Goal: Task Accomplishment & Management: Use online tool/utility

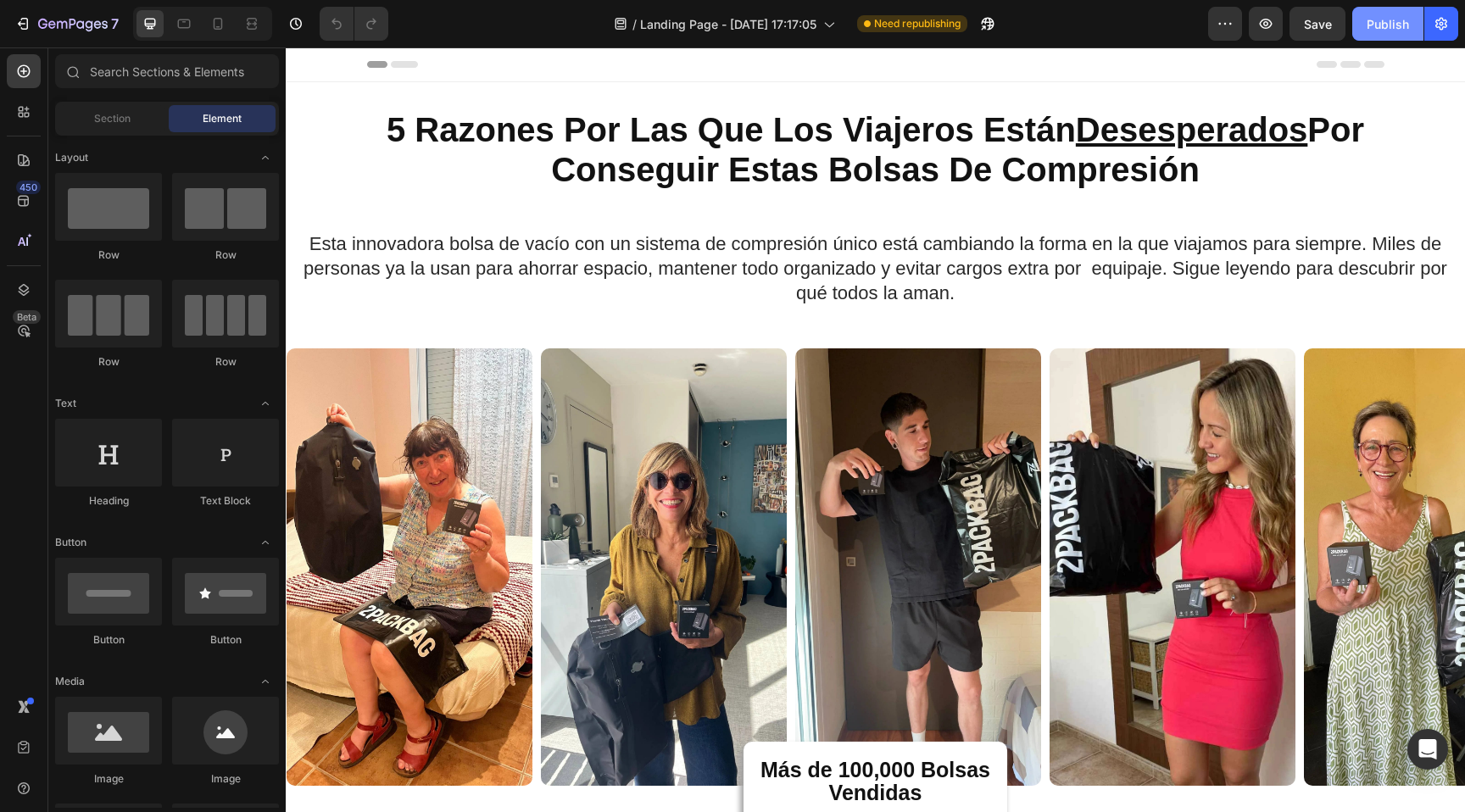
drag, startPoint x: 0, startPoint y: 0, endPoint x: 1372, endPoint y: 26, distance: 1372.2
click at [1372, 26] on div "Publish" at bounding box center [1388, 24] width 43 height 18
click at [1384, 27] on icon "button" at bounding box center [1388, 23] width 15 height 15
click at [30, 17] on icon "button" at bounding box center [22, 23] width 17 height 17
click at [1437, 20] on icon "button" at bounding box center [1441, 24] width 12 height 12
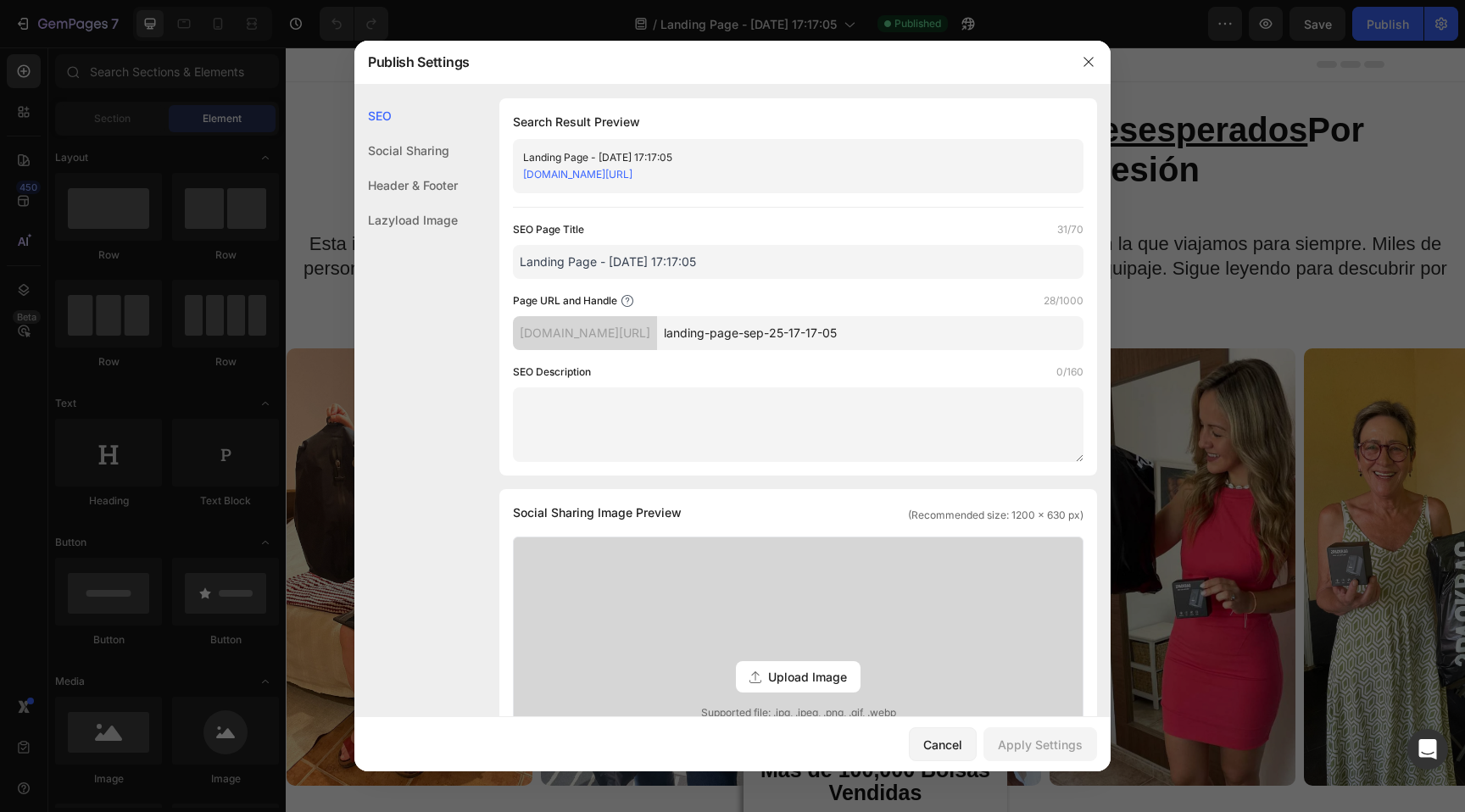
drag, startPoint x: 909, startPoint y: 332, endPoint x: 569, endPoint y: 272, distance: 345.3
click at [596, 294] on div "Page URL and Handle 28/1000 nu0bsi-k4.myshopify.com/pages/ landing-page-sep-25-…" at bounding box center [798, 321] width 571 height 58
type input "lp"
click at [1019, 734] on button "Apply Settings" at bounding box center [1040, 744] width 114 height 34
click at [632, 172] on link "nu0bsi-k4.myshopify.com/pages/lp" at bounding box center [577, 175] width 110 height 12
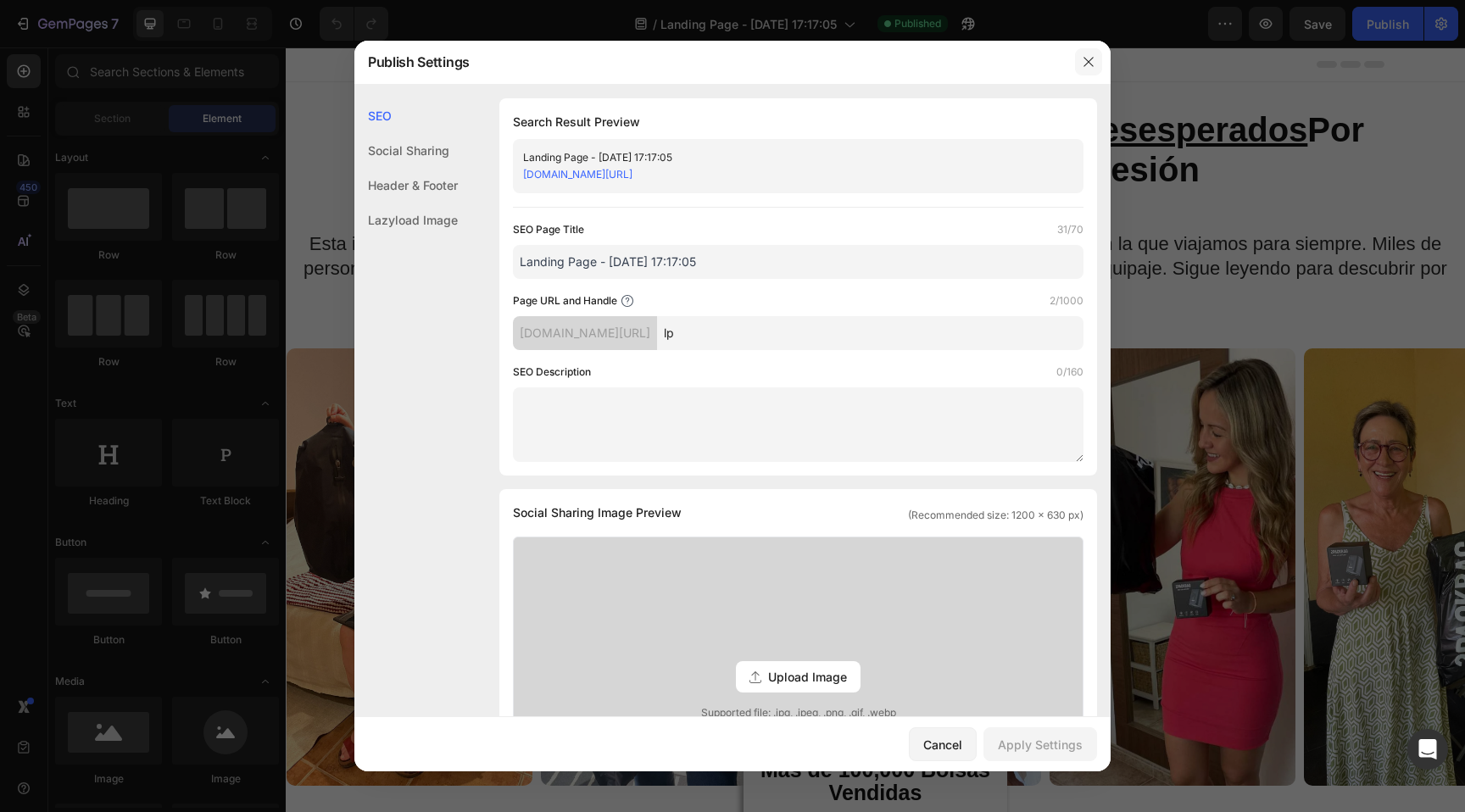
drag, startPoint x: 1090, startPoint y: 54, endPoint x: 963, endPoint y: 102, distance: 135.8
click at [1090, 55] on button "button" at bounding box center [1088, 61] width 27 height 27
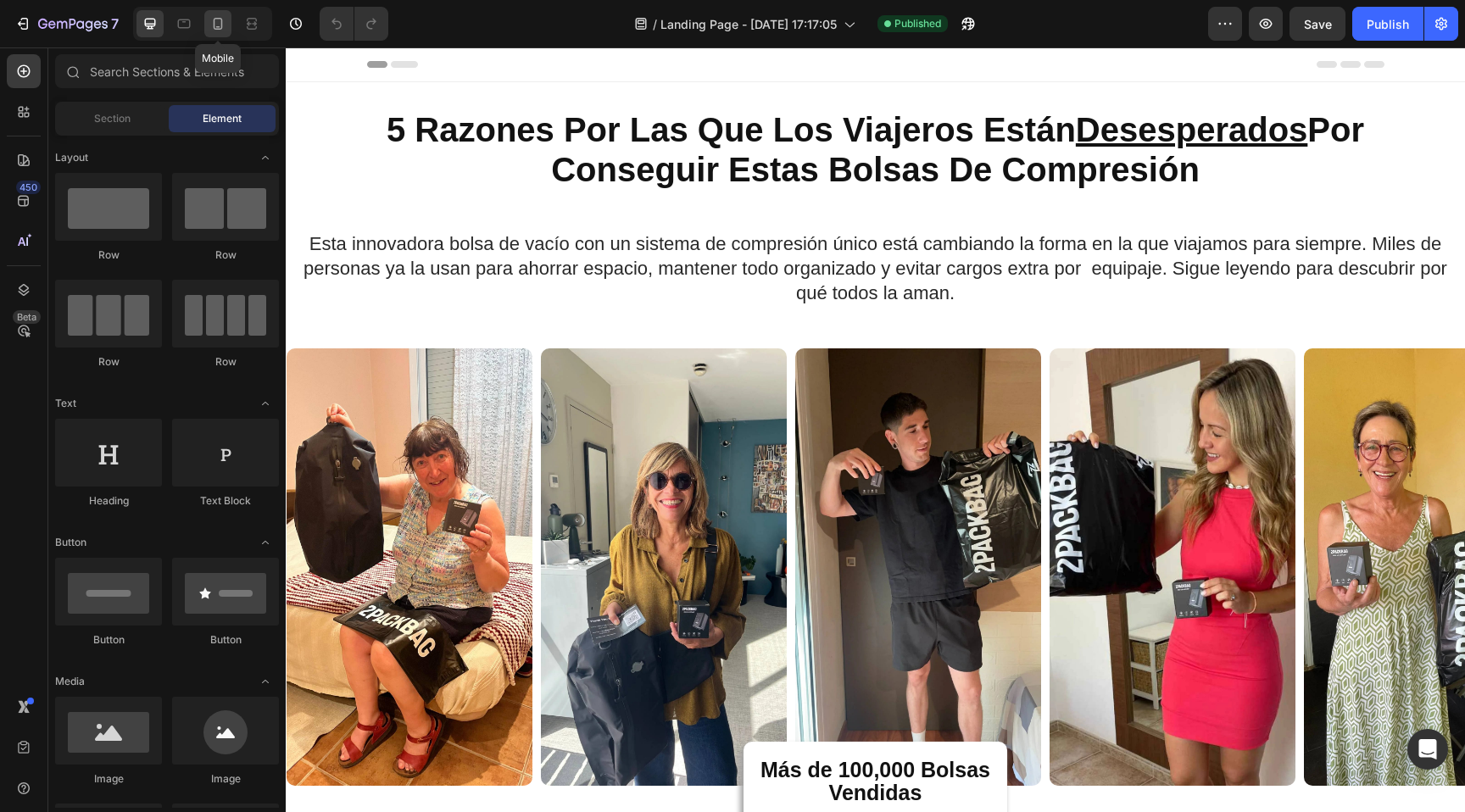
click at [216, 27] on icon at bounding box center [217, 23] width 17 height 17
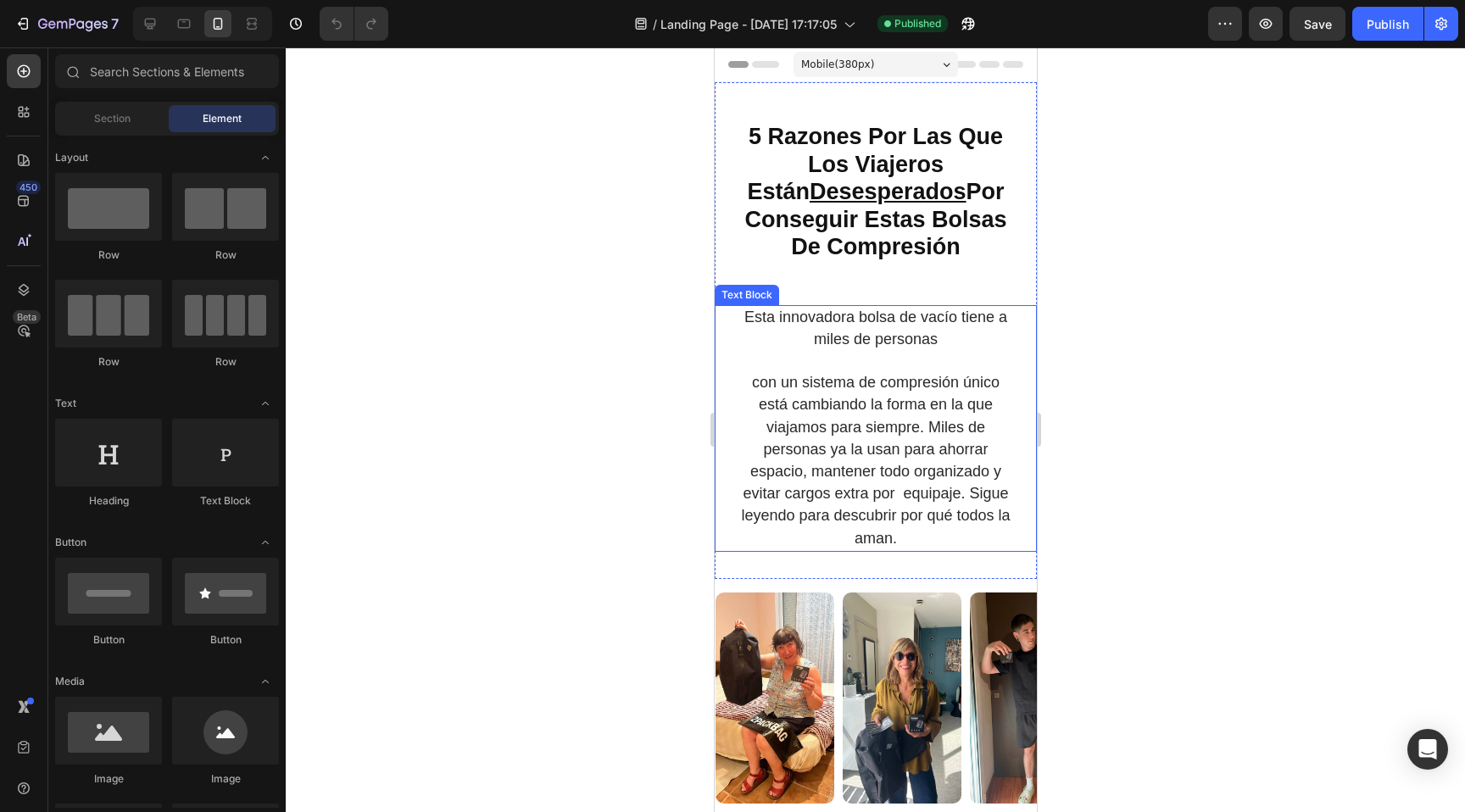
click at [974, 330] on p "Esta innovadora bolsa de vacío tiene a miles de personas" at bounding box center [875, 329] width 278 height 45
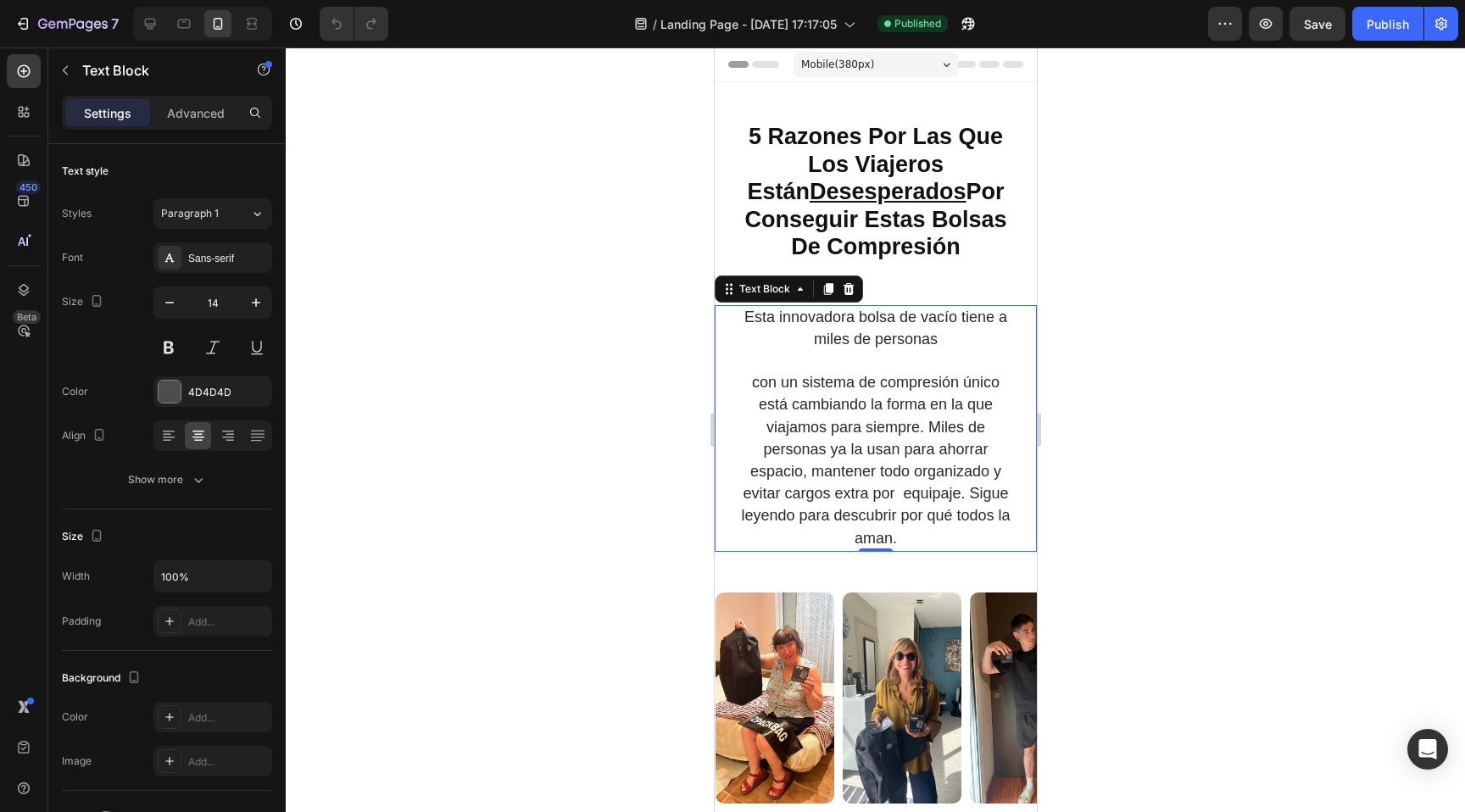
click at [960, 342] on p "Esta innovadora bolsa de vacío tiene a miles de personas" at bounding box center [875, 329] width 278 height 45
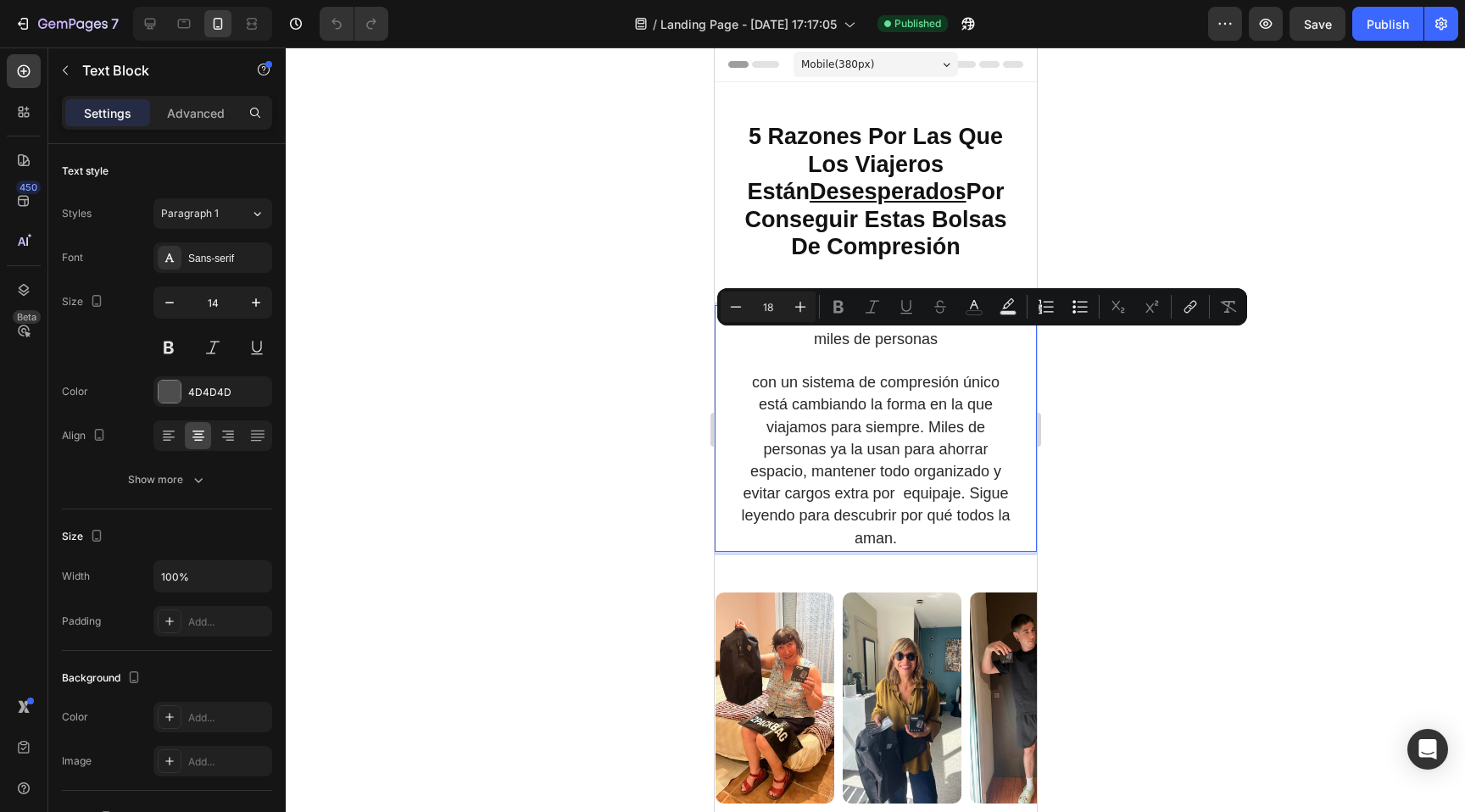
click at [956, 345] on p "Esta innovadora bolsa de vacío tiene a miles de personas" at bounding box center [875, 329] width 278 height 45
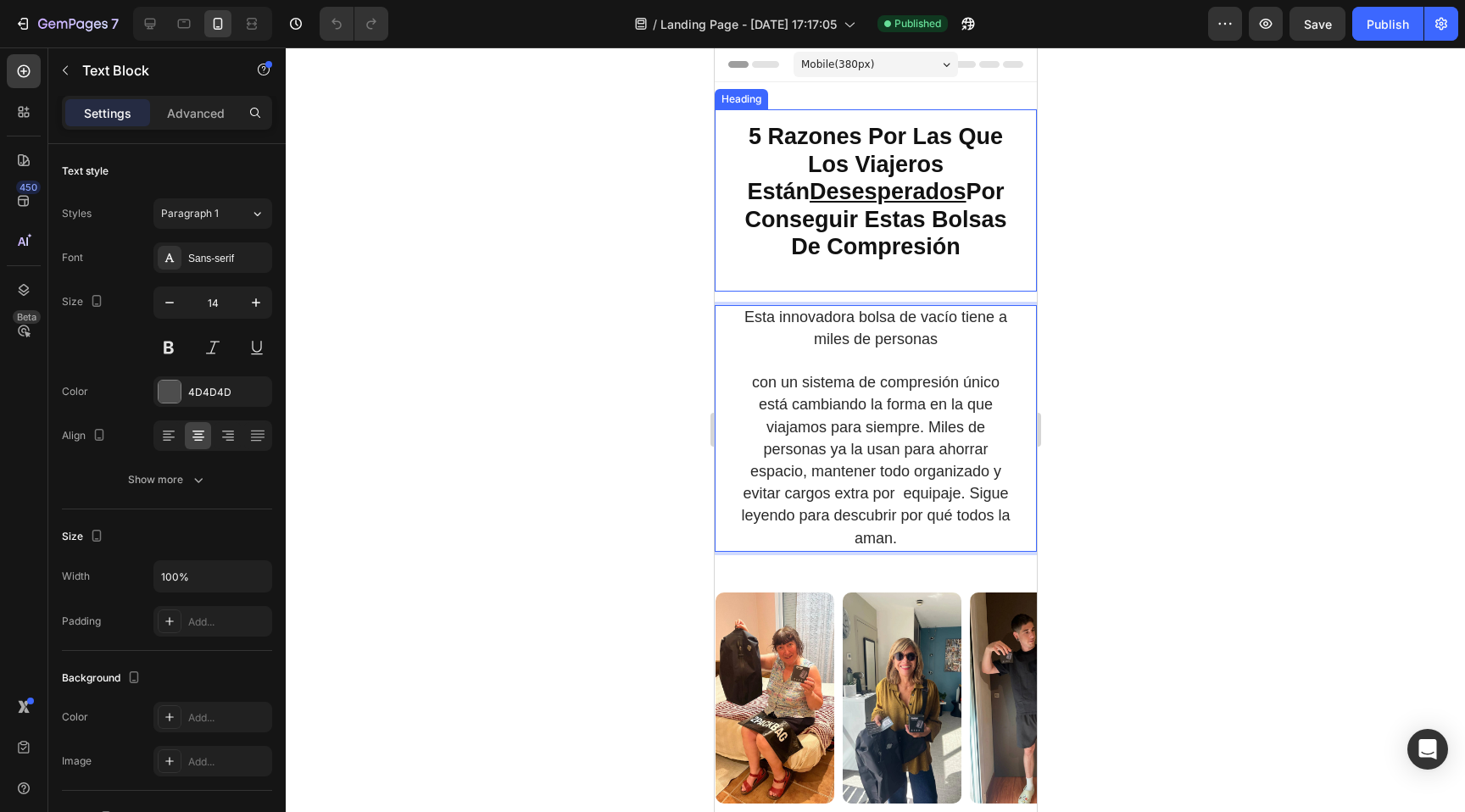
click at [797, 165] on strong "5 Razones Por Las Que Los Viajeros Están Desesperados Por Conseguir Estas Bolsa…" at bounding box center [875, 191] width 262 height 135
click at [968, 334] on p "Esta innovadora bolsa de vacío tiene a miles de personas" at bounding box center [875, 329] width 278 height 45
click at [961, 346] on p "Esta innovadora bolsa de vacío tiene a miles de personas" at bounding box center [875, 329] width 278 height 45
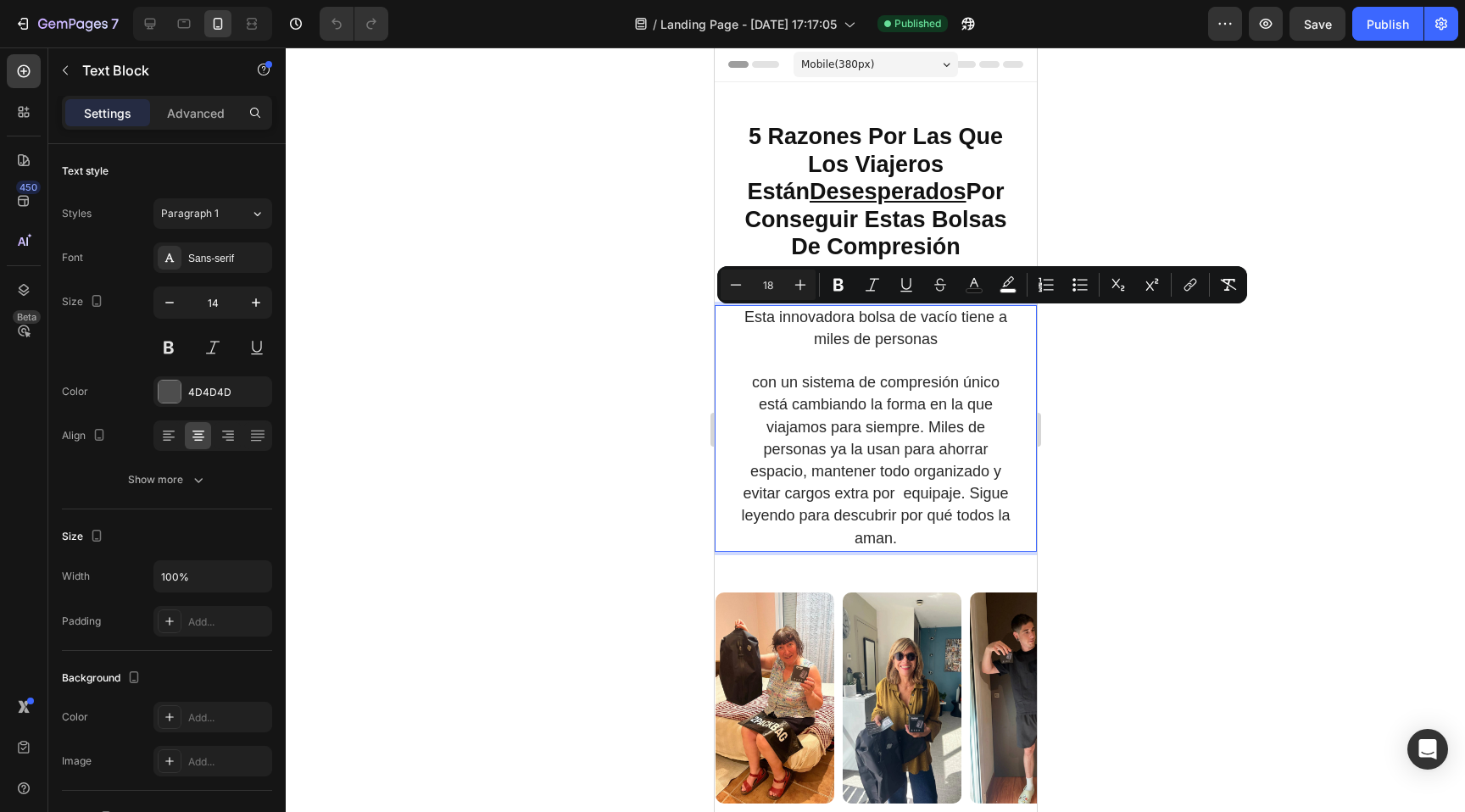
drag, startPoint x: 928, startPoint y: 337, endPoint x: 729, endPoint y: 313, distance: 200.4
click at [729, 313] on div "Esta innovadora bolsa de vacío tiene a miles de personas con un sistema de comp…" at bounding box center [875, 428] width 322 height 247
copy span "Esta innovadora bolsa de vacío tiene a miles de personas"
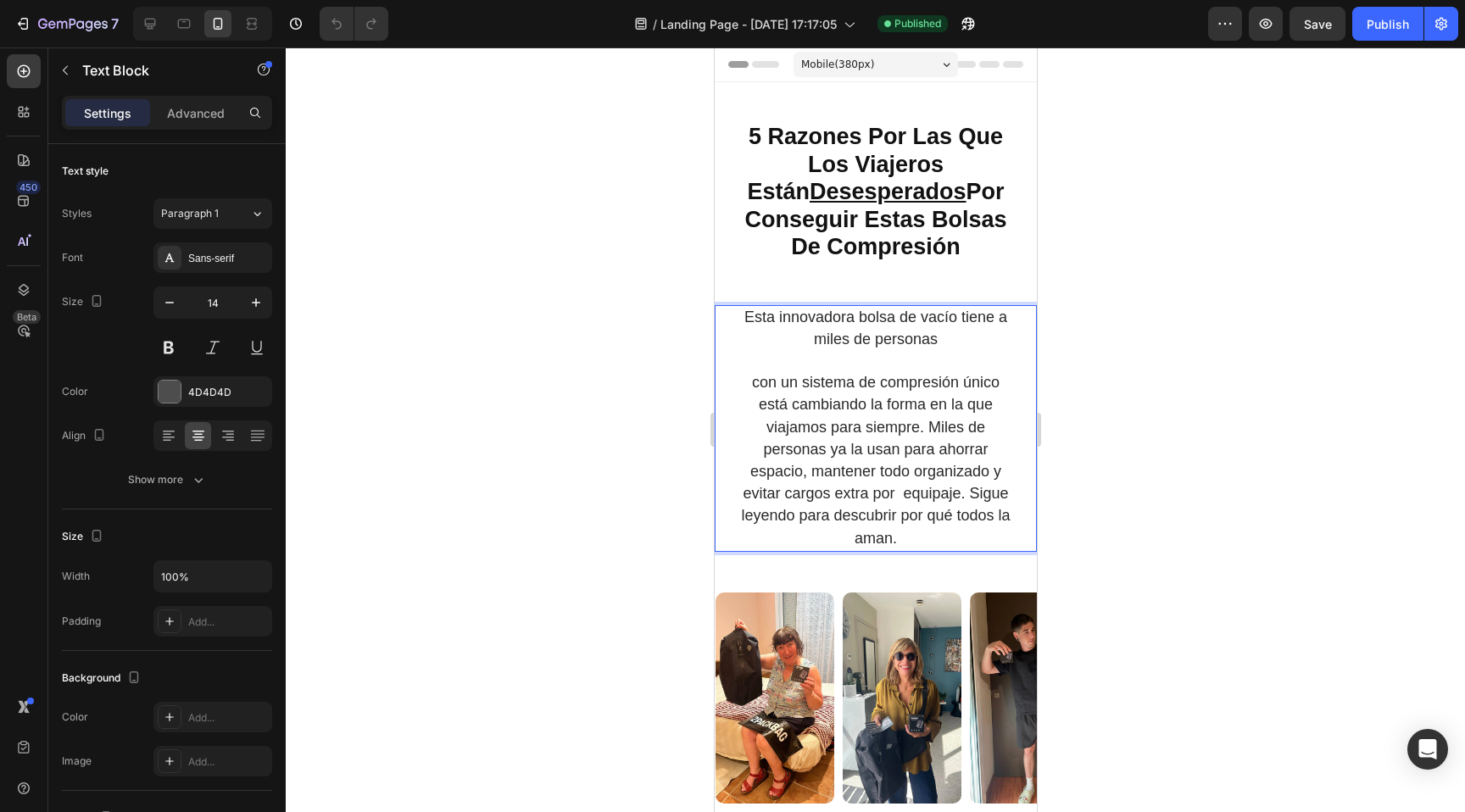
click at [930, 361] on p "Rich Text Editor. Editing area: main" at bounding box center [875, 361] width 278 height 21
click at [947, 345] on p "Esta innovadora bolsa de vacío tiene a miles de personas" at bounding box center [875, 329] width 278 height 45
click at [936, 337] on span "Esta innovadora bolsa de vacío tiene a miles de personas obsesionadas." at bounding box center [875, 329] width 263 height 39
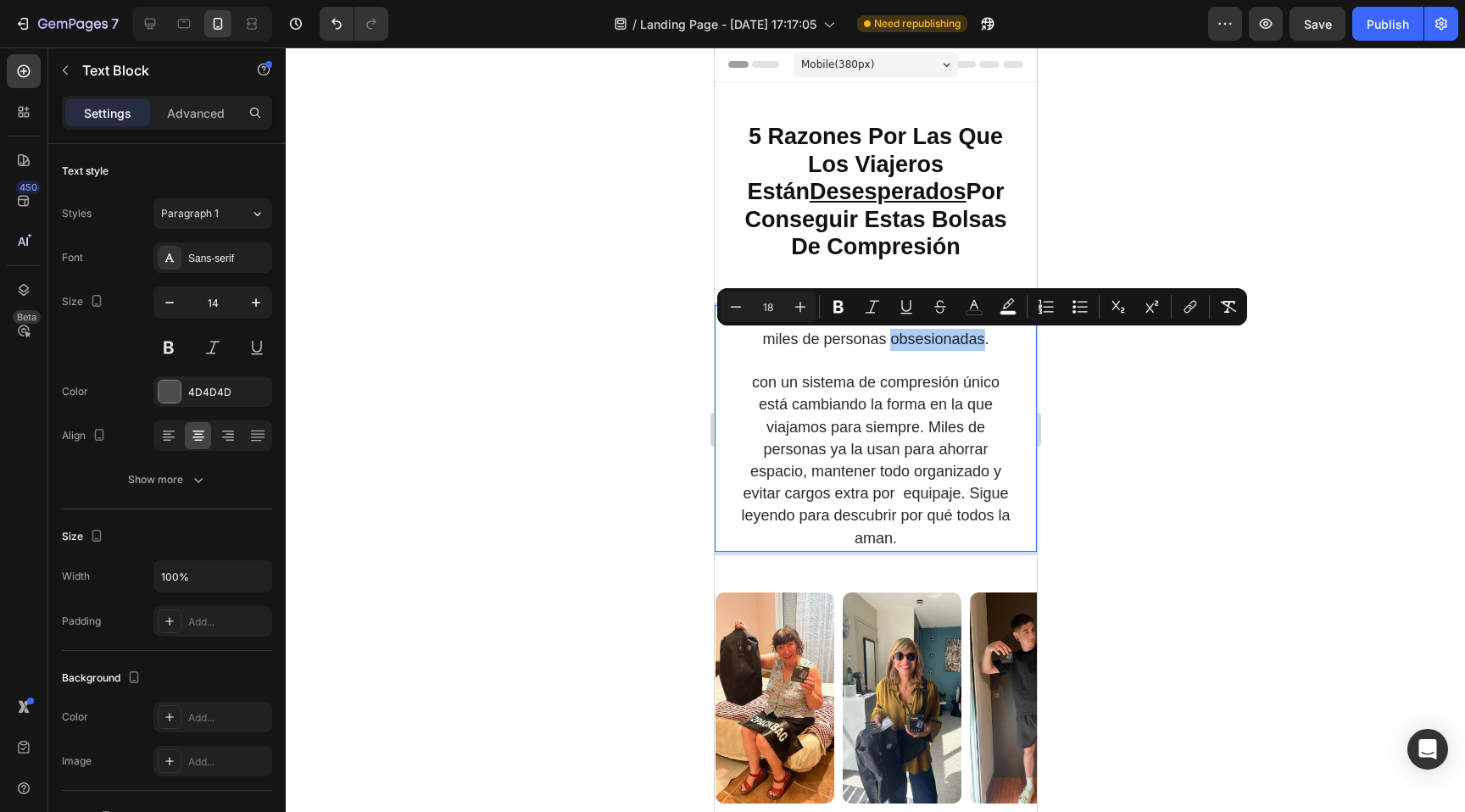
click at [1225, 475] on div at bounding box center [875, 429] width 1179 height 765
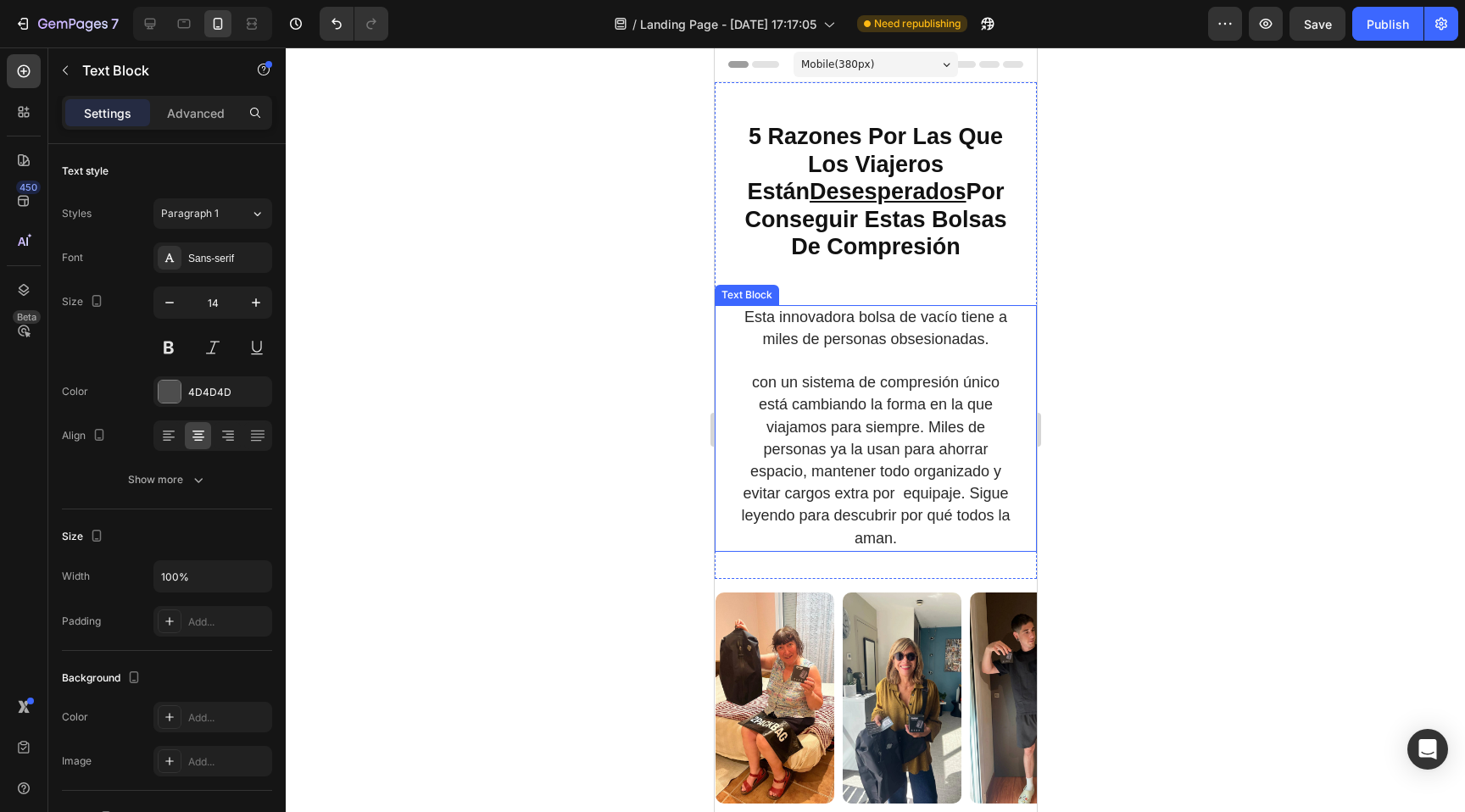
click at [951, 334] on span "Esta innovadora bolsa de vacío tiene a miles de personas obsesionadas." at bounding box center [875, 329] width 263 height 39
click at [975, 343] on span "Esta innovadora bolsa de vacío tiene a miles de personas obsesionadas." at bounding box center [875, 329] width 263 height 39
click at [930, 339] on span "Esta innovadora bolsa de vacío tiene a miles de personas obsesionadas." at bounding box center [875, 329] width 263 height 39
click at [931, 339] on span "Esta innovadora bolsa de vacío tiene a miles de personas obsesionadas." at bounding box center [875, 329] width 263 height 39
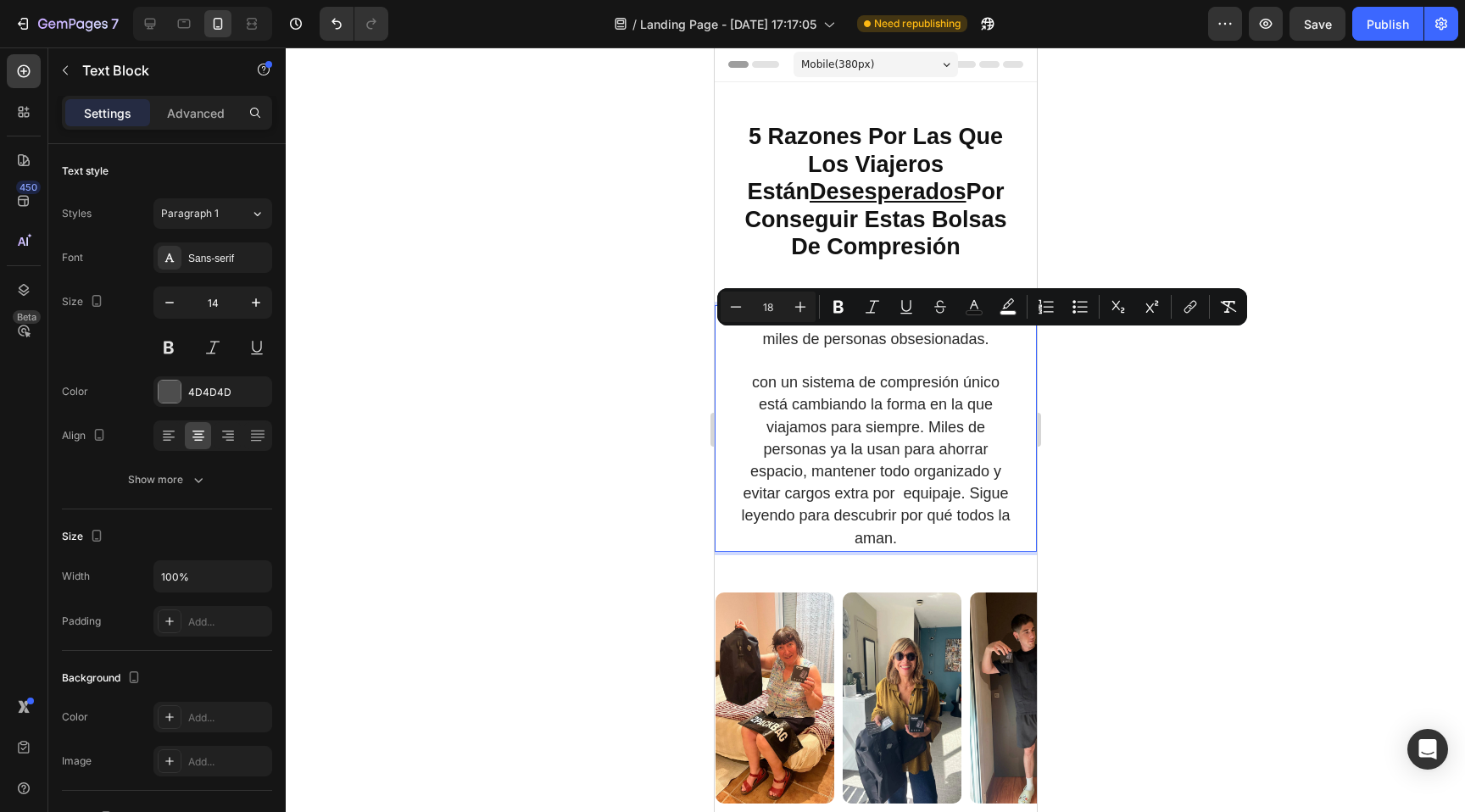
click at [981, 472] on span "con un sistema de compresión único está cambiando la forma en la que viajamos p…" at bounding box center [875, 459] width 269 height 172
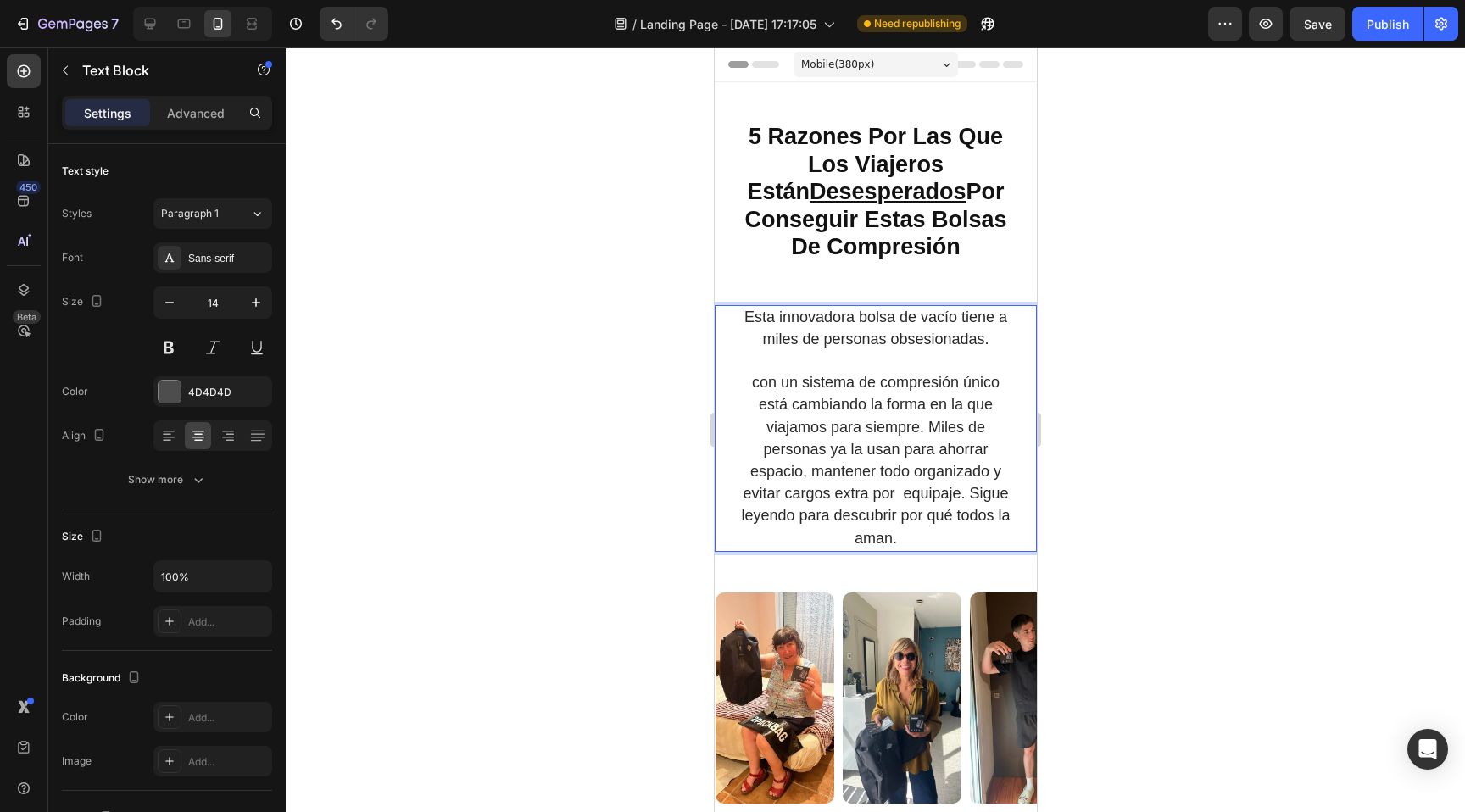
click at [973, 342] on span "Esta innovadora bolsa de vacío tiene a miles de personas obsesionadas." at bounding box center [875, 329] width 263 height 39
click at [949, 347] on span "Esta innovadora bolsa de vacío tiene a miles de personas obsesionadas." at bounding box center [875, 329] width 263 height 39
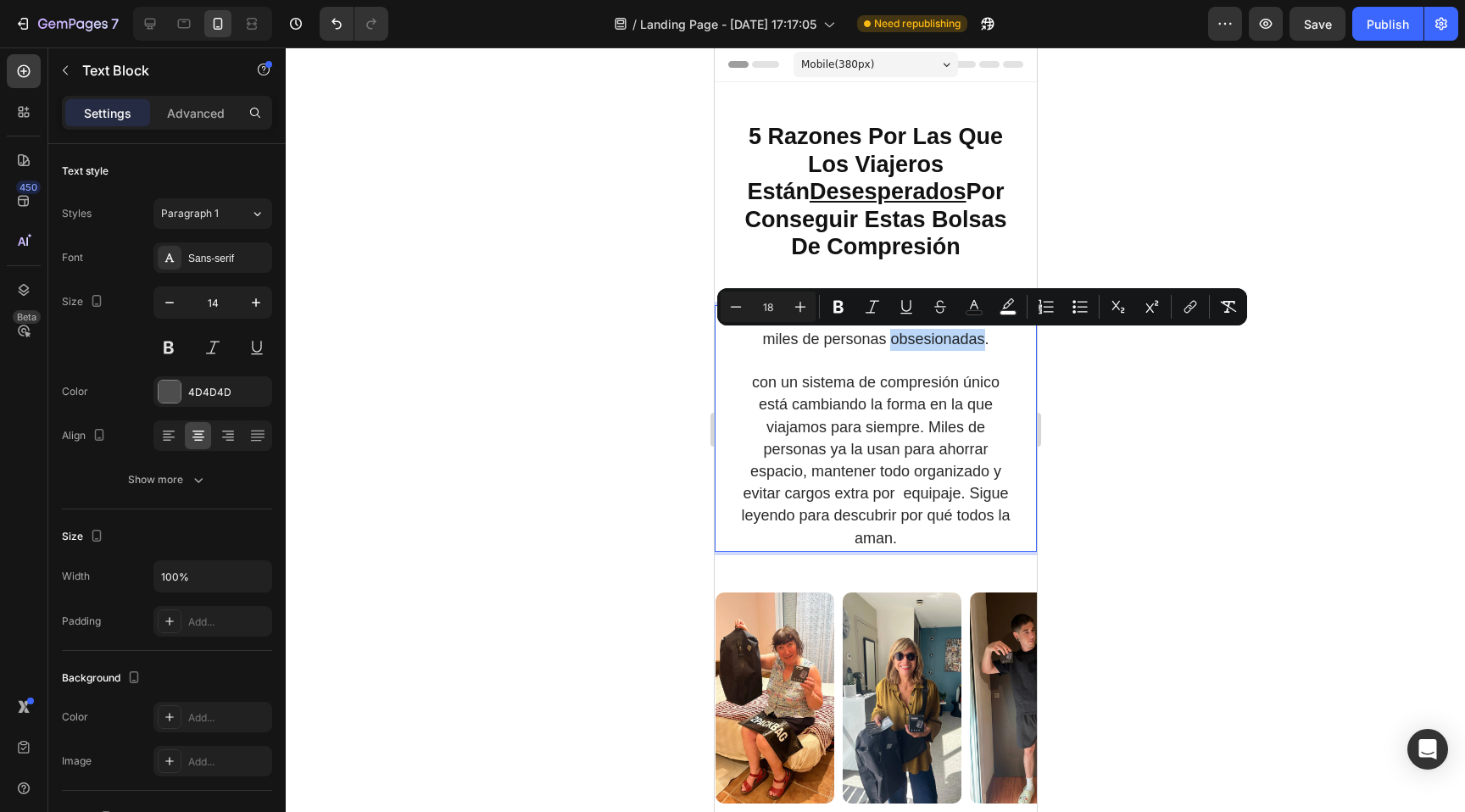
click at [975, 340] on span "Esta innovadora bolsa de vacío tiene a miles de personas obsesionadas." at bounding box center [875, 329] width 263 height 39
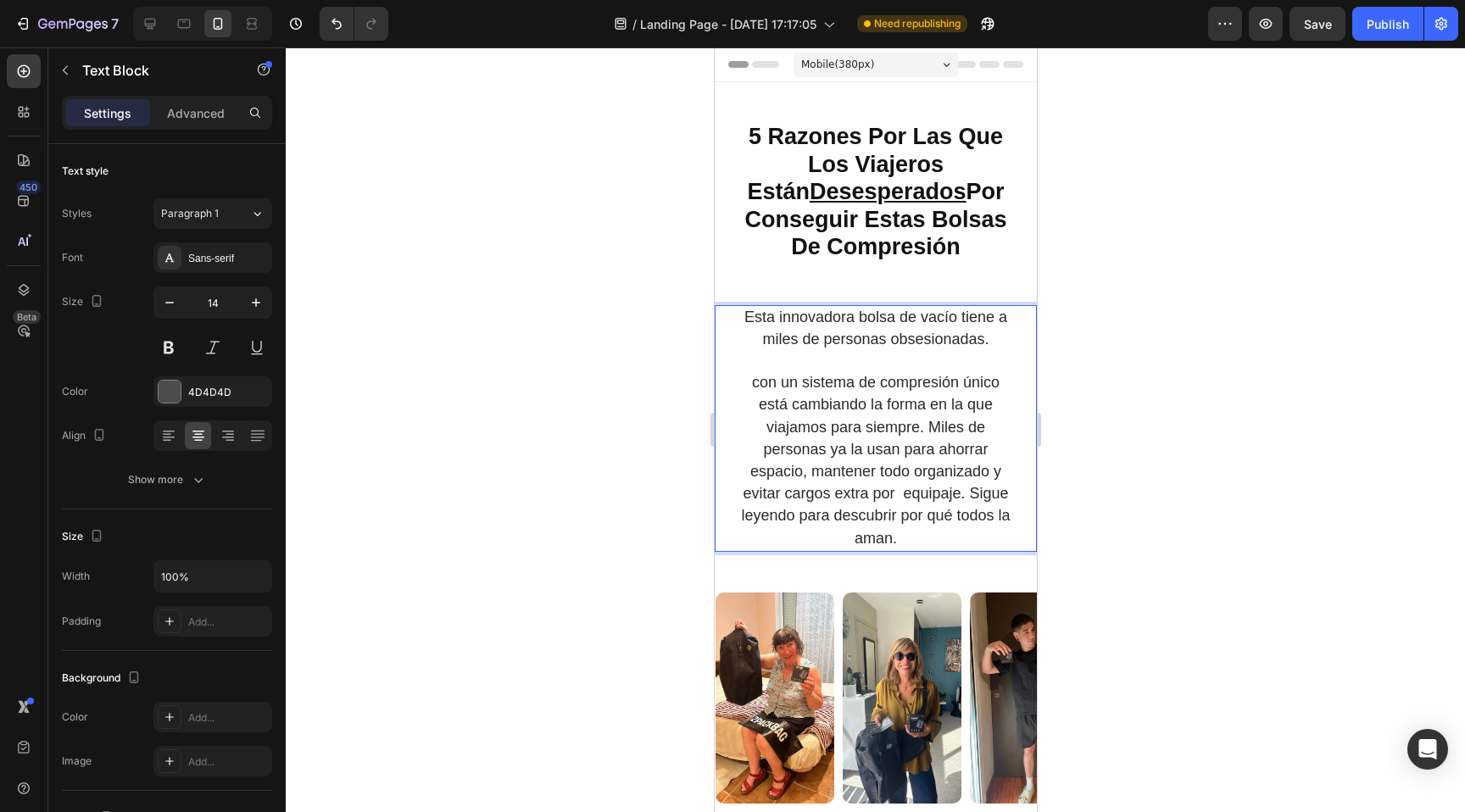
click at [937, 343] on span "Esta innovadora bolsa de vacío tiene a miles de personas obsesionadas." at bounding box center [875, 329] width 263 height 39
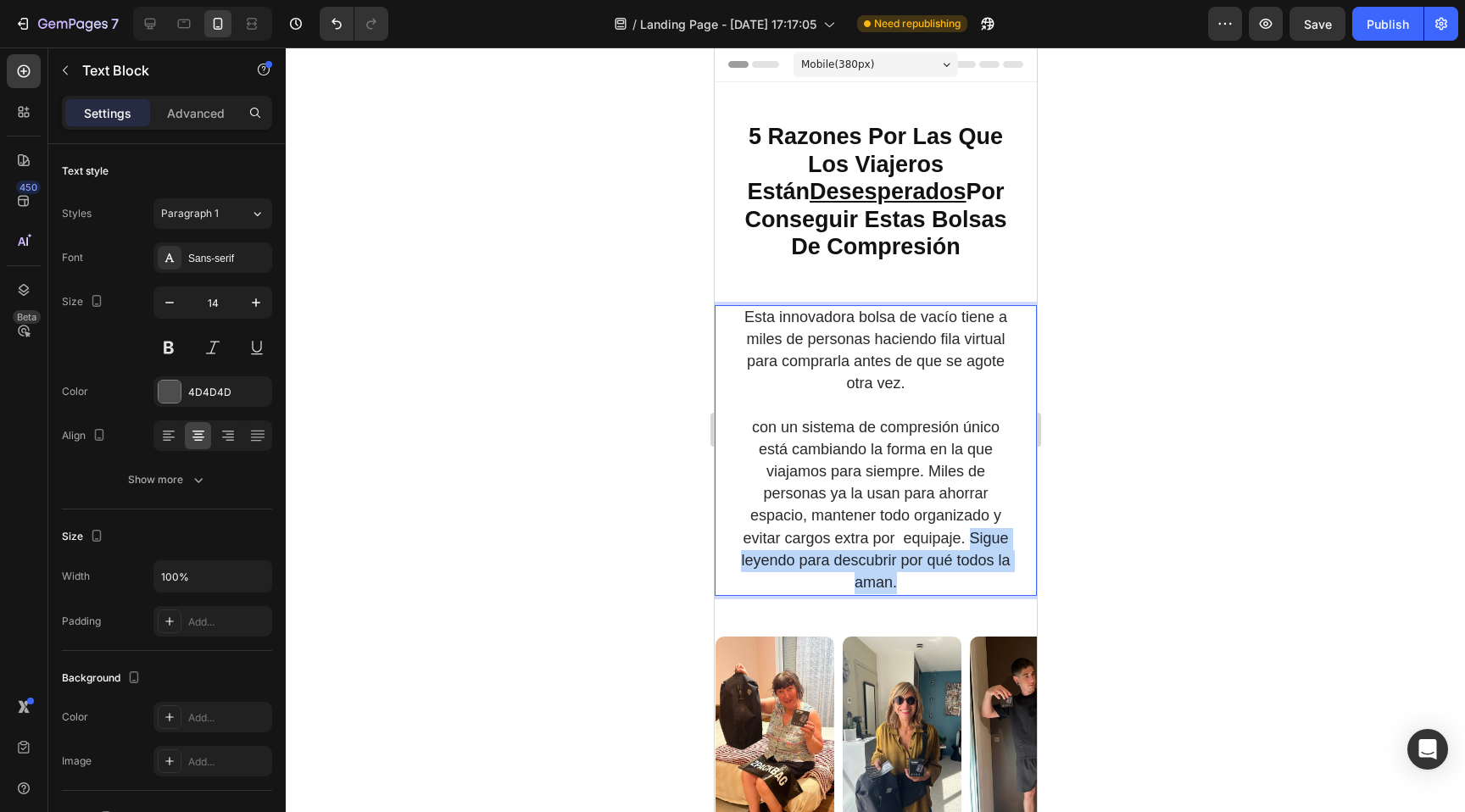
copy span "Sigue leyendo para descubrir por qué todos la aman."
drag, startPoint x: 741, startPoint y: 563, endPoint x: 936, endPoint y: 593, distance: 197.3
click at [936, 593] on p "con un sistema de compresión único está cambiando la forma en la que viajamos p…" at bounding box center [875, 506] width 278 height 178
click at [932, 394] on p "Esta innovadora bolsa de vacío tiene a miles de personas haciendo fila virtual …" at bounding box center [875, 352] width 278 height 89
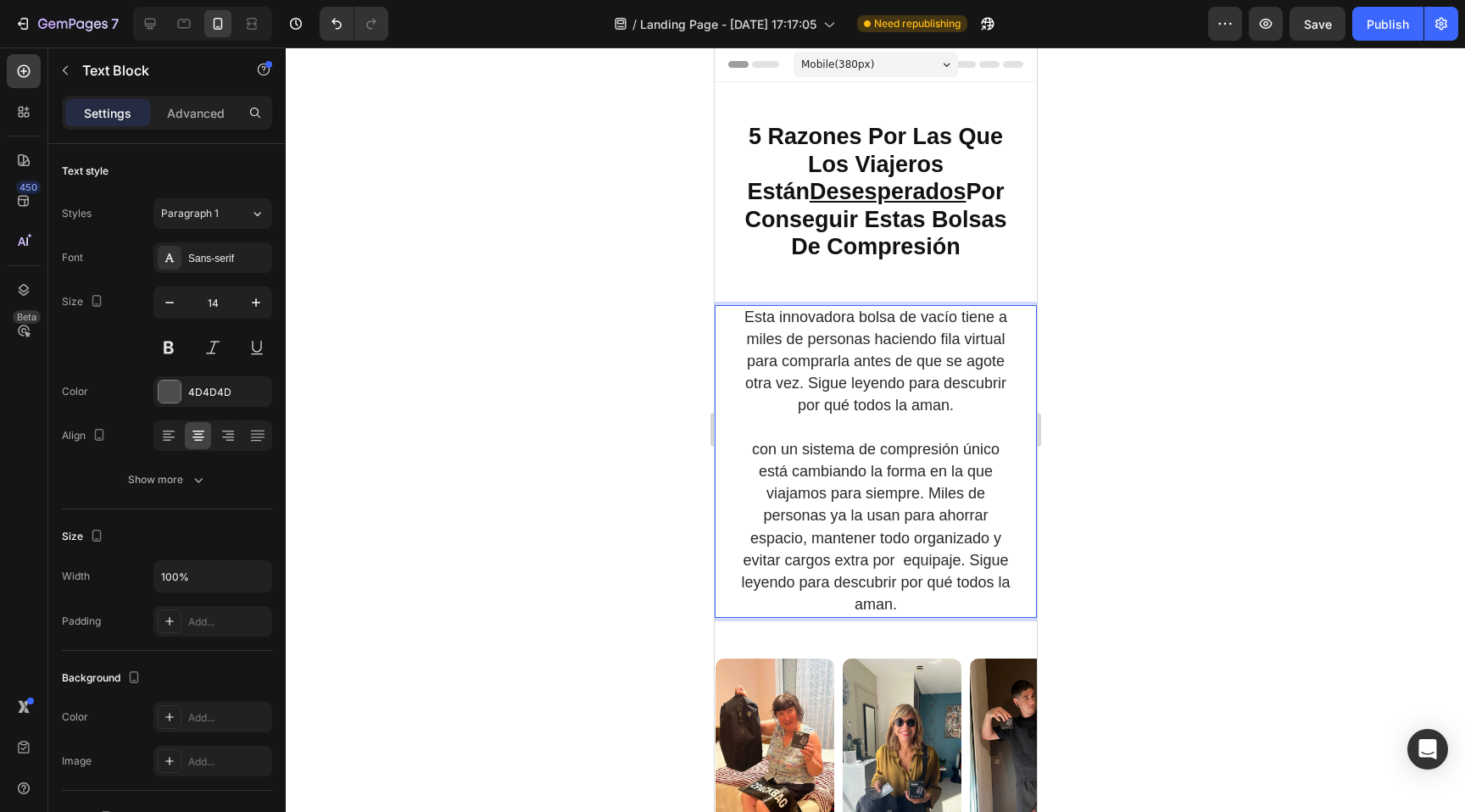
click at [998, 415] on p "Esta innovadora bolsa de vacío tiene a miles de personas haciendo fila virtual …" at bounding box center [875, 362] width 278 height 111
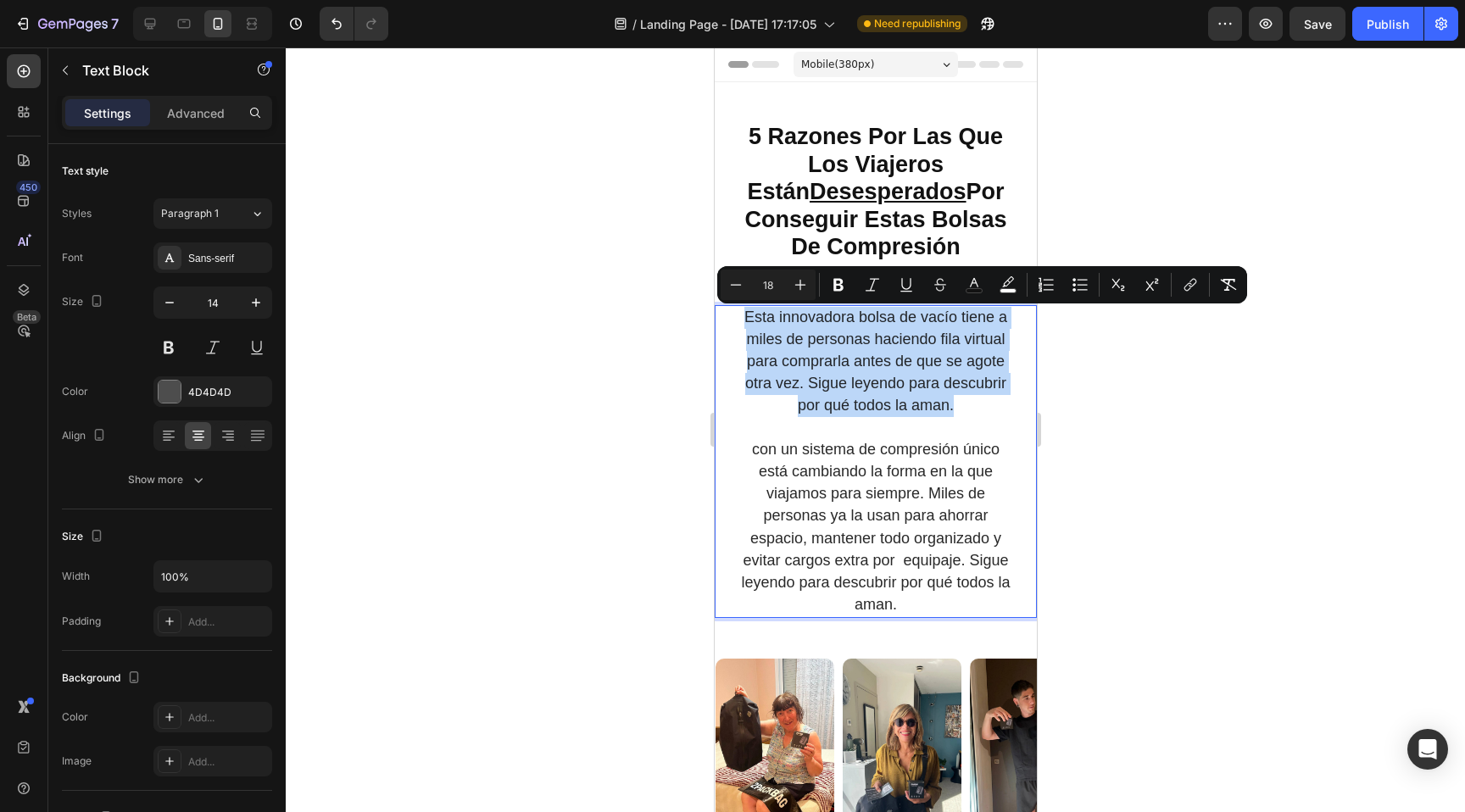
drag, startPoint x: 981, startPoint y: 409, endPoint x: 727, endPoint y: 315, distance: 270.8
click at [727, 314] on div "Esta innovadora bolsa de vacío tiene a miles de personas haciendo fila virtual …" at bounding box center [875, 462] width 322 height 313
copy span "Esta innovadora bolsa de vacío tiene a miles de personas haciendo fila virtual …"
click at [837, 388] on span "Esta innovadora bolsa de vacío tiene a miles de personas haciendo fila virtual …" at bounding box center [875, 361] width 263 height 106
click at [810, 380] on span "Esta innovadora bolsa de vacío tiene a miles de personas haciendo fila virtual …" at bounding box center [875, 361] width 263 height 106
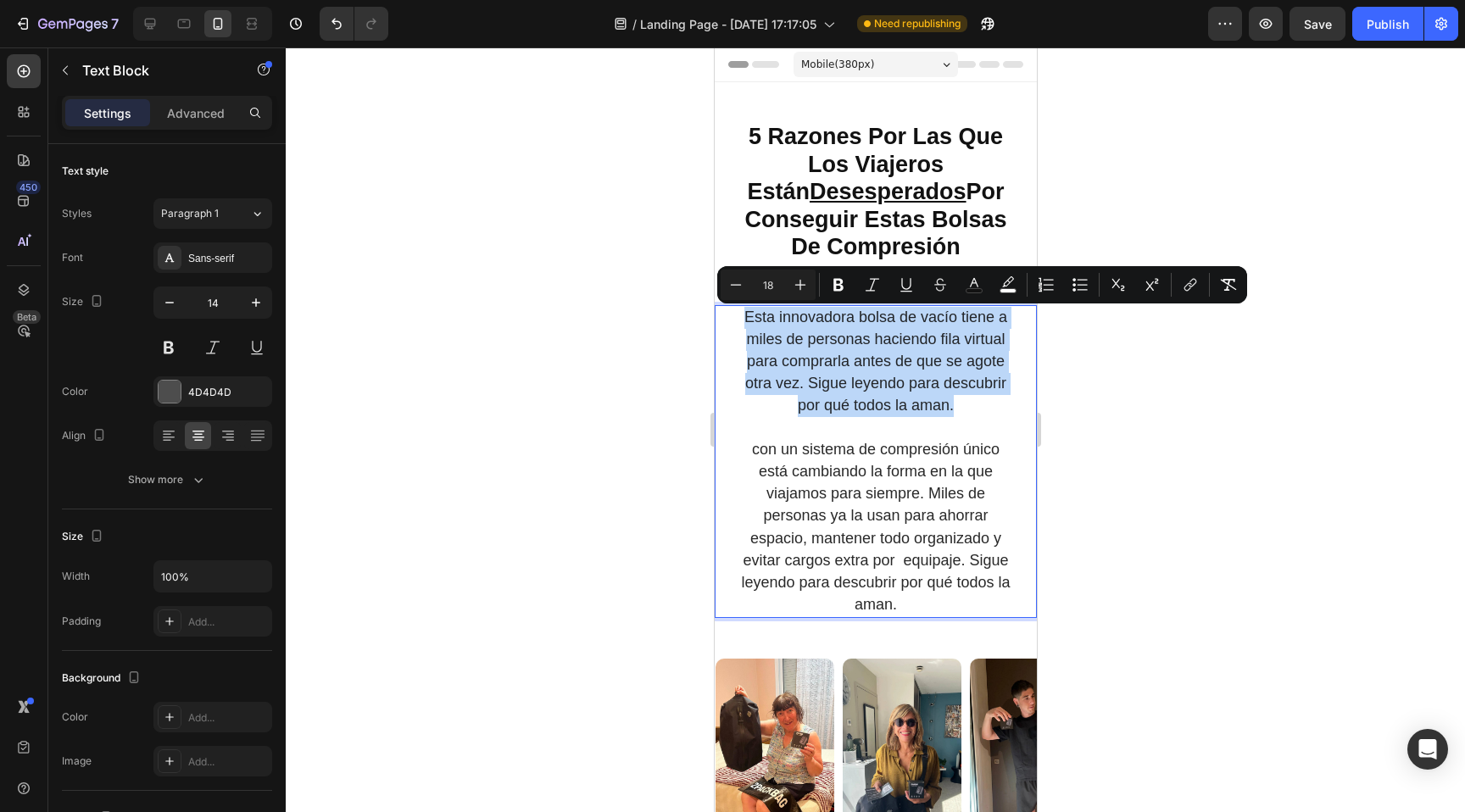
click at [788, 386] on span "Esta innovadora bolsa de vacío tiene a miles de personas haciendo fila virtual …" at bounding box center [875, 361] width 263 height 106
click at [791, 388] on span "Esta innovadora bolsa de vacío tiene a miles de personas haciendo fila virtual …" at bounding box center [875, 361] width 263 height 106
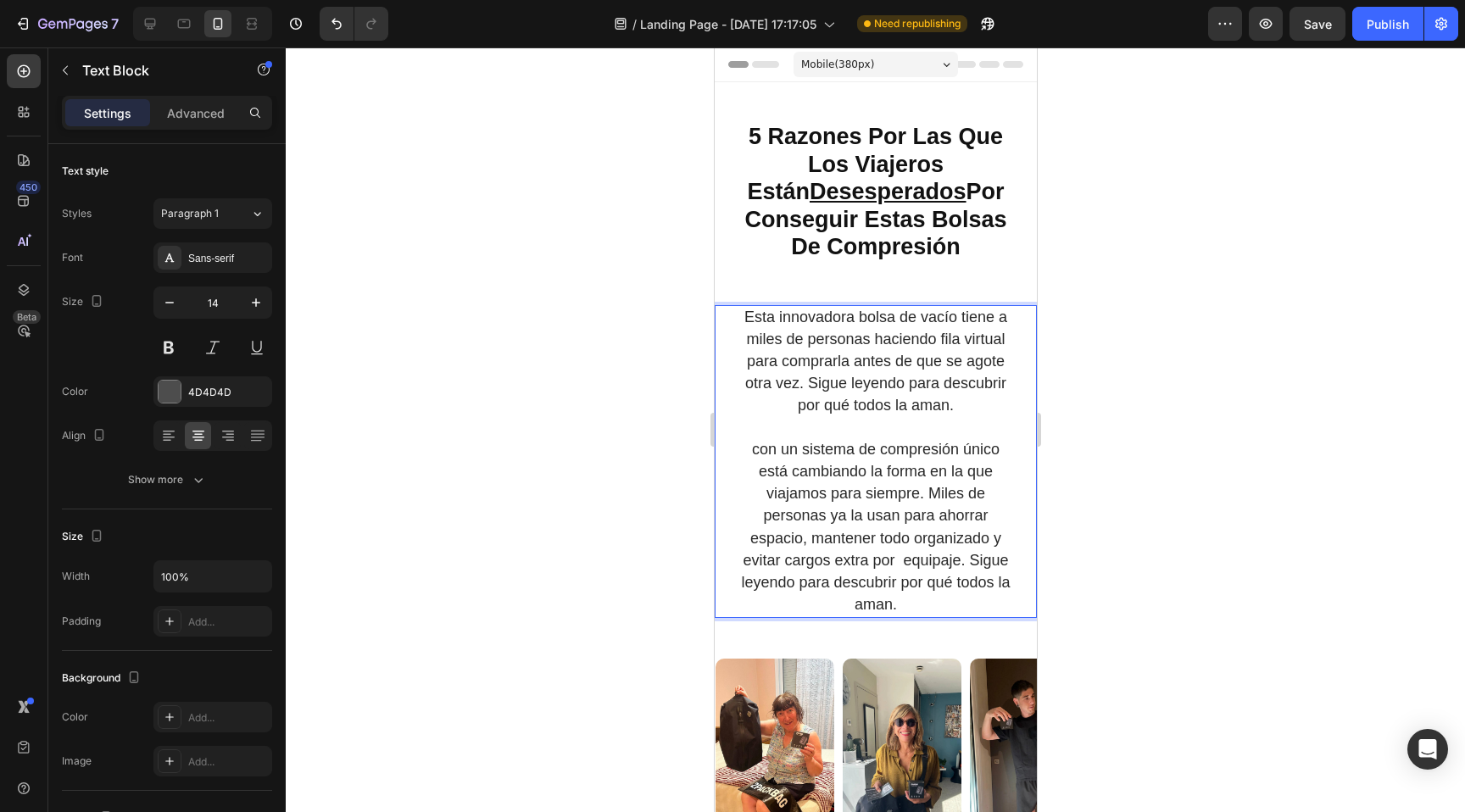
click at [841, 383] on span "Esta innovadora bolsa de vacío tiene a miles de personas haciendo fila virtual …" at bounding box center [875, 361] width 263 height 106
click at [790, 386] on span "Esta innovadora bolsa de vacío tiene a miles de personas haciendo fila virtual …" at bounding box center [875, 361] width 263 height 106
click at [765, 381] on p "Esta innovadora bolsa de vacío tiene a miles de personas haciendo fila virtual …" at bounding box center [875, 362] width 278 height 111
click at [795, 463] on p "con un sistema de compresión único está cambiando la forma en la que viajamos p…" at bounding box center [875, 528] width 278 height 178
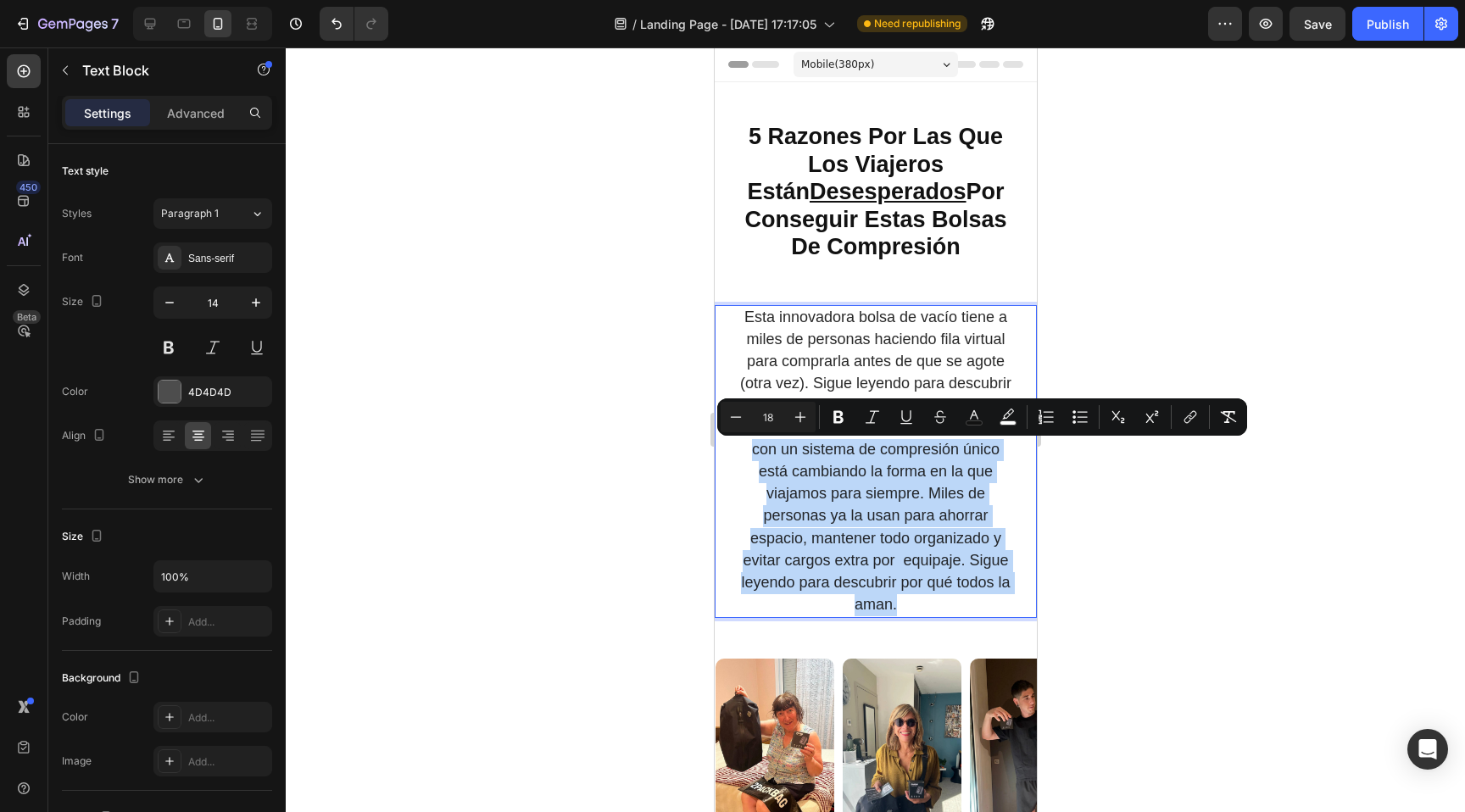
drag, startPoint x: 744, startPoint y: 446, endPoint x: 938, endPoint y: 604, distance: 250.2
click at [938, 604] on p "con un sistema de compresión único está cambiando la forma en la que viajamos p…" at bounding box center [875, 528] width 278 height 178
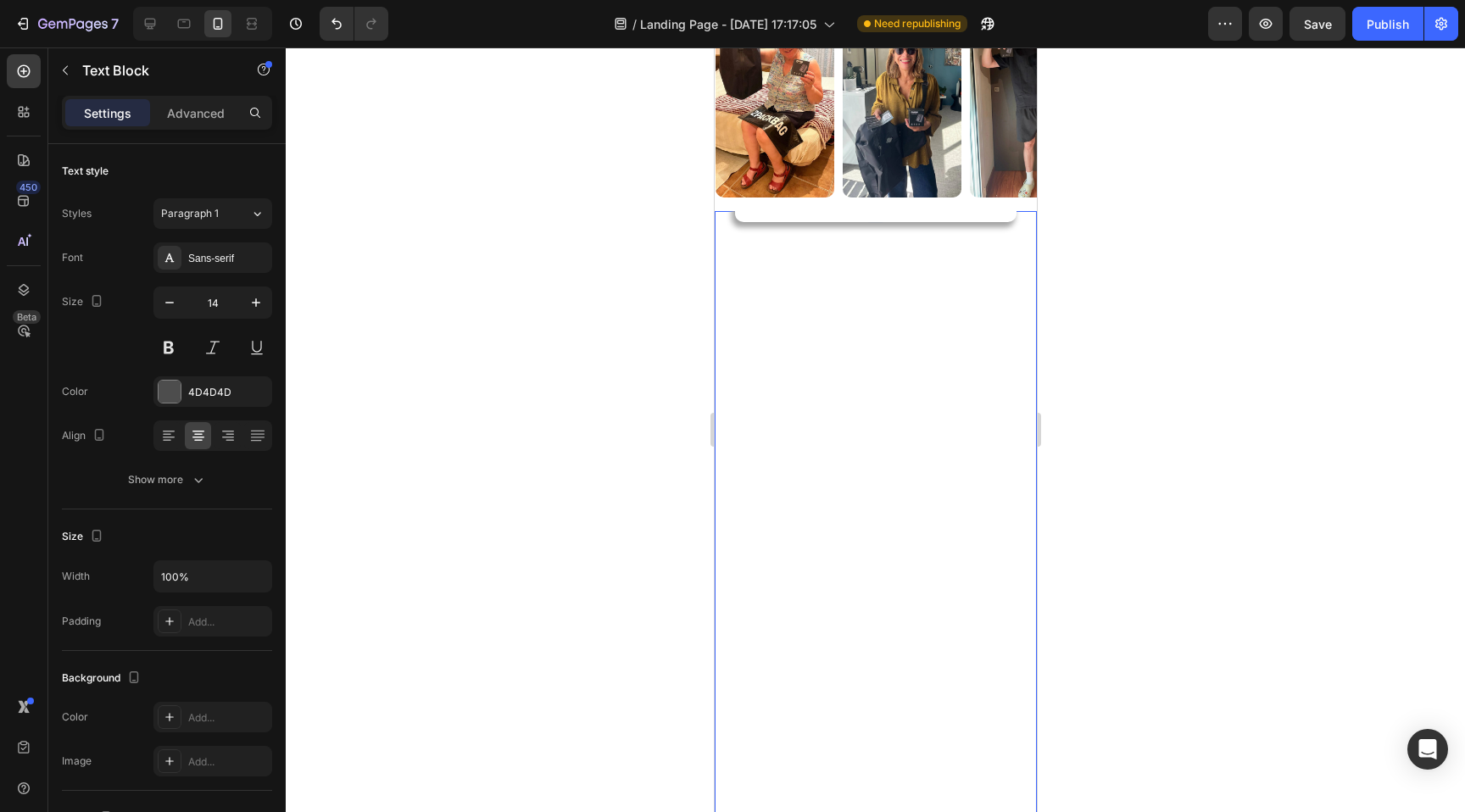
scroll to position [449, 0]
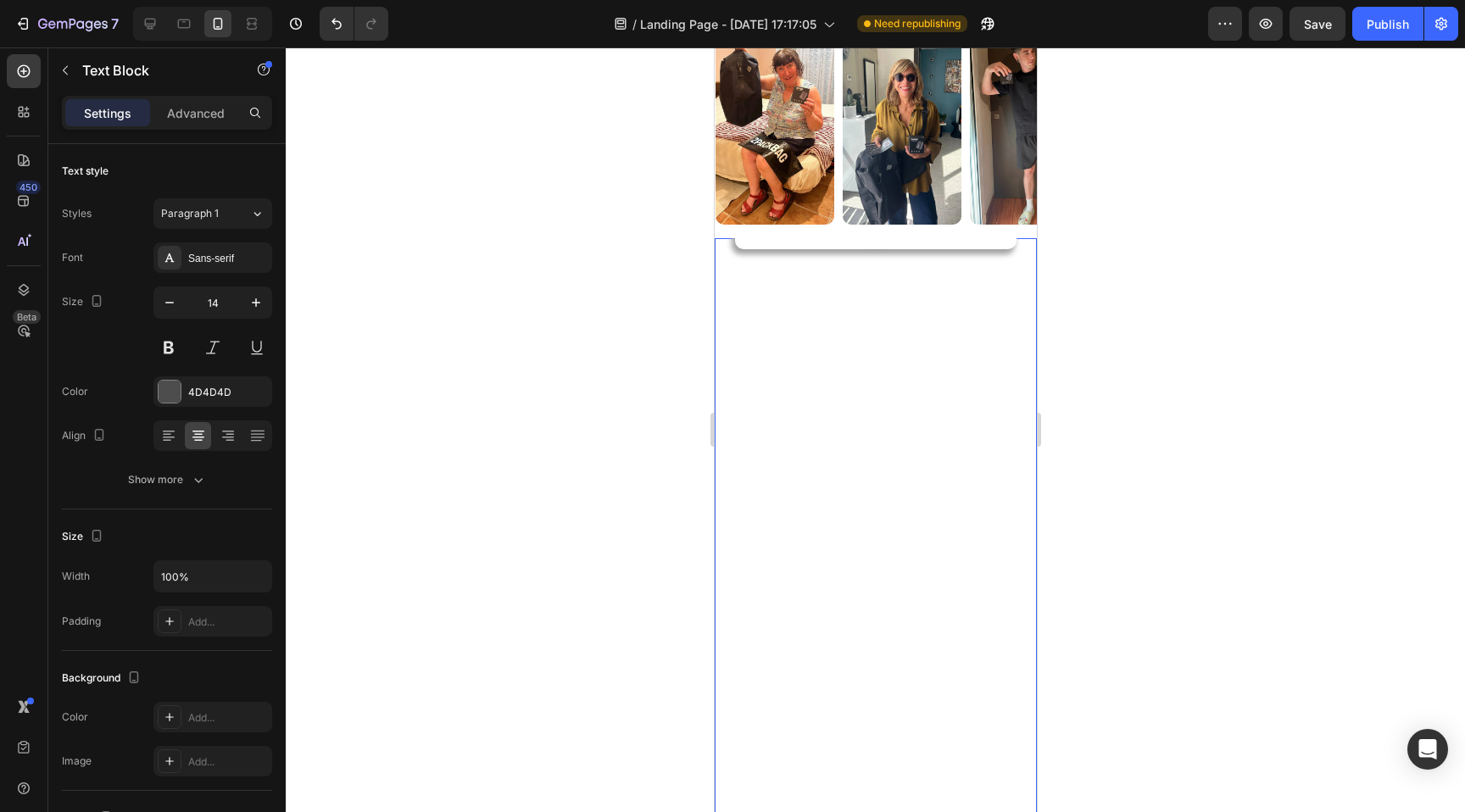
drag, startPoint x: 1237, startPoint y: 304, endPoint x: 1201, endPoint y: 297, distance: 36.7
click at [1237, 304] on div at bounding box center [875, 429] width 1179 height 765
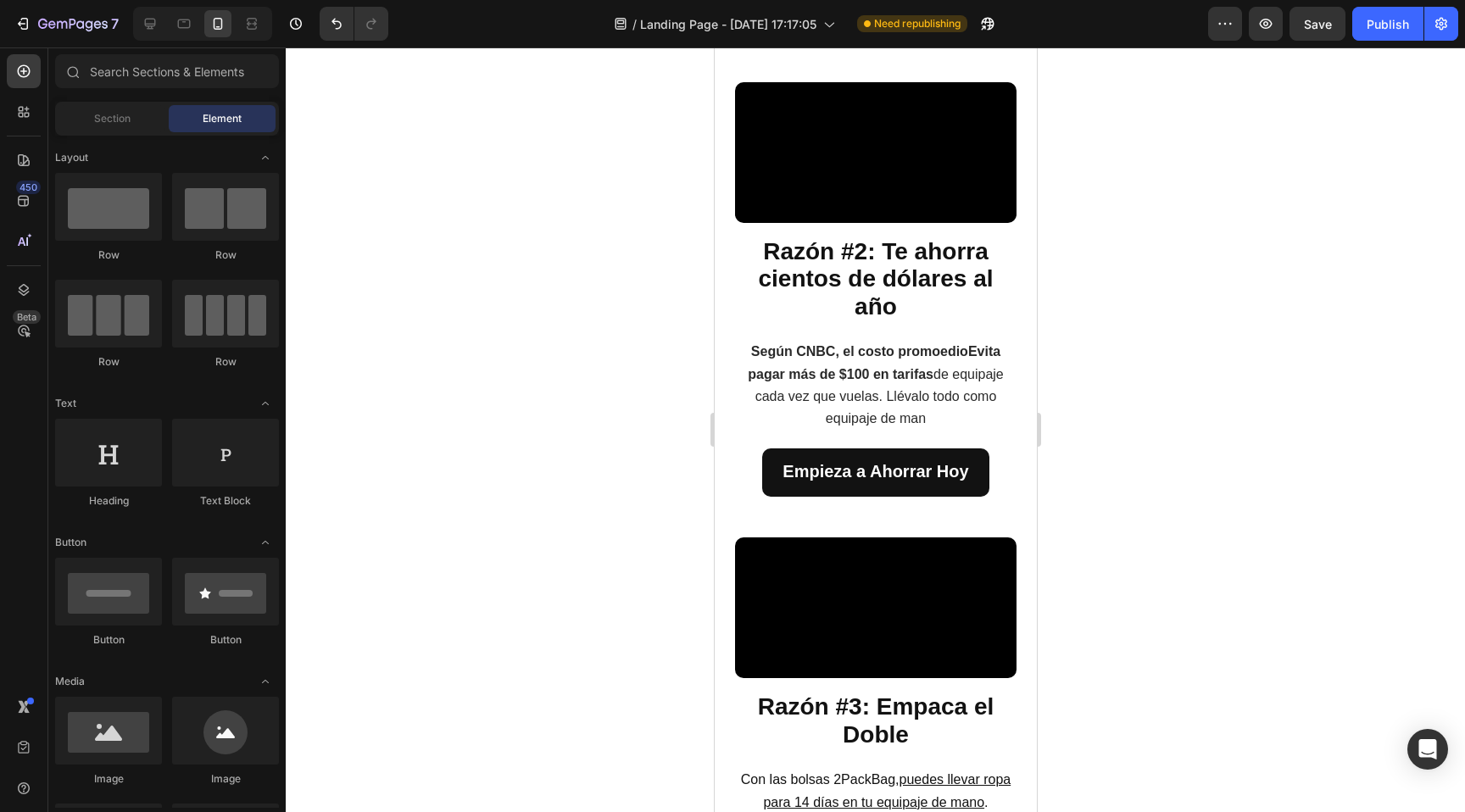
scroll to position [1044, 0]
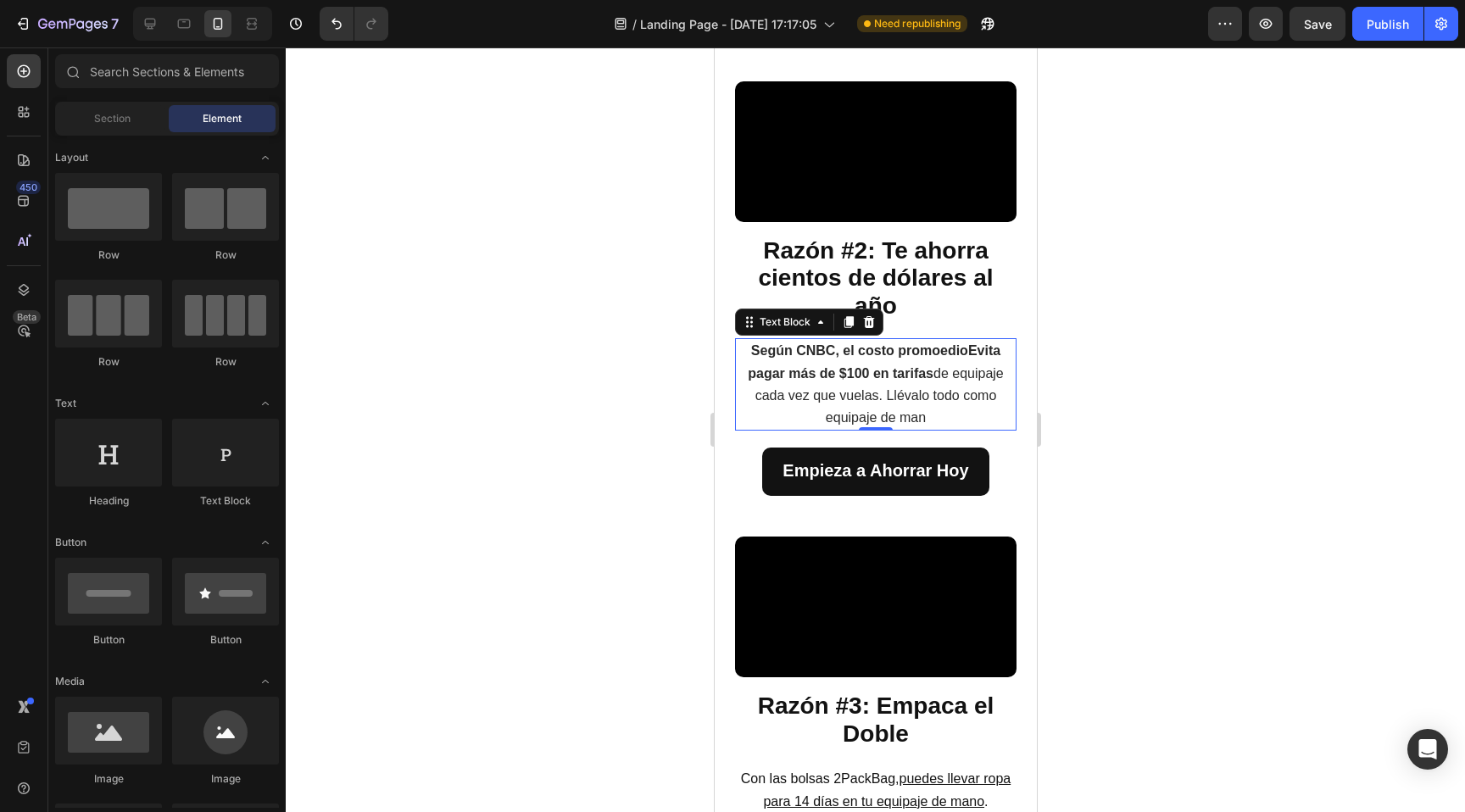
click at [948, 429] on p "Según CNBC, el costo promoedioEvita pagar más de $100 en tarifas de equipaje ca…" at bounding box center [875, 385] width 278 height 89
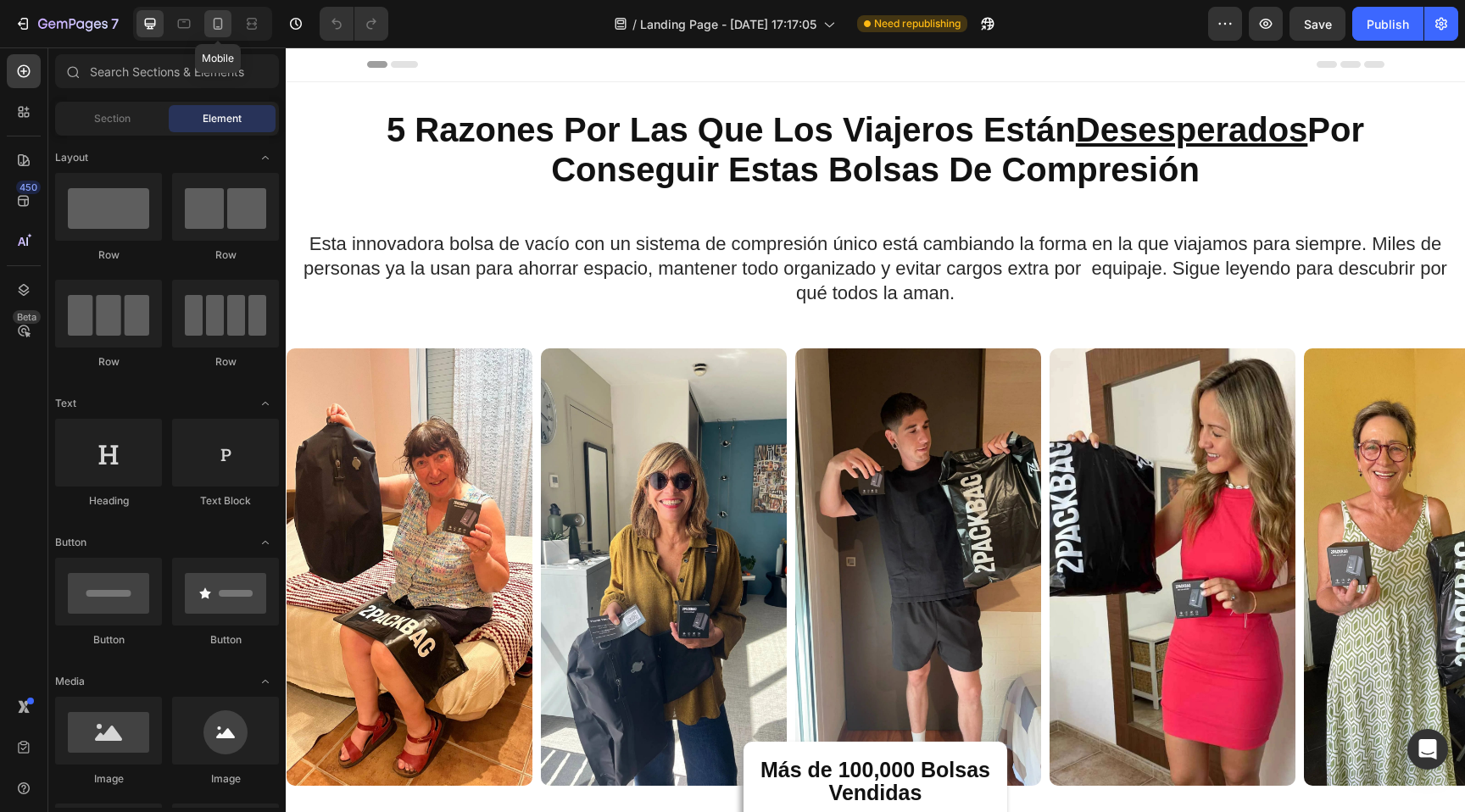
click at [221, 23] on icon at bounding box center [217, 23] width 17 height 17
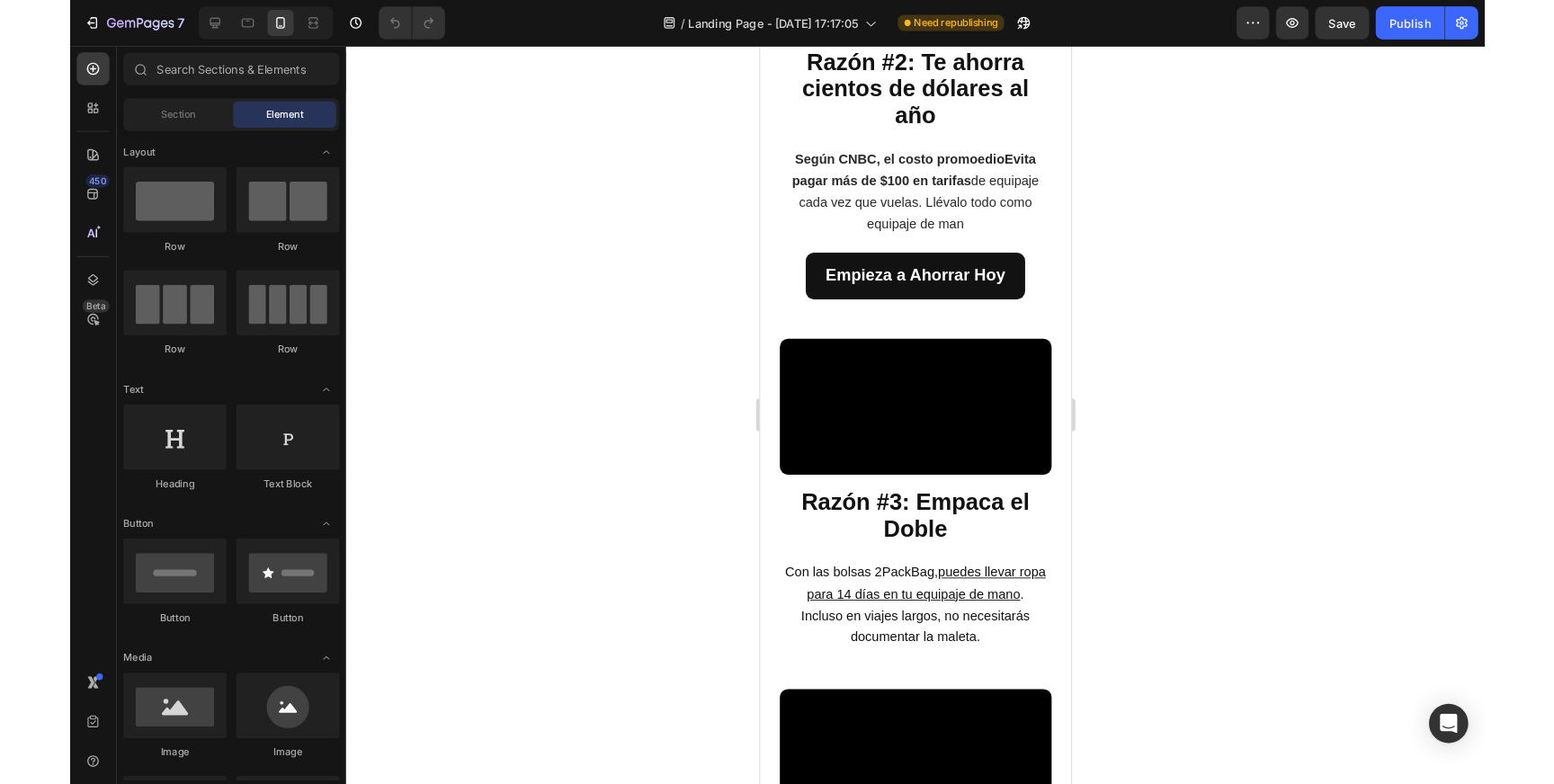
scroll to position [1325, 0]
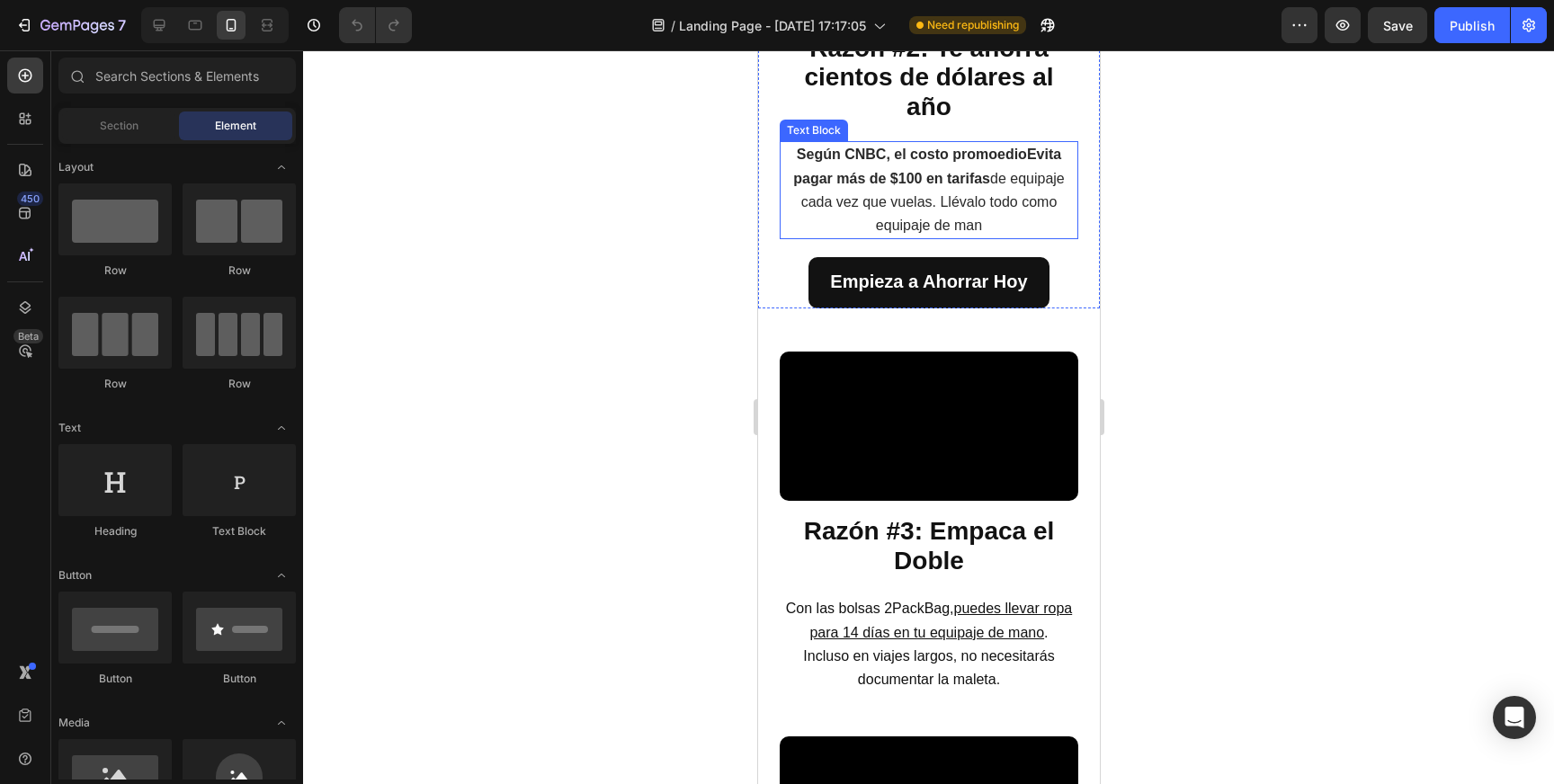
click at [902, 237] on p "Según CNBC, el costo promoedioEvita pagar más de $100 en tarifas de equipaje ca…" at bounding box center [928, 190] width 295 height 94
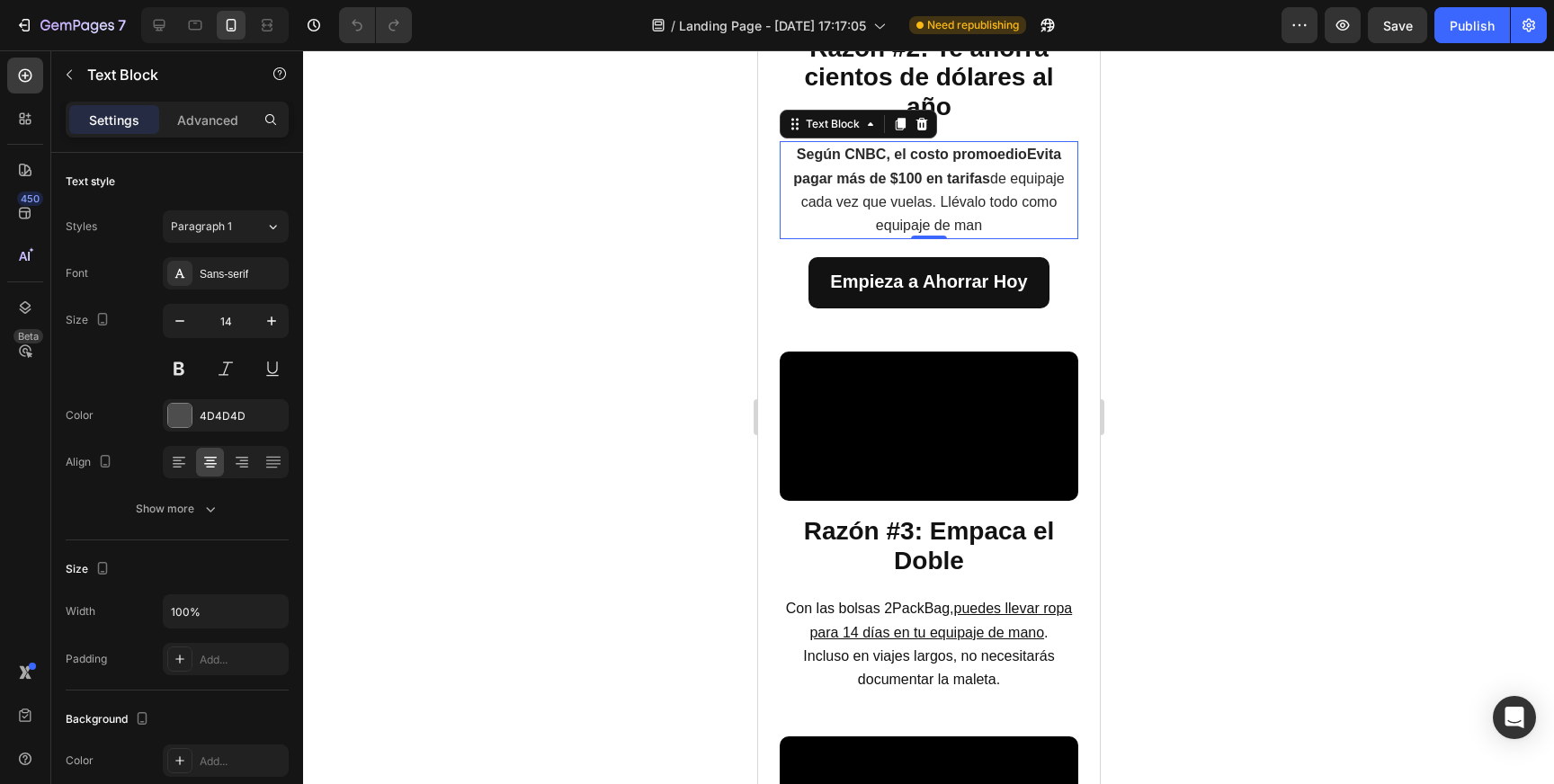
click at [949, 233] on span "Según CNBC, el costo promoedioEvita pagar más de $100 en tarifas de equipaje ca…" at bounding box center [929, 189] width 272 height 86
click at [948, 233] on span "Según CNBC, el costo promoedioEvita pagar más de $100 en tarifas de equipaje ca…" at bounding box center [929, 189] width 272 height 86
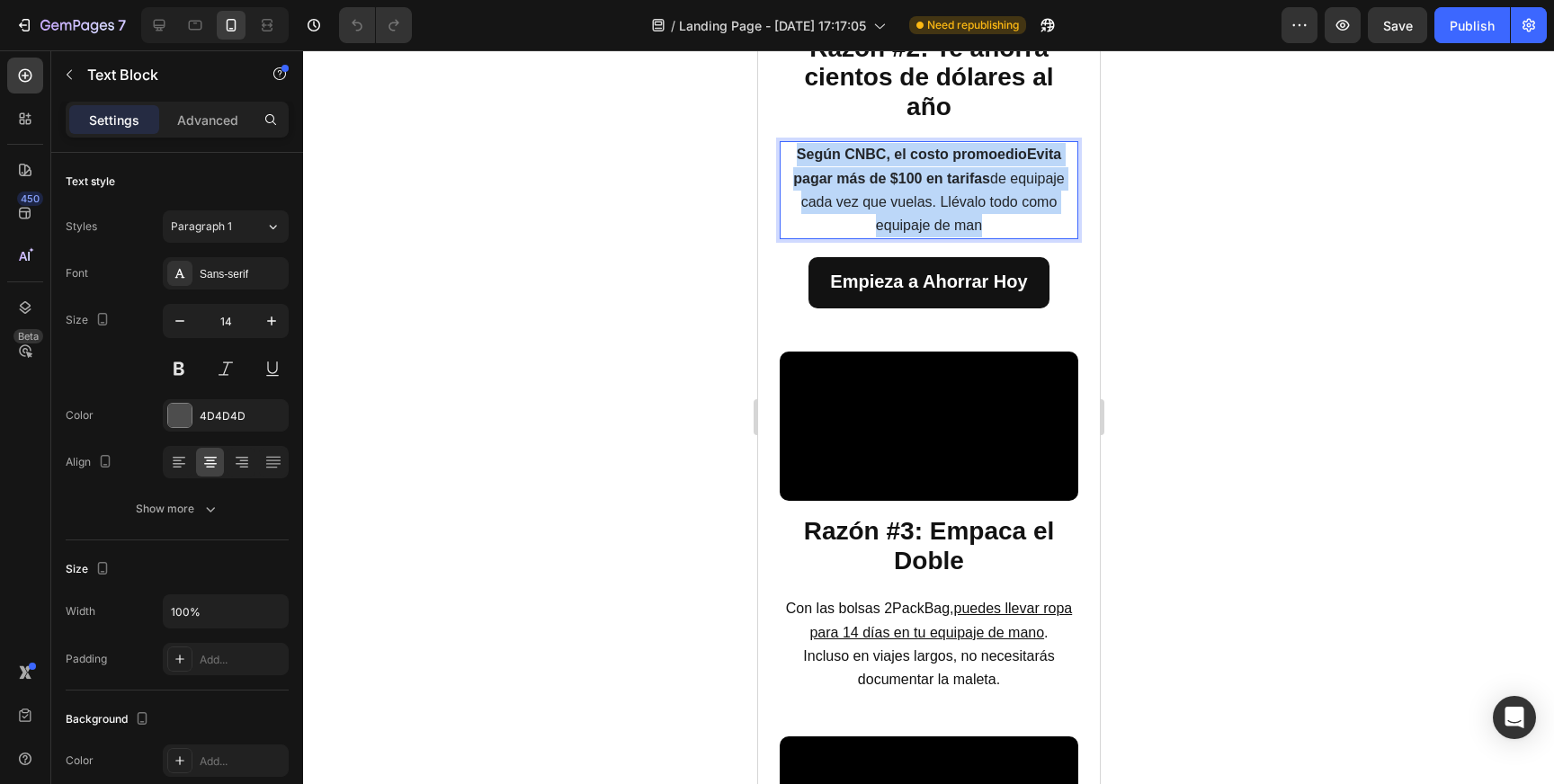
click at [948, 233] on span "Según CNBC, el costo promoedioEvita pagar más de $100 en tarifas de equipaje ca…" at bounding box center [929, 189] width 272 height 86
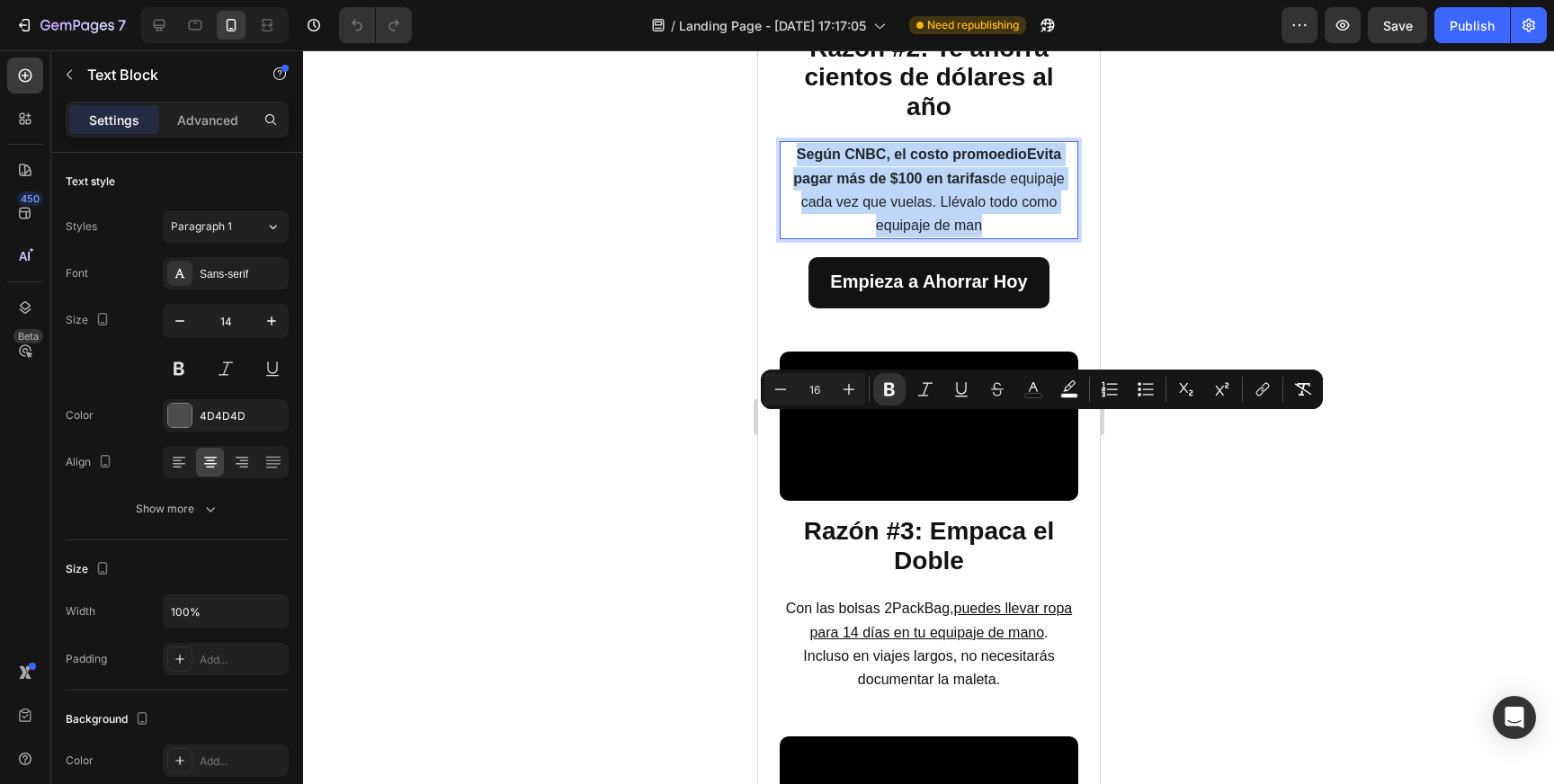
click at [1021, 237] on p "Según CNBC, el costo promoedioEvita pagar más de $100 en tarifas de equipaje ca…" at bounding box center [928, 190] width 295 height 94
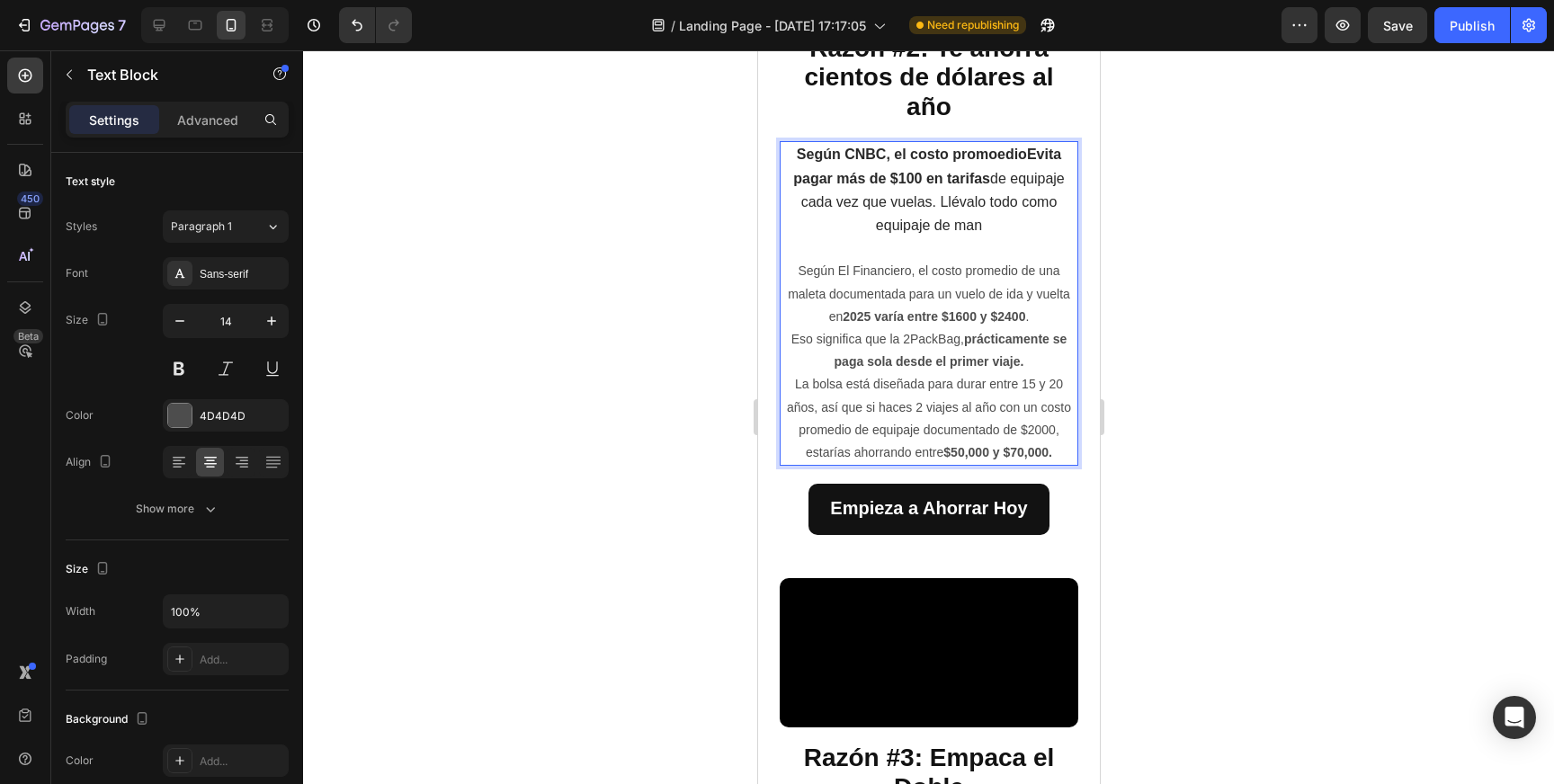
click at [885, 328] on p "Según El Financiero, el costo promedio de una maleta documentada para un vuelo …" at bounding box center [928, 294] width 295 height 68
drag, startPoint x: 836, startPoint y: 565, endPoint x: 820, endPoint y: 552, distance: 20.6
click at [836, 328] on p "Según CNBC, el costo promedio de una maleta documentada para un vuelo de ida y …" at bounding box center [928, 294] width 295 height 68
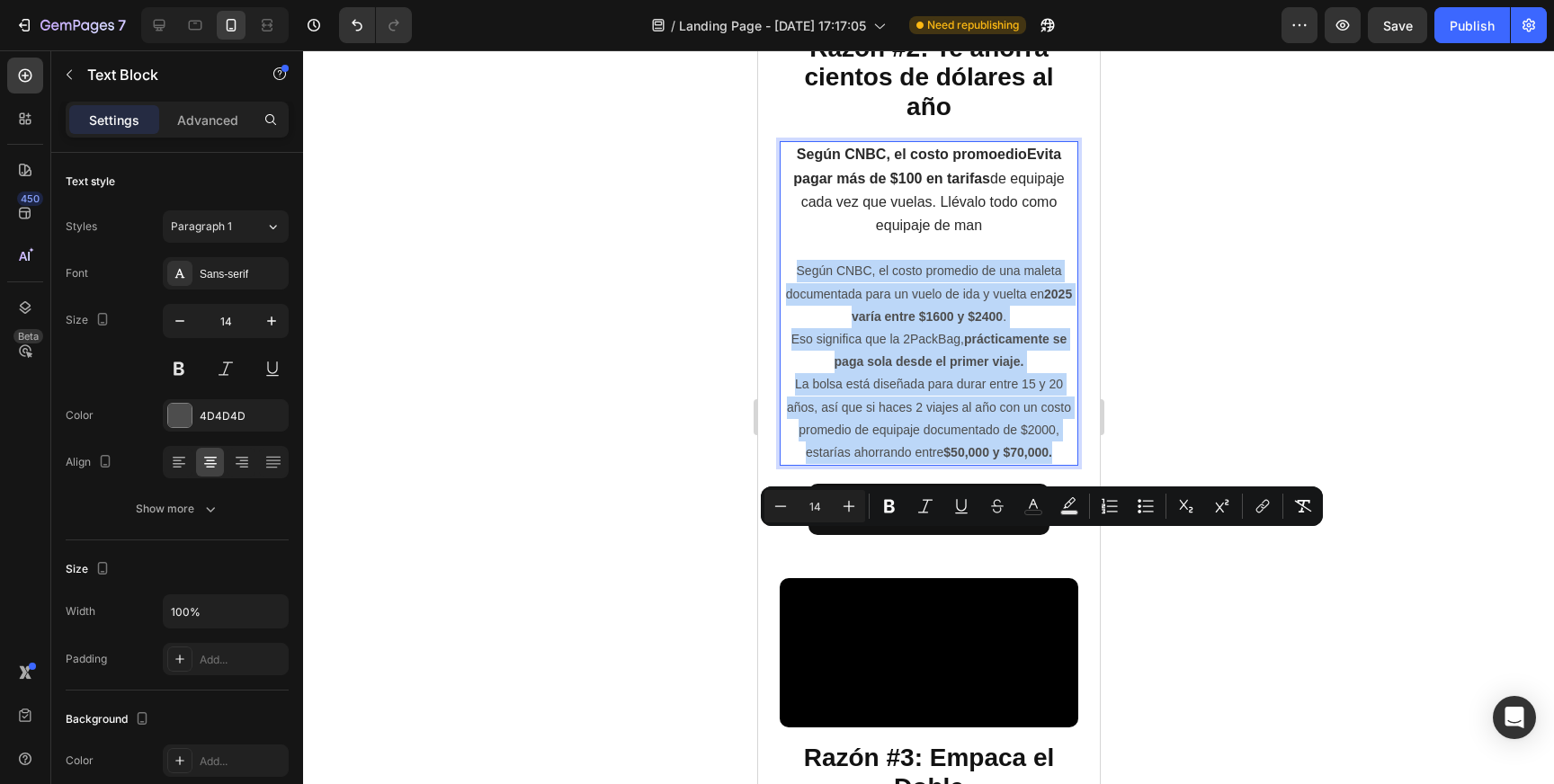
drag, startPoint x: 787, startPoint y: 536, endPoint x: 1021, endPoint y: 737, distance: 308.5
click at [1021, 466] on div "Según CNBC, el costo promoedioEvita pagar más de $100 en tarifas de equipaje ca…" at bounding box center [928, 303] width 299 height 325
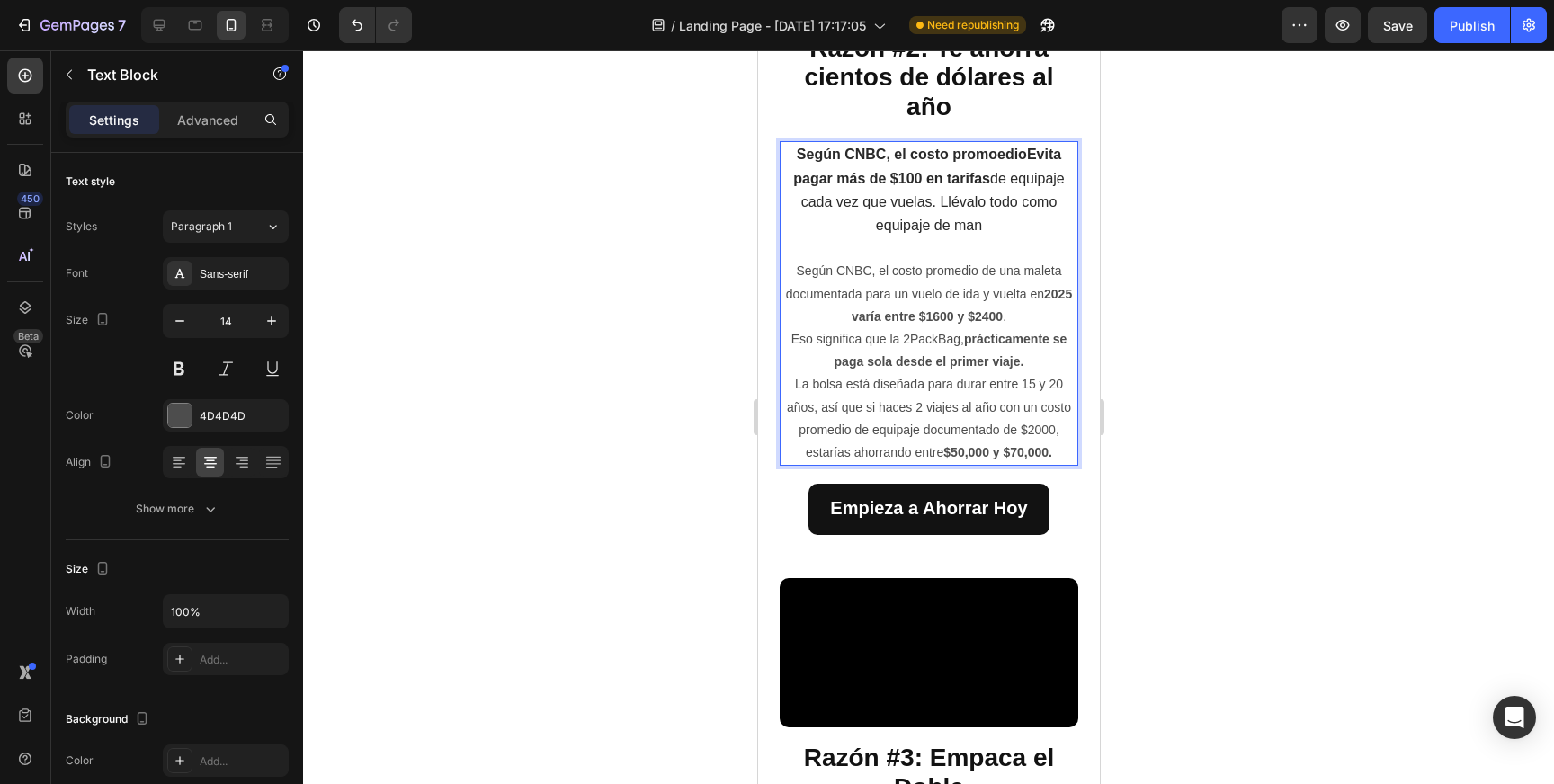
click at [885, 185] on strong "Según CNBC, el costo promoedioEvita pagar más de $100 en tarifas" at bounding box center [927, 165] width 268 height 39
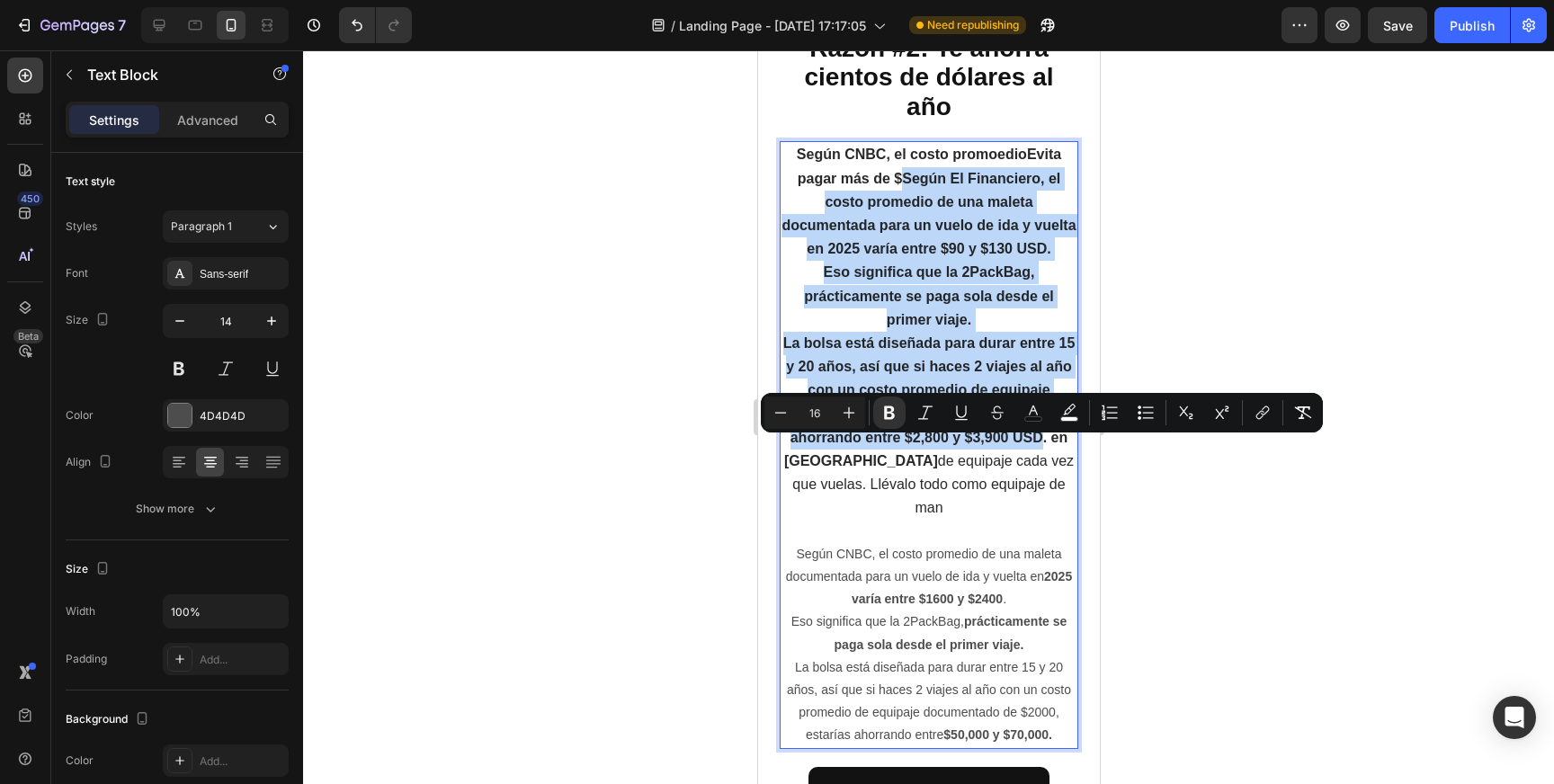
drag, startPoint x: 896, startPoint y: 449, endPoint x: 1036, endPoint y: 724, distance: 308.6
click at [1036, 724] on div "Según CNBC, el costo promoedioEvita pagar más de $Según El Financiero, el costo…" at bounding box center [928, 444] width 299 height 607
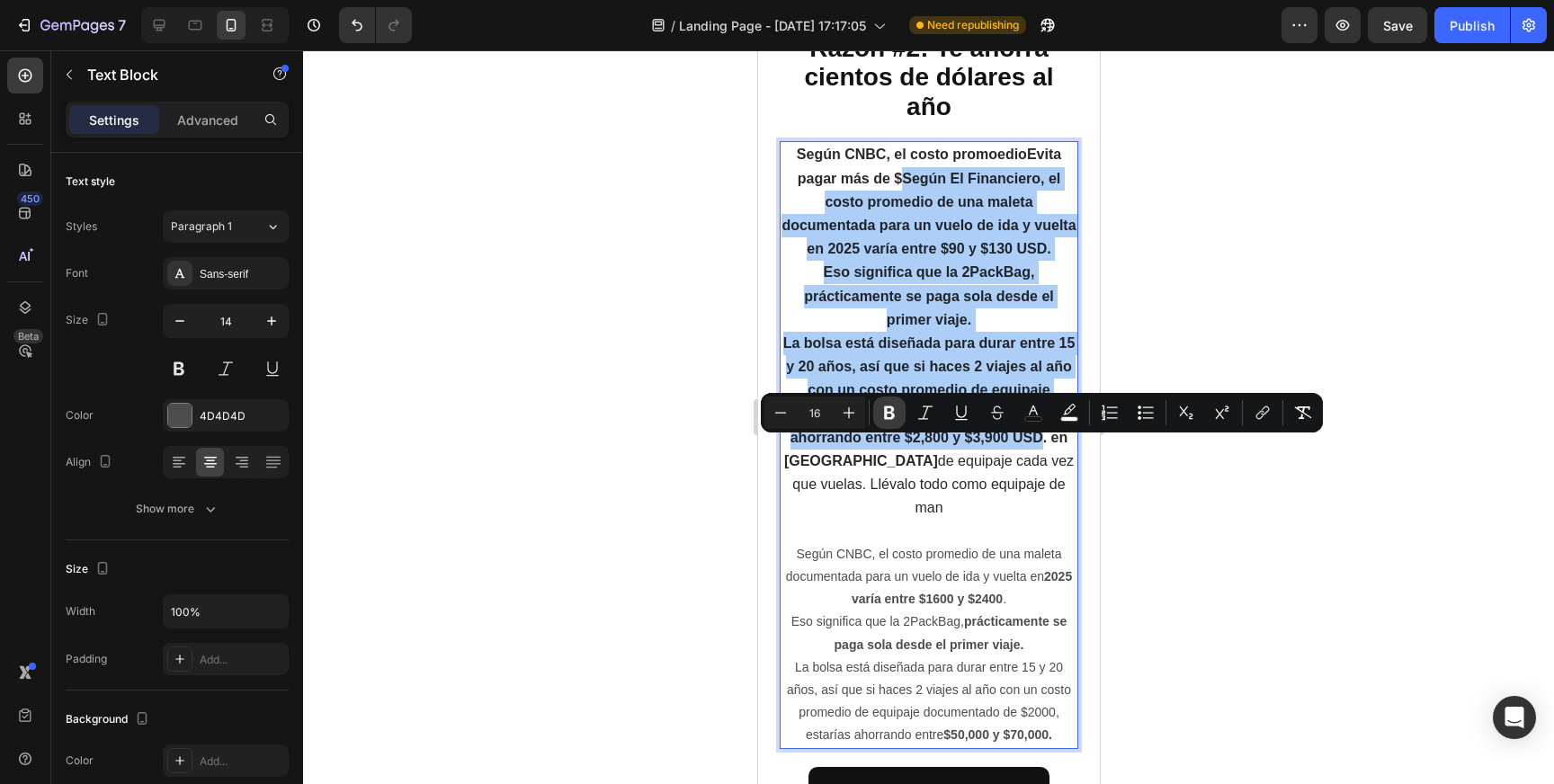
click at [885, 409] on icon "Editor contextual toolbar" at bounding box center [889, 413] width 10 height 13
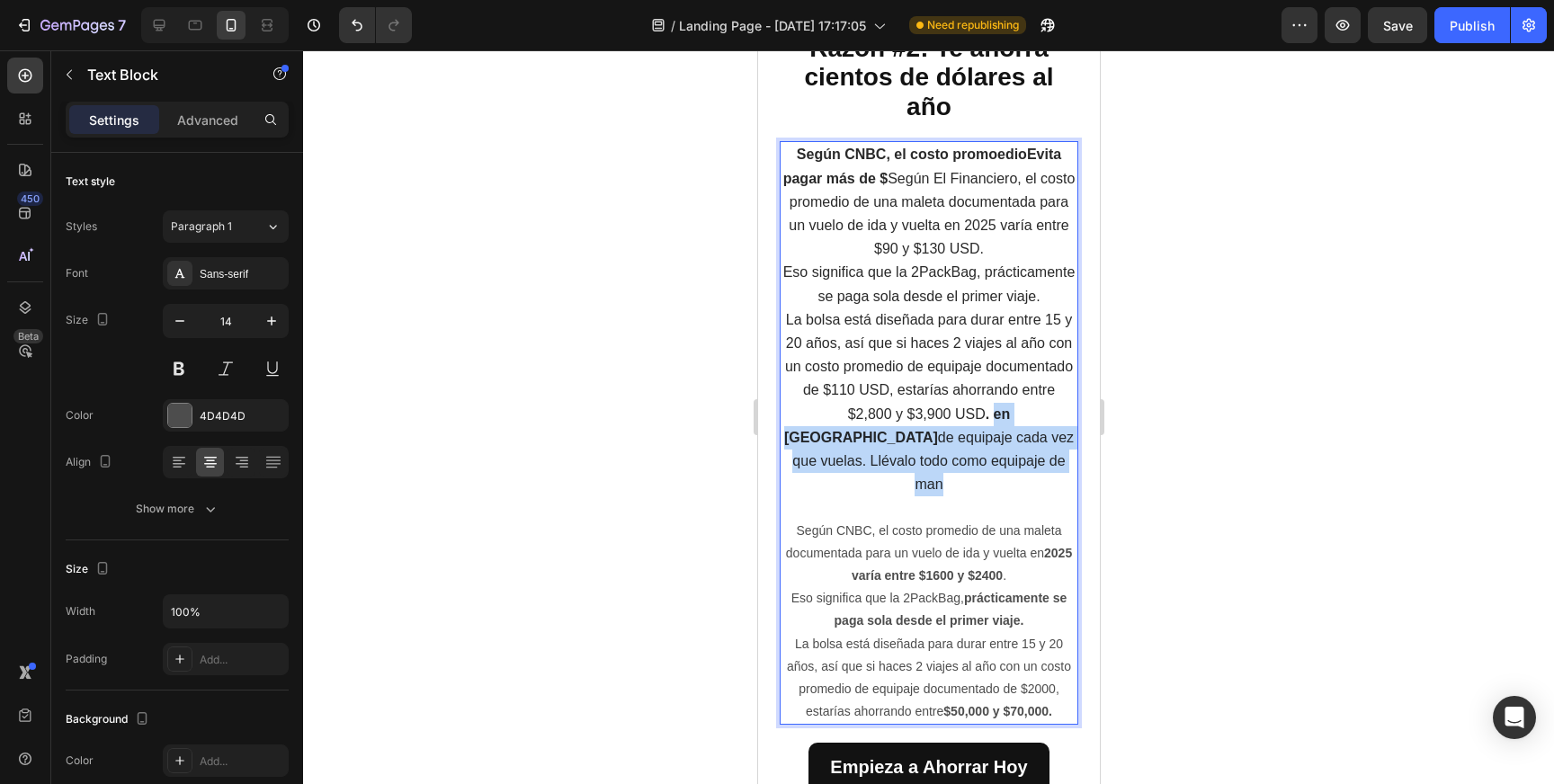
drag, startPoint x: 1038, startPoint y: 703, endPoint x: 1043, endPoint y: 748, distance: 45.3
click at [1043, 497] on p "La bolsa está diseñada para durar entre 15 y 20 años, así que si haces 2 viajes…" at bounding box center [928, 403] width 295 height 189
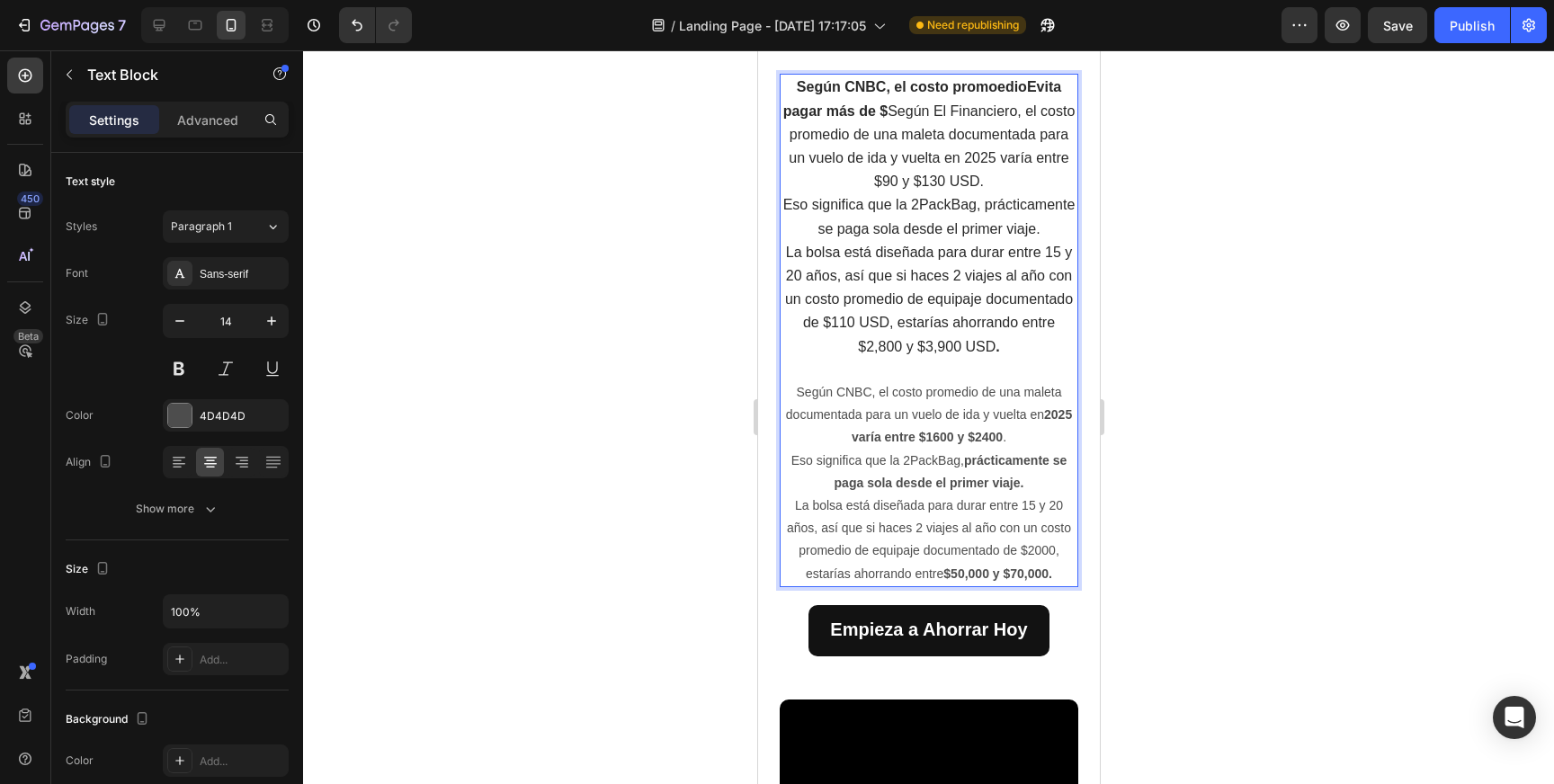
scroll to position [1494, 0]
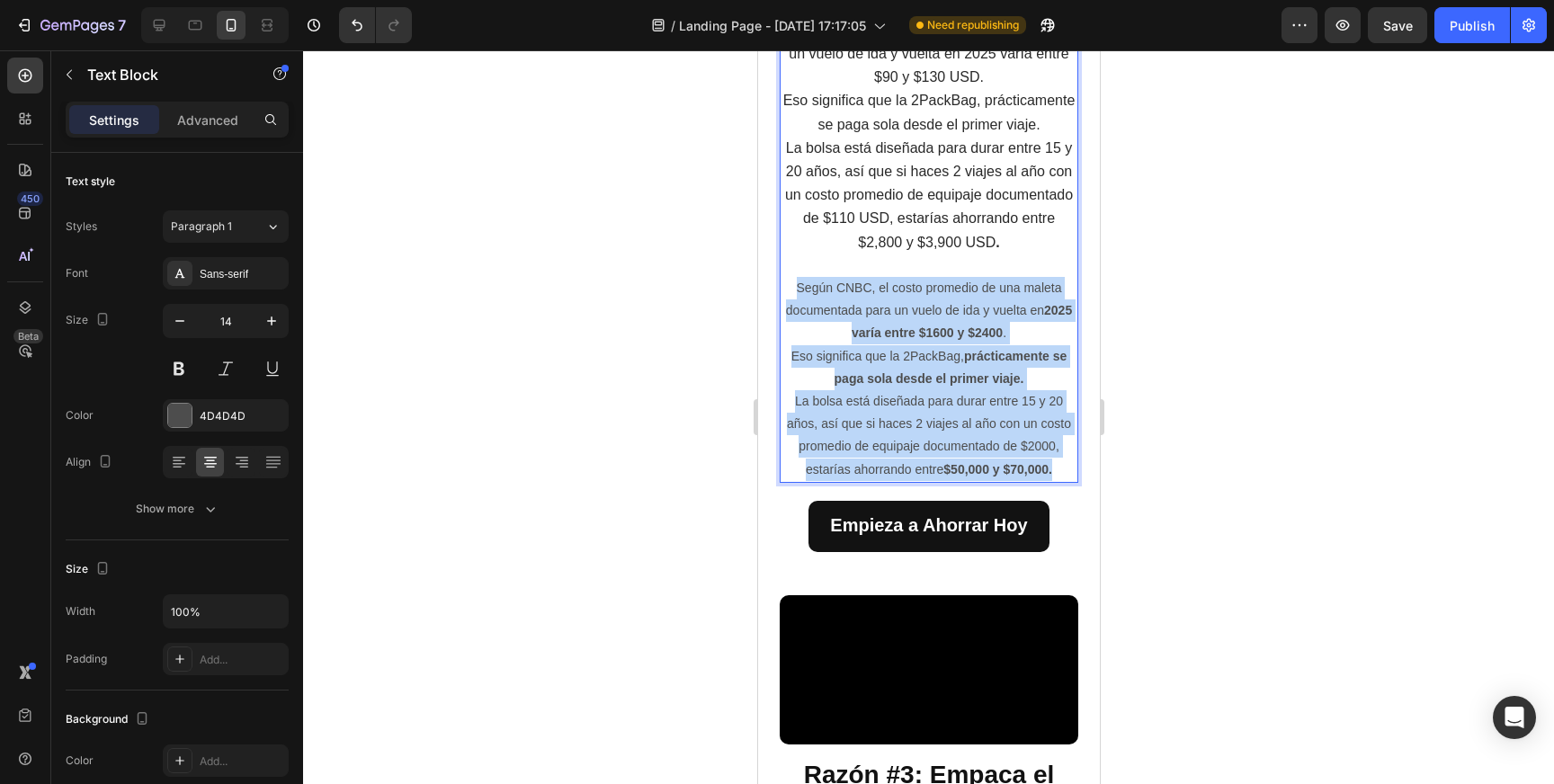
drag, startPoint x: 787, startPoint y: 577, endPoint x: 980, endPoint y: 785, distance: 283.7
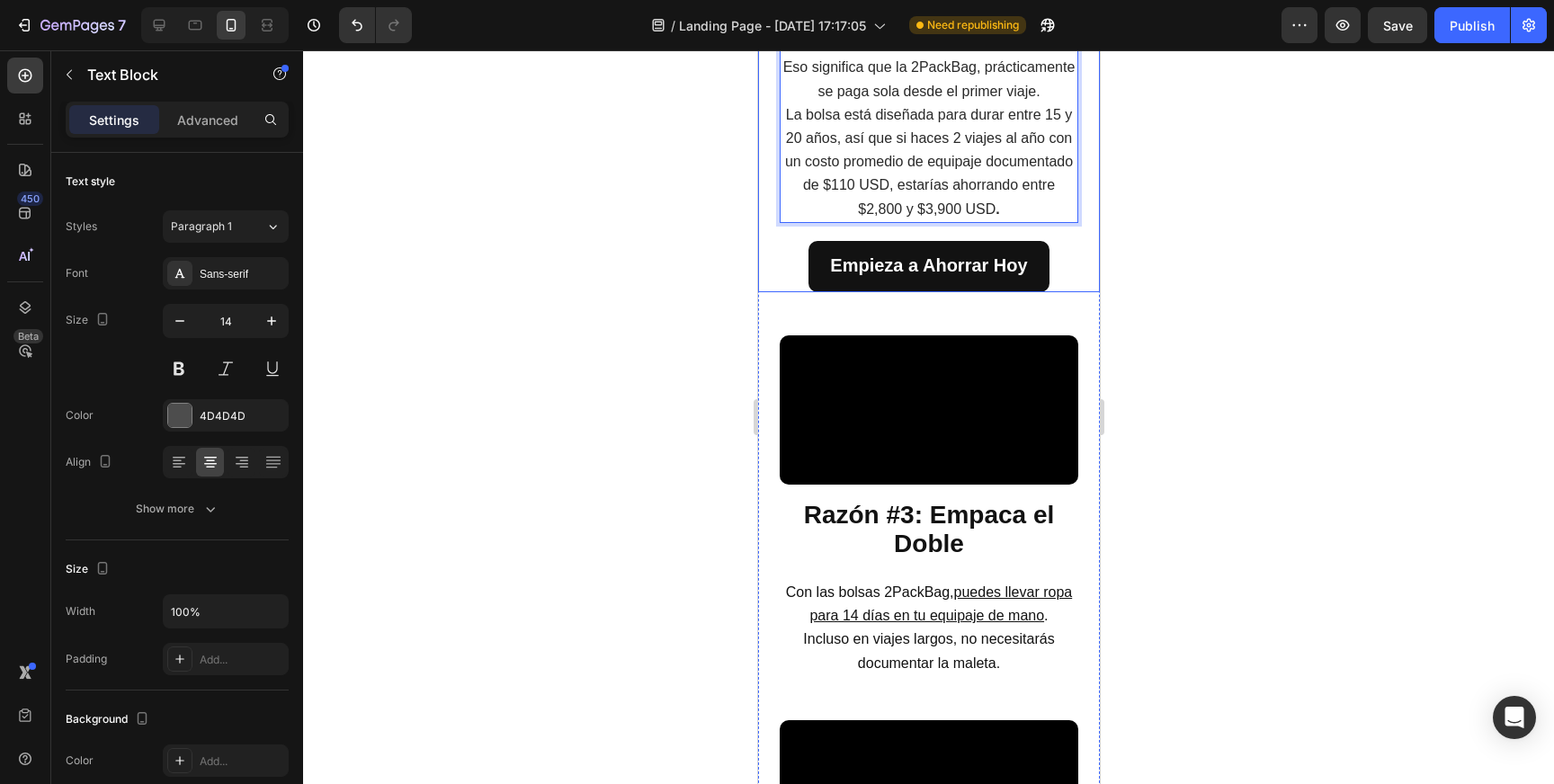
drag, startPoint x: 901, startPoint y: 247, endPoint x: 771, endPoint y: 214, distance: 134.1
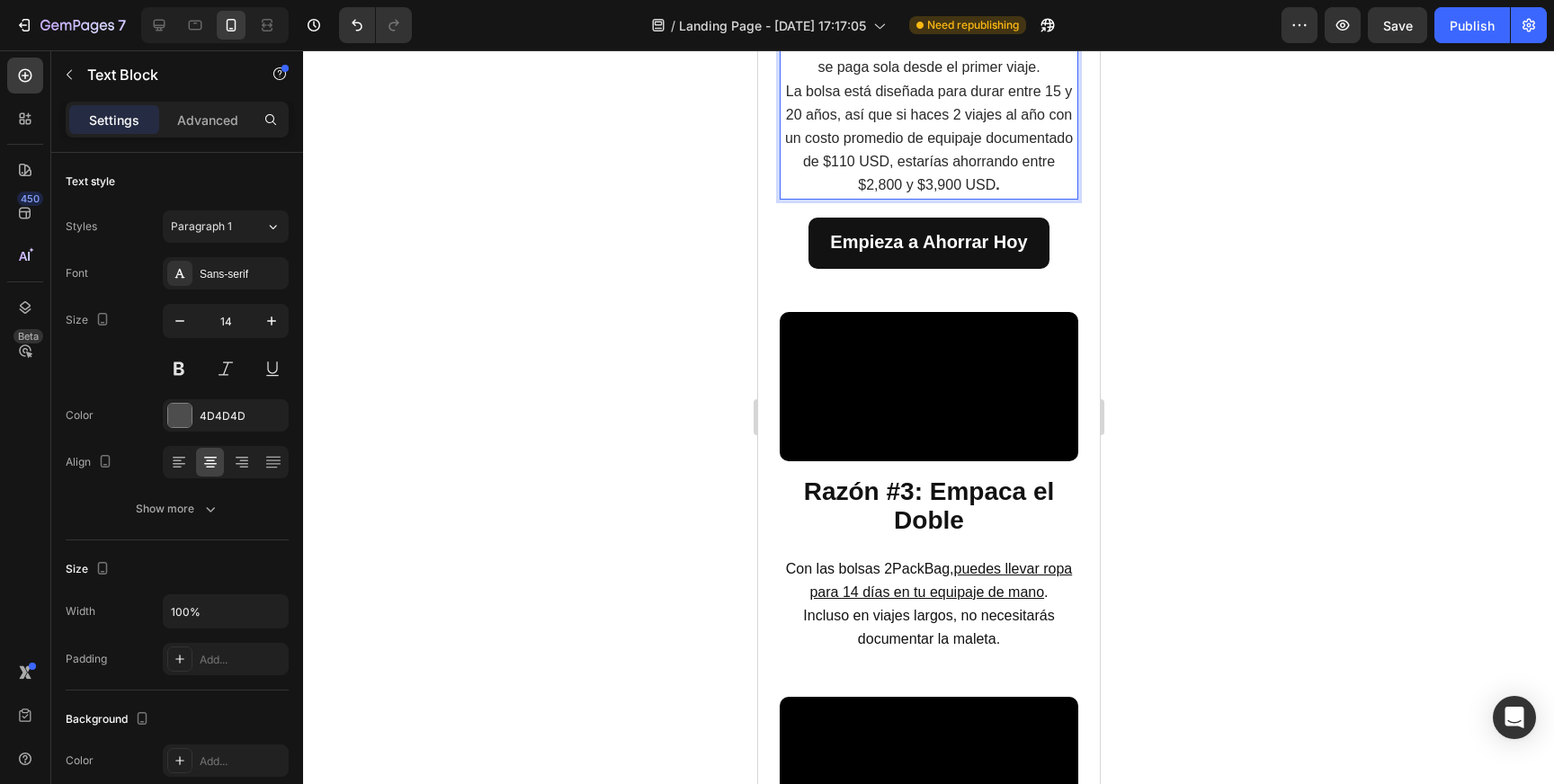
drag, startPoint x: 834, startPoint y: 221, endPoint x: 913, endPoint y: 222, distance: 79.0
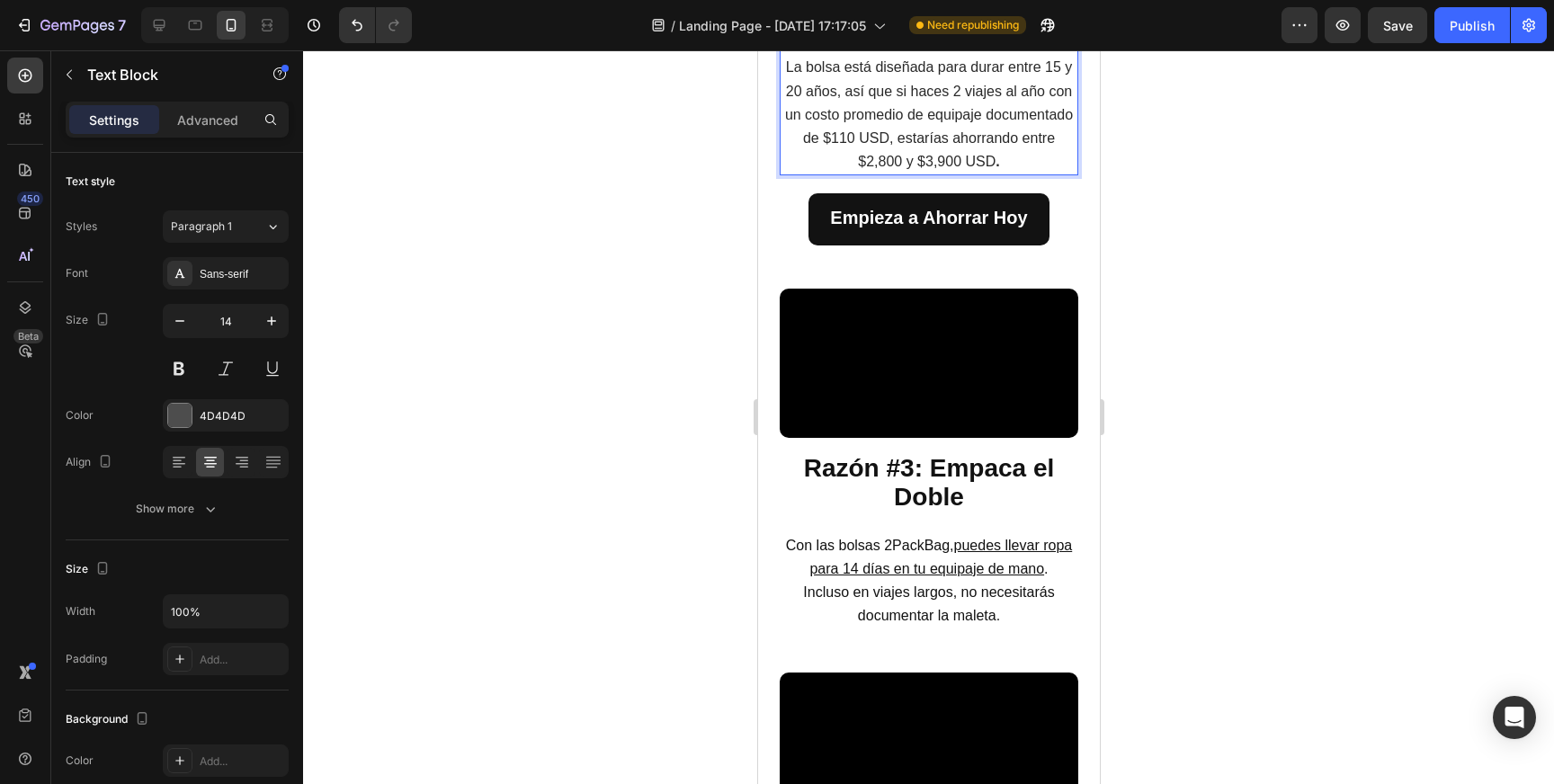
drag, startPoint x: 836, startPoint y: 219, endPoint x: 877, endPoint y: 222, distance: 41.1
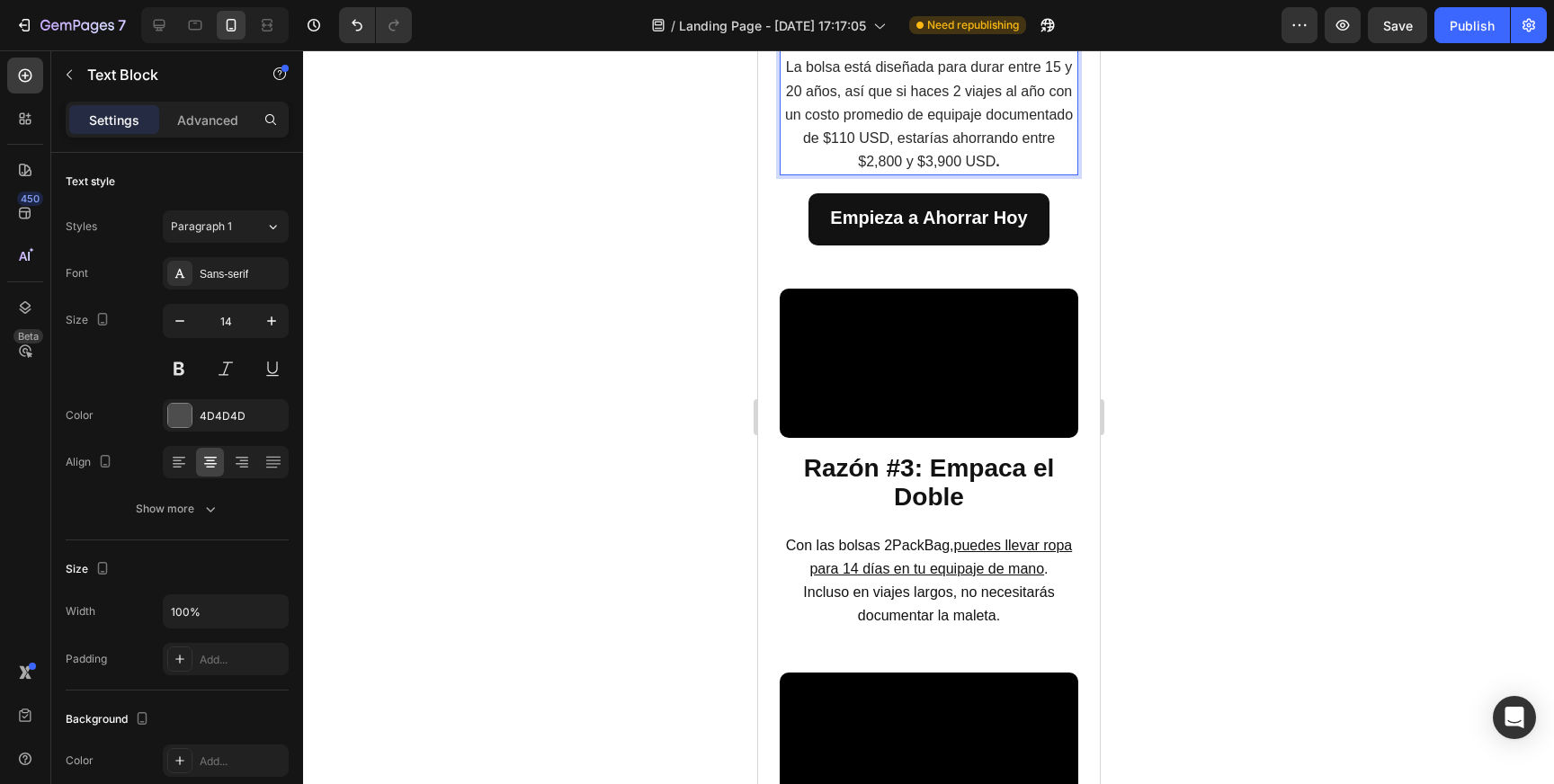
drag, startPoint x: 840, startPoint y: 219, endPoint x: 876, endPoint y: 219, distance: 36.0
click at [182, 365] on button at bounding box center [179, 368] width 32 height 32
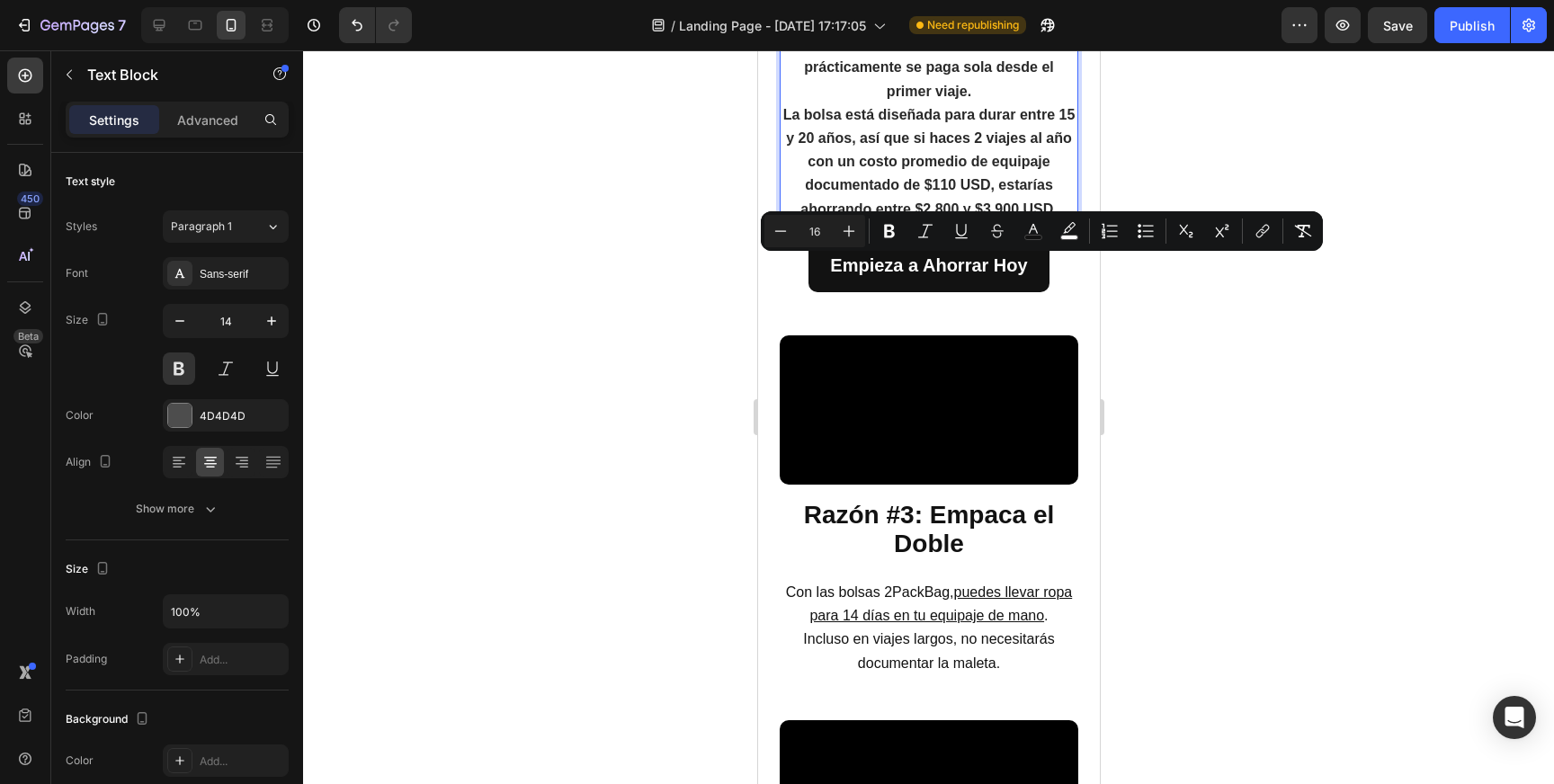
click at [1238, 321] on div at bounding box center [929, 417] width 1251 height 734
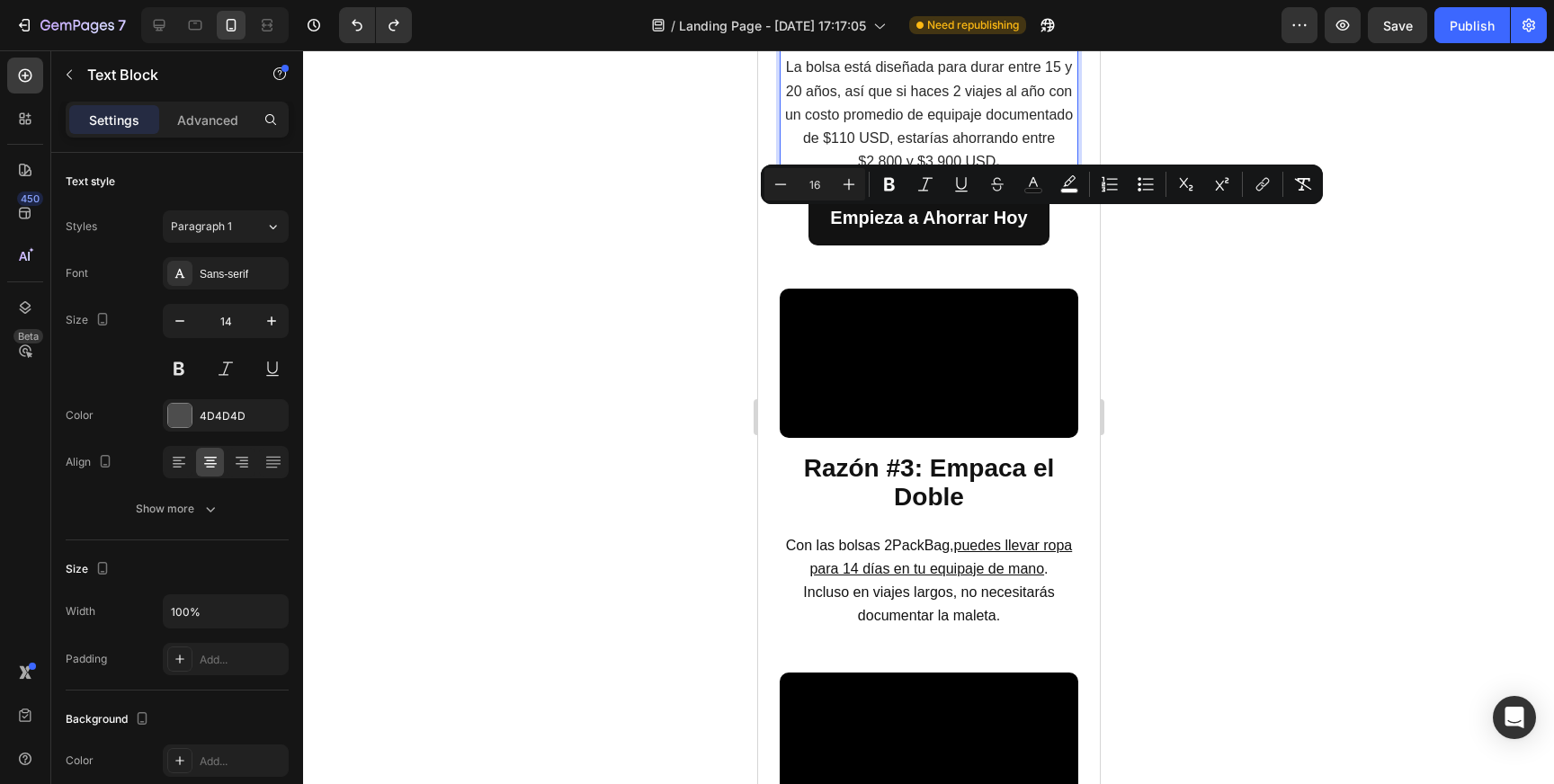
drag, startPoint x: 840, startPoint y: 221, endPoint x: 876, endPoint y: 221, distance: 36.0
click at [885, 193] on icon "Editor contextual toolbar" at bounding box center [889, 184] width 18 height 18
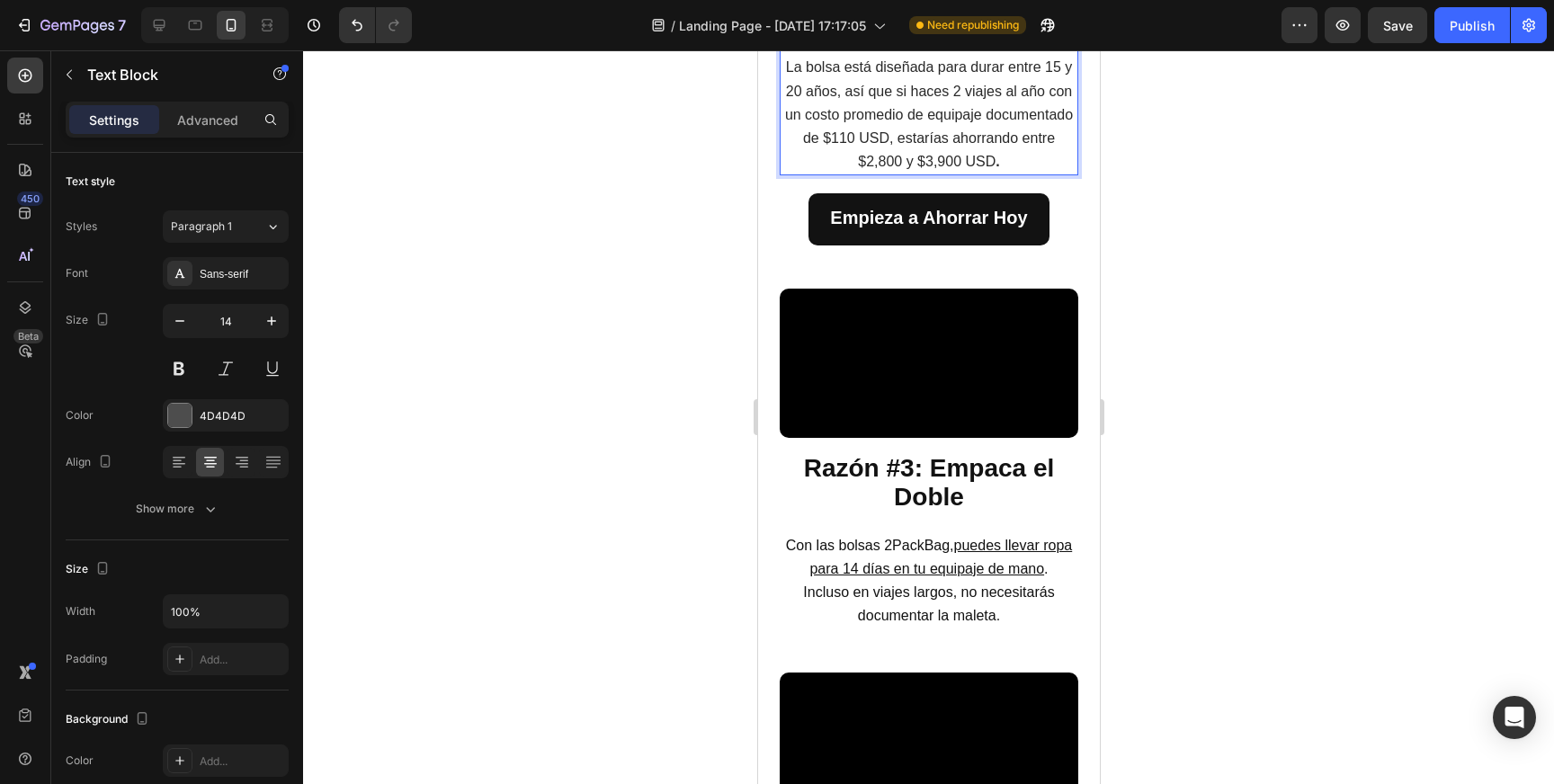
drag, startPoint x: 954, startPoint y: 268, endPoint x: 1058, endPoint y: 274, distance: 104.2
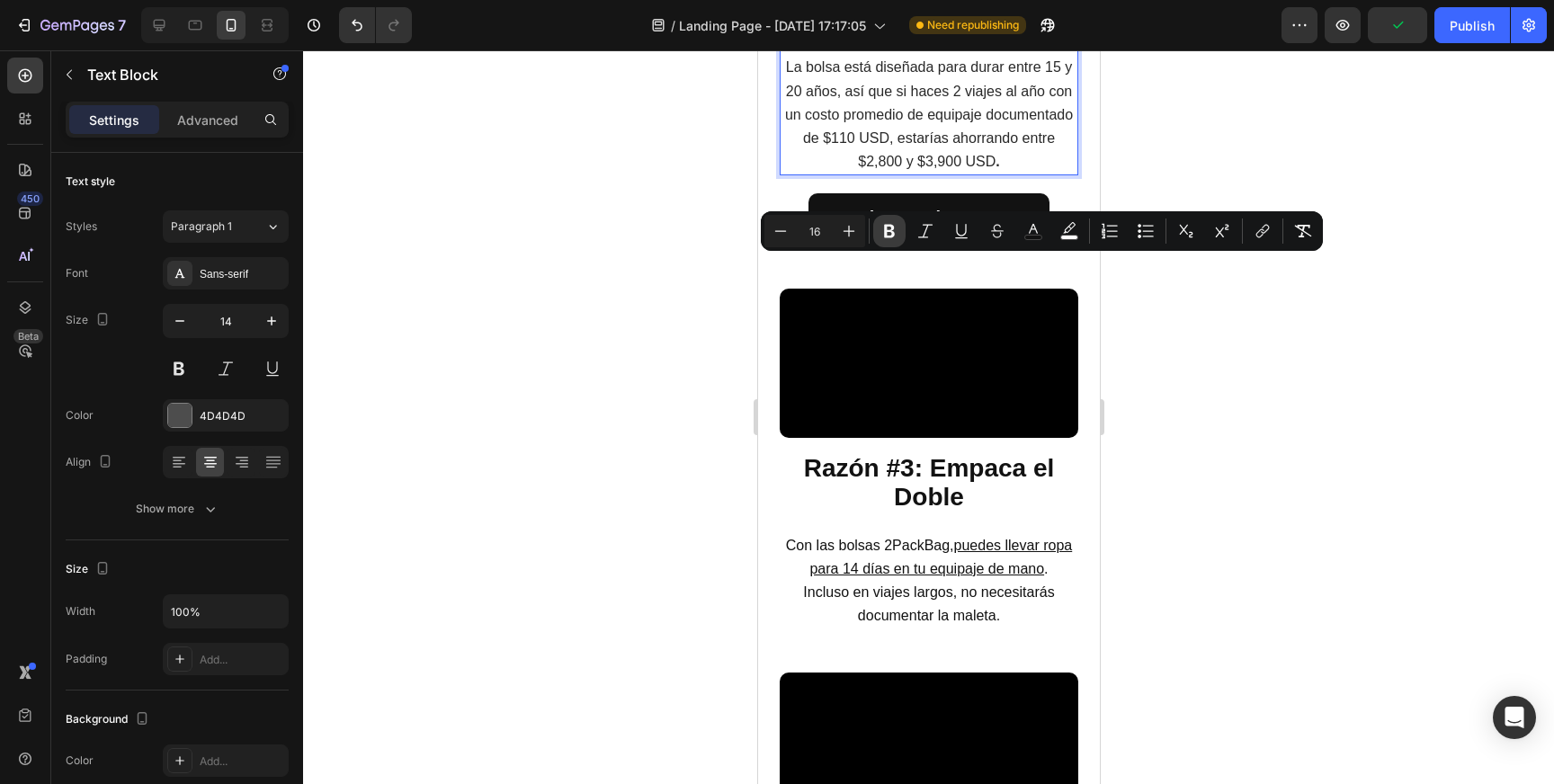
click at [883, 234] on icon "Editor contextual toolbar" at bounding box center [889, 230] width 18 height 18
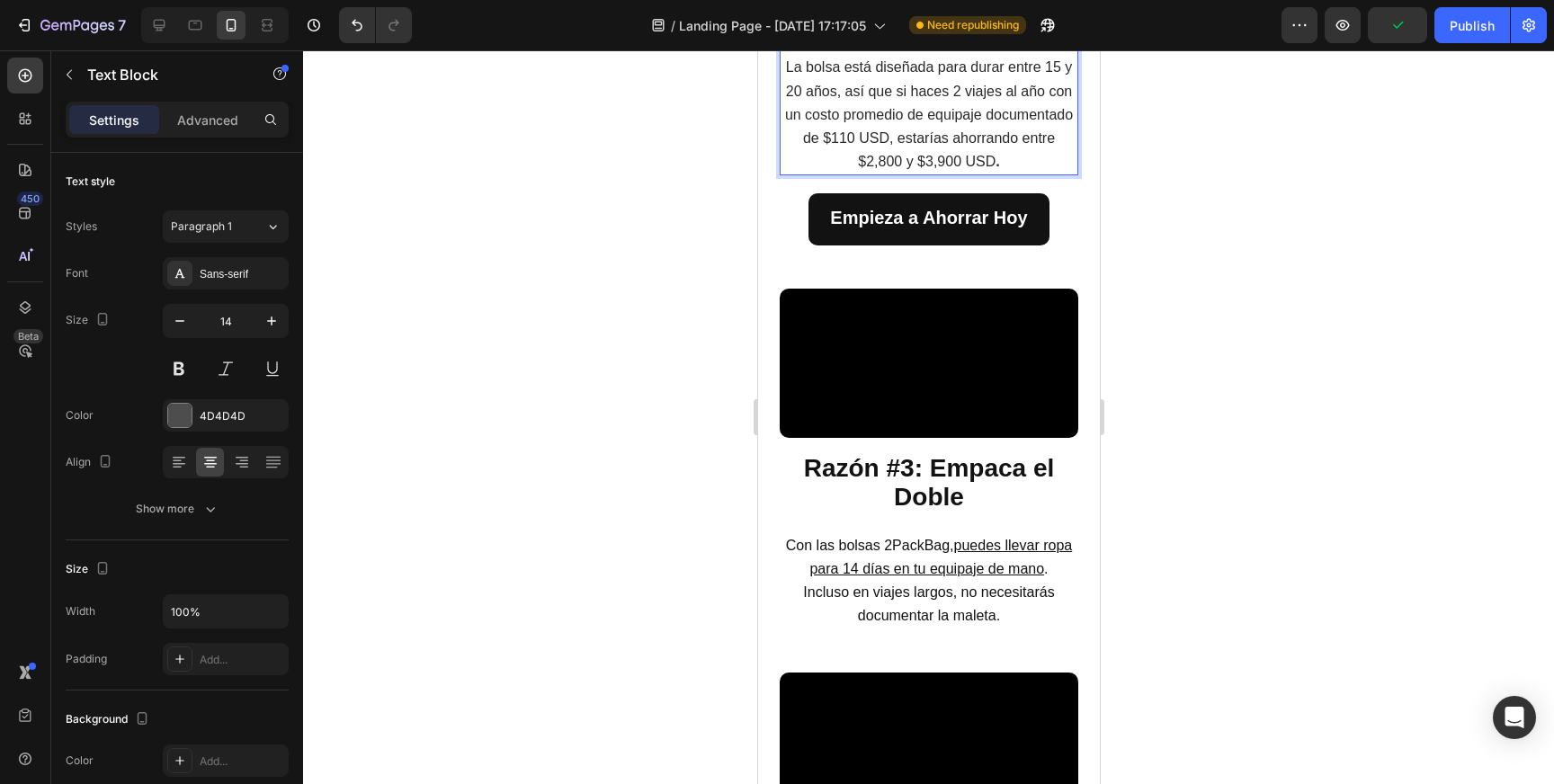
click at [879, 51] on span "Eso significa que la 2PackBag, prácticamente se paga sola desde el primer viaje." at bounding box center [928, 31] width 292 height 39
click at [817, 56] on p "Eso significa que la 2PackBag, prácticamente se paga sola desde el primer viaje." at bounding box center [928, 33] width 295 height 47
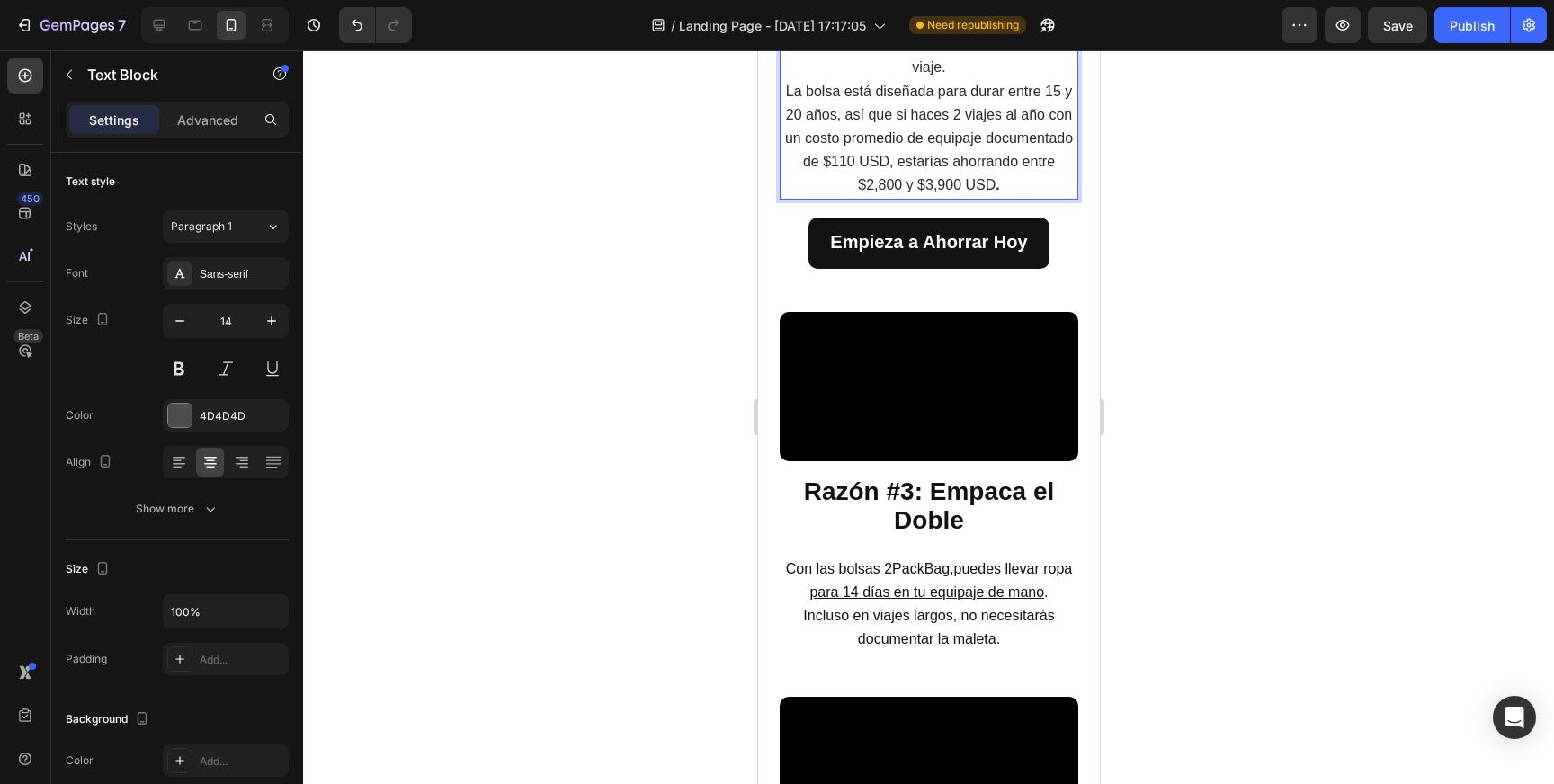
click at [967, 79] on p "Según CNBC , el costo promedio de una maleta documentada para un vuelo de ida y…" at bounding box center [928, 8] width 295 height 141
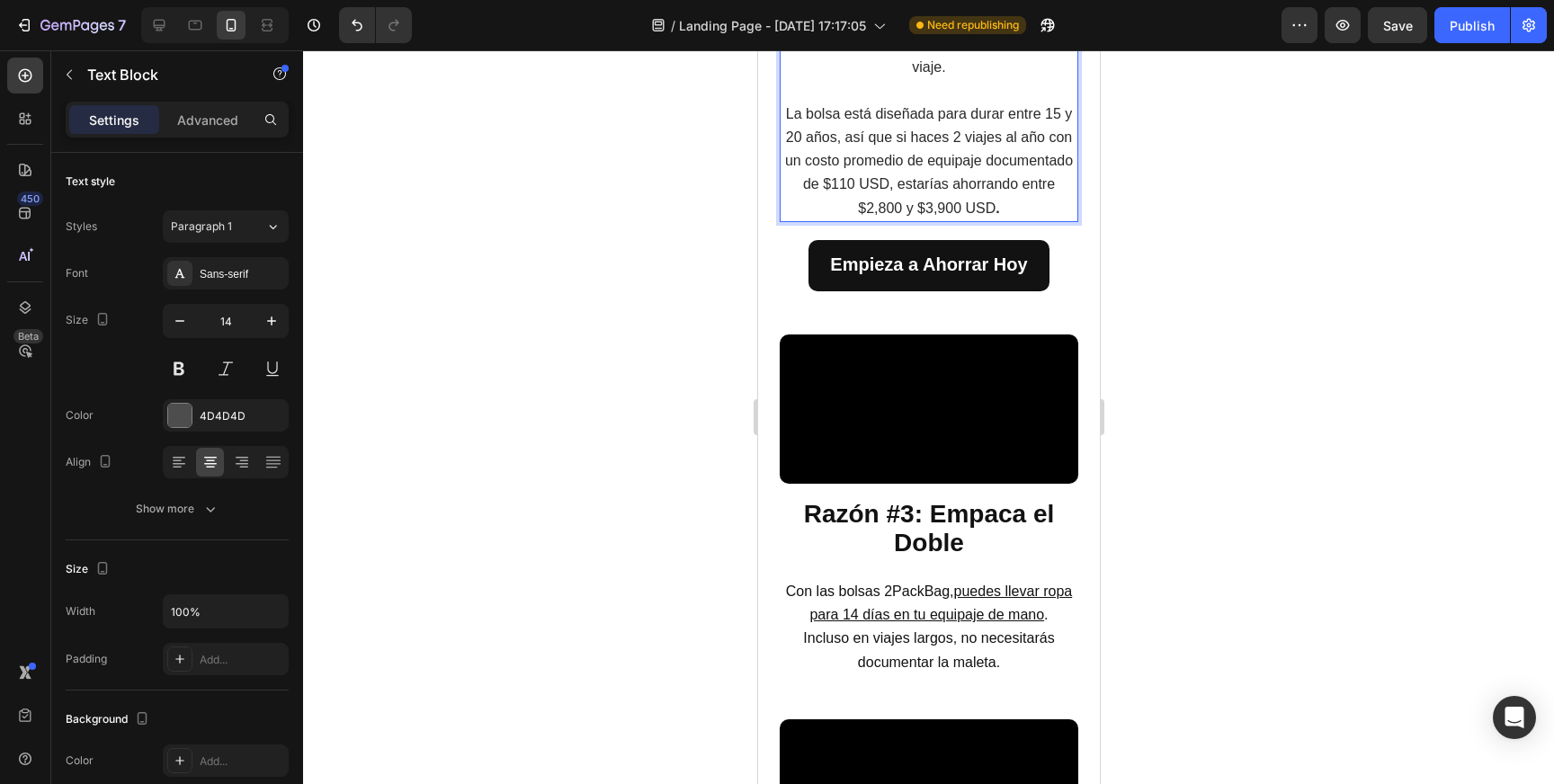
click at [1056, 215] on span "La bolsa está diseñada para durar entre 15 y 20 años, así que si haces 2 viajes…" at bounding box center [928, 161] width 288 height 110
click at [917, 215] on span "La bolsa está diseñada para durar entre 15 y 20 años, así que si haces 2 viajes…" at bounding box center [928, 161] width 288 height 110
click at [1151, 456] on div at bounding box center [929, 417] width 1251 height 734
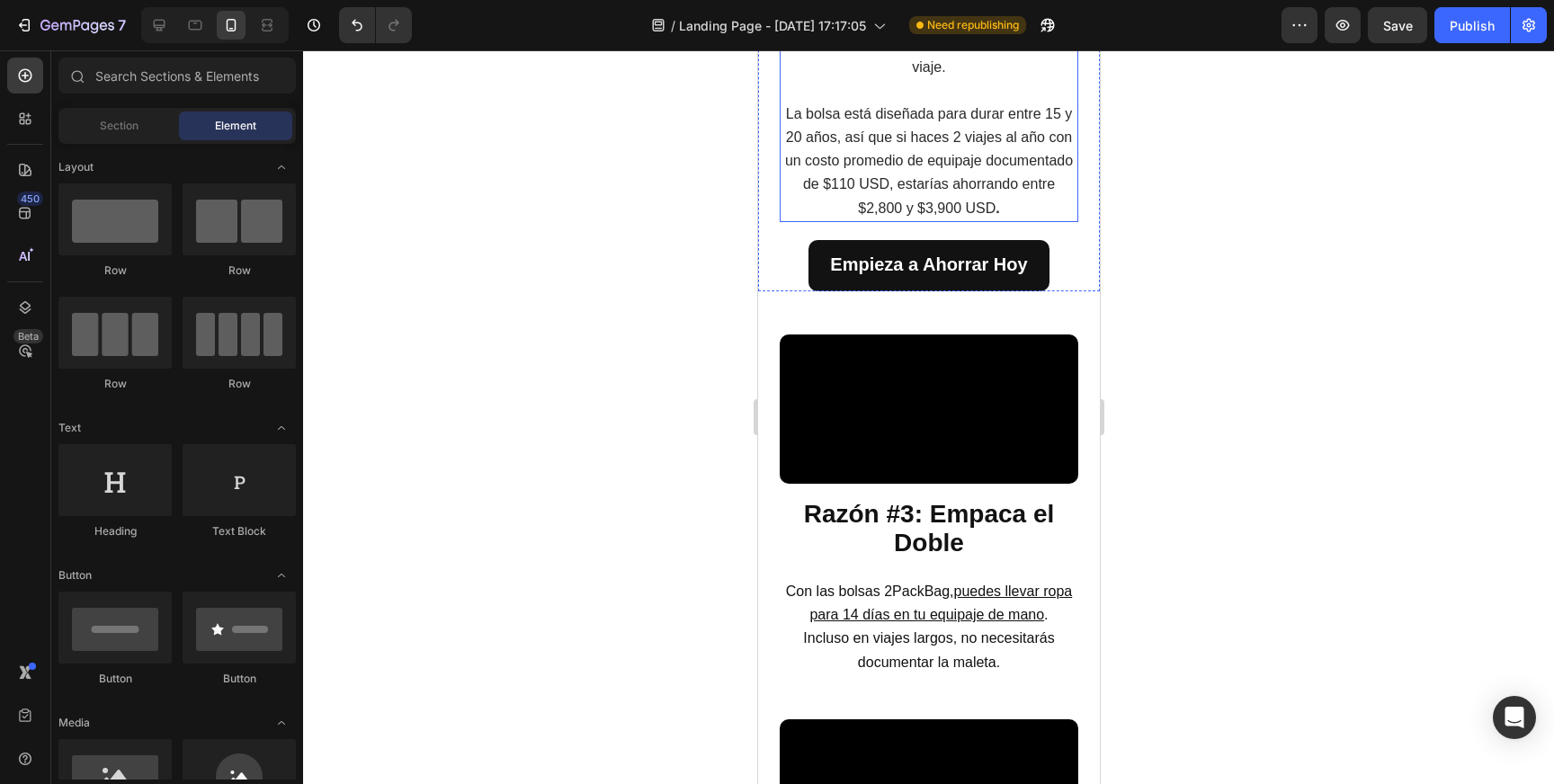
click at [1006, 215] on span "La bolsa está diseñada para durar entre 15 y 20 años, así que si haces 2 viajes…" at bounding box center [928, 161] width 288 height 110
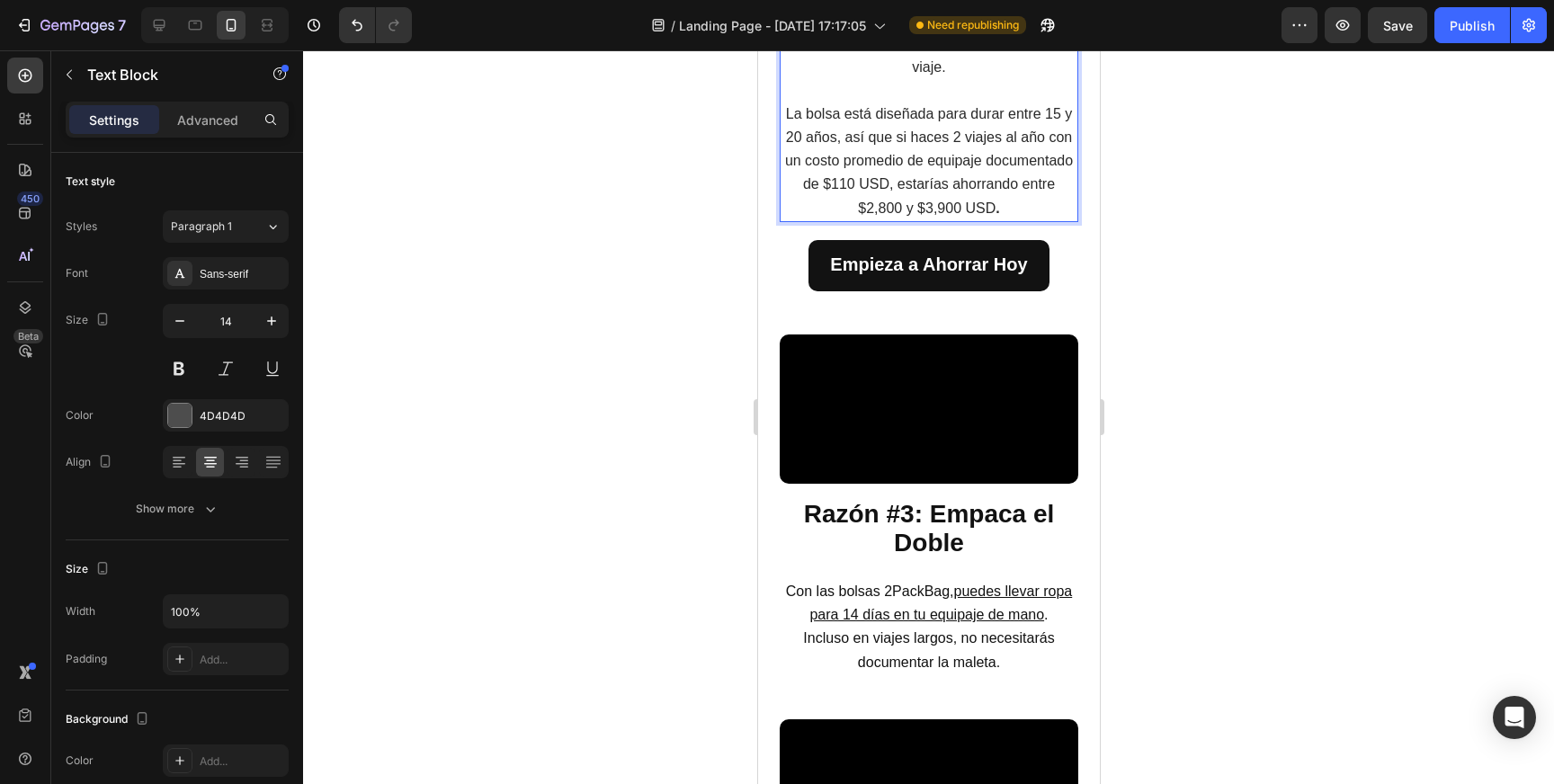
drag, startPoint x: 986, startPoint y: 452, endPoint x: 1045, endPoint y: 475, distance: 63.3
click at [1045, 215] on span "La bolsa está diseñada para durar entre 15 y 20 años, así que si haces 2 viajes…" at bounding box center [928, 161] width 288 height 110
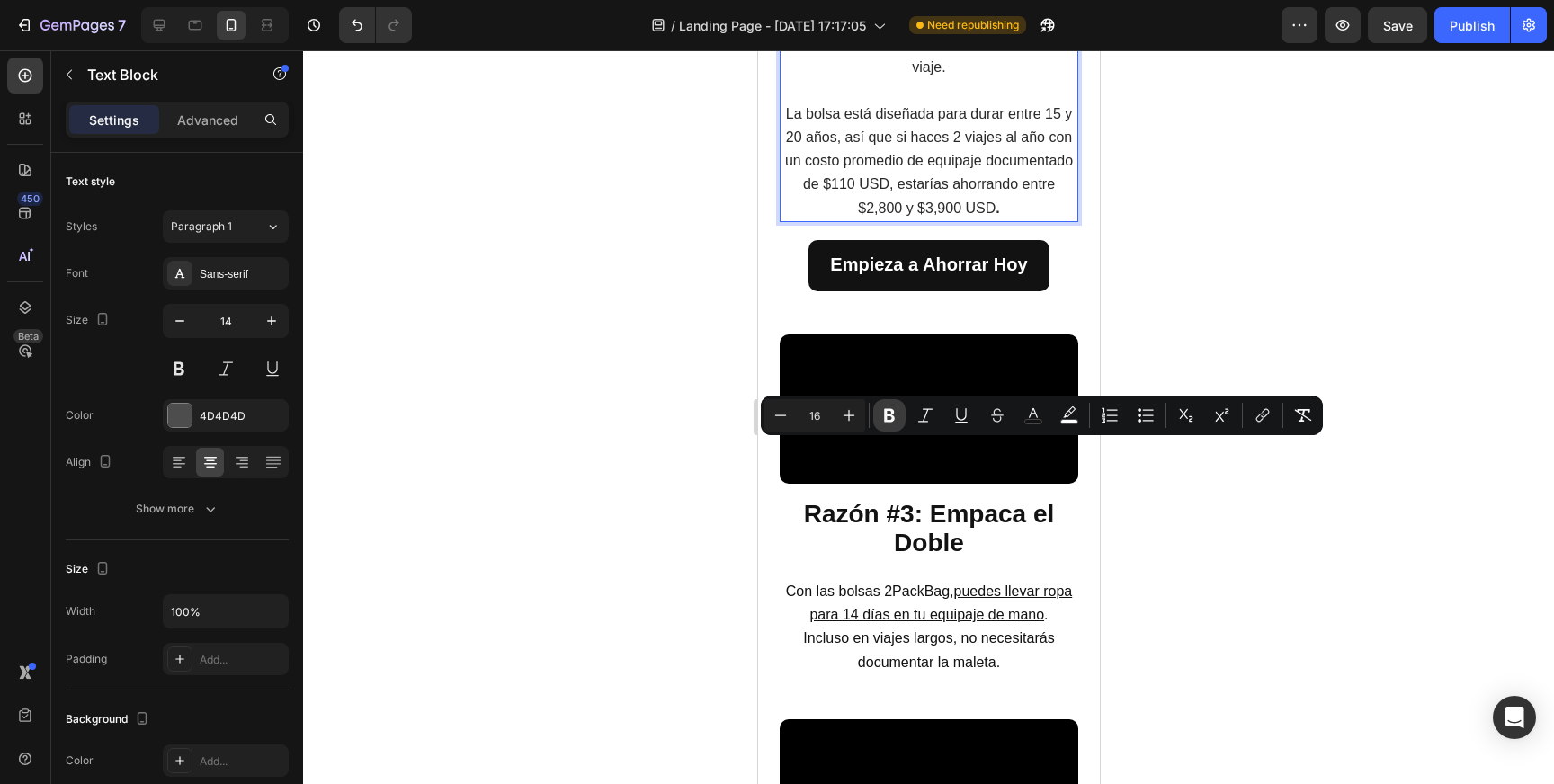
click at [893, 419] on icon "Editor contextual toolbar" at bounding box center [889, 416] width 10 height 13
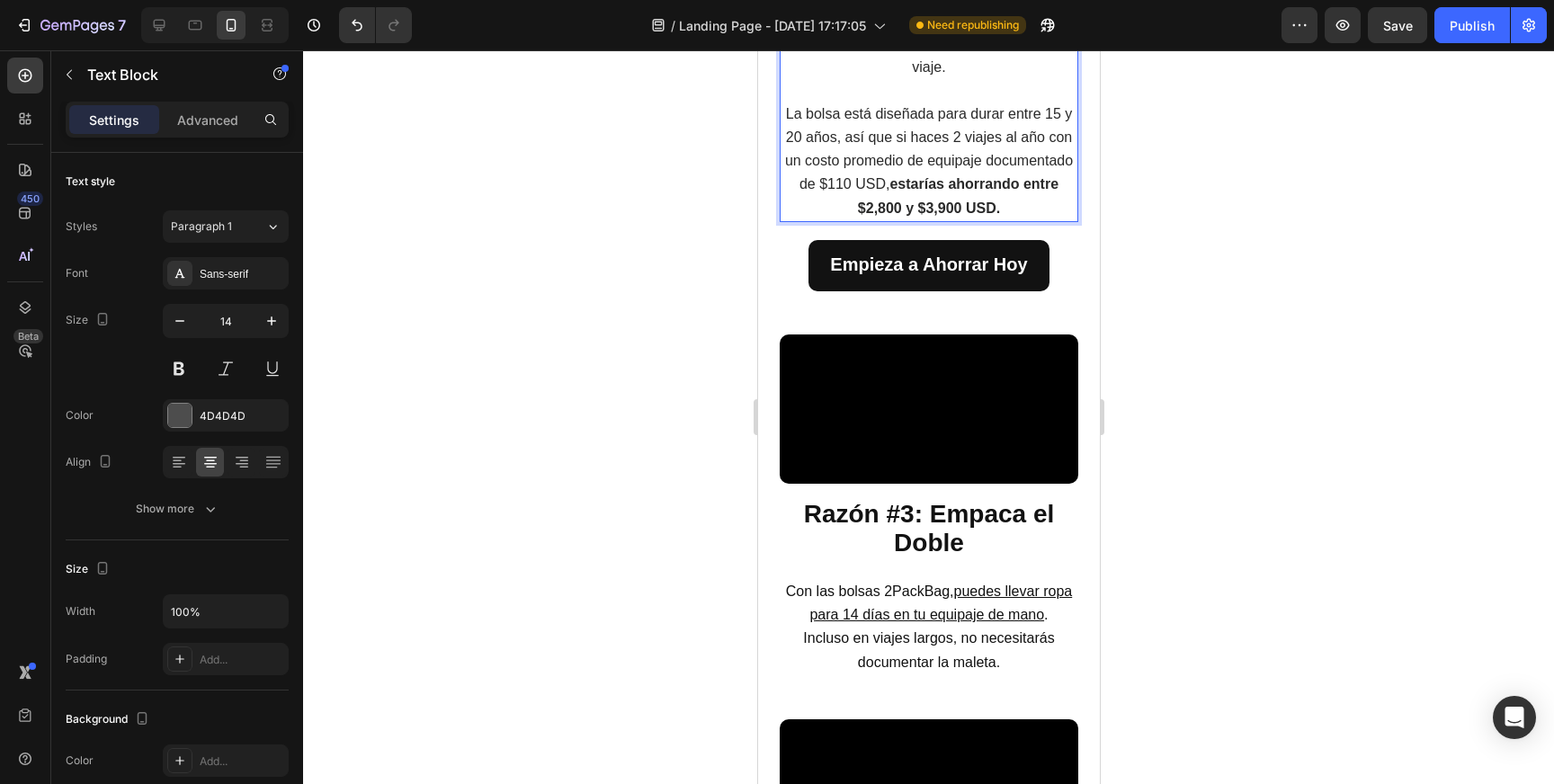
click at [1197, 333] on div at bounding box center [929, 417] width 1251 height 734
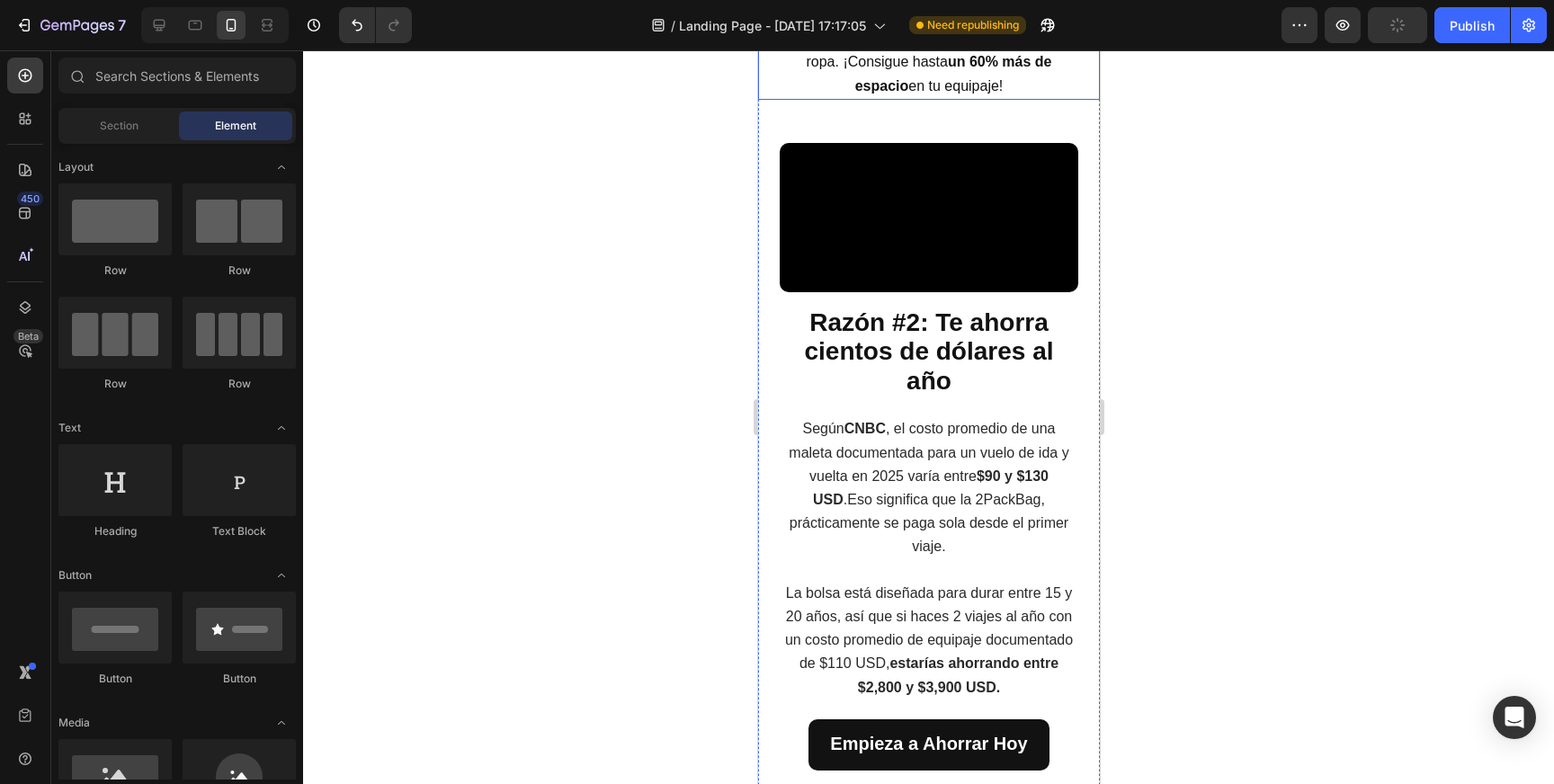
scroll to position [1199, 0]
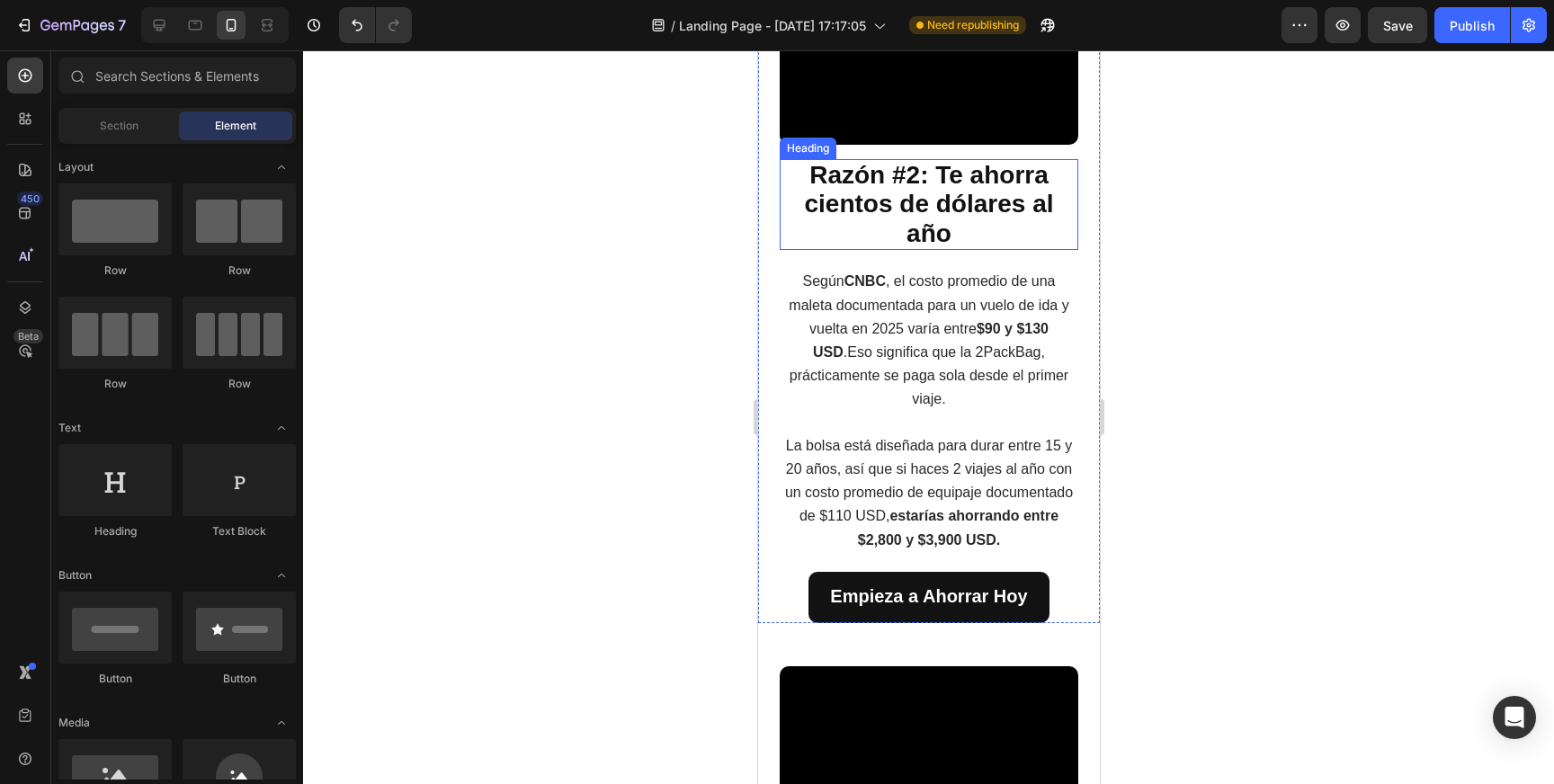
click at [966, 247] on strong "Razón #2: Te ahorra cientos de dólares al año" at bounding box center [929, 203] width 249 height 86
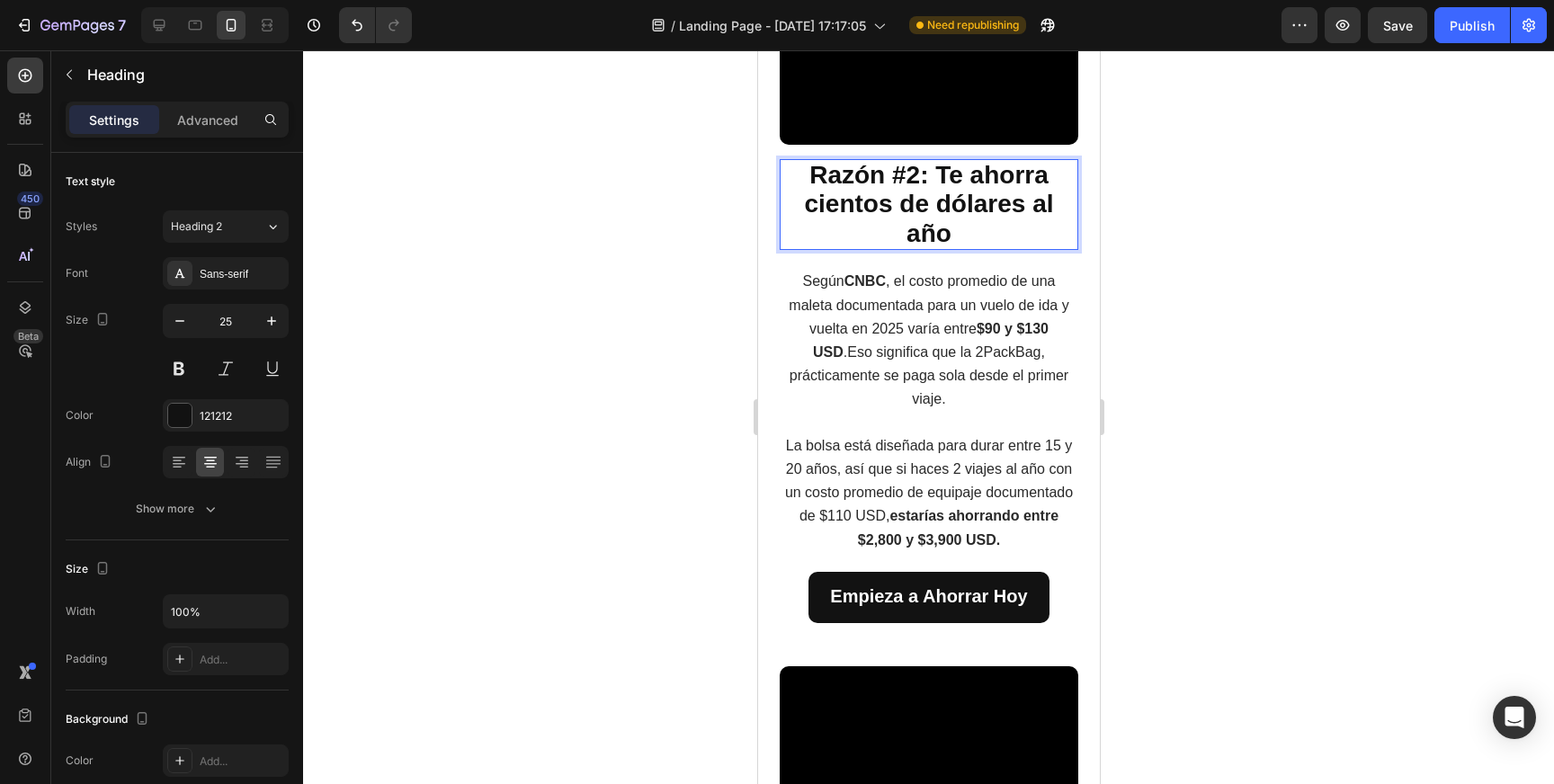
click at [969, 247] on strong "Razón #2: Te ahorra cientos de dólares al año" at bounding box center [929, 203] width 249 height 86
click at [970, 247] on strong "Razón #2: Te ahorra cientos de dólares al año" at bounding box center [929, 203] width 249 height 86
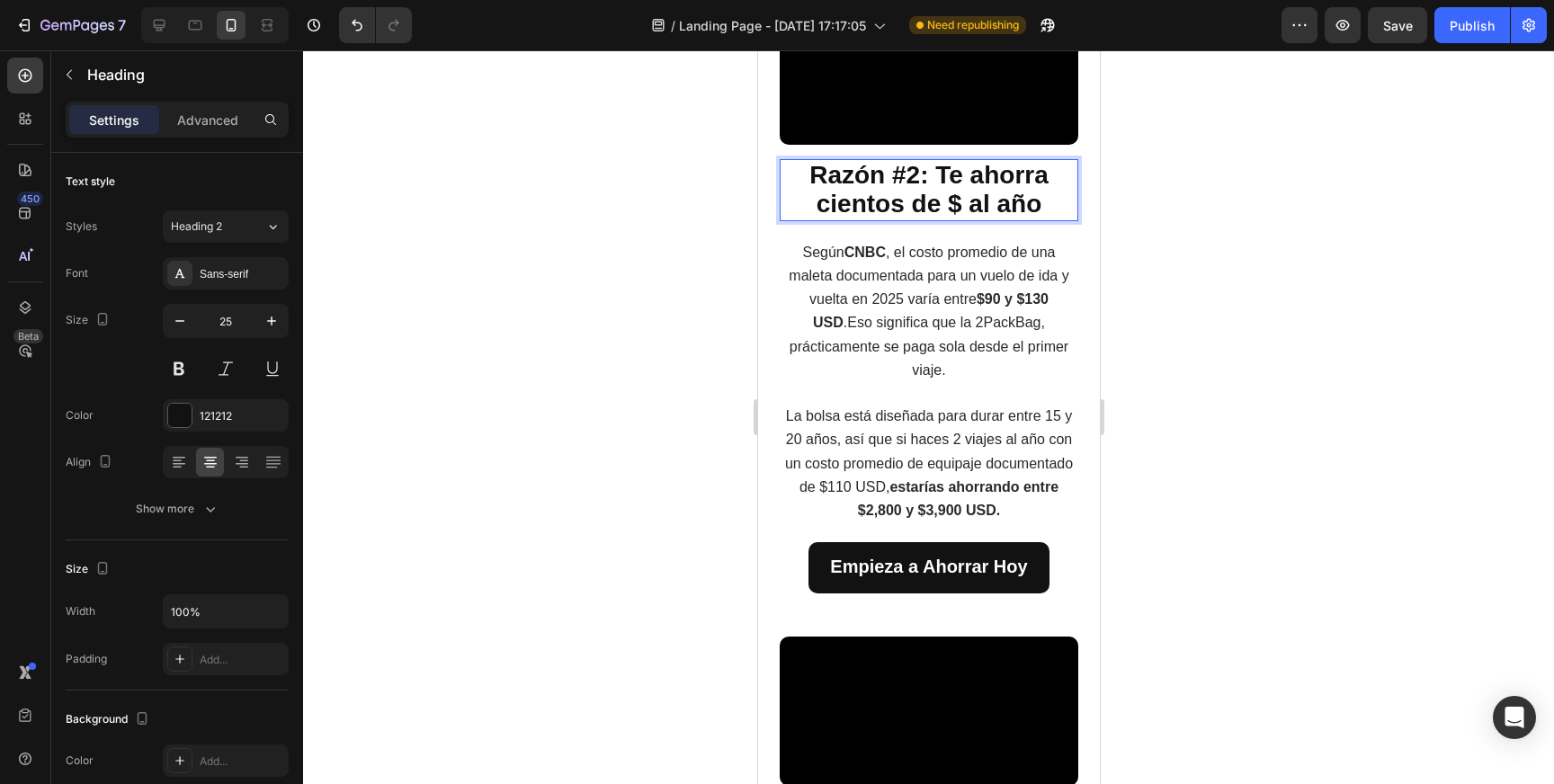
click at [1201, 386] on div at bounding box center [929, 417] width 1251 height 734
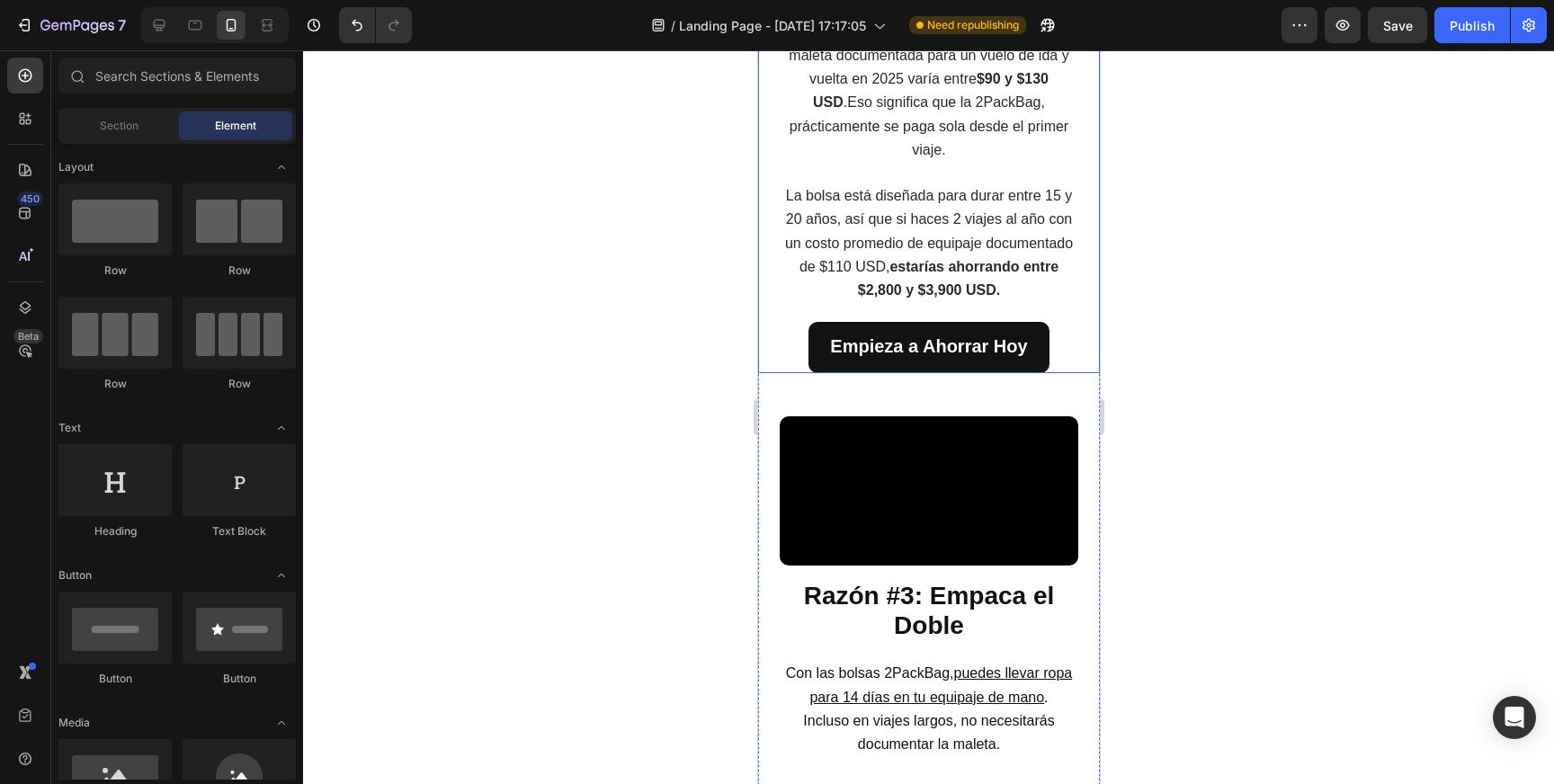
scroll to position [1448, 0]
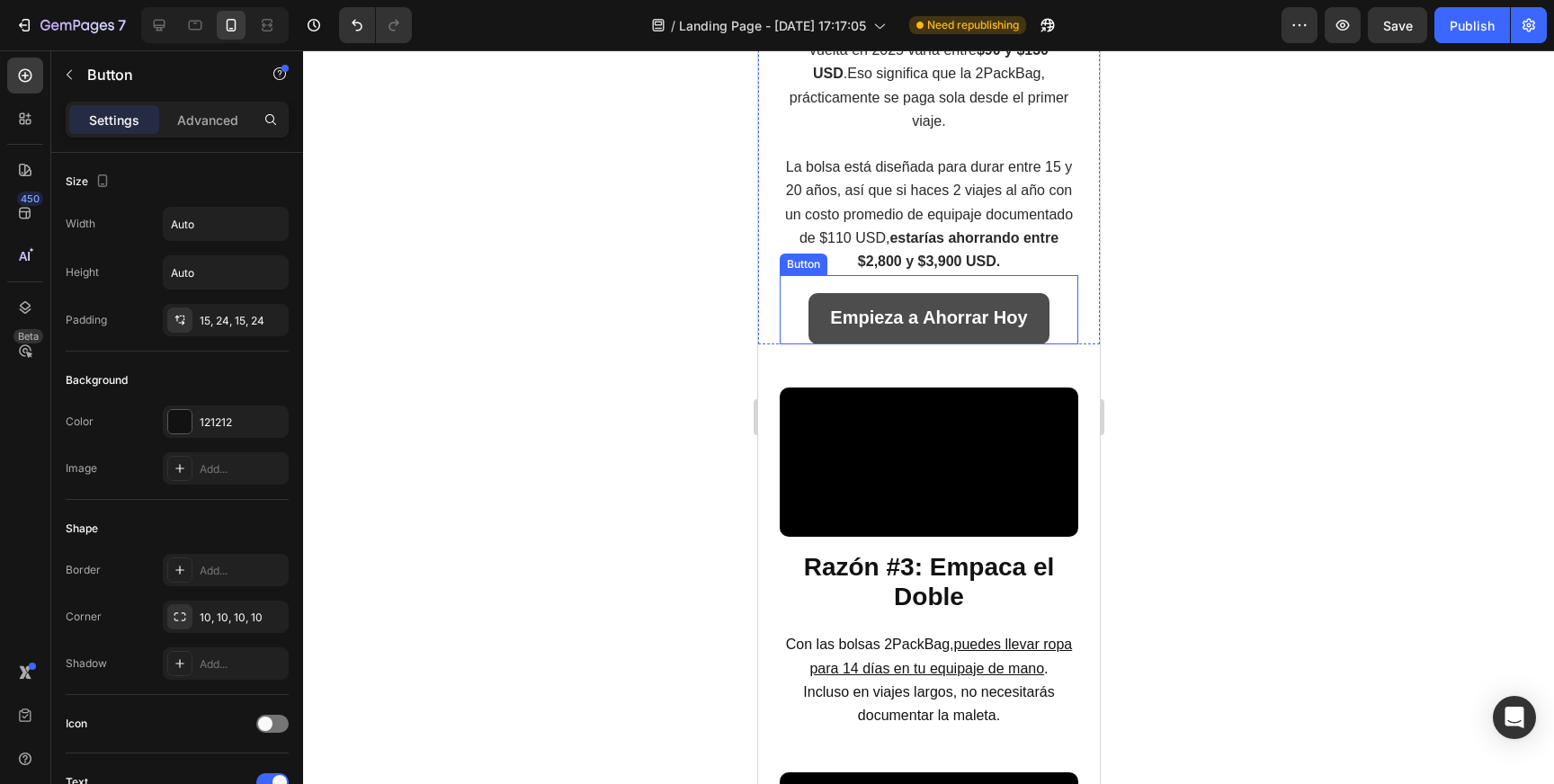
click at [997, 345] on link "Empieza a Ahorrar Hoy" at bounding box center [928, 318] width 240 height 51
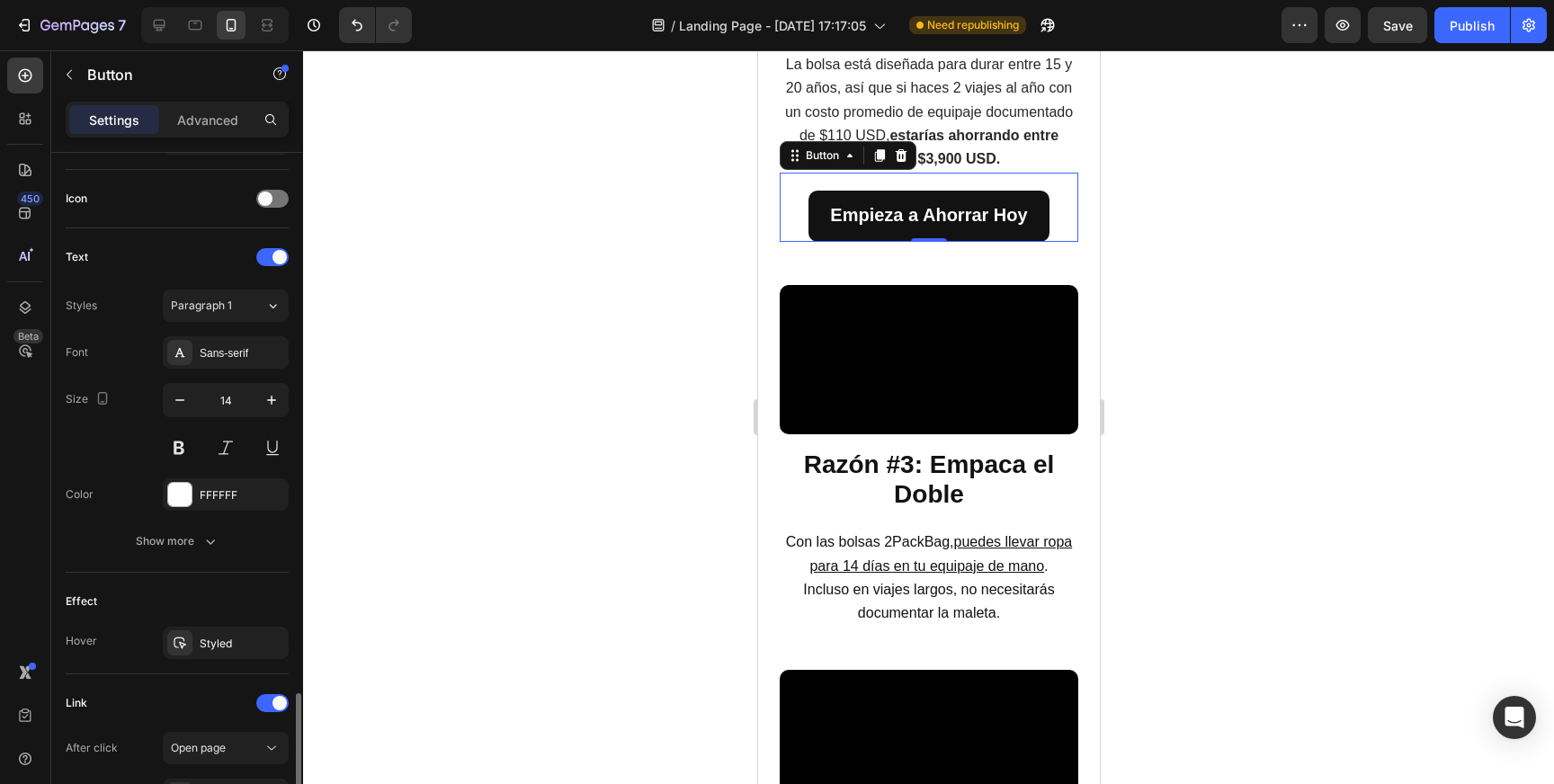
scroll to position [722, 0]
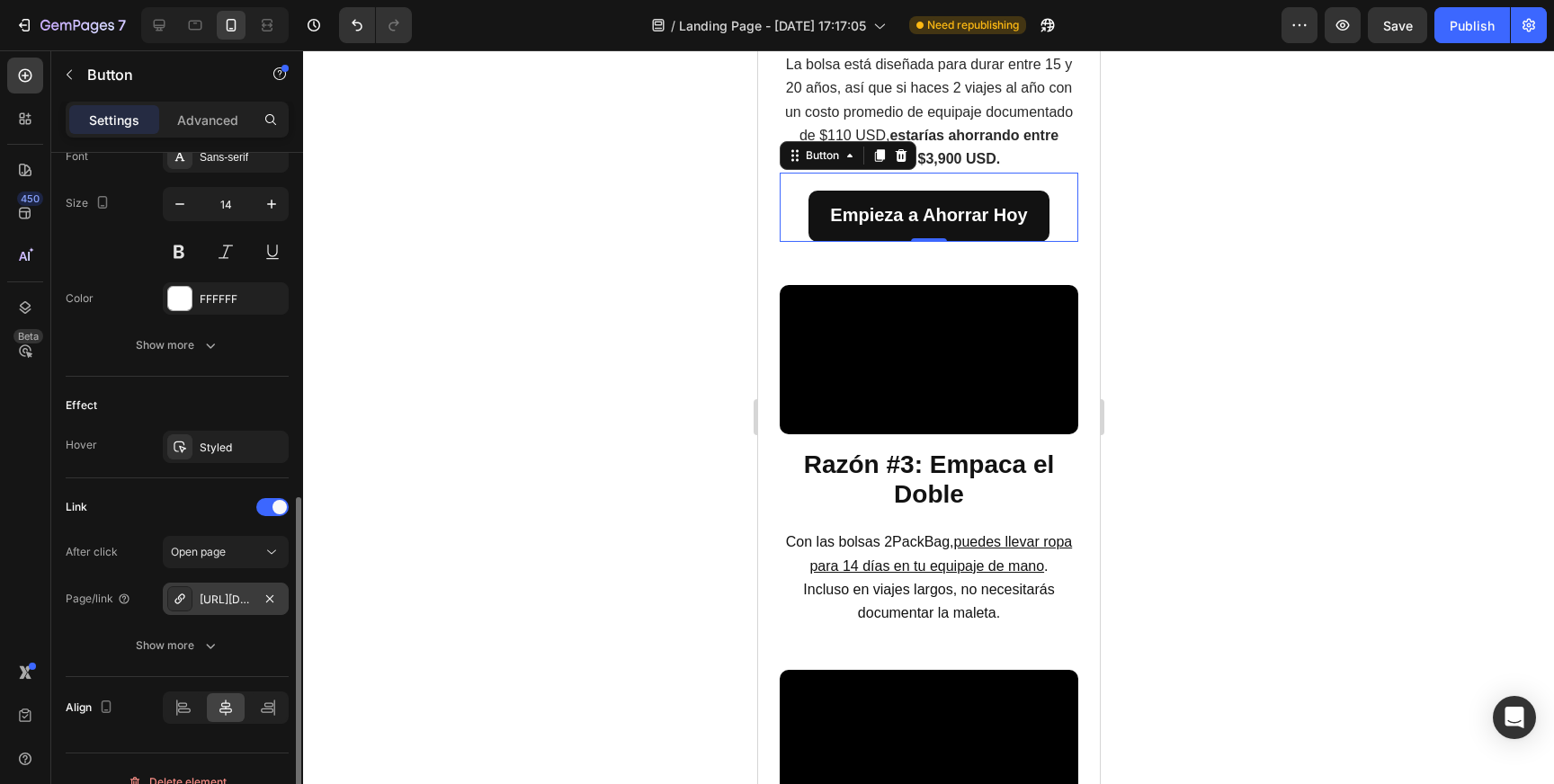
click at [235, 600] on div "[URL][DOMAIN_NAME]" at bounding box center [225, 599] width 52 height 16
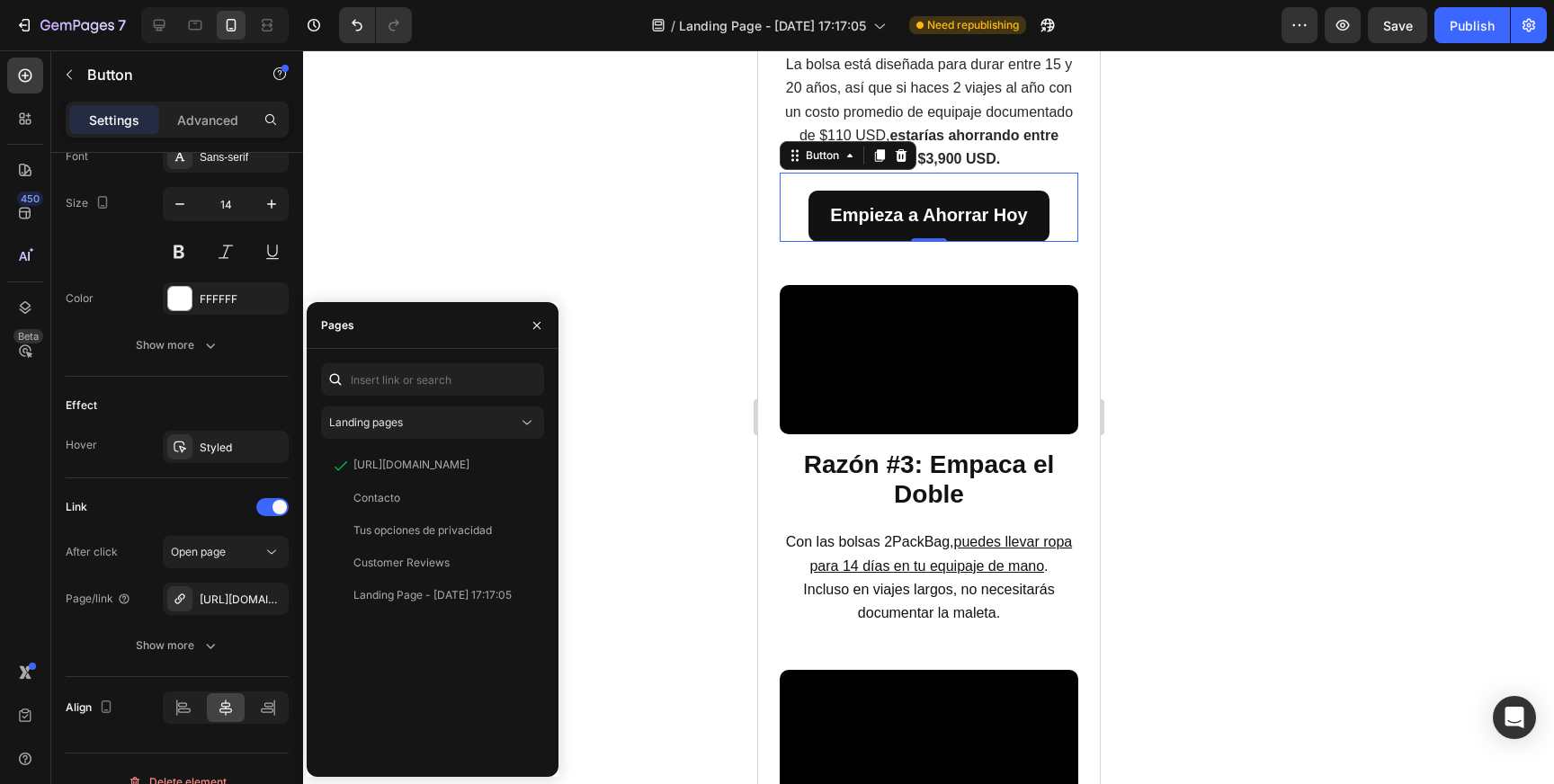
click at [495, 226] on div at bounding box center [929, 417] width 1251 height 734
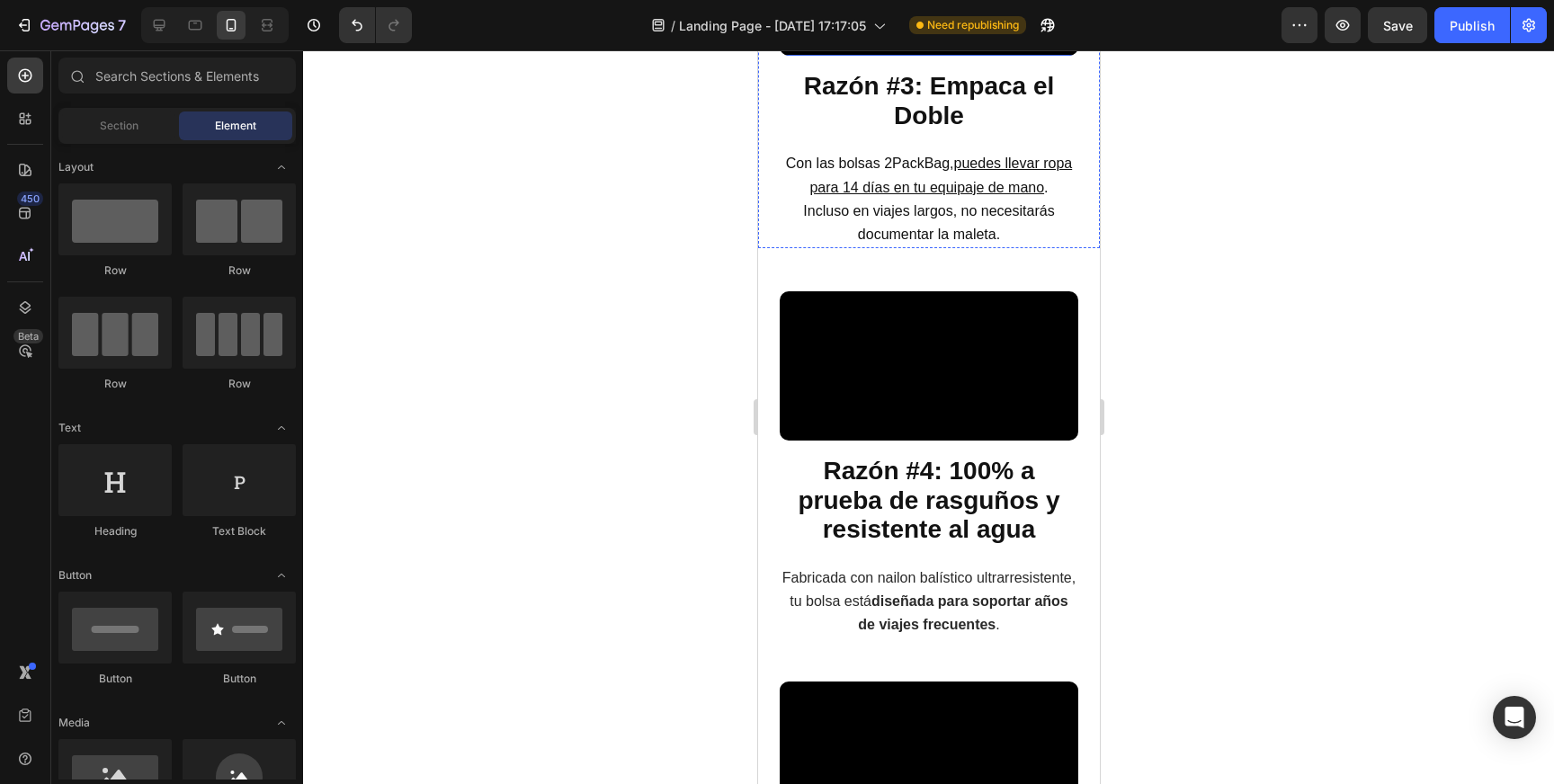
scroll to position [1930, 0]
click at [1266, 387] on div at bounding box center [929, 417] width 1251 height 734
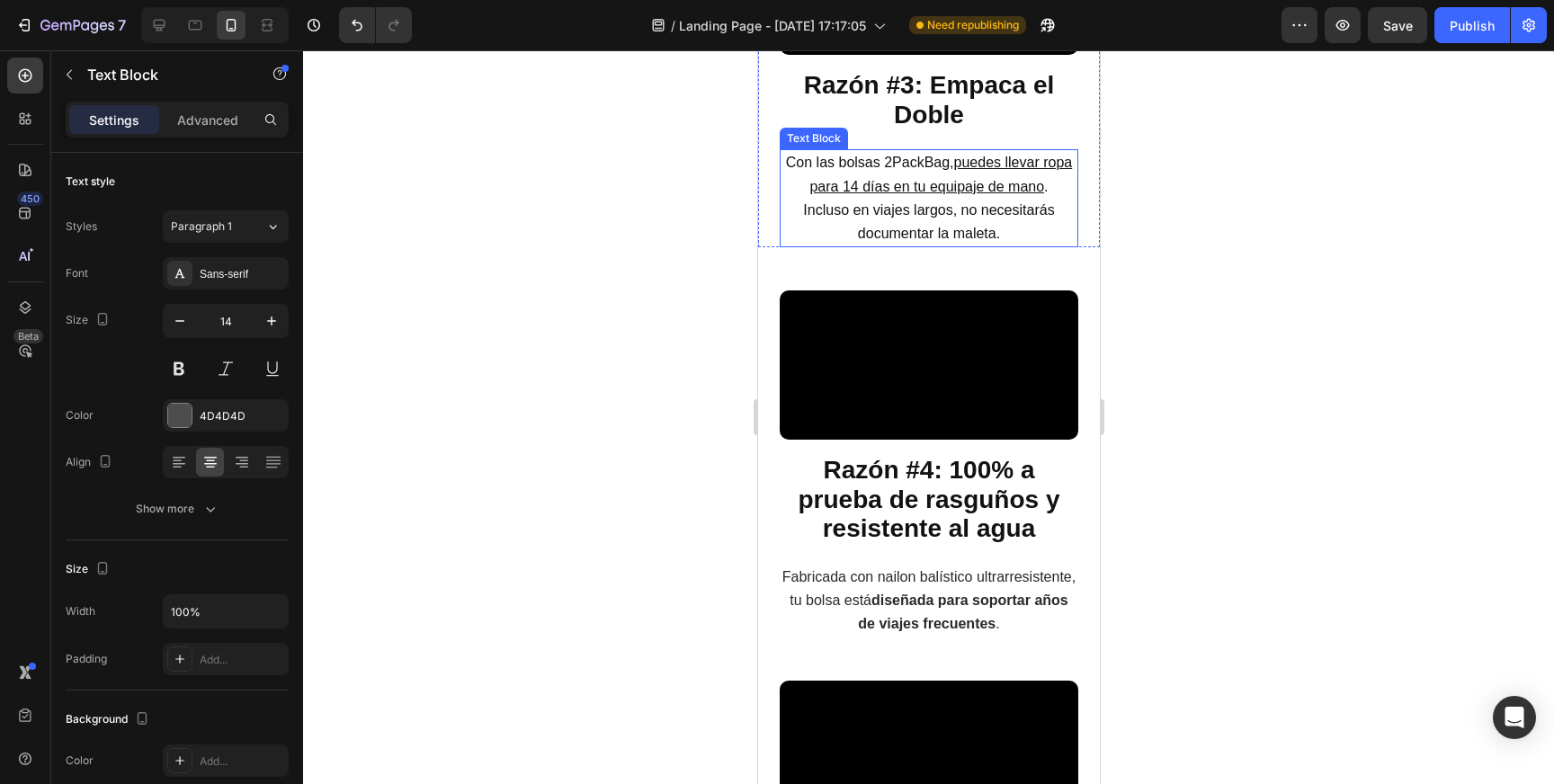
click at [897, 194] on span "Con las bolsas 2PackBag, puedes llevar ropa para 14 días en tu equipaje de mano…" at bounding box center [928, 174] width 286 height 39
click at [884, 194] on span "Con las bolsas 2PackBag, puedes llevar ropa para 14 días en tu equipaje de mano…" at bounding box center [928, 174] width 286 height 39
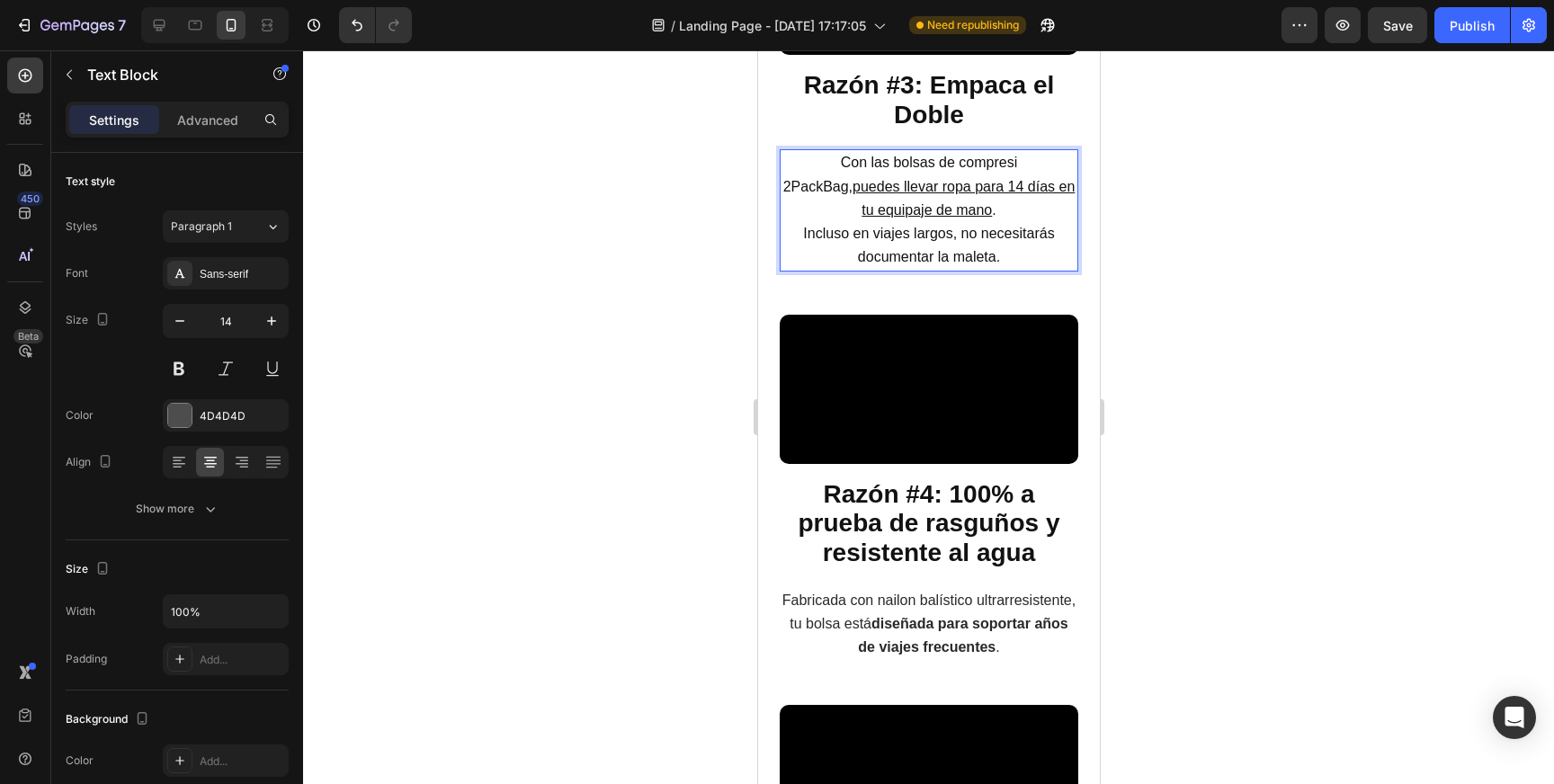
click at [969, 216] on span "Con las bolsas de compresi 2PackBag, puedes llevar ropa para 14 días en tu equi…" at bounding box center [928, 186] width 292 height 62
click at [1044, 269] on p "Con las bolsas de compresión al vac 2PackBag, puedes llevar ropa para 14 días e…" at bounding box center [928, 210] width 295 height 118
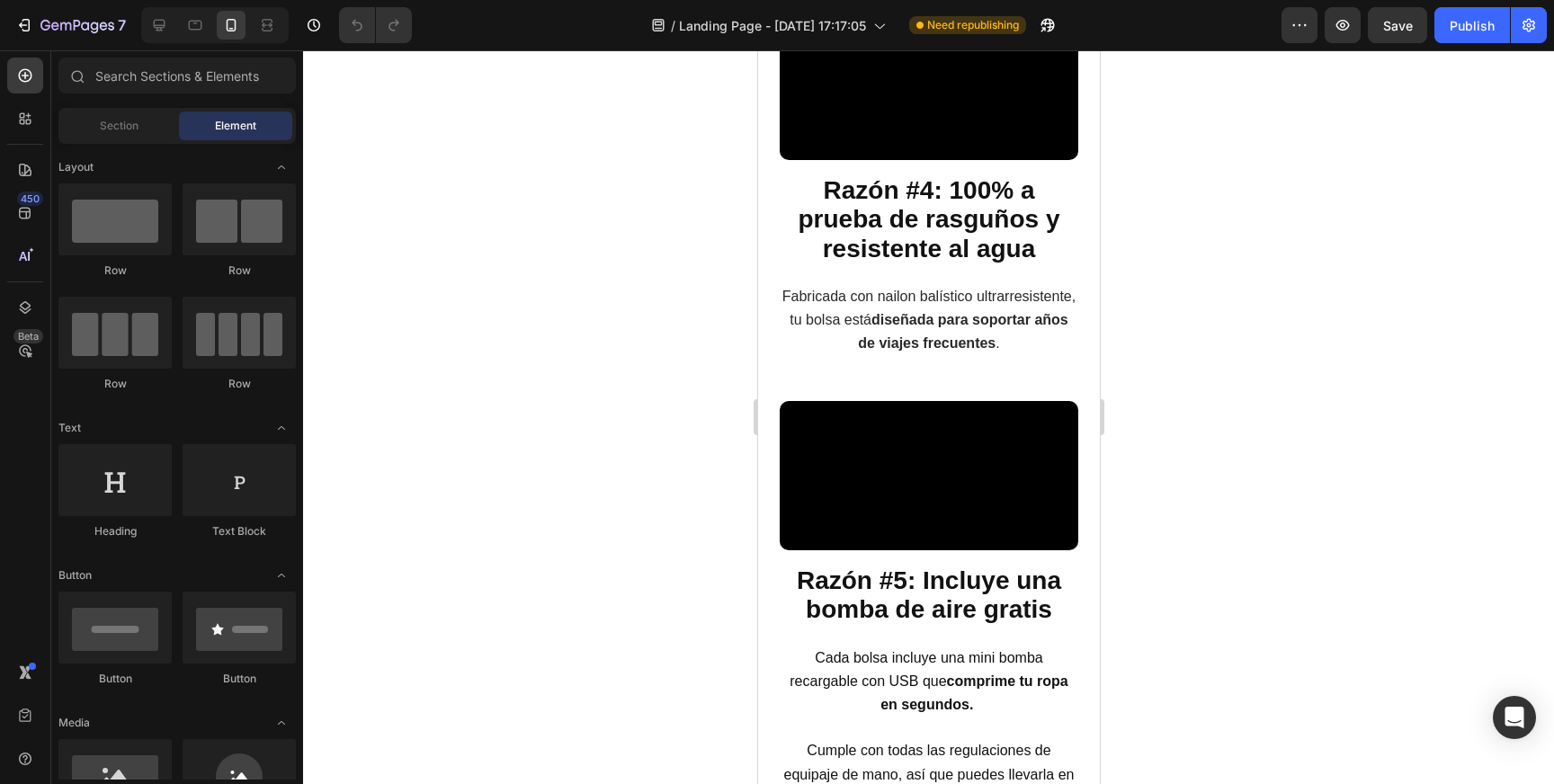
scroll to position [2580, 0]
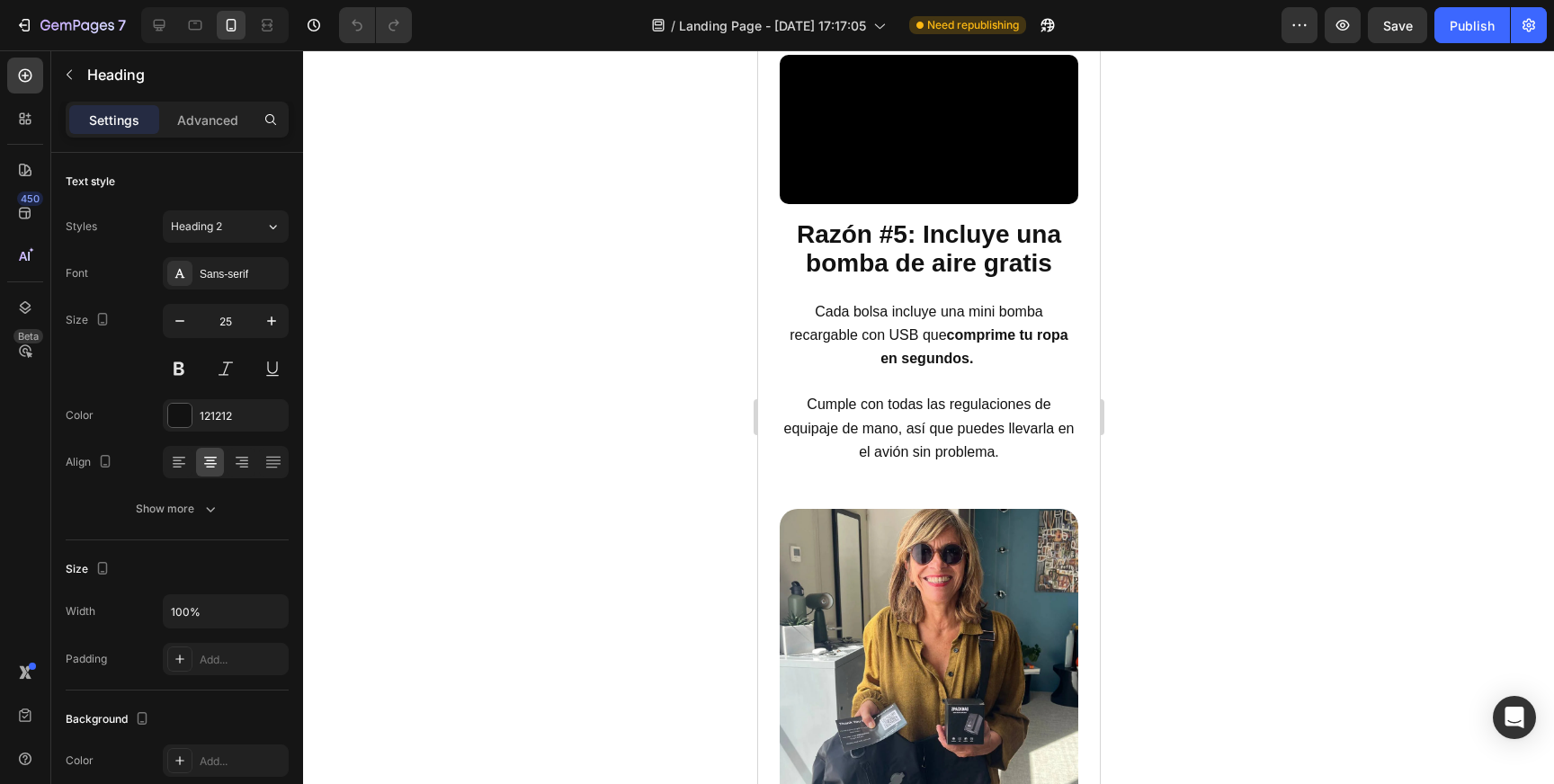
click at [1210, 310] on div at bounding box center [929, 417] width 1251 height 734
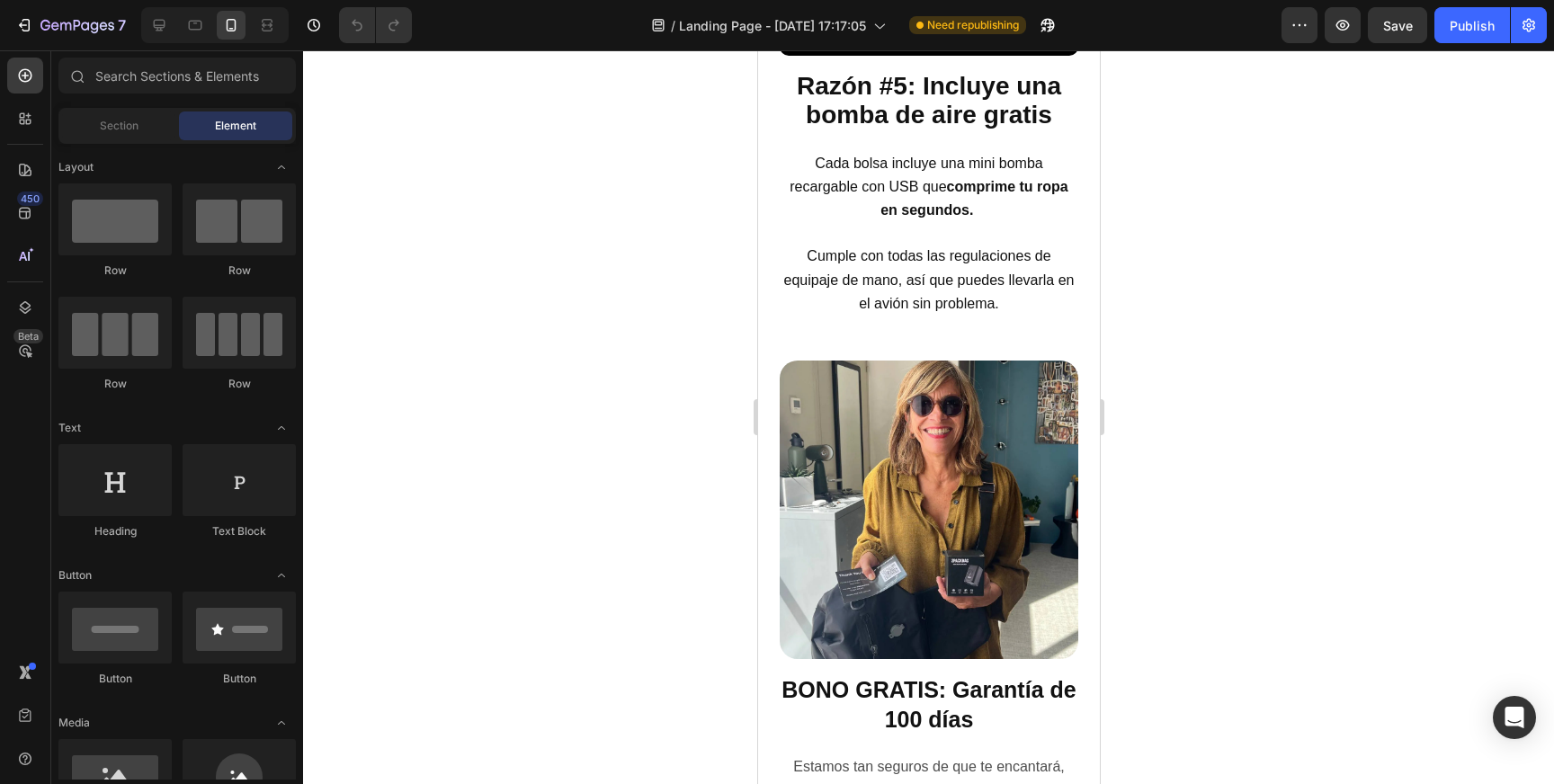
scroll to position [2734, 0]
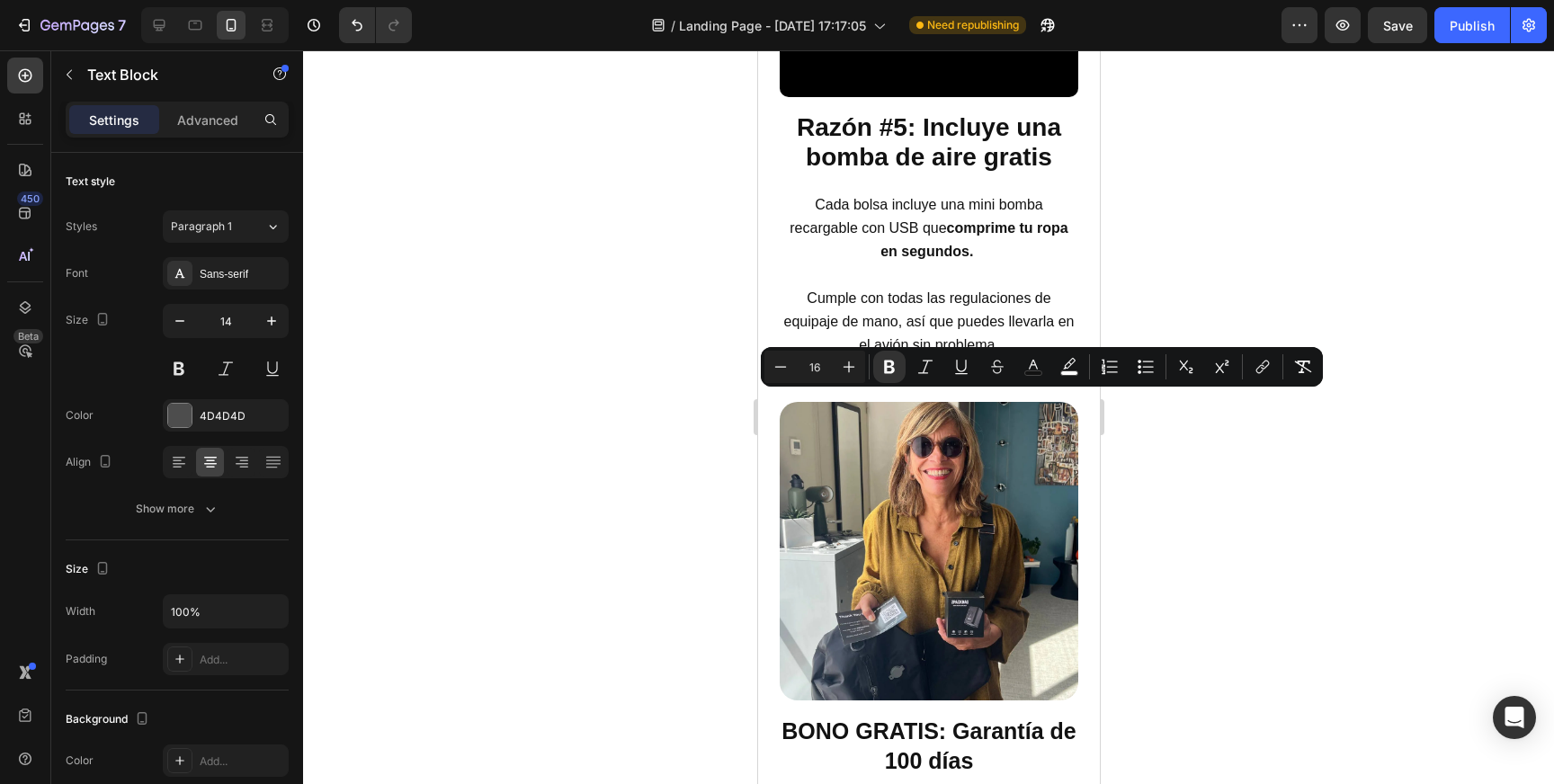
drag, startPoint x: 1022, startPoint y: 403, endPoint x: 1033, endPoint y: 427, distance: 26.4
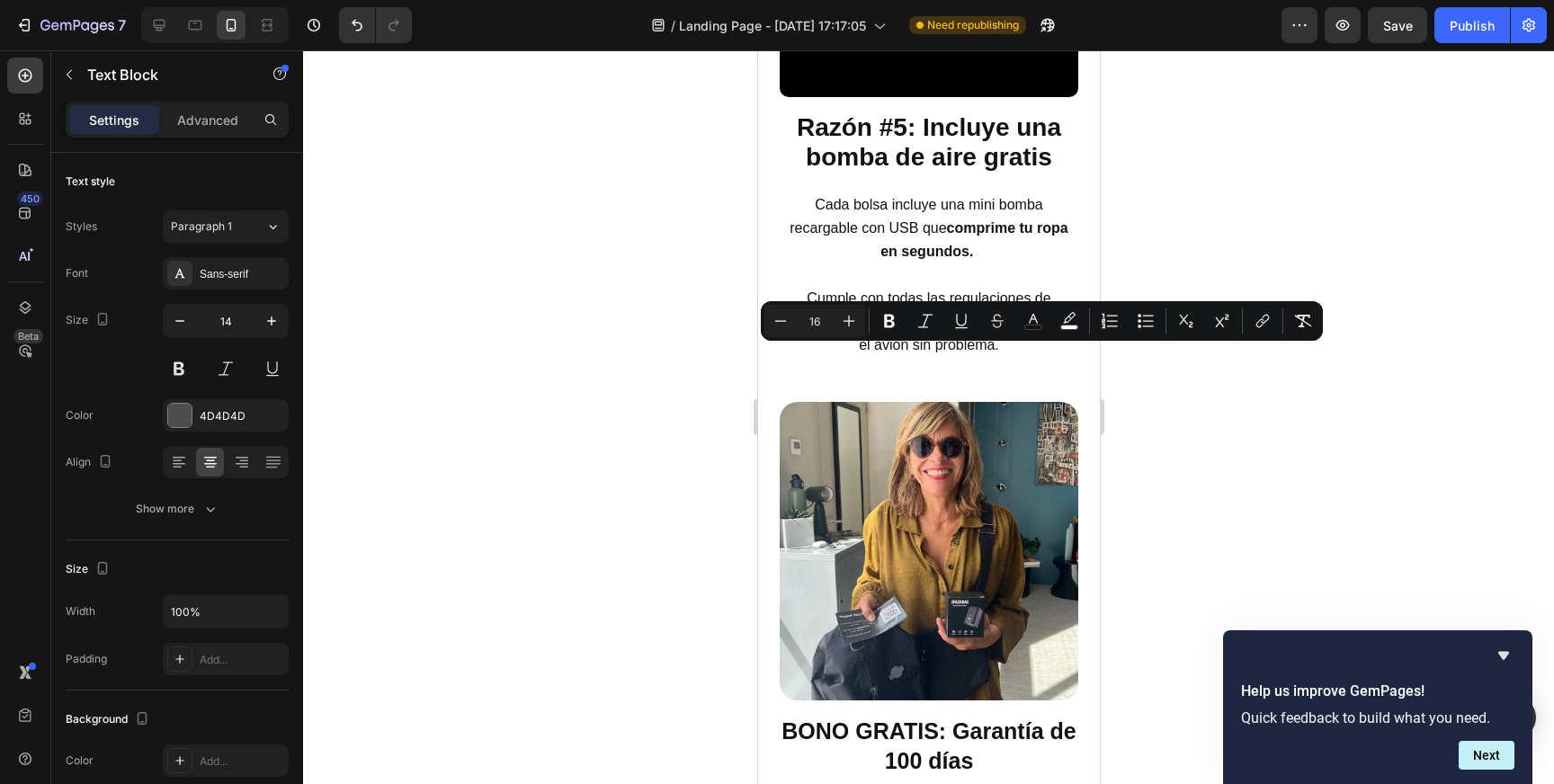
click at [661, 368] on div at bounding box center [929, 417] width 1251 height 734
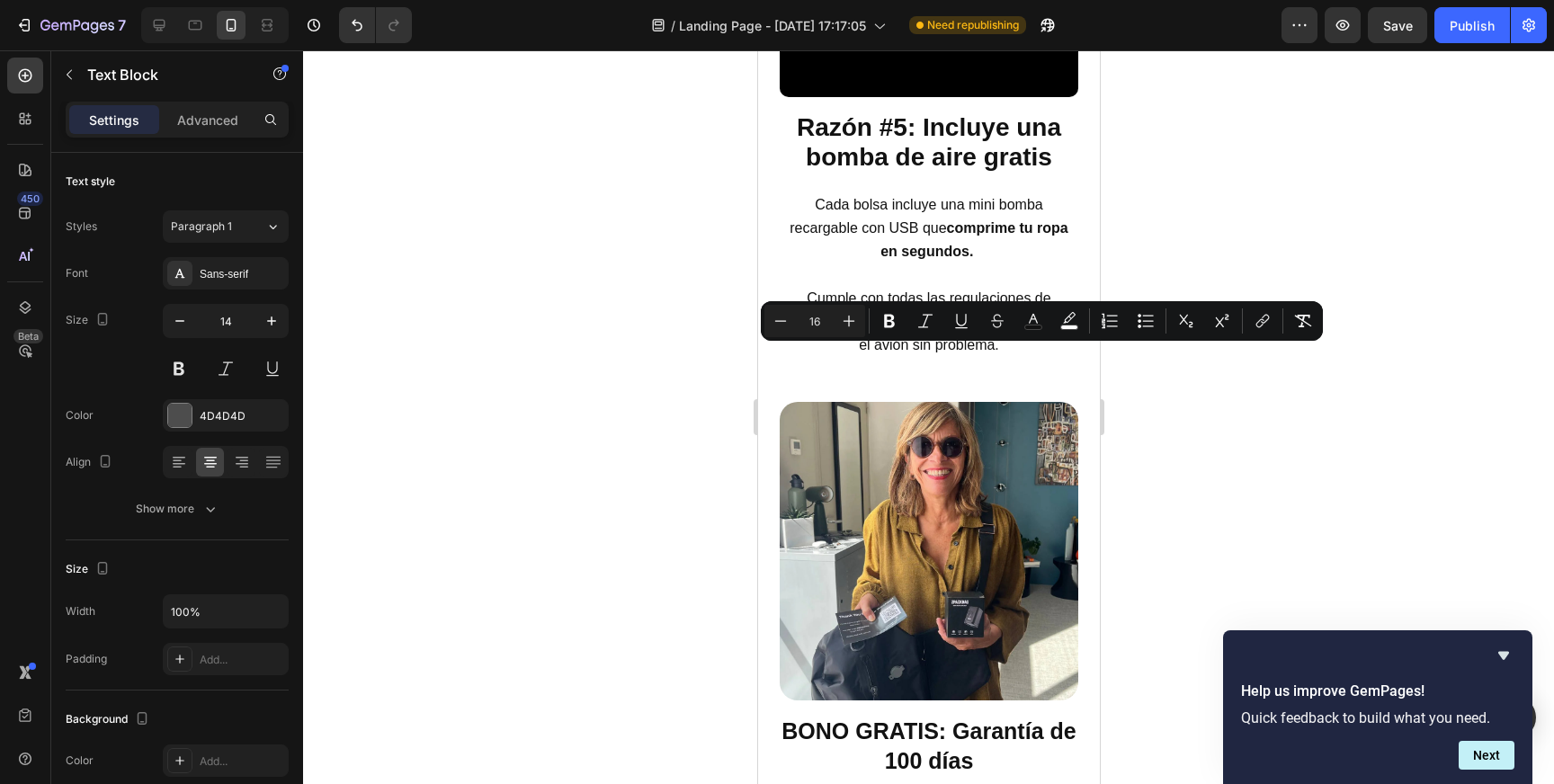
drag, startPoint x: 963, startPoint y: 358, endPoint x: 1037, endPoint y: 358, distance: 74.0
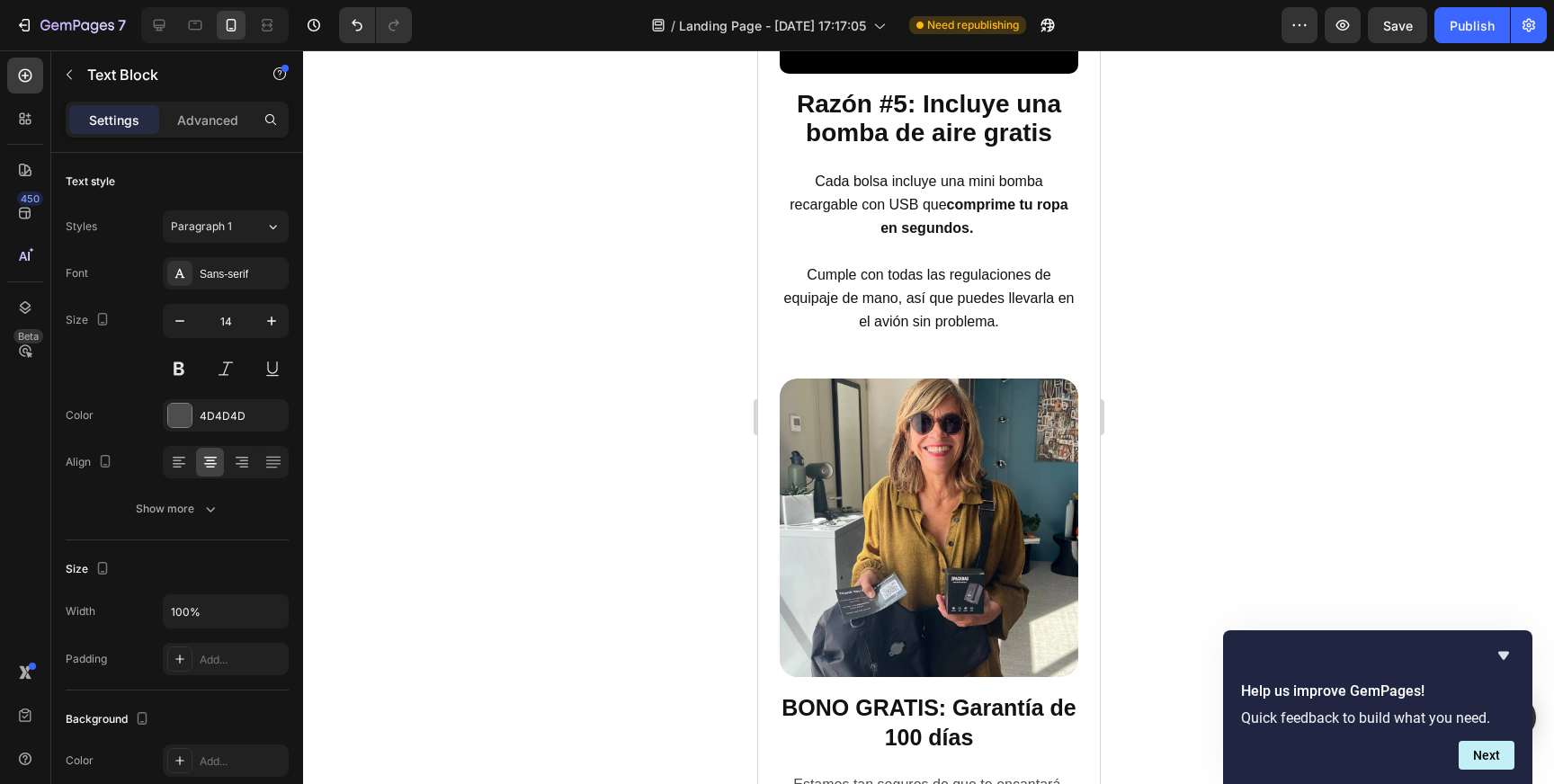
click at [1279, 349] on div at bounding box center [929, 417] width 1251 height 734
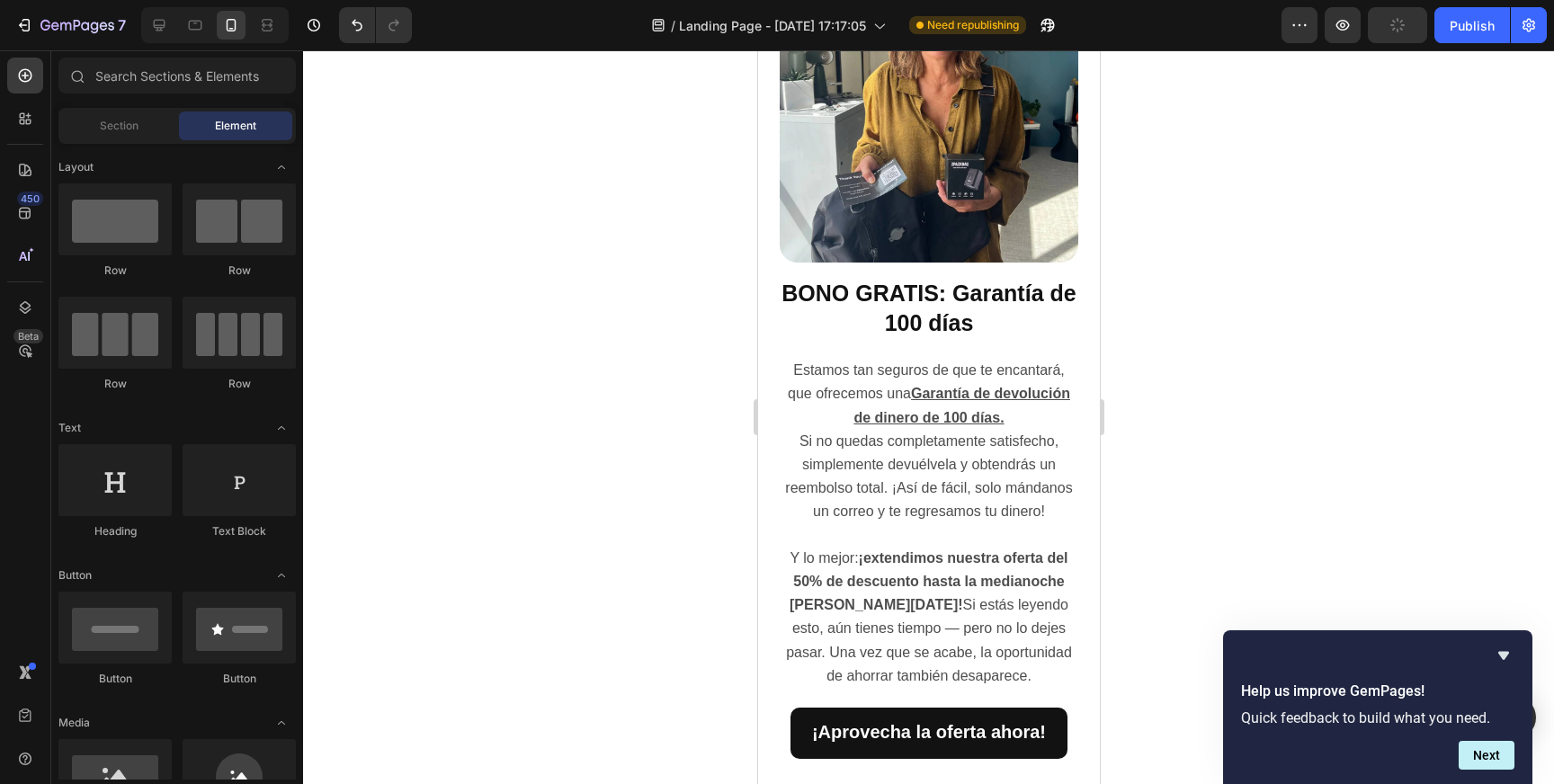
scroll to position [3179, 0]
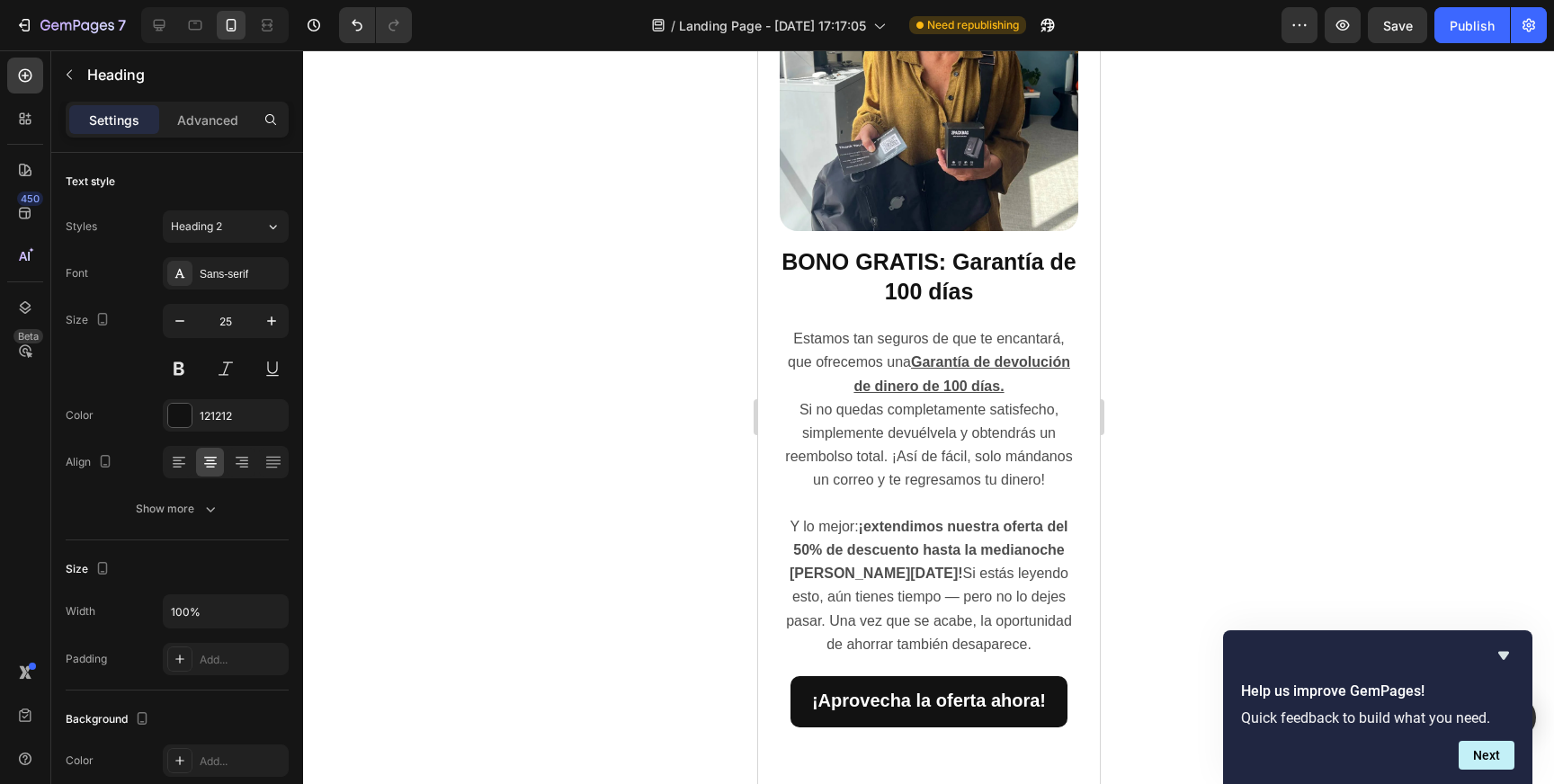
click at [1216, 366] on div at bounding box center [929, 417] width 1251 height 734
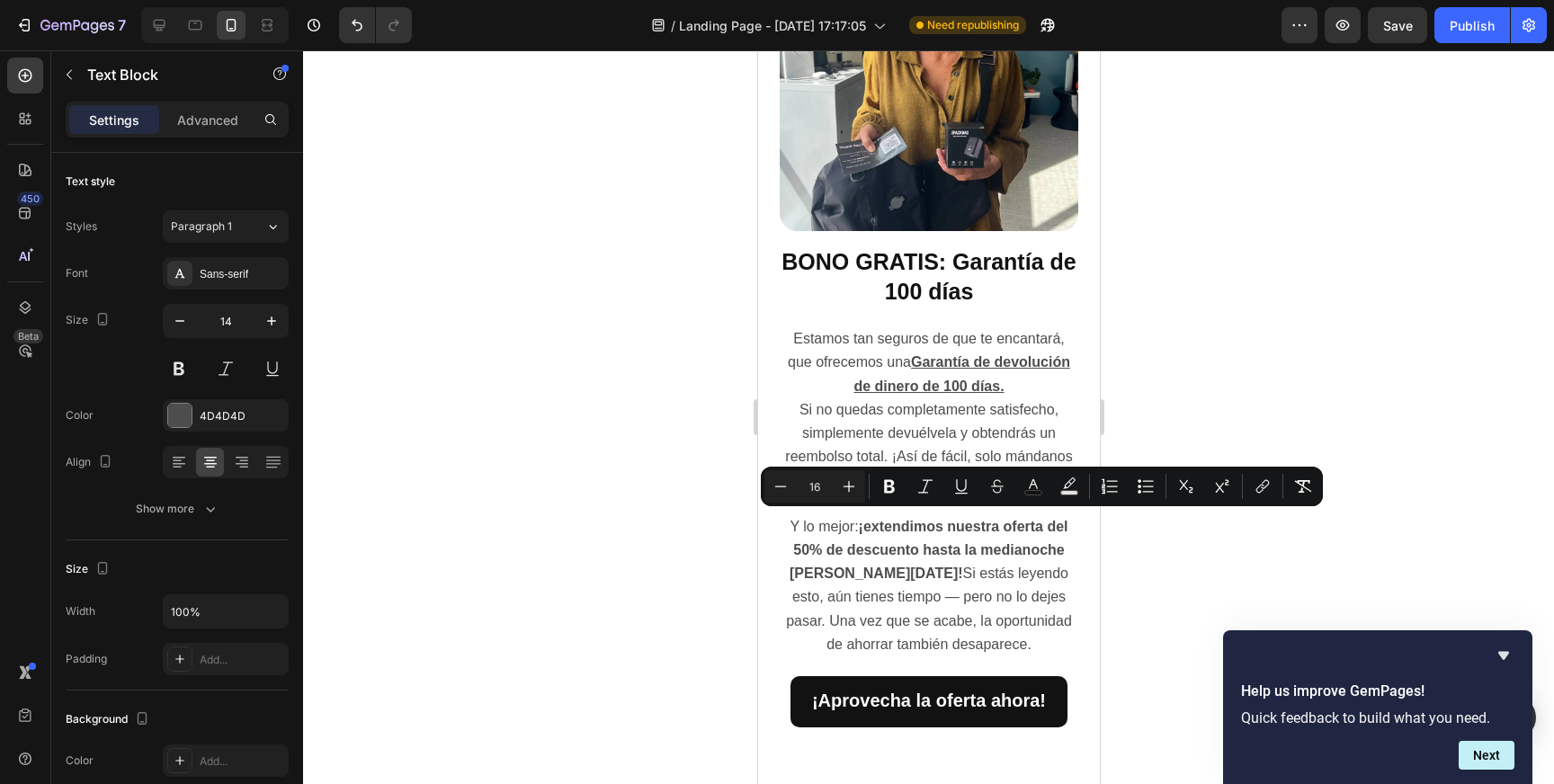
drag, startPoint x: 1012, startPoint y: 570, endPoint x: 794, endPoint y: 532, distance: 221.3
click at [1384, 403] on div at bounding box center [929, 417] width 1251 height 734
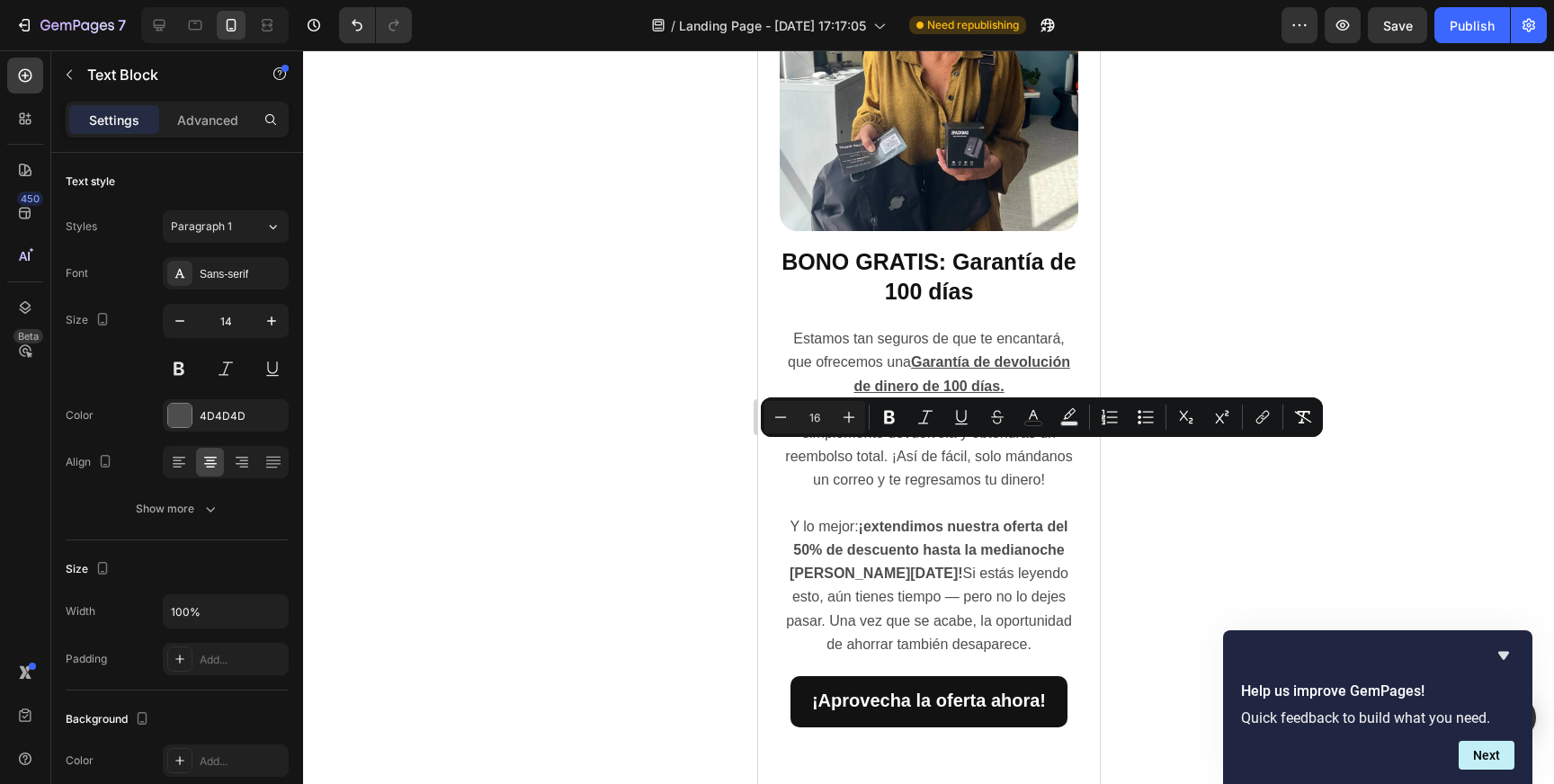
drag, startPoint x: 957, startPoint y: 456, endPoint x: 797, endPoint y: 453, distance: 160.0
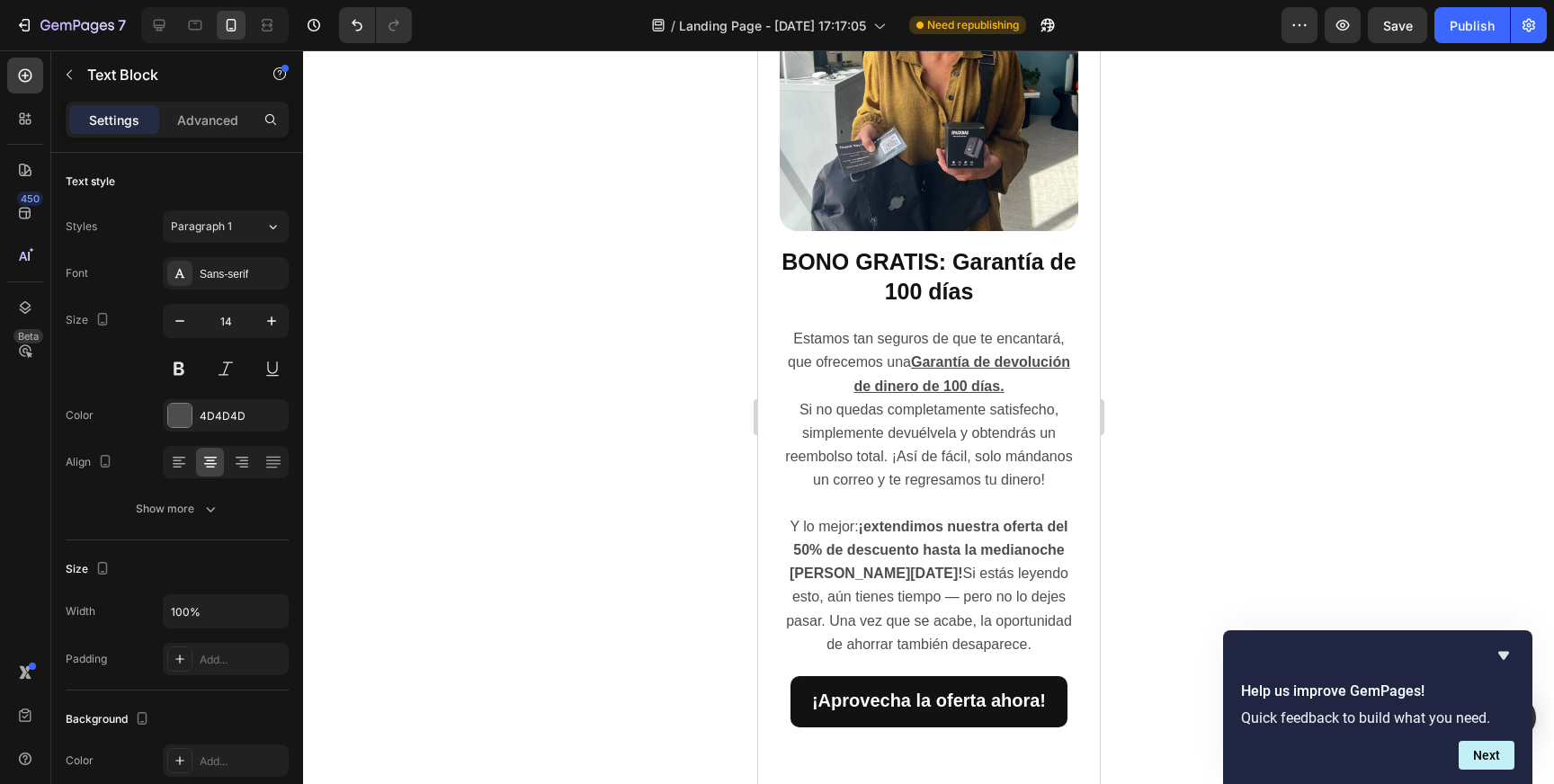
drag, startPoint x: 1011, startPoint y: 501, endPoint x: 840, endPoint y: 503, distance: 171.0
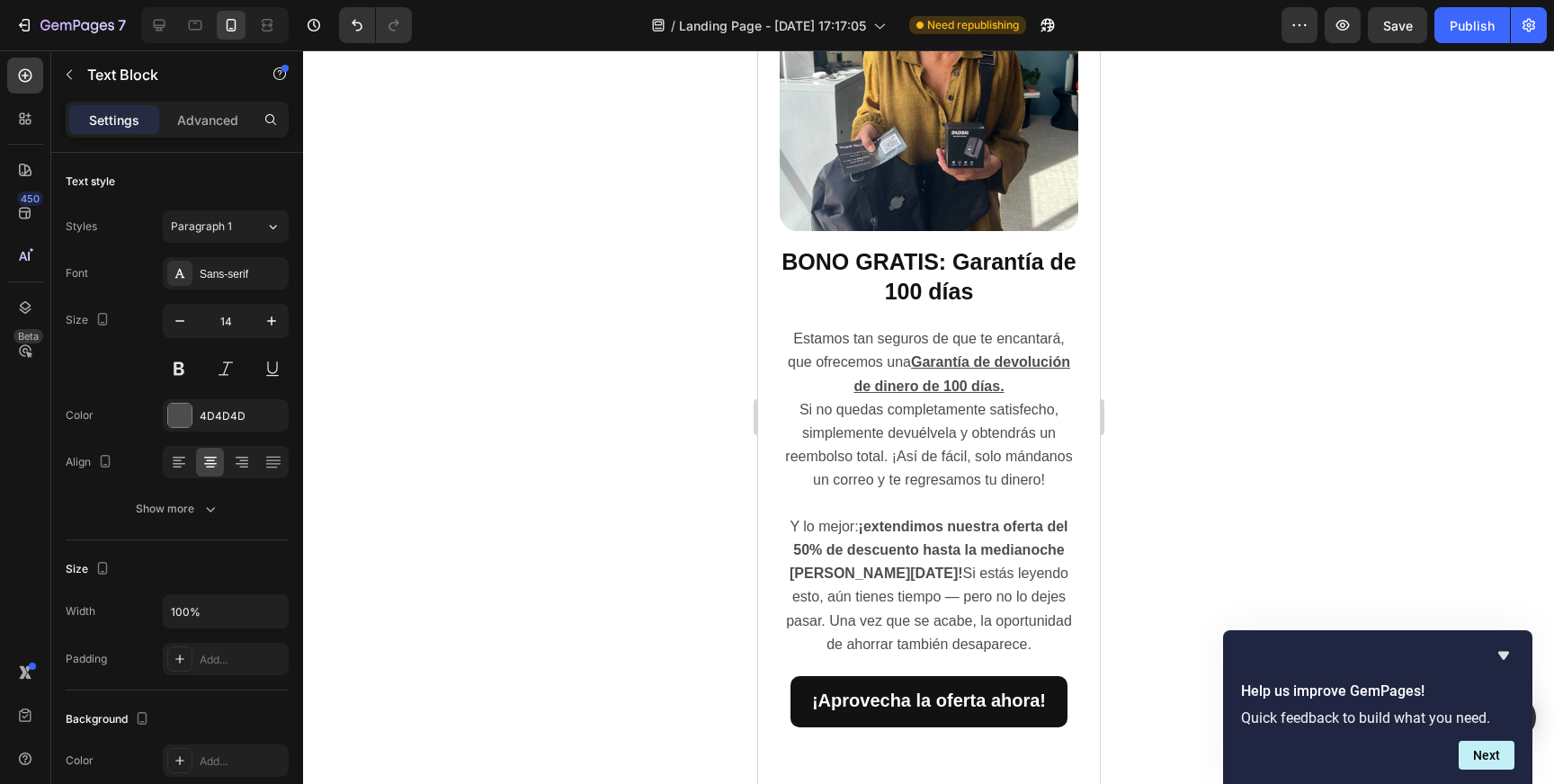
drag, startPoint x: 890, startPoint y: 481, endPoint x: 1029, endPoint y: 483, distance: 139.0
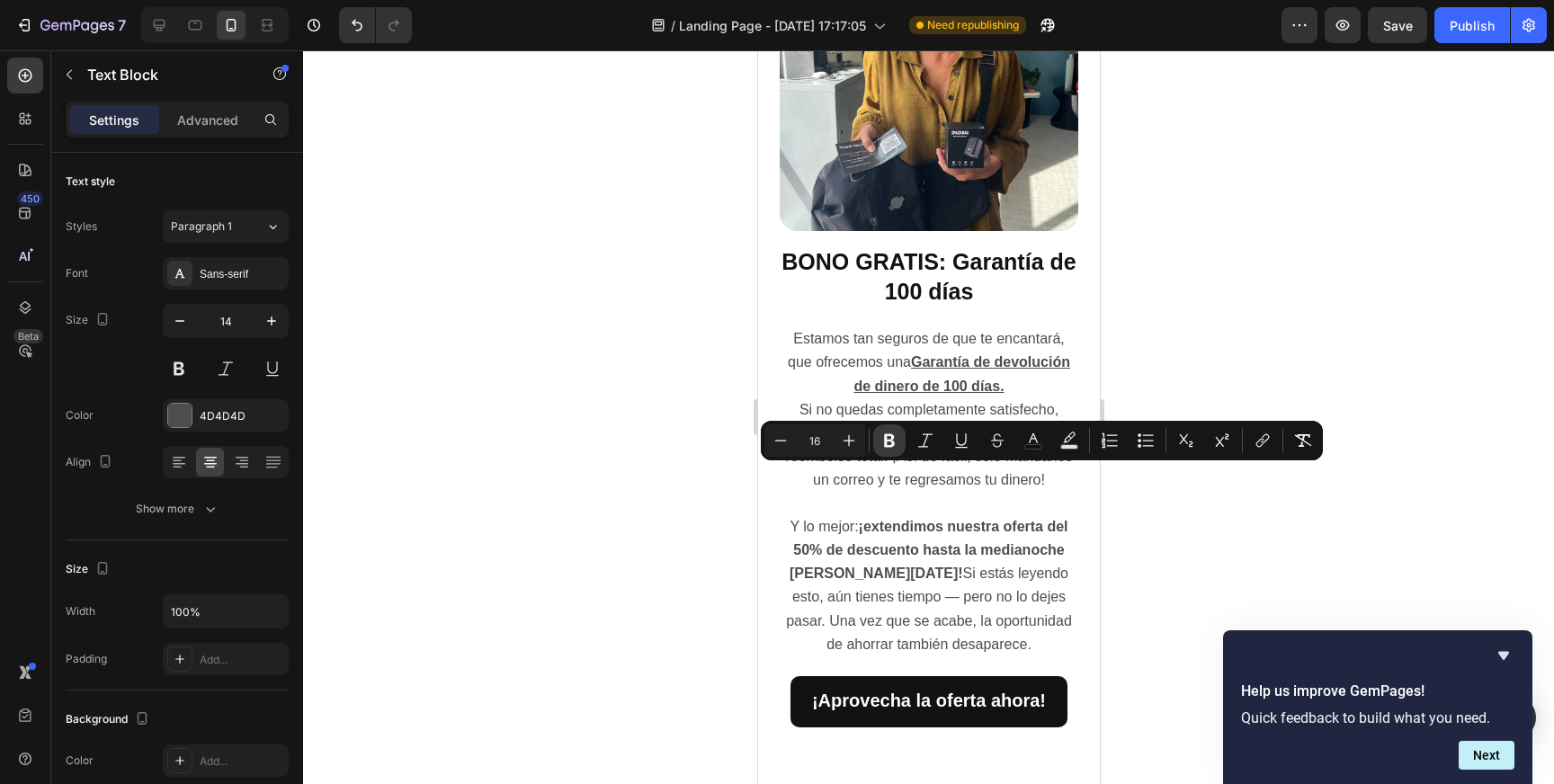
click at [887, 441] on icon "Editor contextual toolbar" at bounding box center [889, 440] width 18 height 18
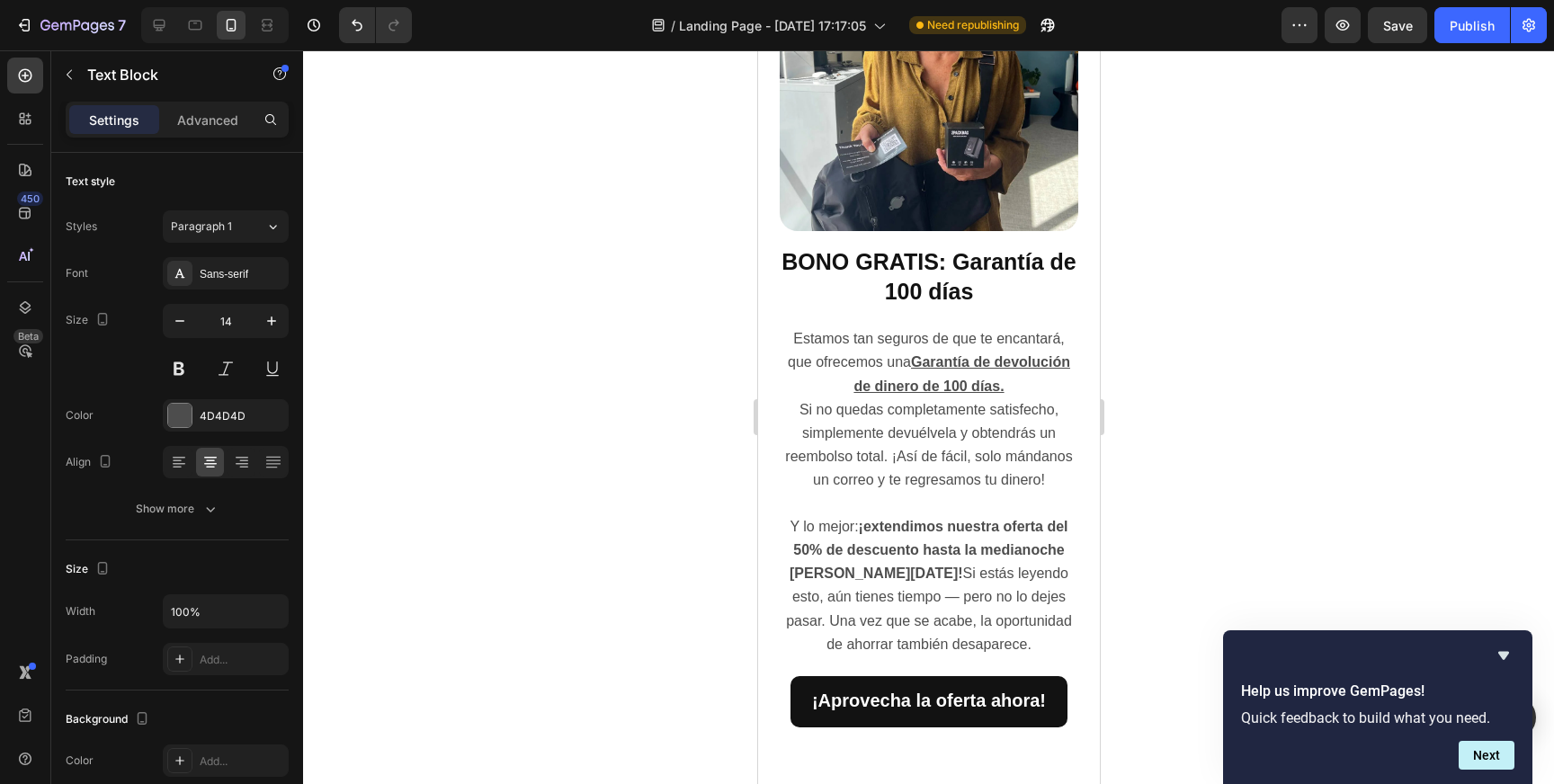
click at [1165, 508] on div at bounding box center [929, 417] width 1251 height 734
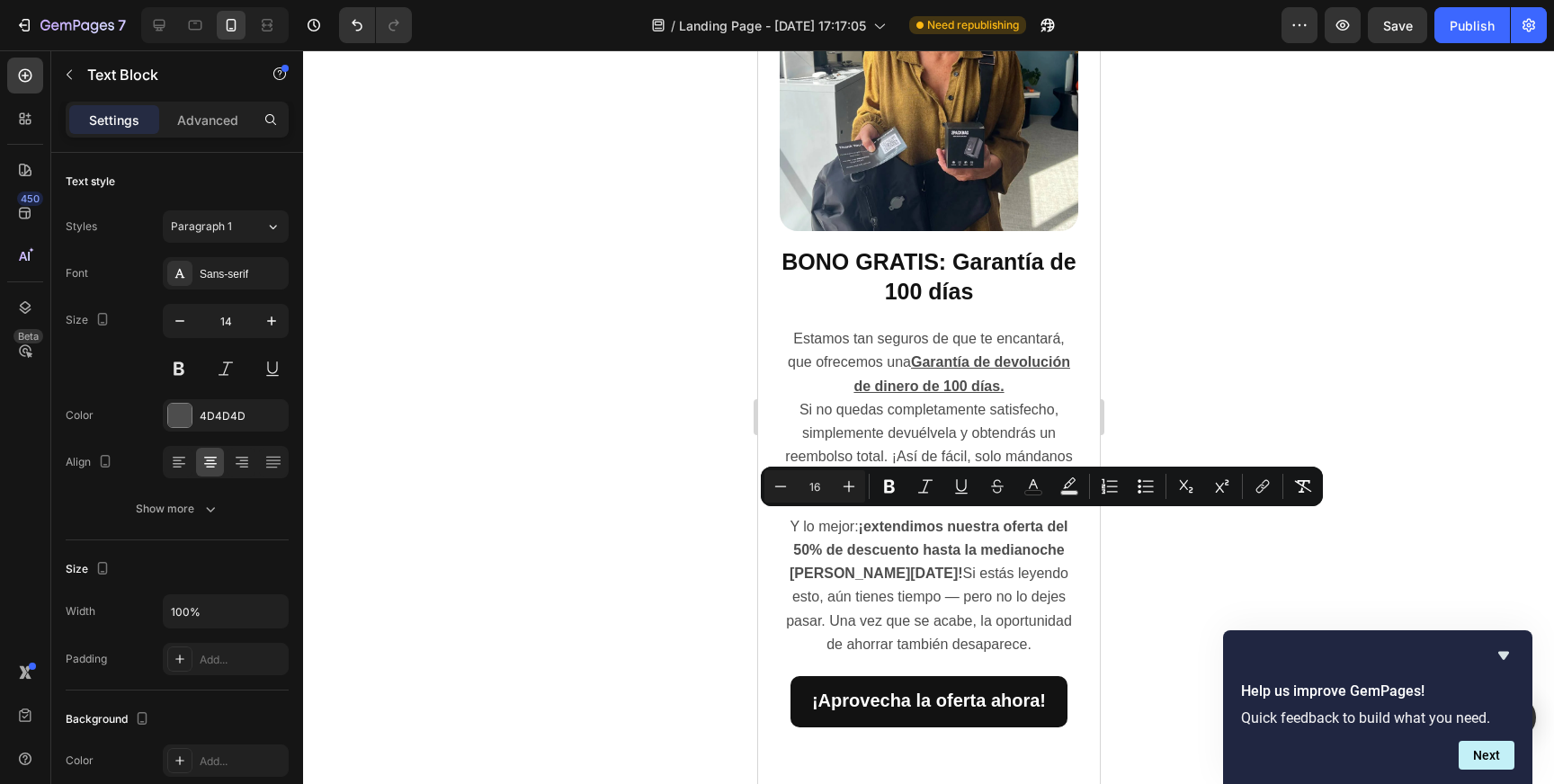
drag, startPoint x: 1016, startPoint y: 571, endPoint x: 793, endPoint y: 526, distance: 227.5
click at [1176, 423] on div at bounding box center [929, 417] width 1251 height 734
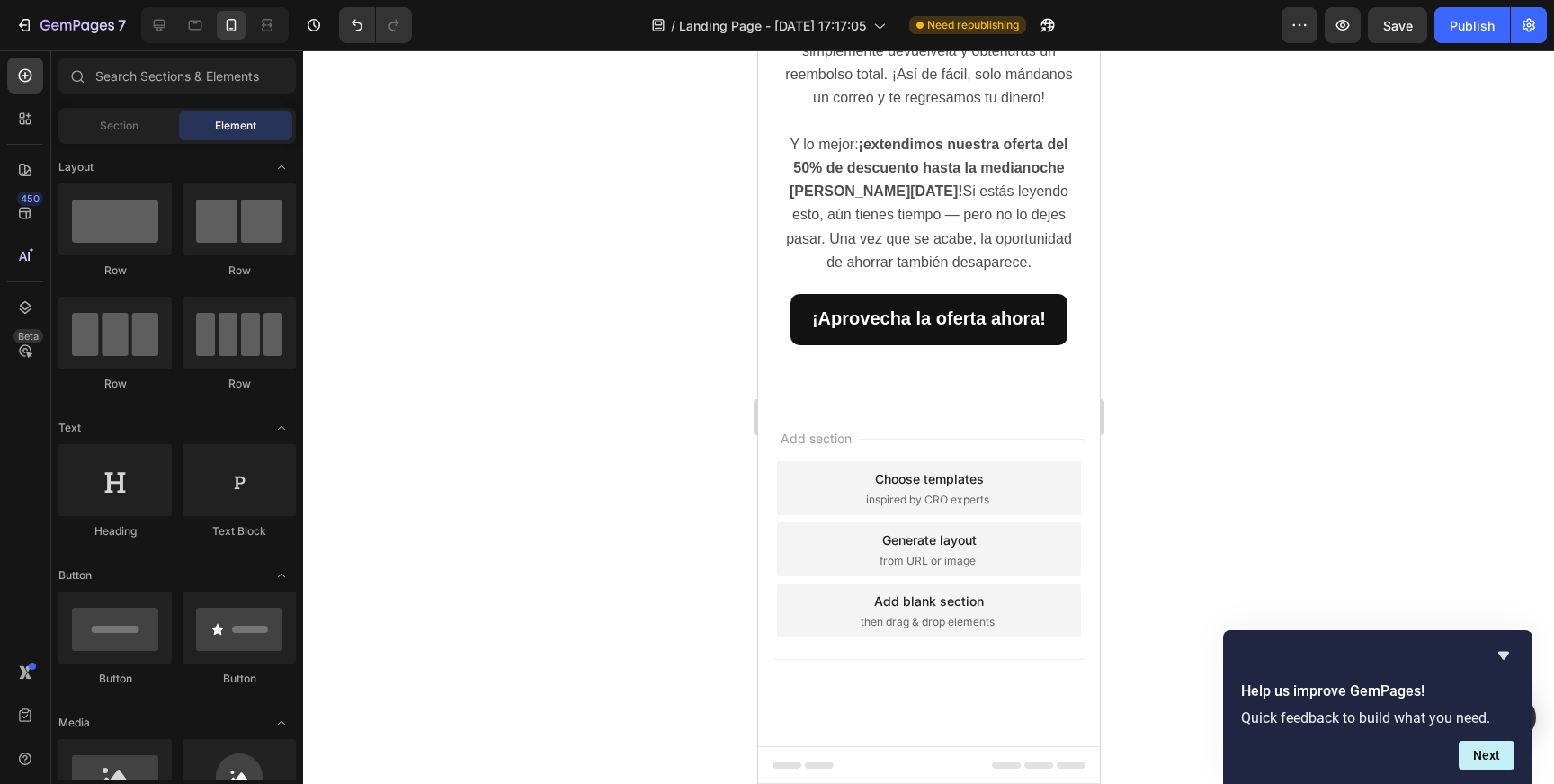
scroll to position [3832, 0]
click at [966, 111] on p "Si no quedas completamente satisfecho, simplemente devuélvela y obtendrás un re…" at bounding box center [928, 63] width 295 height 94
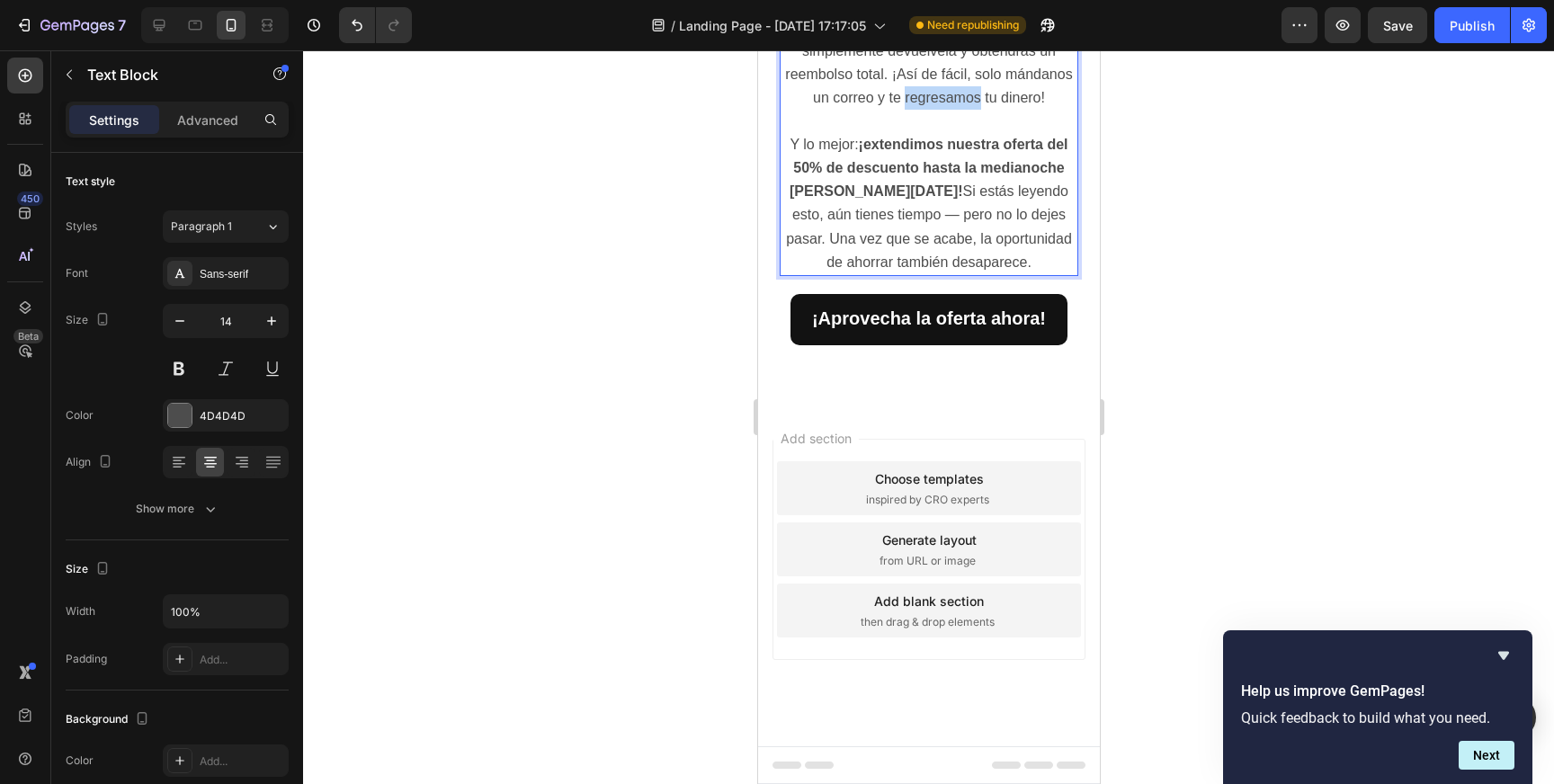
click at [966, 111] on p "Si no quedas completamente satisfecho, simplemente devuélvela y obtendrás un re…" at bounding box center [928, 63] width 295 height 94
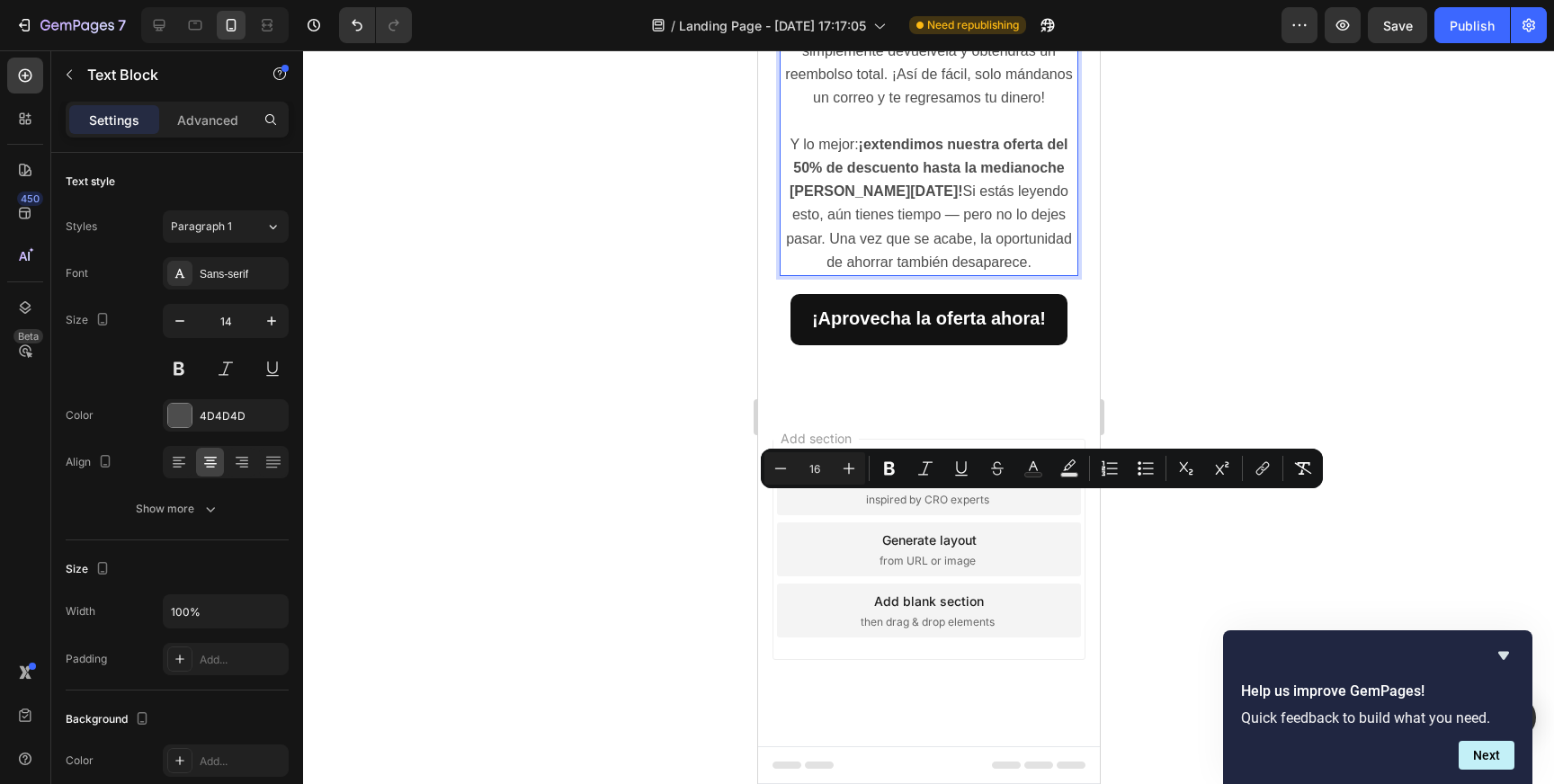
click at [954, 106] on span "Si no quedas completamente satisfecho, simplemente devuélvela y obtendrás un re…" at bounding box center [928, 62] width 287 height 86
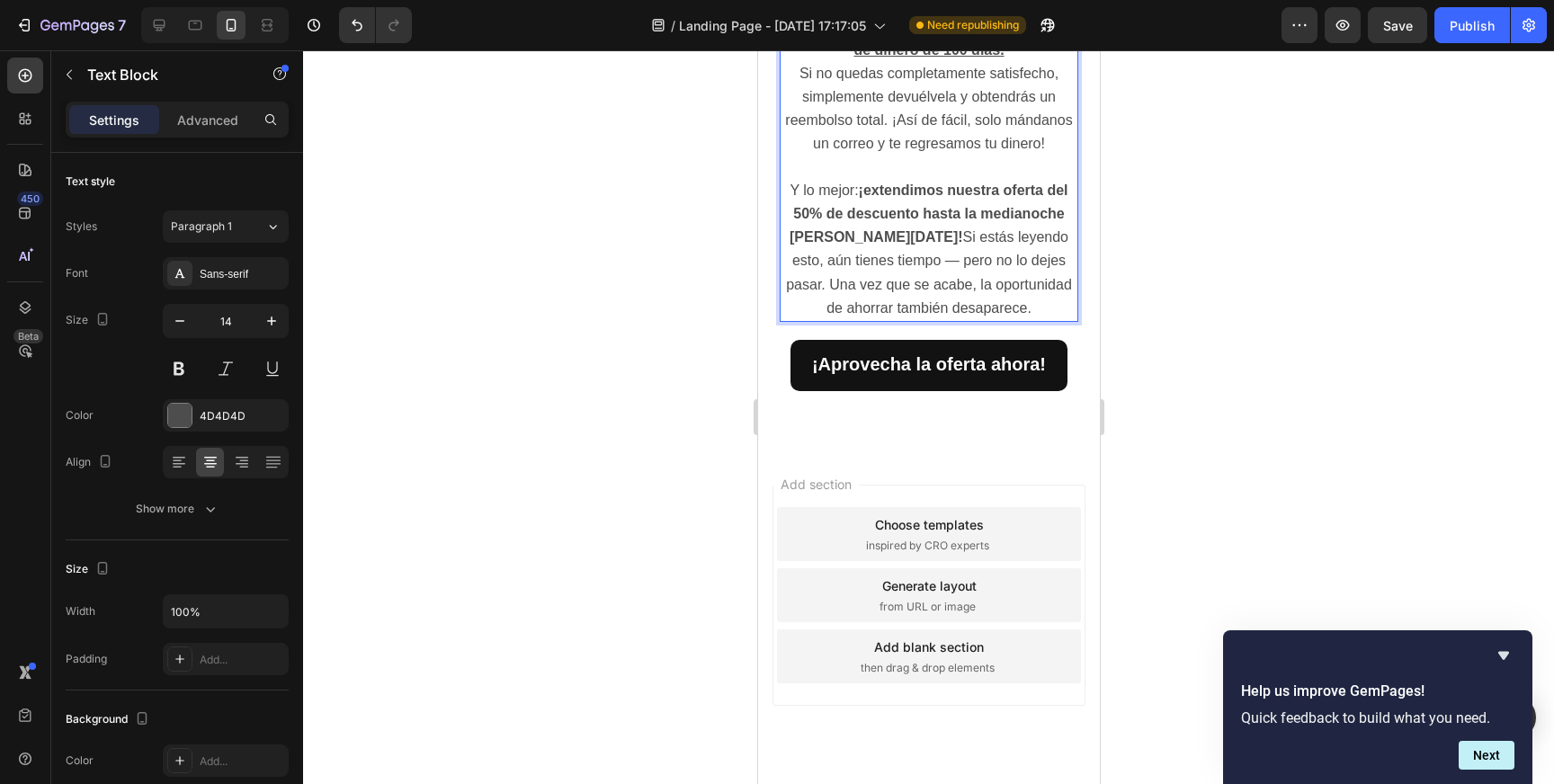
scroll to position [3514, 0]
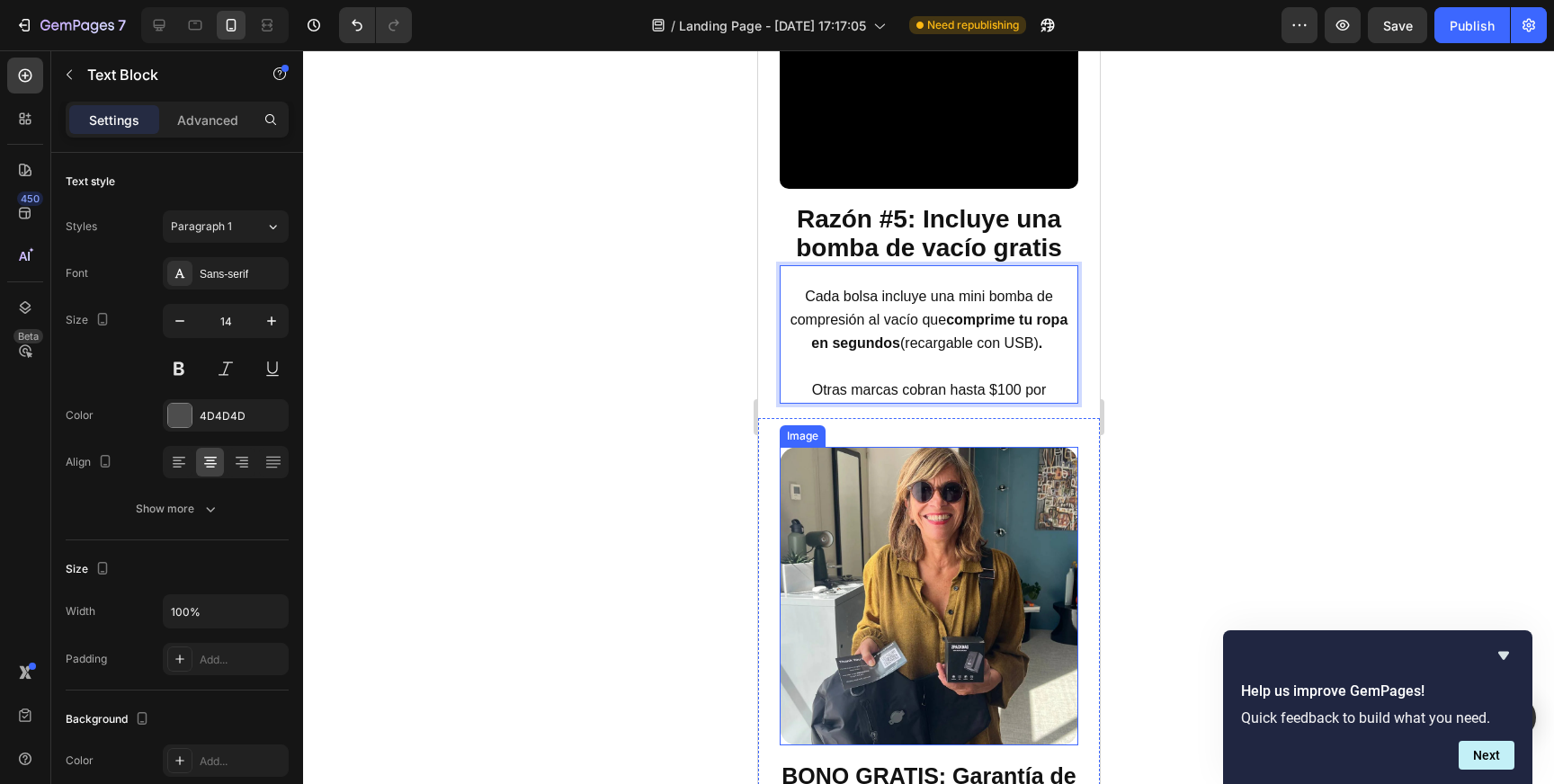
scroll to position [2652, 0]
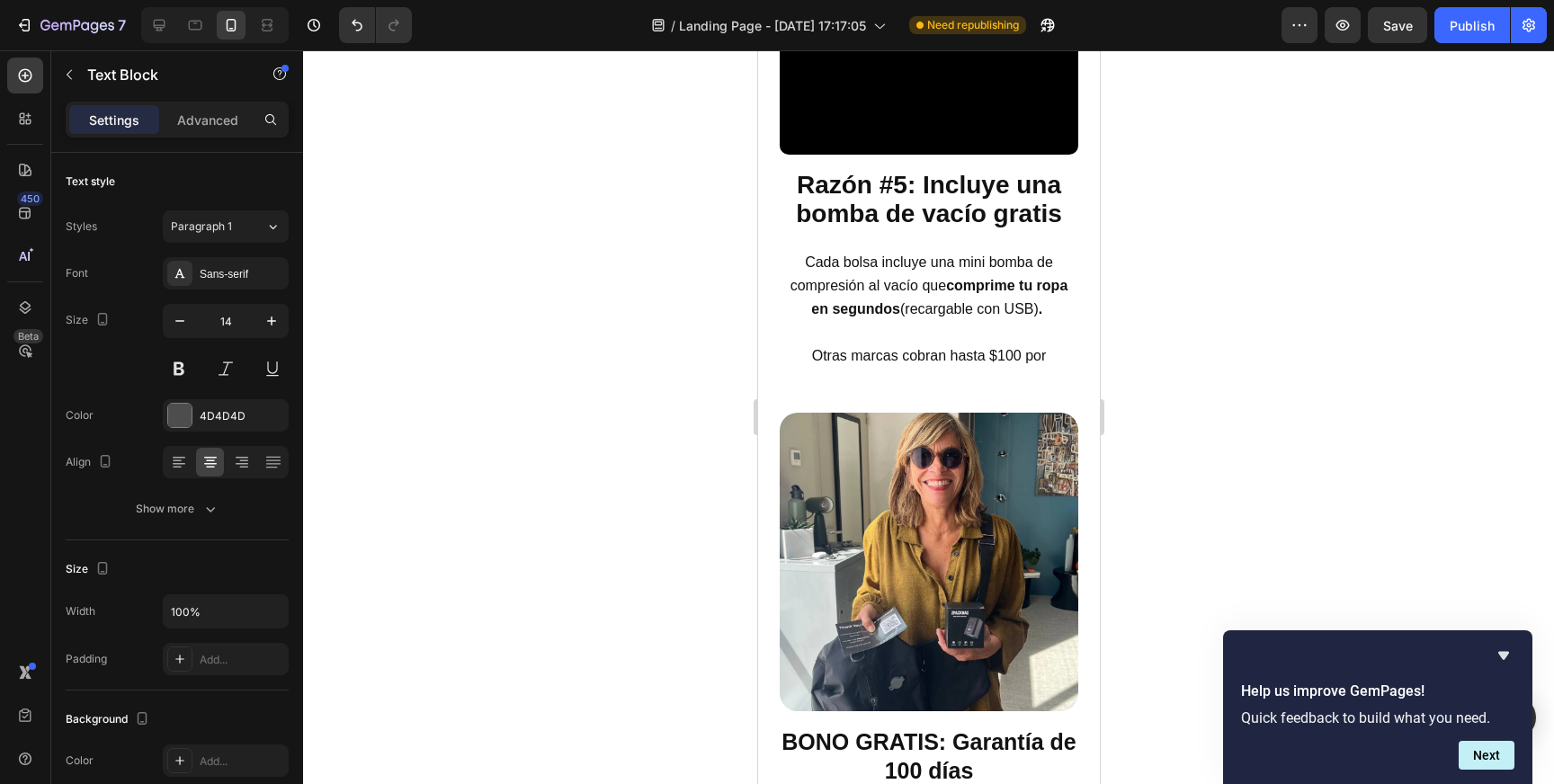
click at [1211, 547] on div at bounding box center [929, 417] width 1251 height 734
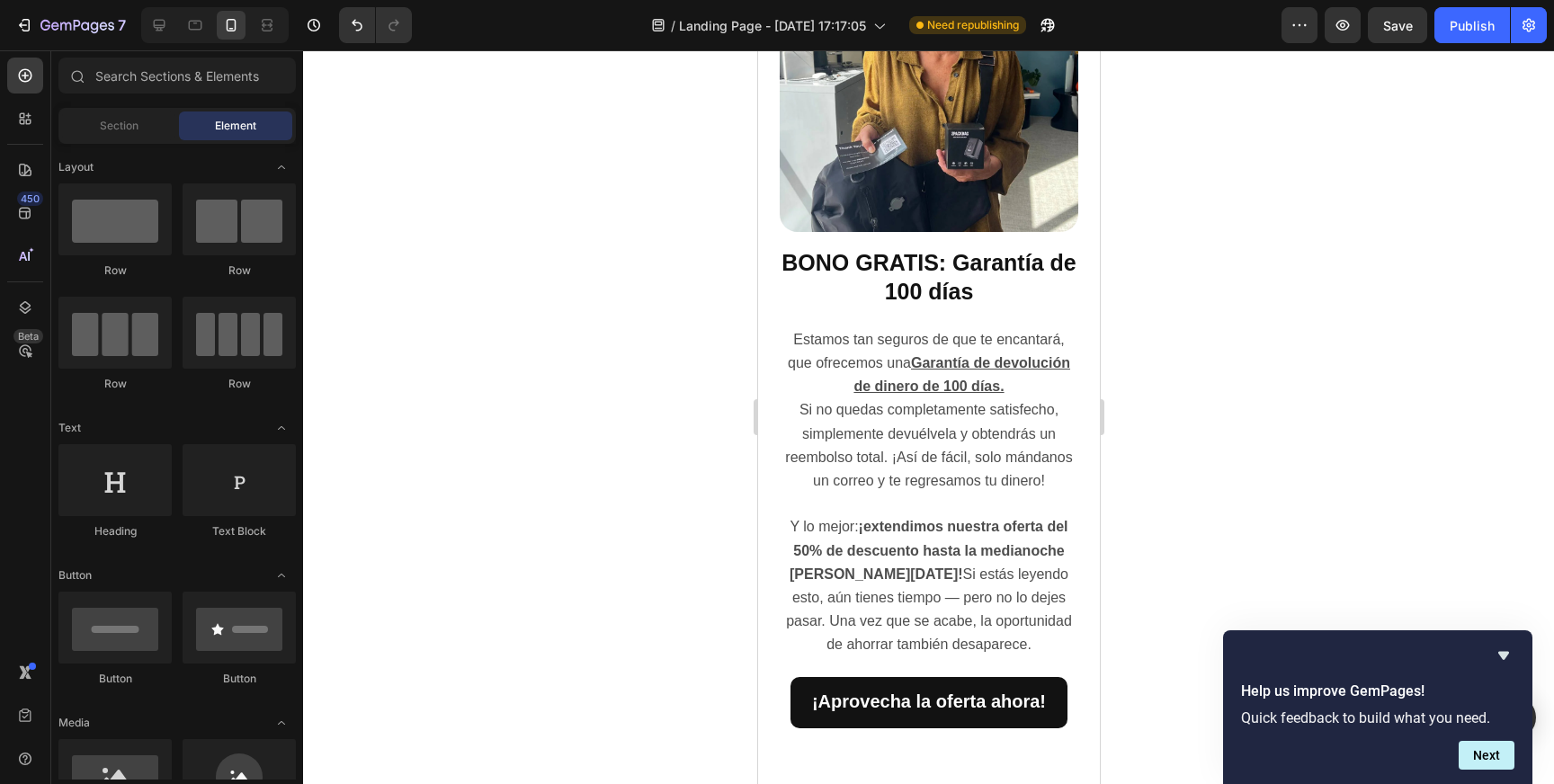
scroll to position [3146, 0]
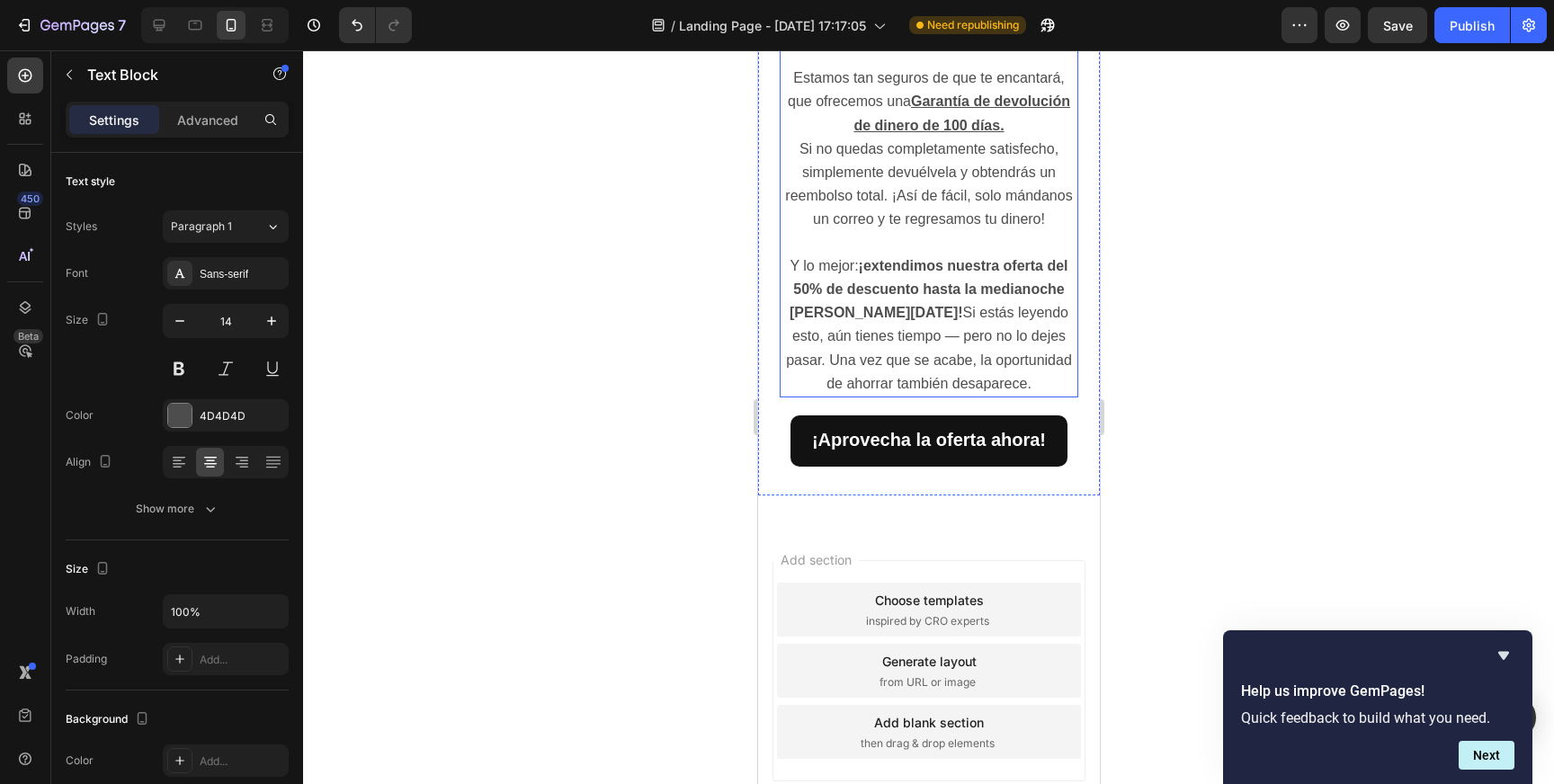
scroll to position [3304, 0]
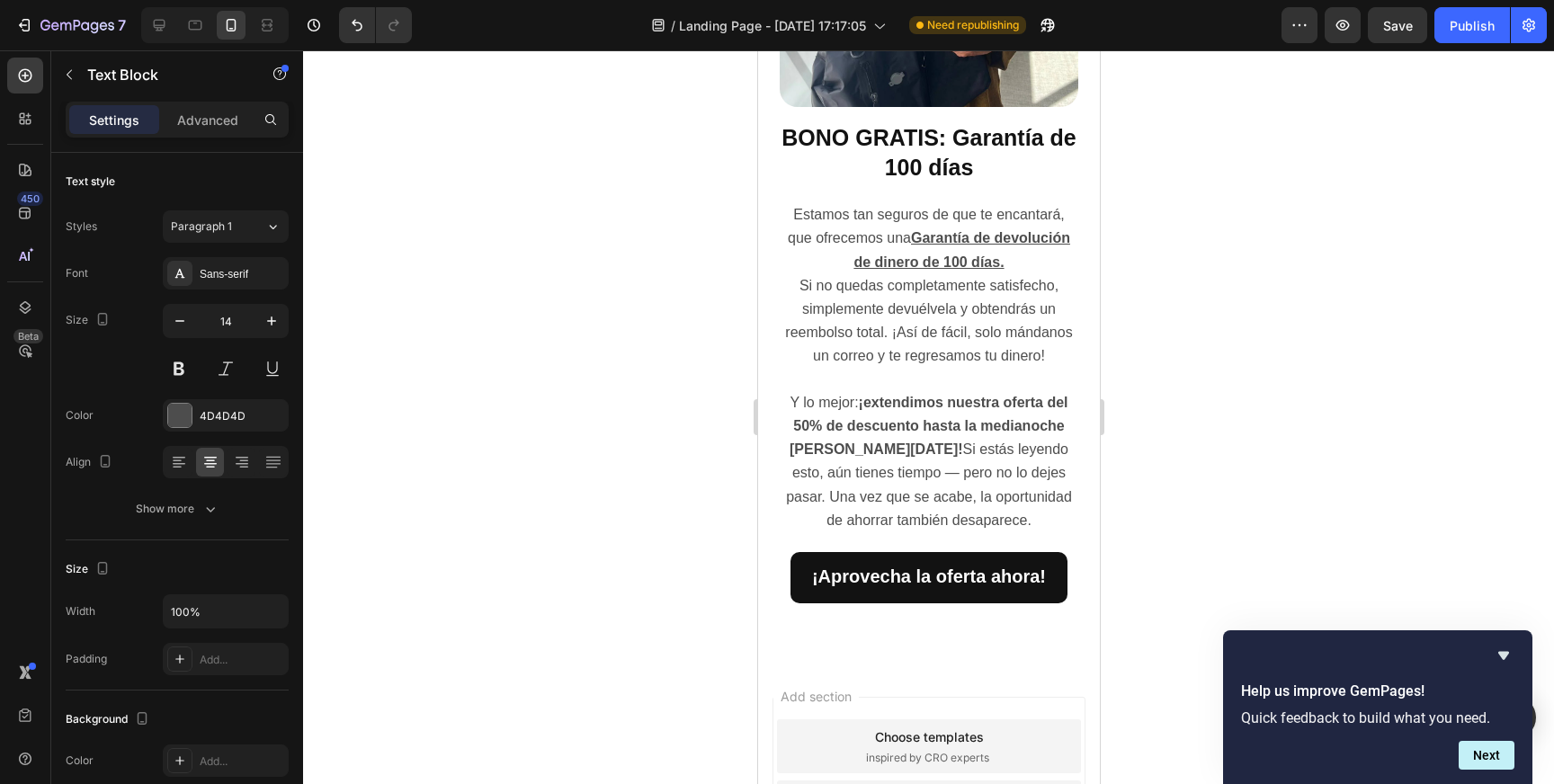
click at [1199, 431] on div at bounding box center [929, 417] width 1251 height 734
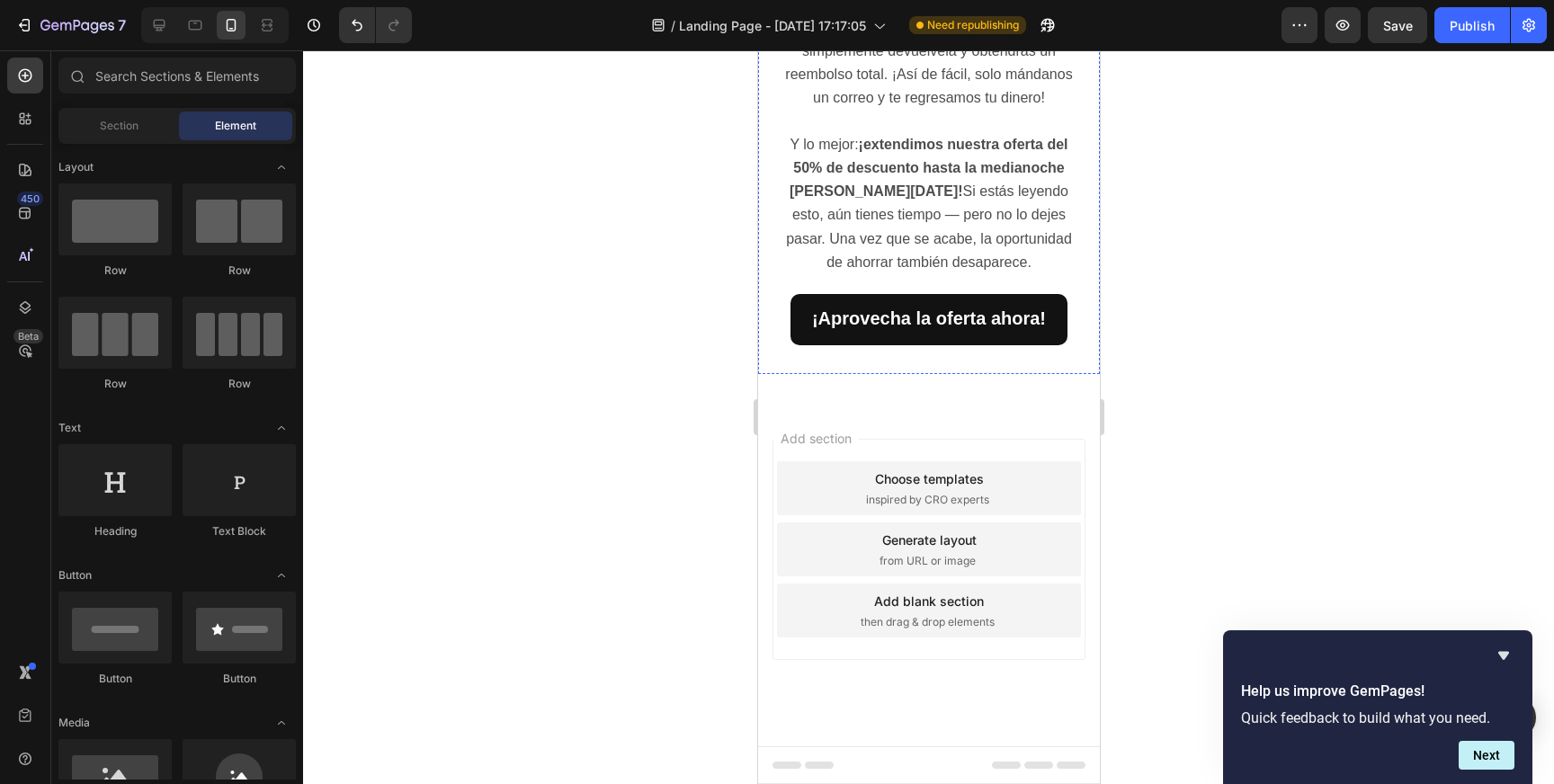
scroll to position [3290, 0]
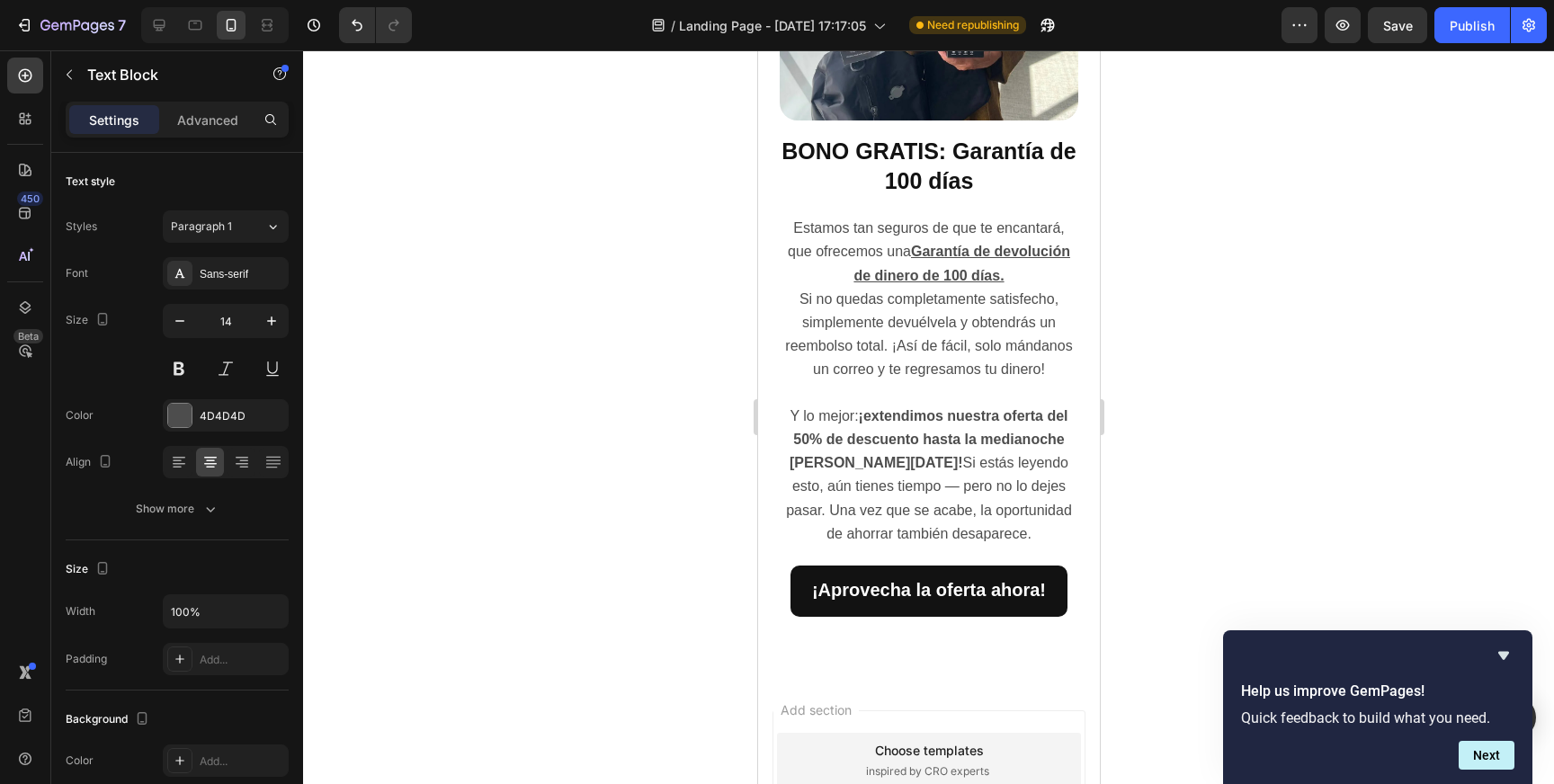
drag, startPoint x: 974, startPoint y: 361, endPoint x: 916, endPoint y: 354, distance: 58.4
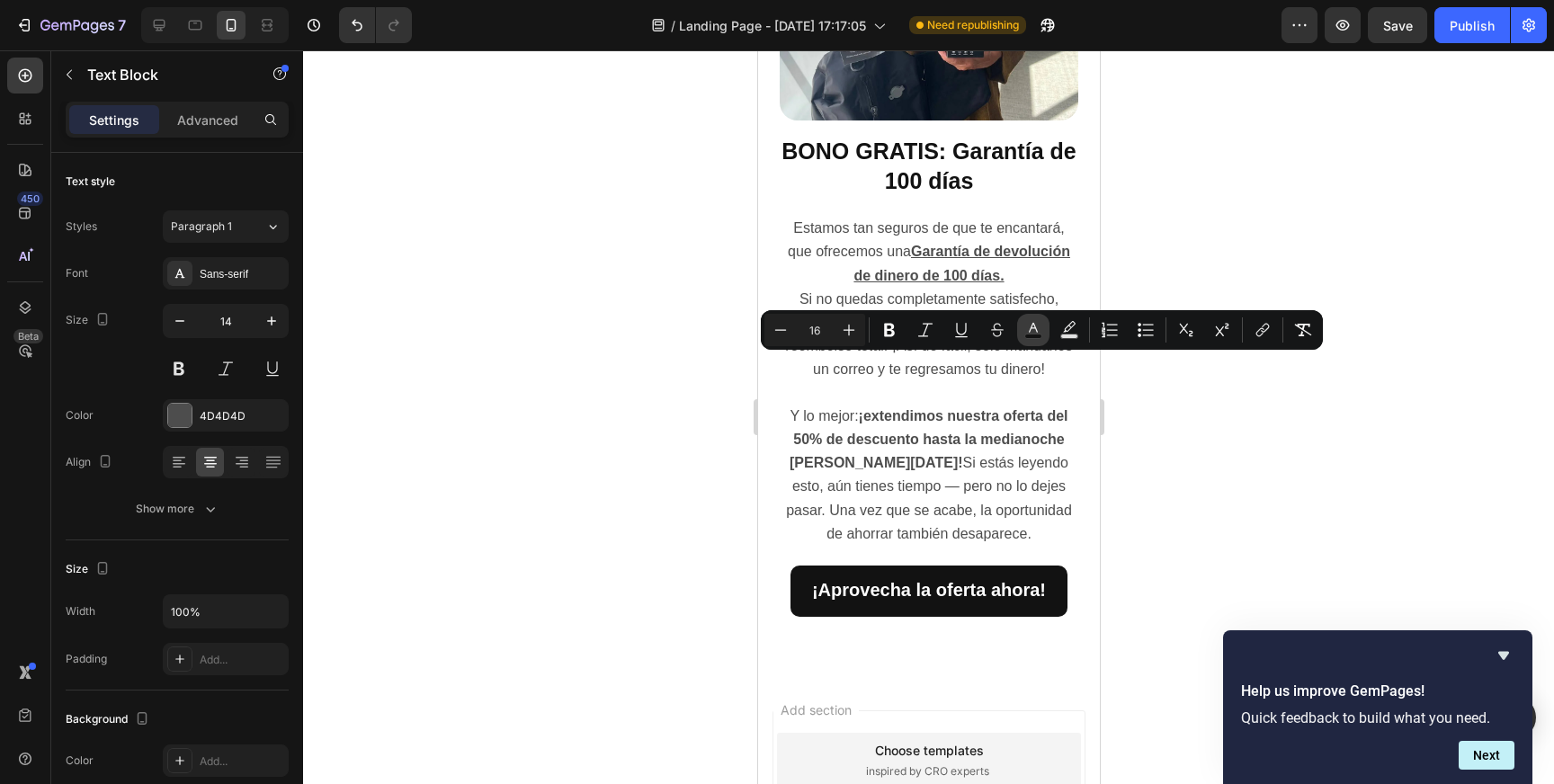
click at [1033, 326] on icon "Editor contextual toolbar" at bounding box center [1033, 330] width 18 height 18
type input "121212"
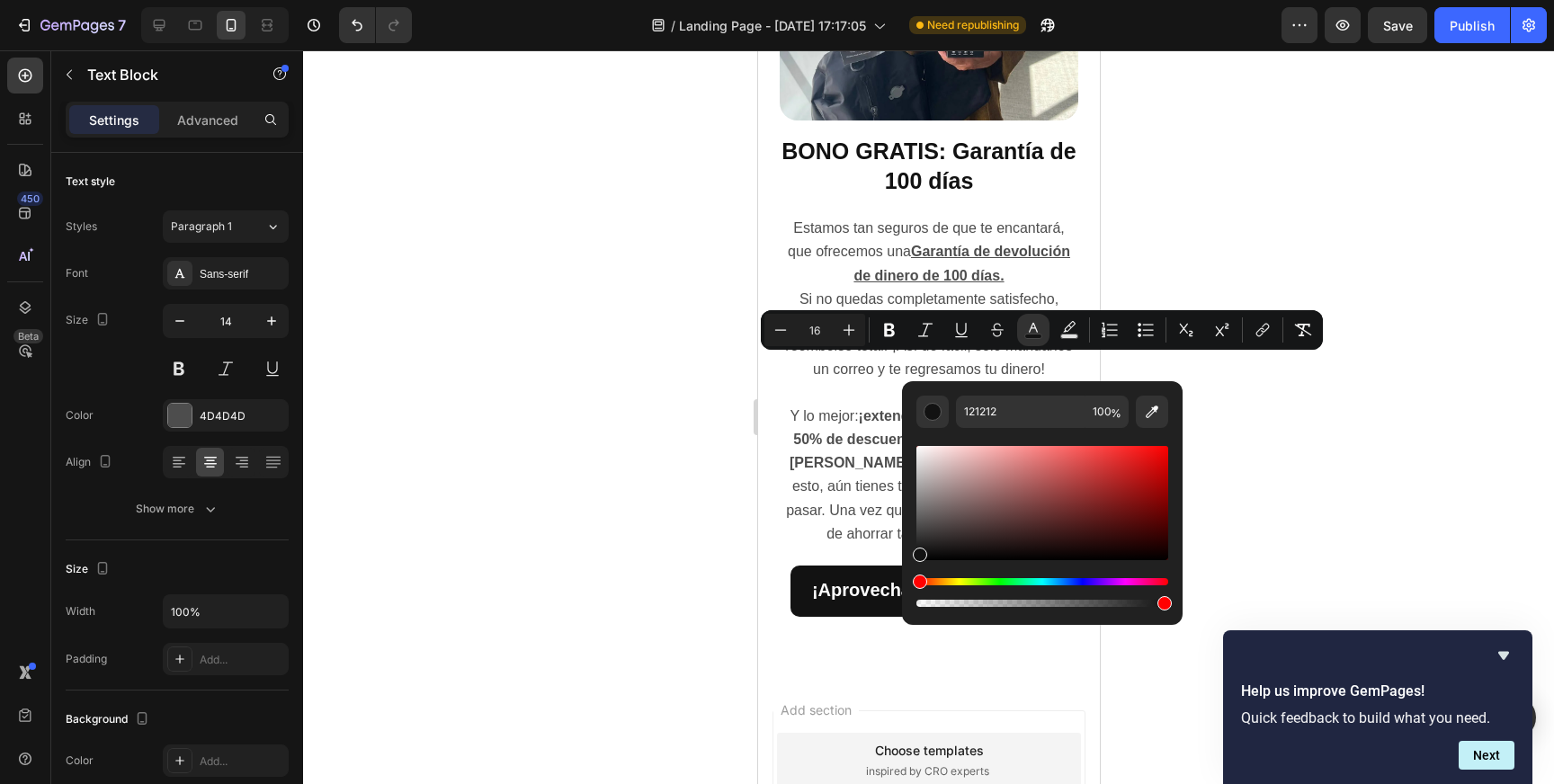
click at [1275, 507] on div at bounding box center [929, 417] width 1251 height 734
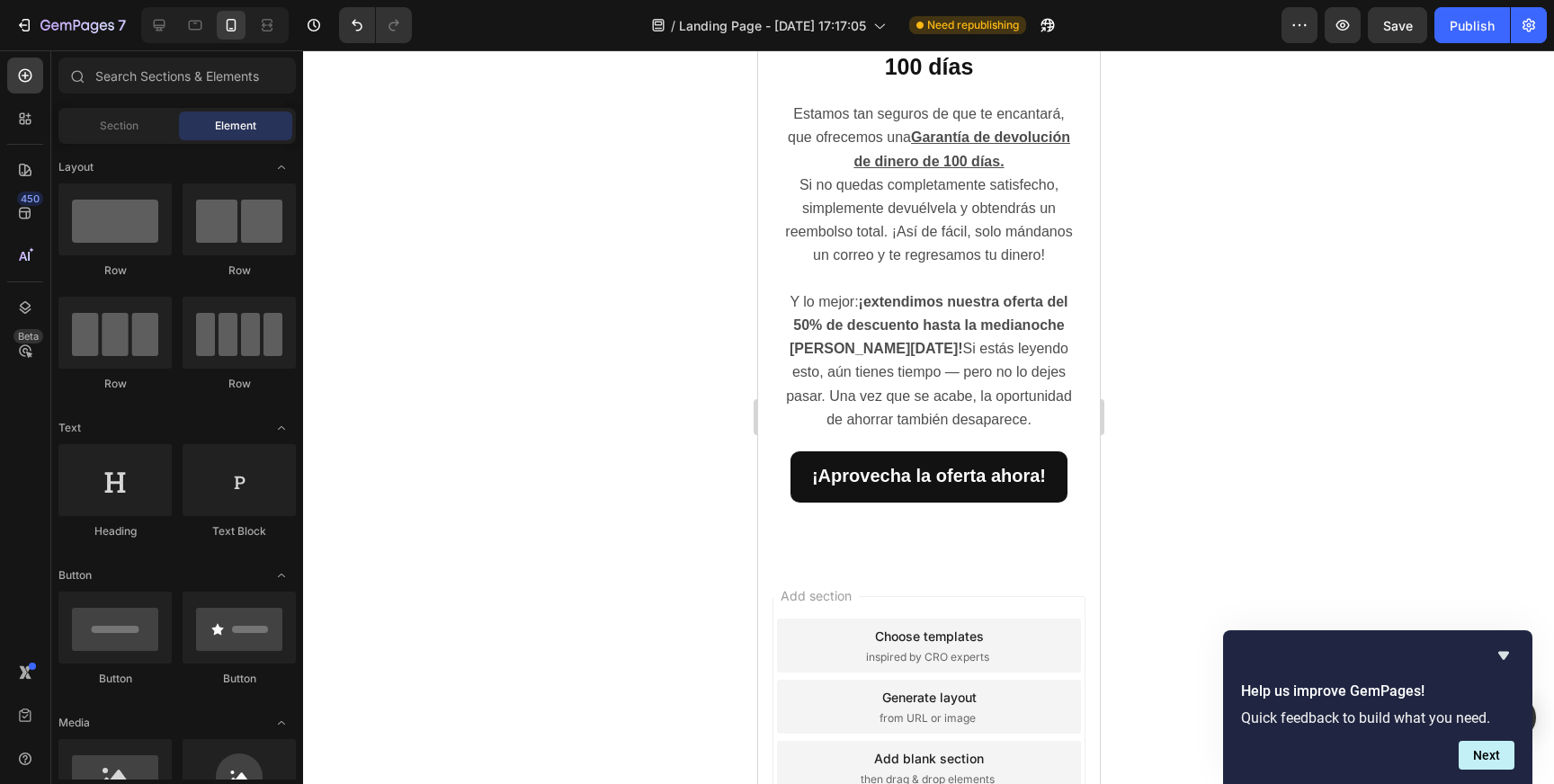
scroll to position [3657, 0]
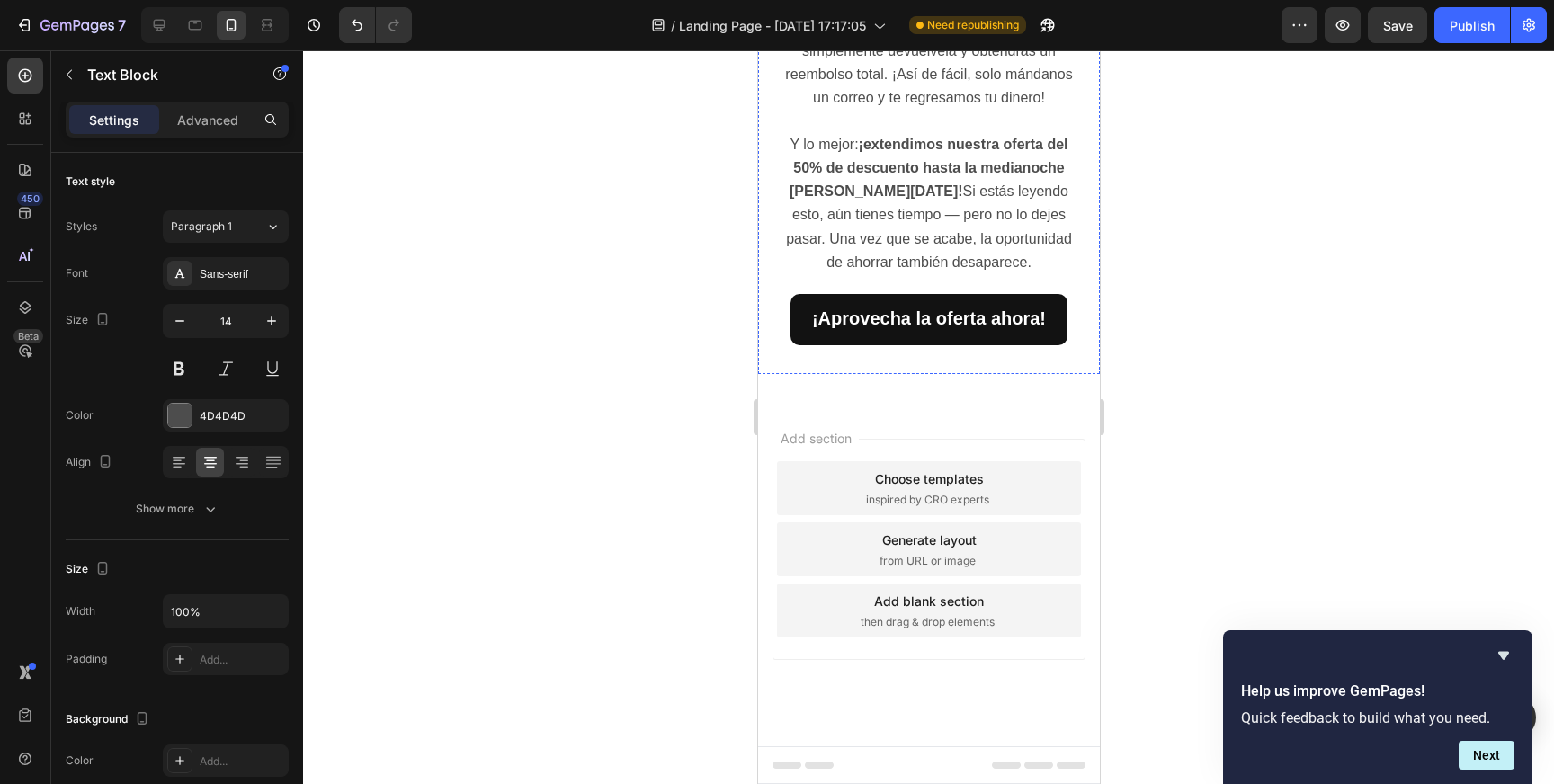
click at [930, 276] on div "Estamos tan seguros de que te encantará, que ofrecemos una Garantía de devoluci…" at bounding box center [928, 100] width 299 height 350
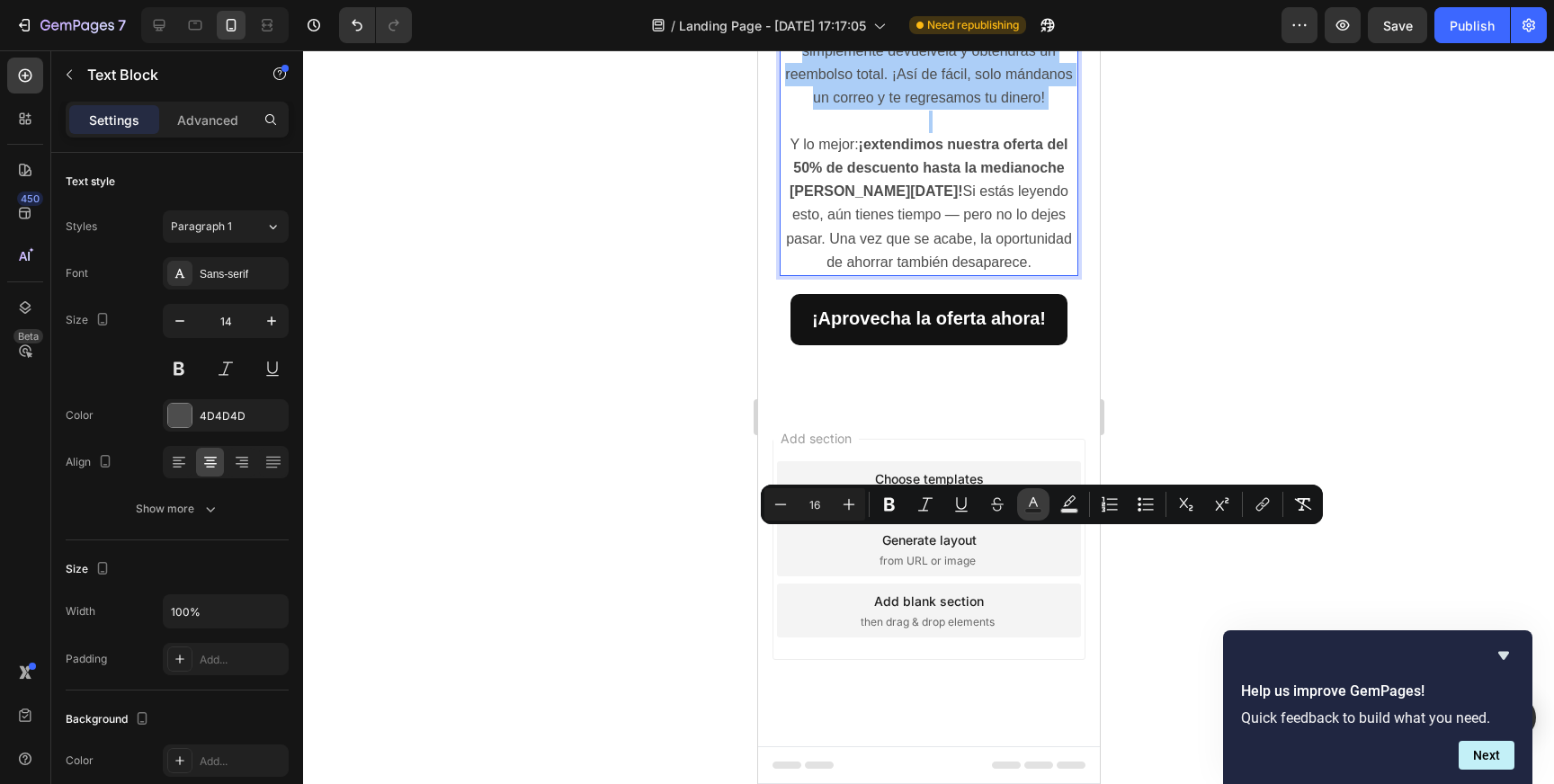
click at [1037, 512] on rect "Editor contextual toolbar" at bounding box center [1033, 511] width 17 height 5
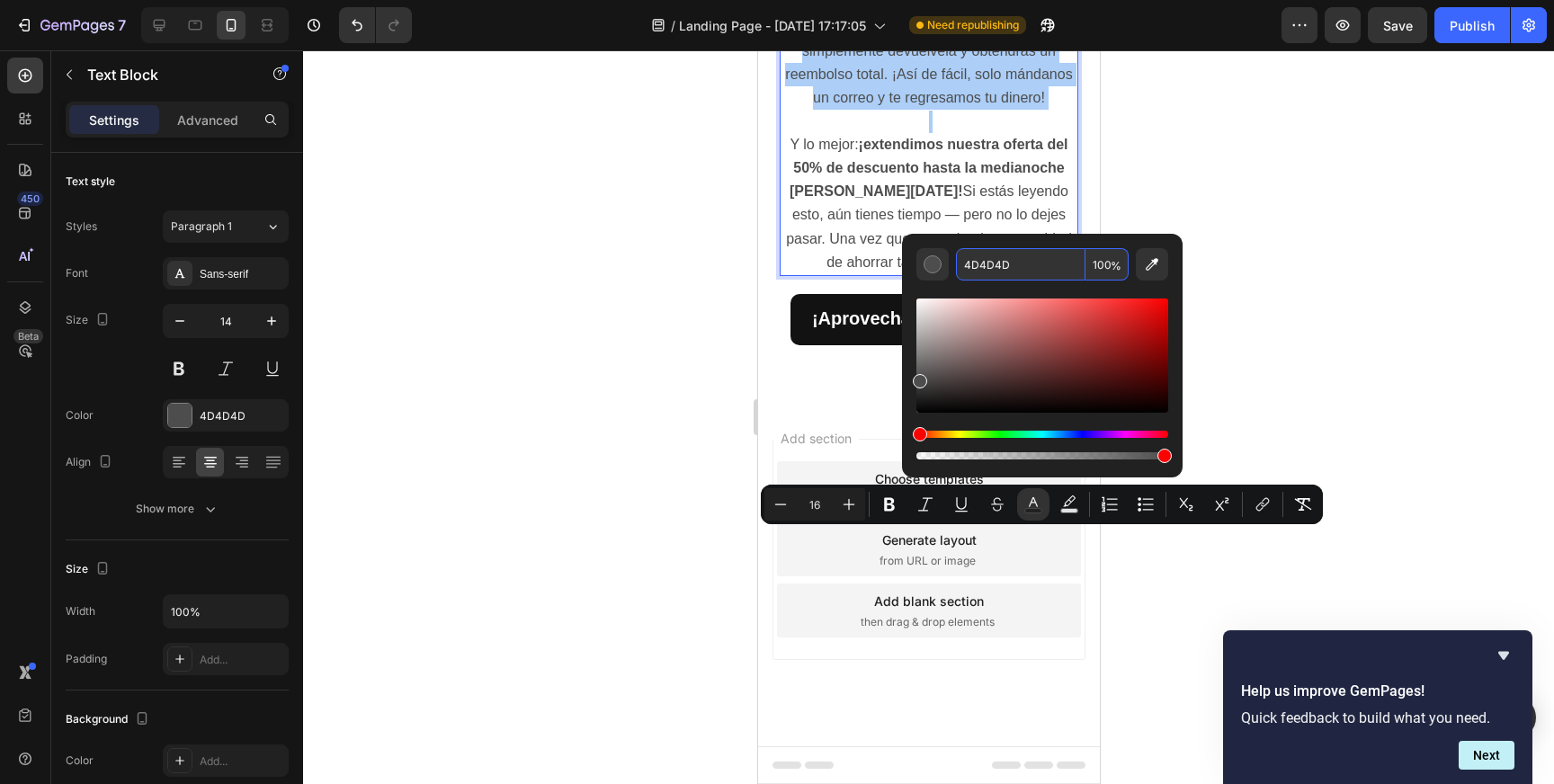
drag, startPoint x: 1012, startPoint y: 265, endPoint x: 965, endPoint y: 264, distance: 47.0
click at [965, 264] on input "4D4D4D" at bounding box center [1020, 264] width 129 height 32
click at [982, 263] on input "4D4D4D" at bounding box center [1020, 264] width 129 height 32
type input "121212"
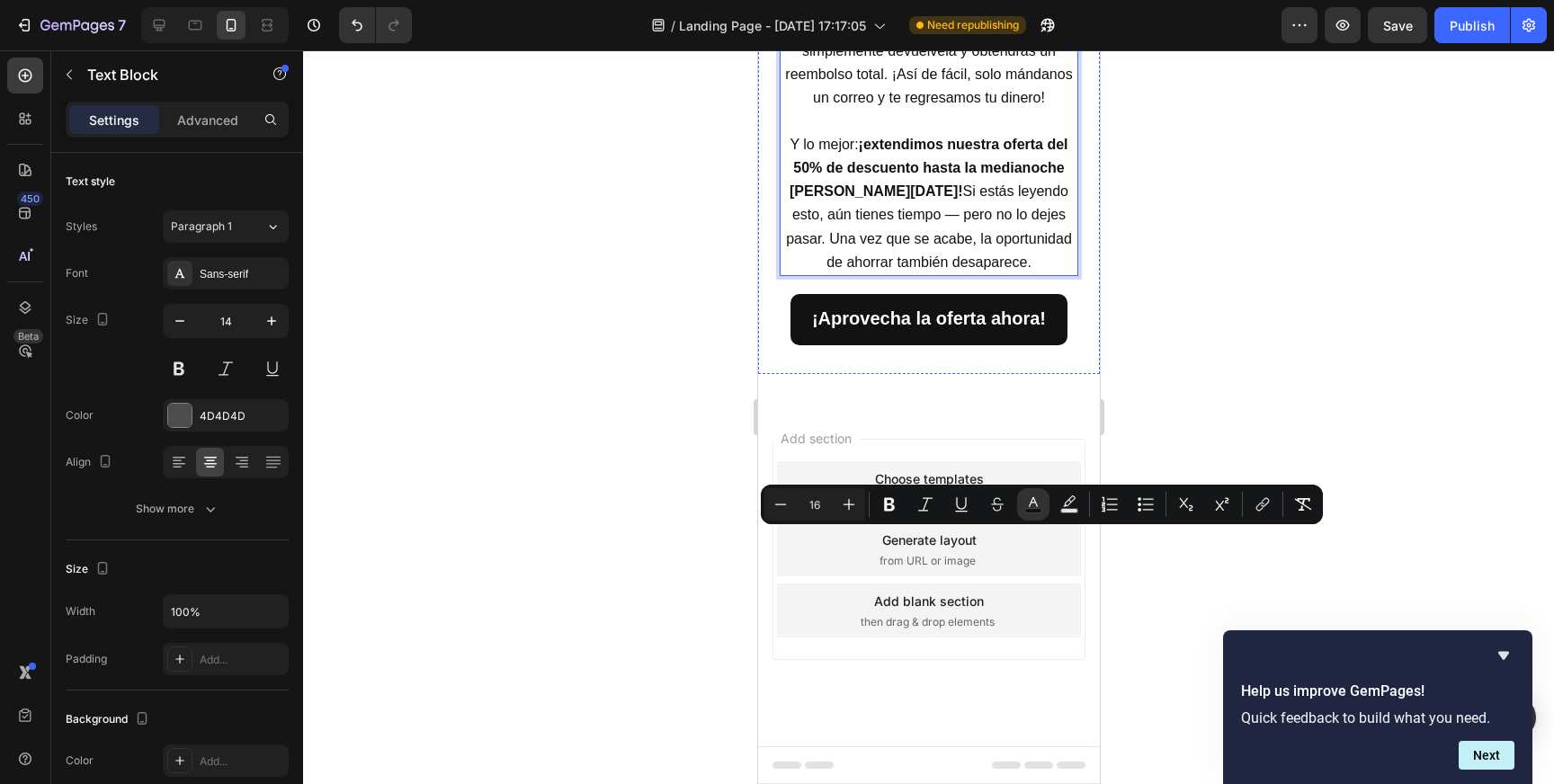
click at [1180, 283] on div at bounding box center [929, 417] width 1251 height 734
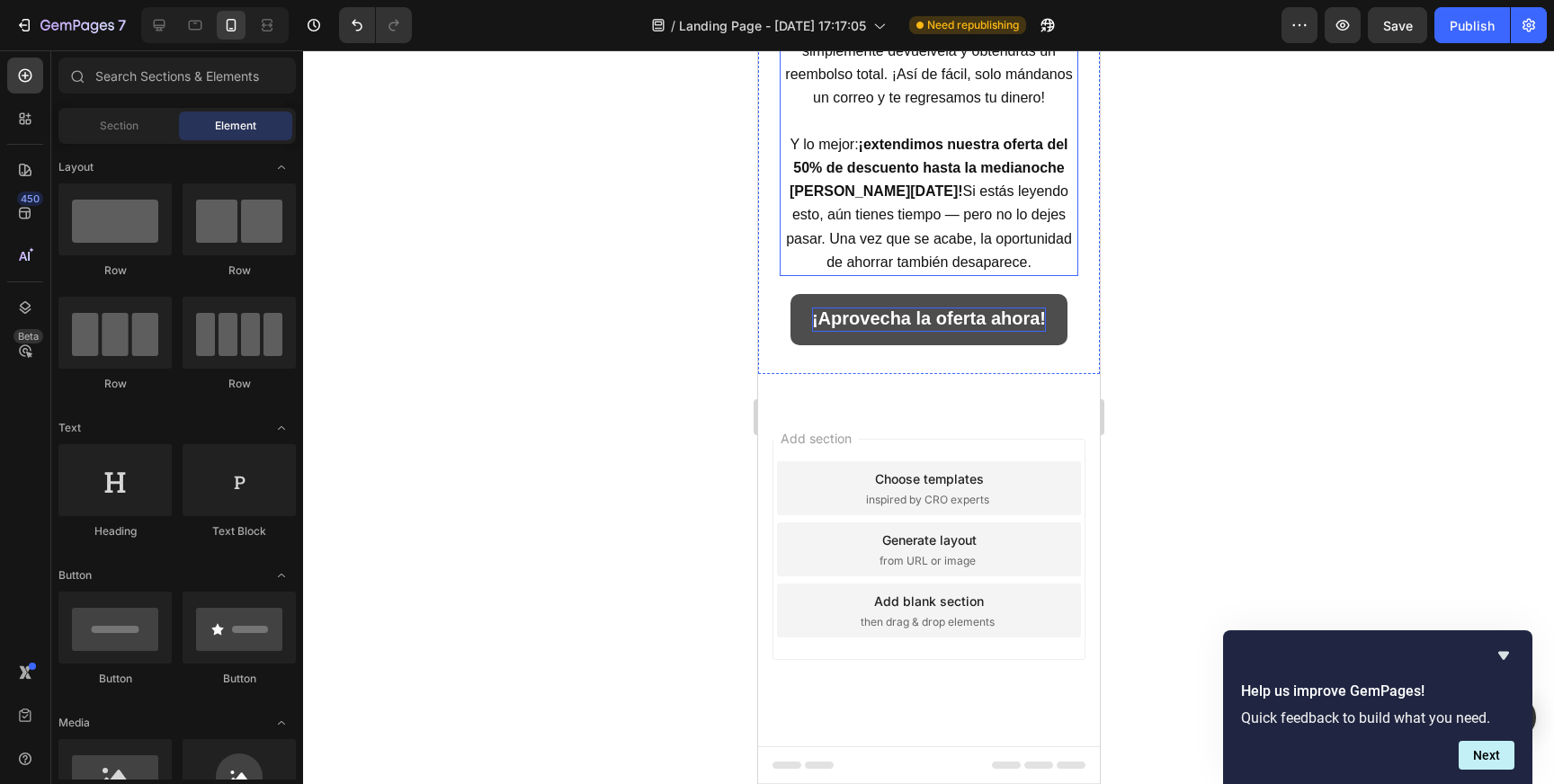
scroll to position [4116, 0]
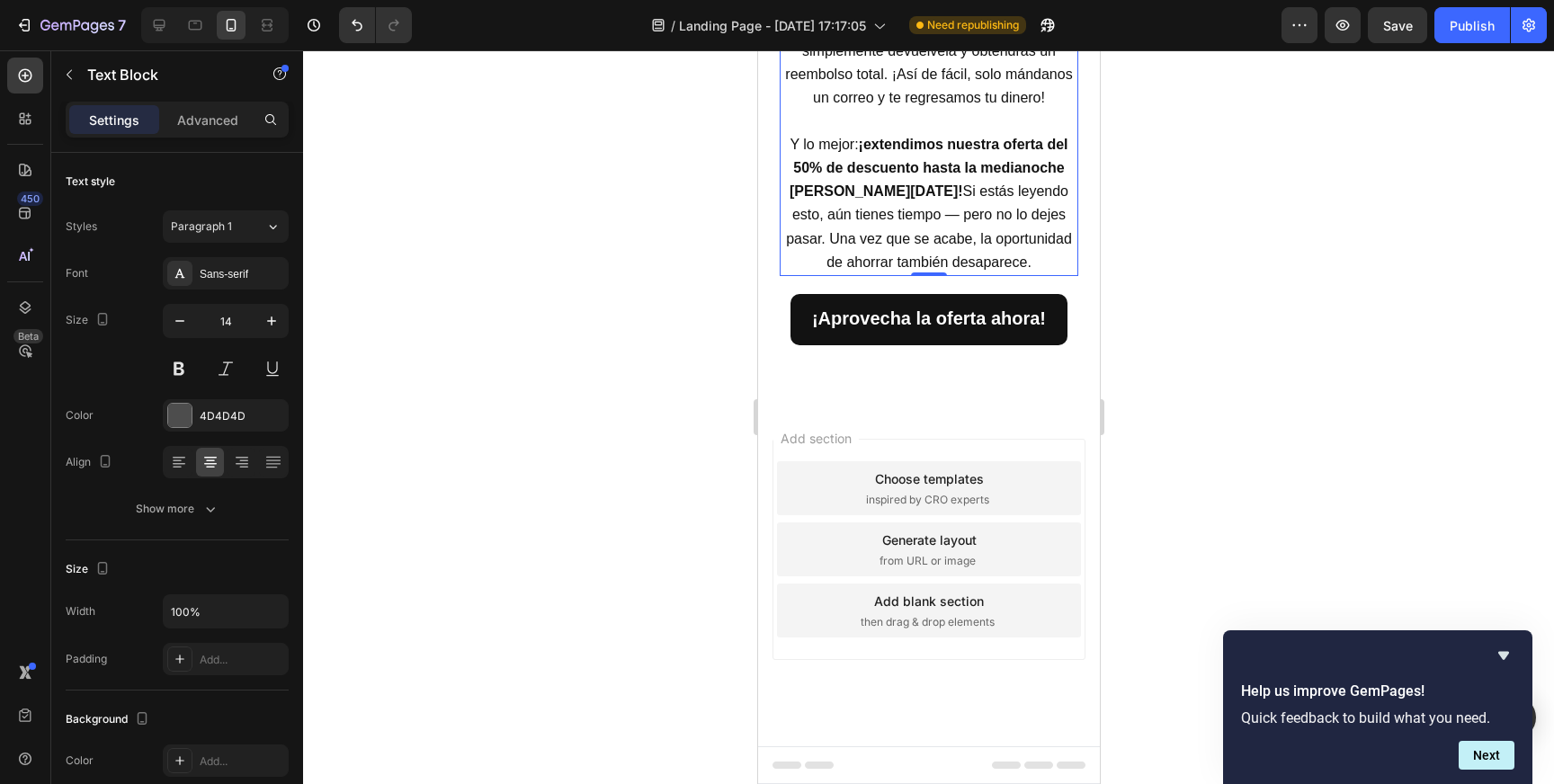
click at [995, 106] on span "Si no quedas completamente satisfecho, simplemente devuélvela y obtendrás un re…" at bounding box center [928, 62] width 287 height 86
click at [1187, 306] on div at bounding box center [929, 417] width 1251 height 734
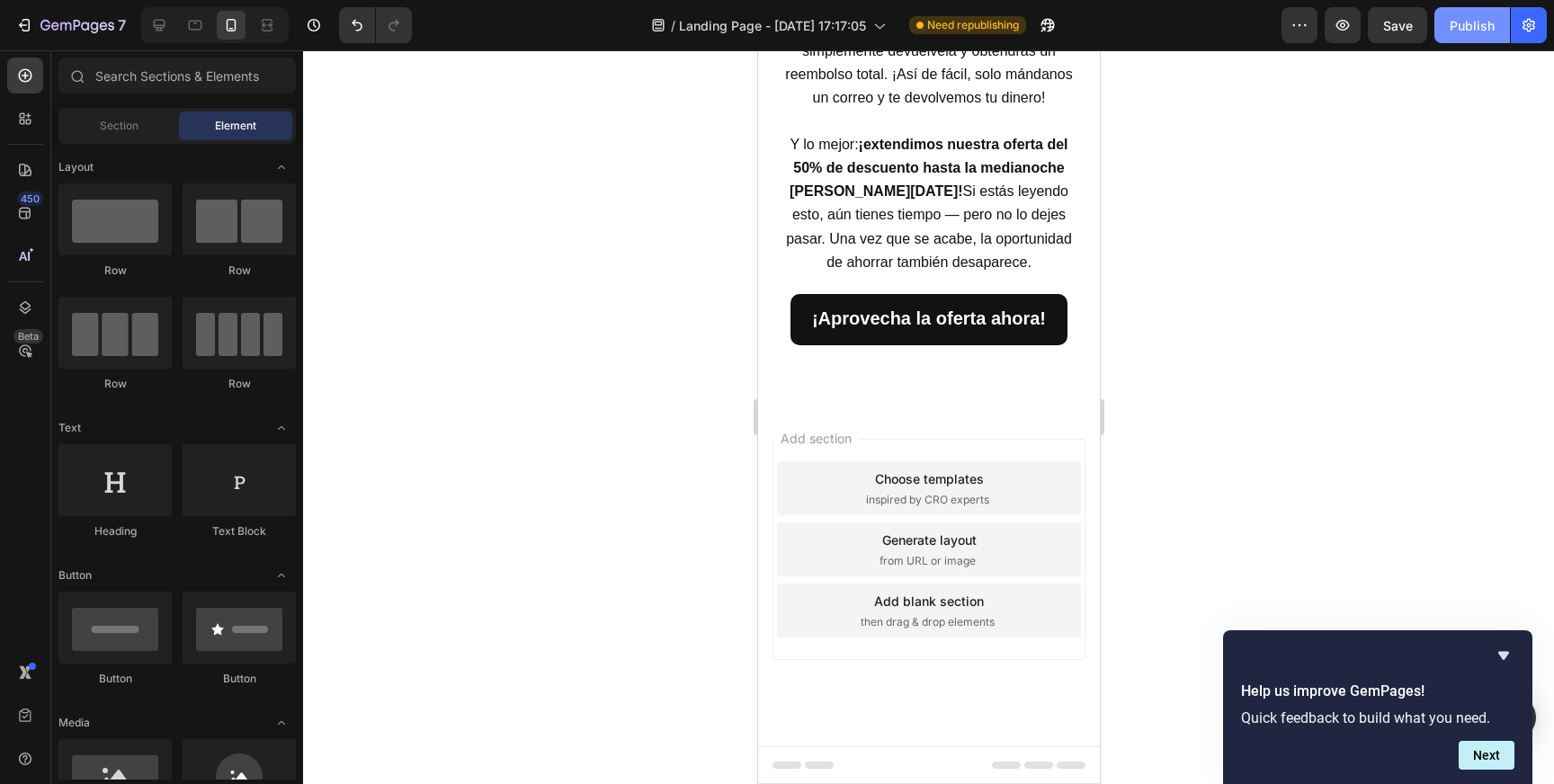
drag, startPoint x: 1396, startPoint y: 28, endPoint x: 1438, endPoint y: 27, distance: 42.0
click at [1438, 27] on div "Preview Save Publish" at bounding box center [1414, 26] width 265 height 36
click at [1440, 27] on button "Publish" at bounding box center [1472, 26] width 76 height 36
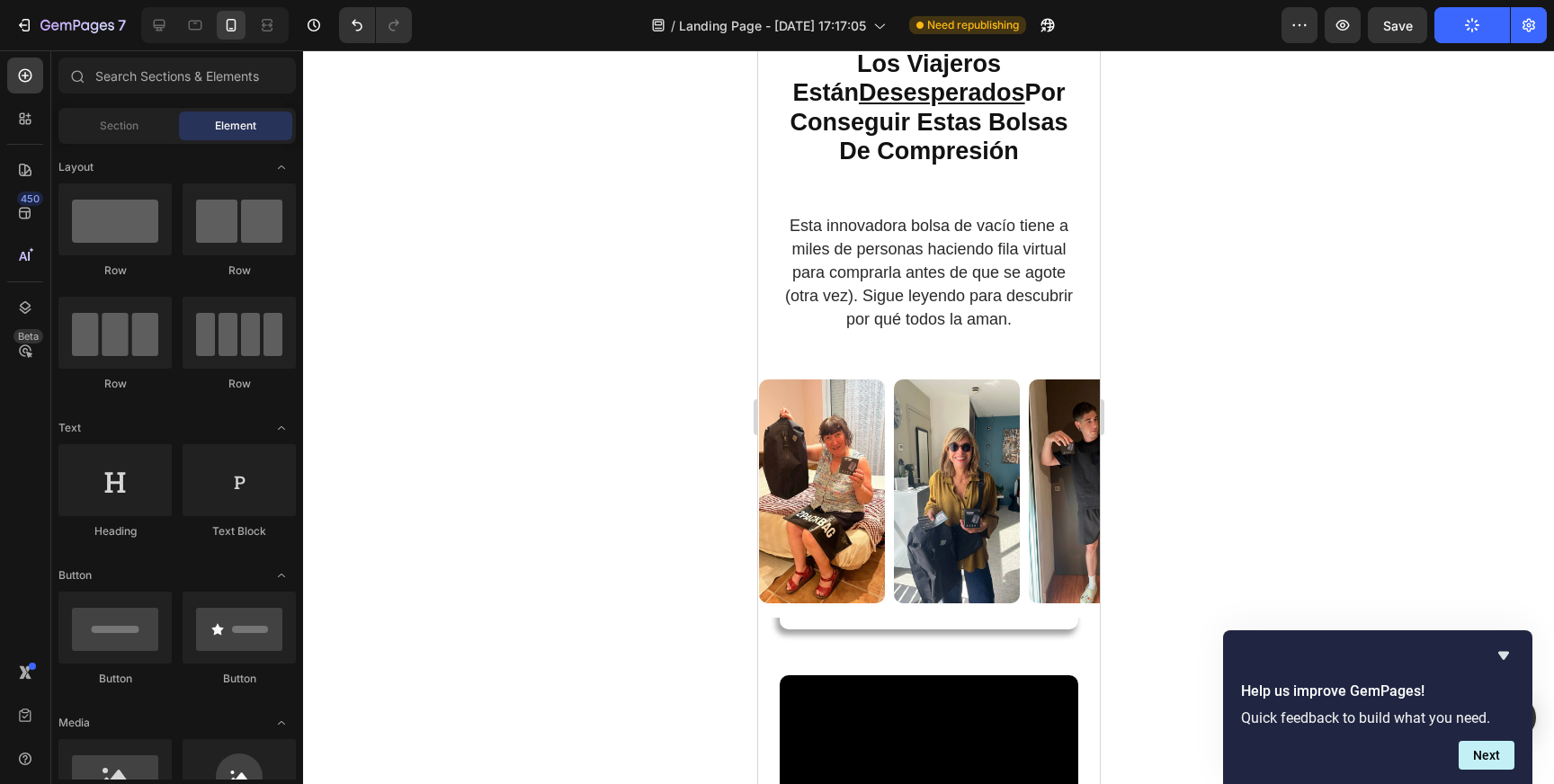
scroll to position [0, 0]
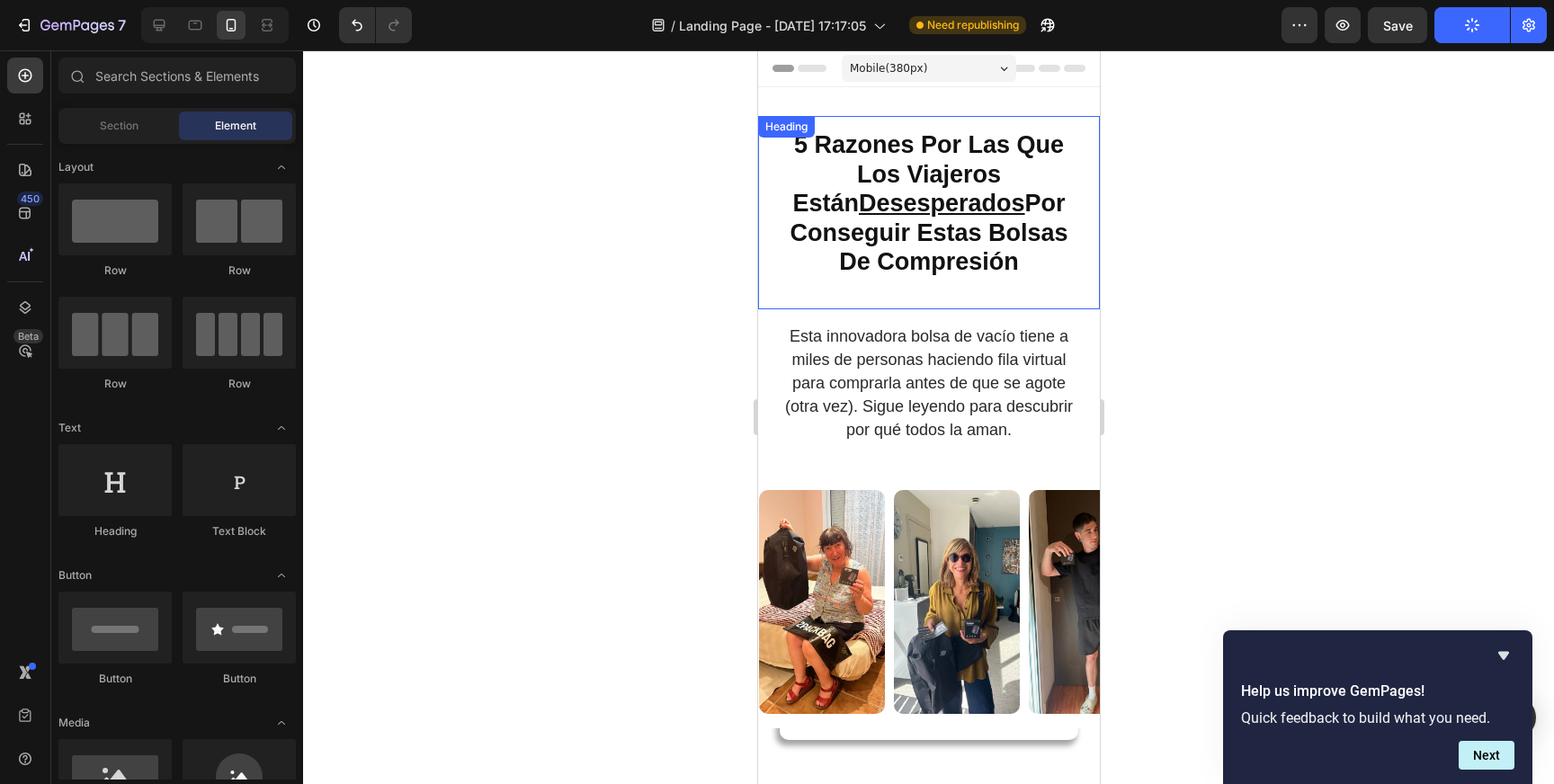
click at [913, 247] on strong "5 Razones Por Las Que Los Viajeros Están Desesperados Por Conseguir Estas Bolsa…" at bounding box center [928, 203] width 278 height 144
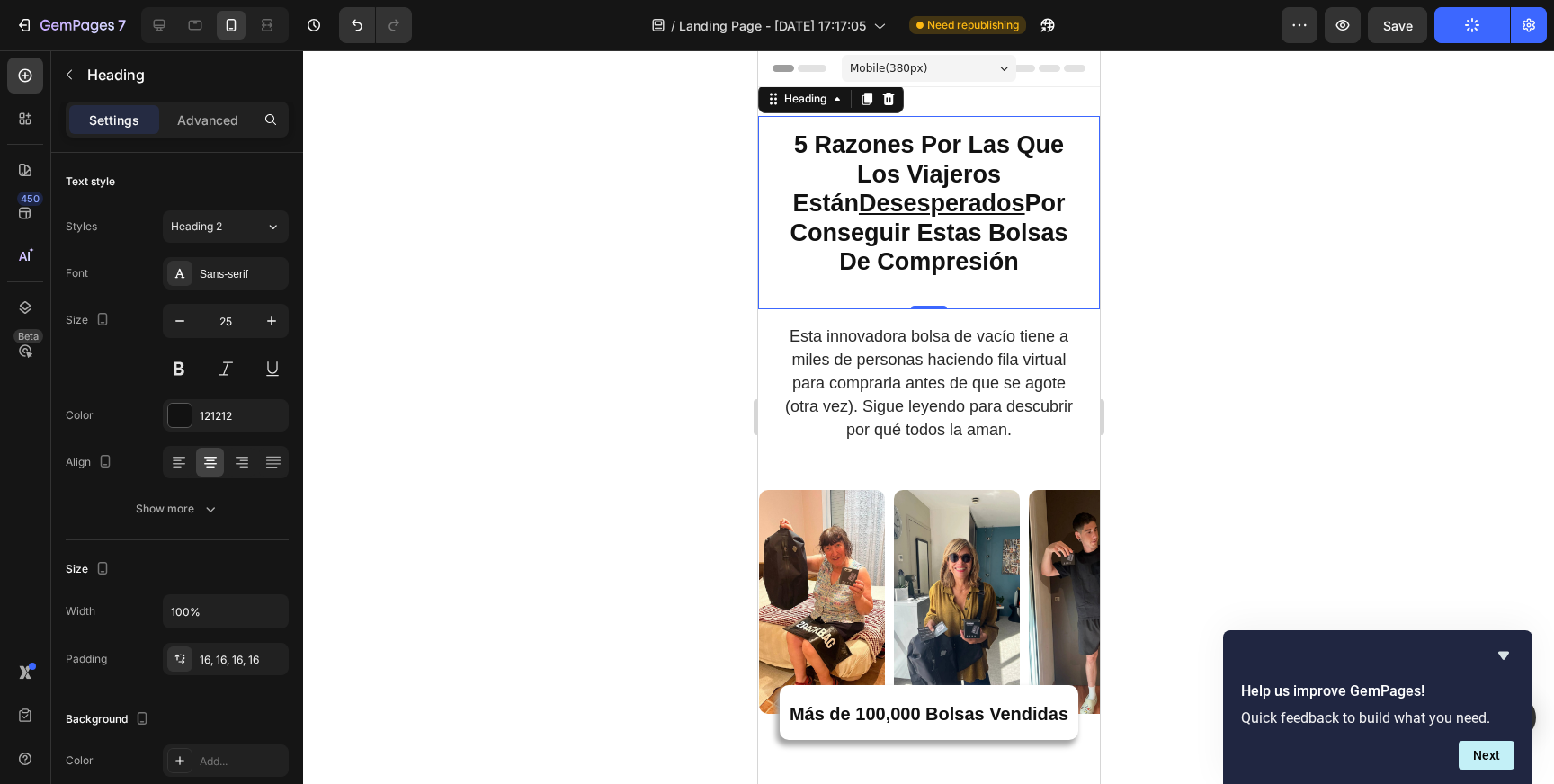
click at [914, 247] on strong "5 Razones Por Las Que Los Viajeros Están Desesperados Por Conseguir Estas Bolsa…" at bounding box center [928, 203] width 278 height 144
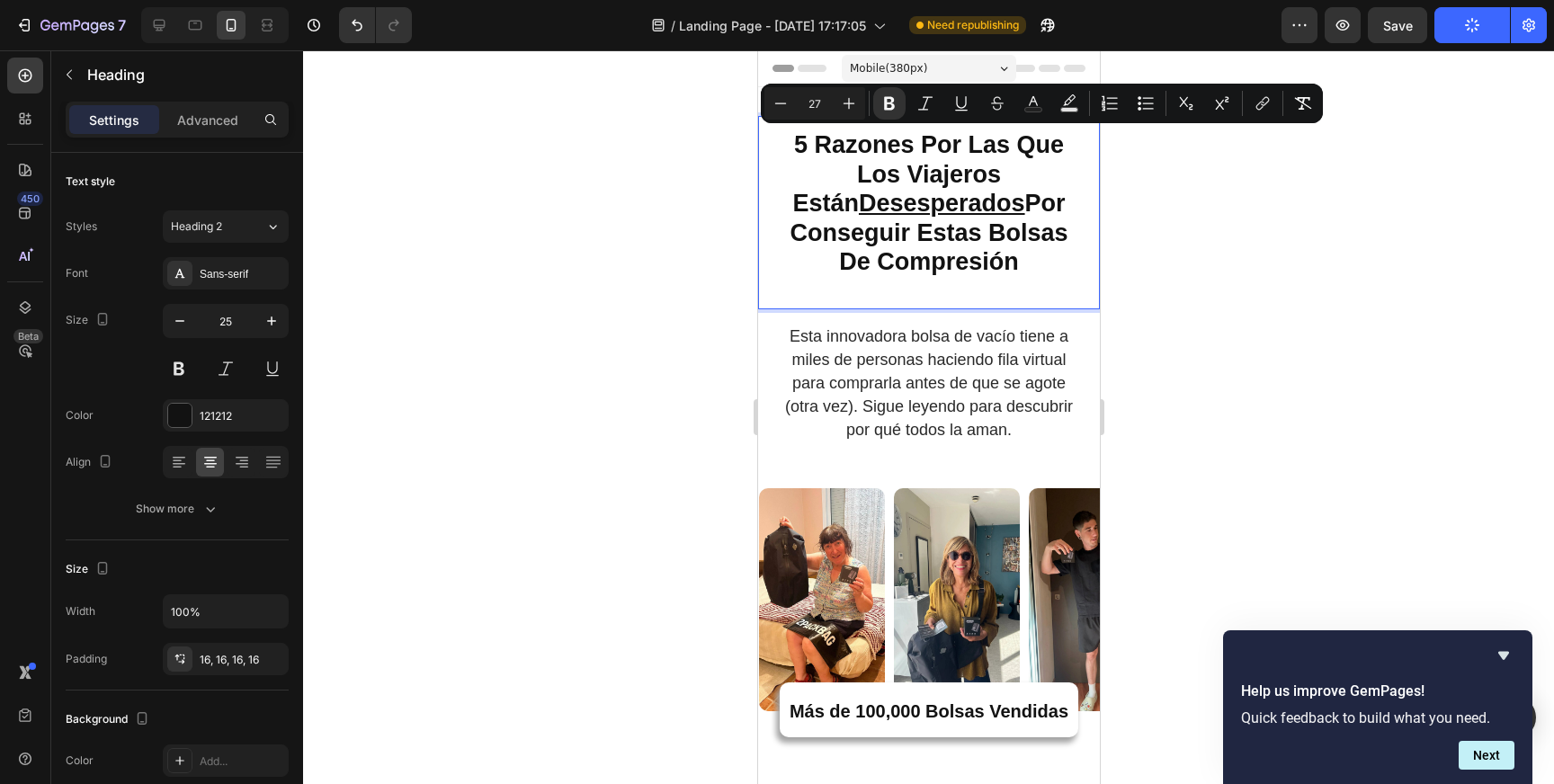
copy strong "5 Razones Por Las Que Los Viajeros Están Desesperados Por Conseguir Estas Bolsa…"
click at [160, 20] on icon at bounding box center [160, 26] width 11 height 11
type input "35"
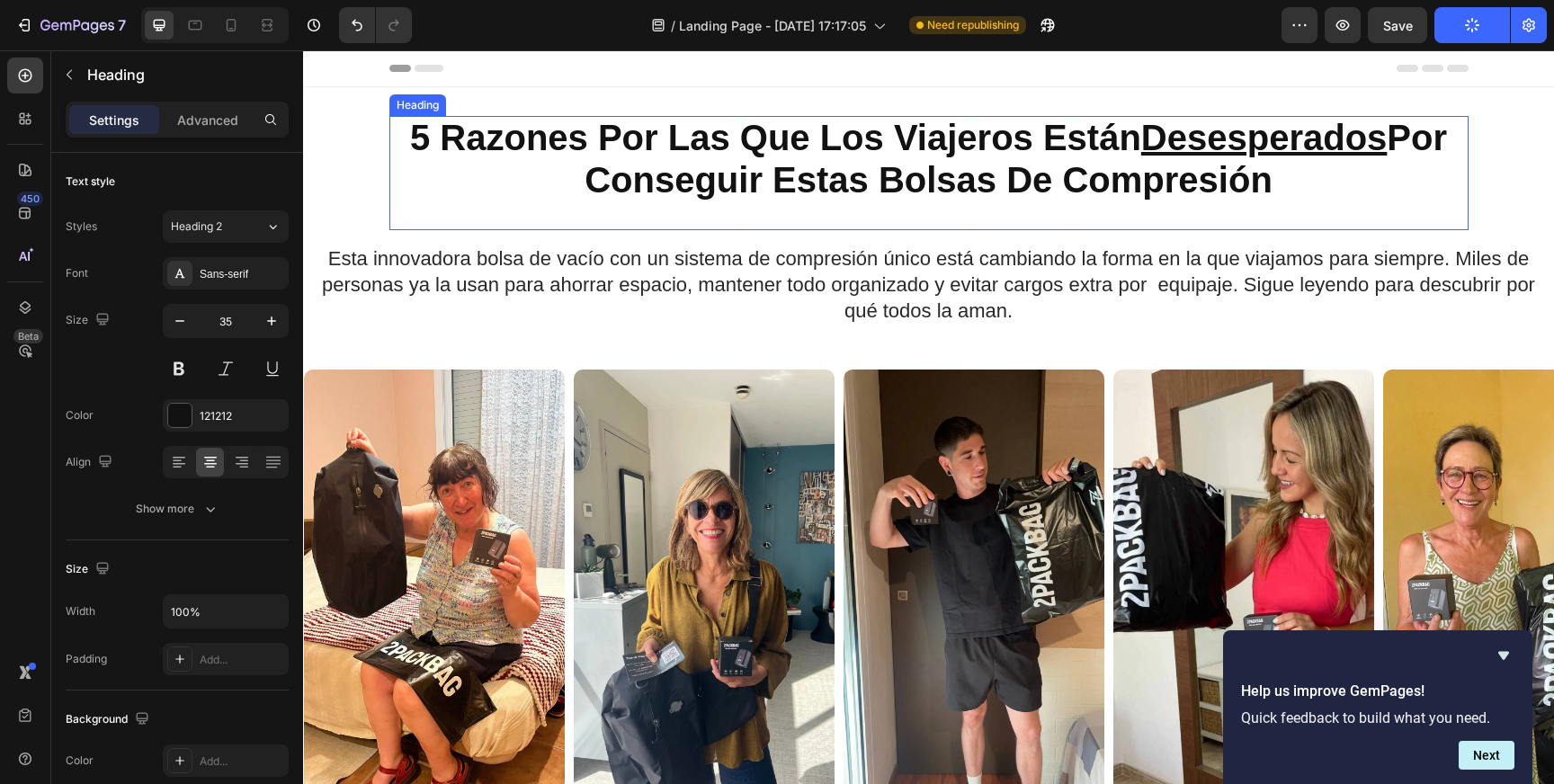
click at [850, 178] on strong "5 Razones Por Las Que Los Viajeros Están Desesperados Por Conseguir Estas Bolsa…" at bounding box center [929, 159] width 1037 height 82
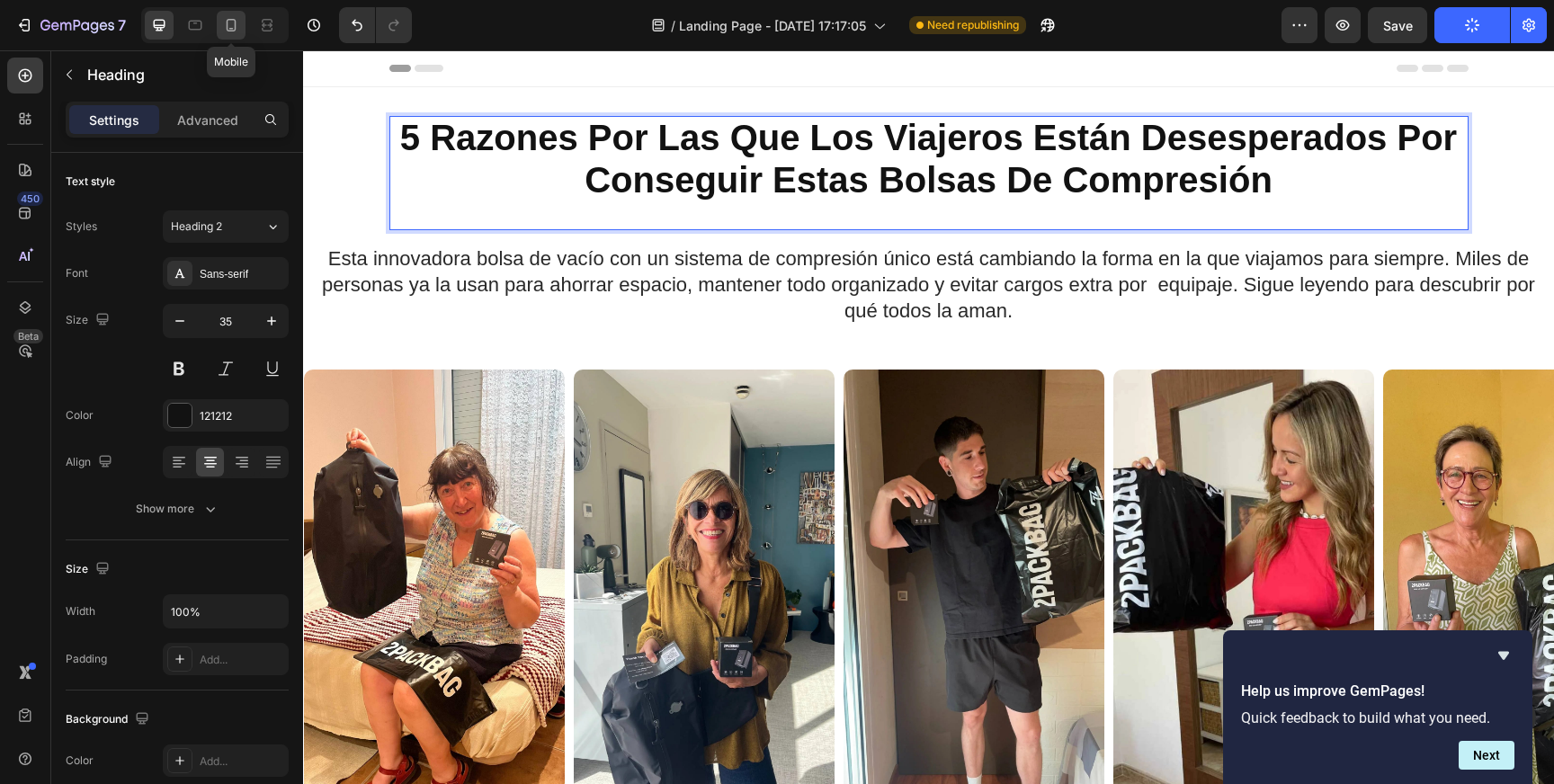
click at [242, 26] on div at bounding box center [231, 25] width 28 height 28
type input "41"
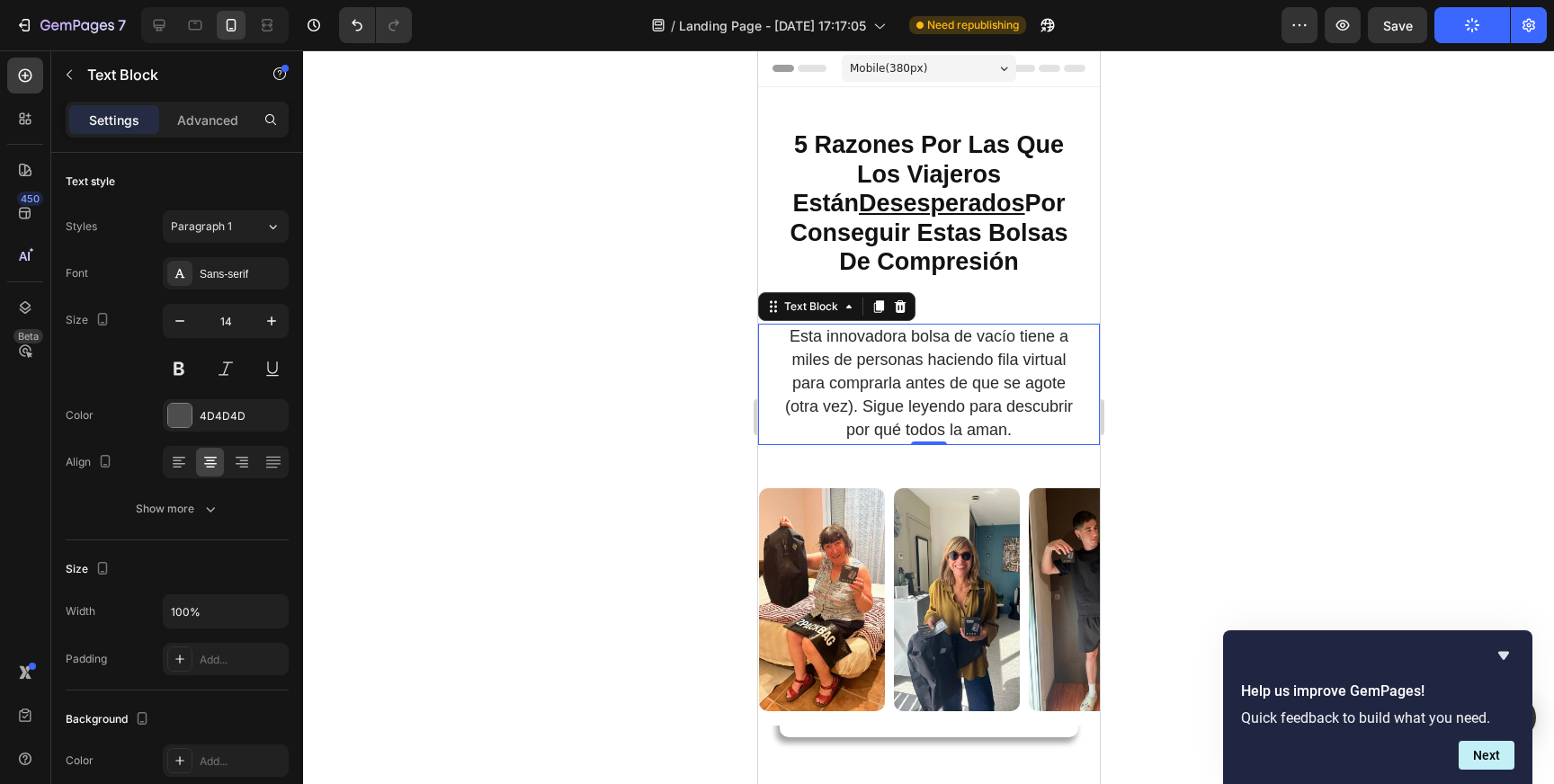
click at [872, 361] on span "Esta innovadora bolsa de vacío tiene a miles de personas haciendo fila virtual …" at bounding box center [928, 383] width 288 height 112
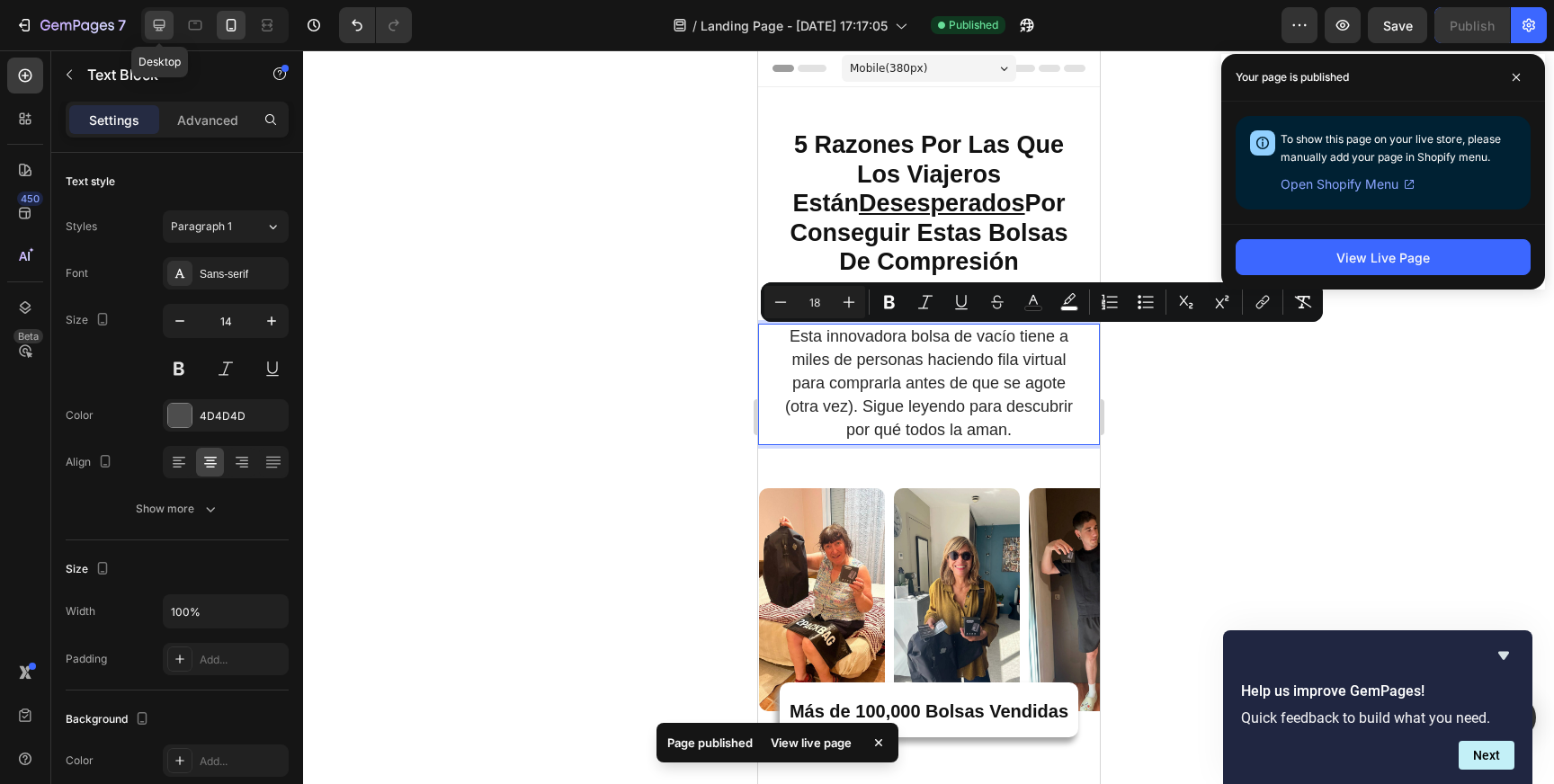
click at [167, 28] on icon at bounding box center [159, 25] width 18 height 18
type input "15"
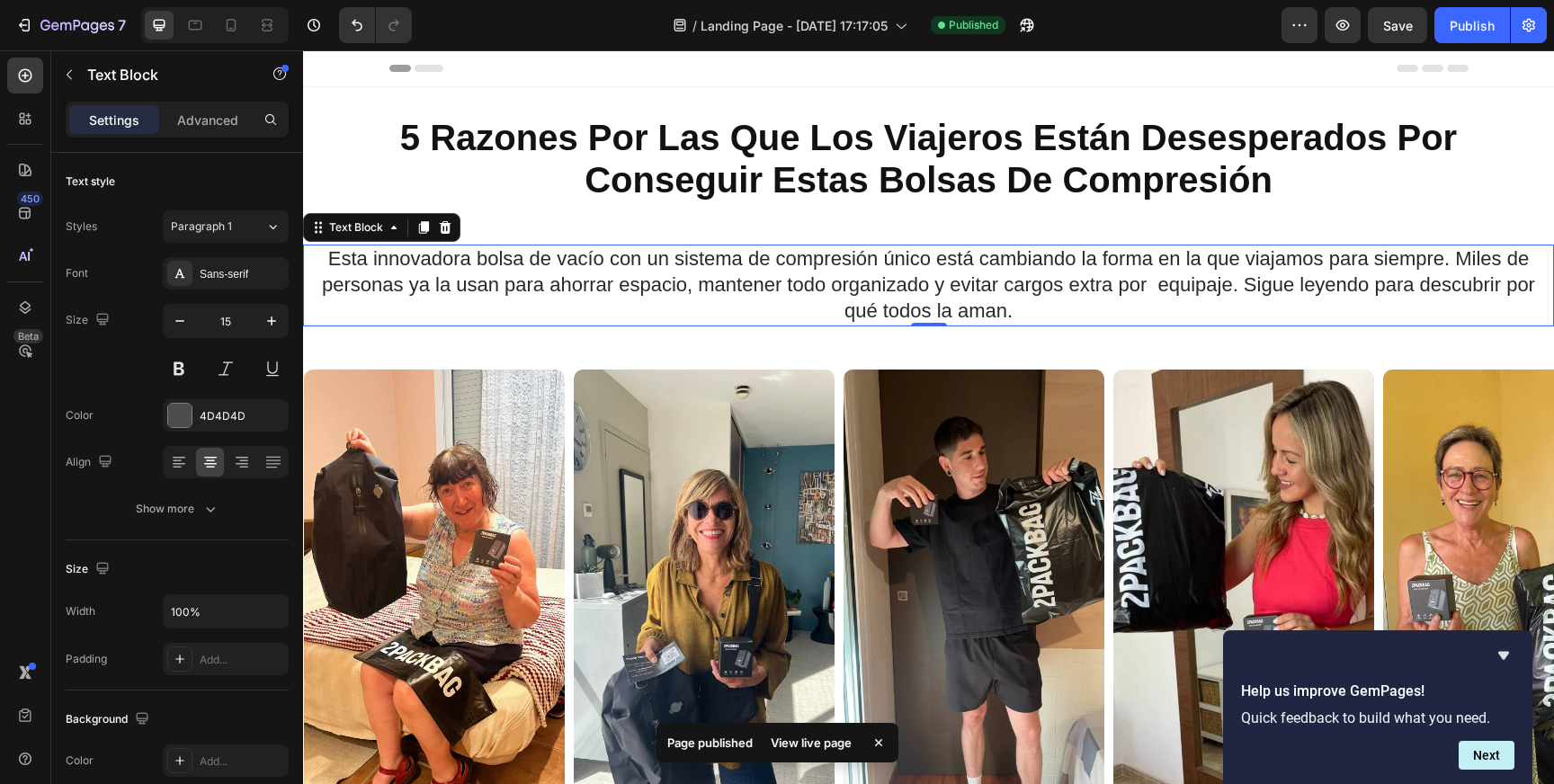
click at [889, 284] on span "Esta innovadora bolsa de vacío con un sistema de compresión único está cambiand…" at bounding box center [929, 284] width 1213 height 75
click at [890, 284] on span "Esta innovadora bolsa de vacío con un sistema de compresión único está cambiand…" at bounding box center [929, 284] width 1213 height 75
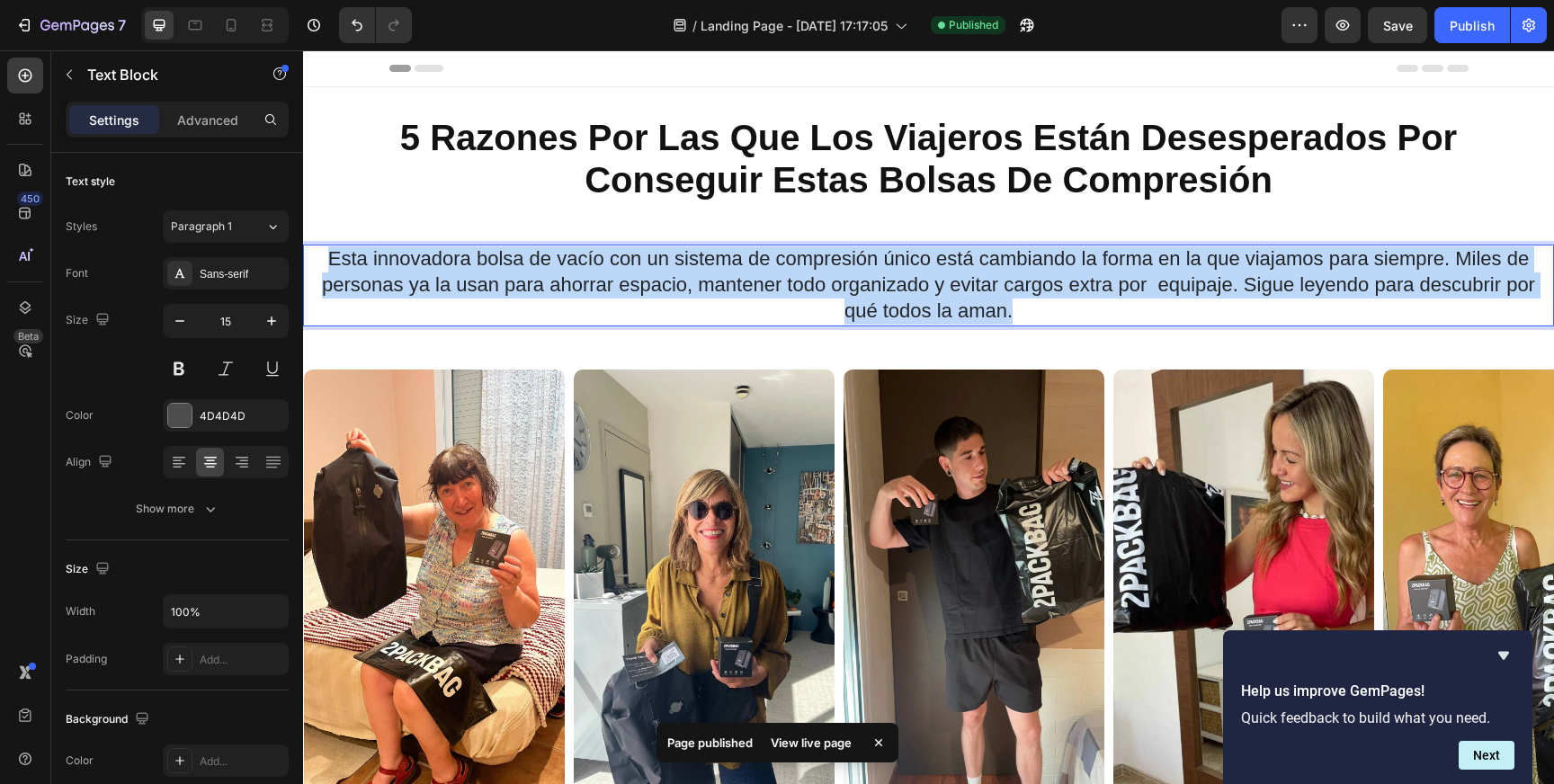
click at [890, 284] on span "Esta innovadora bolsa de vacío con un sistema de compresión único está cambiand…" at bounding box center [929, 284] width 1213 height 75
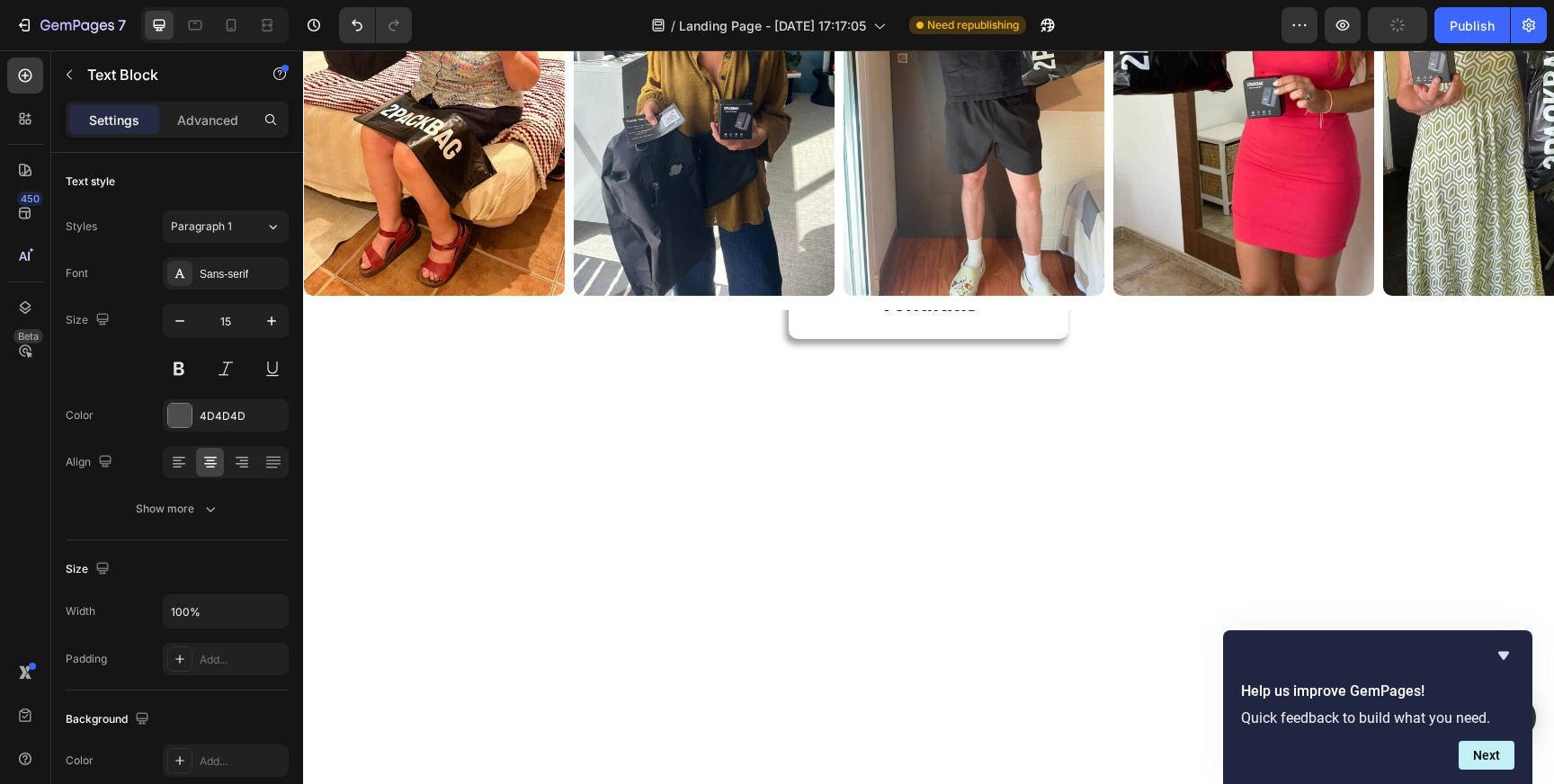
scroll to position [553, 0]
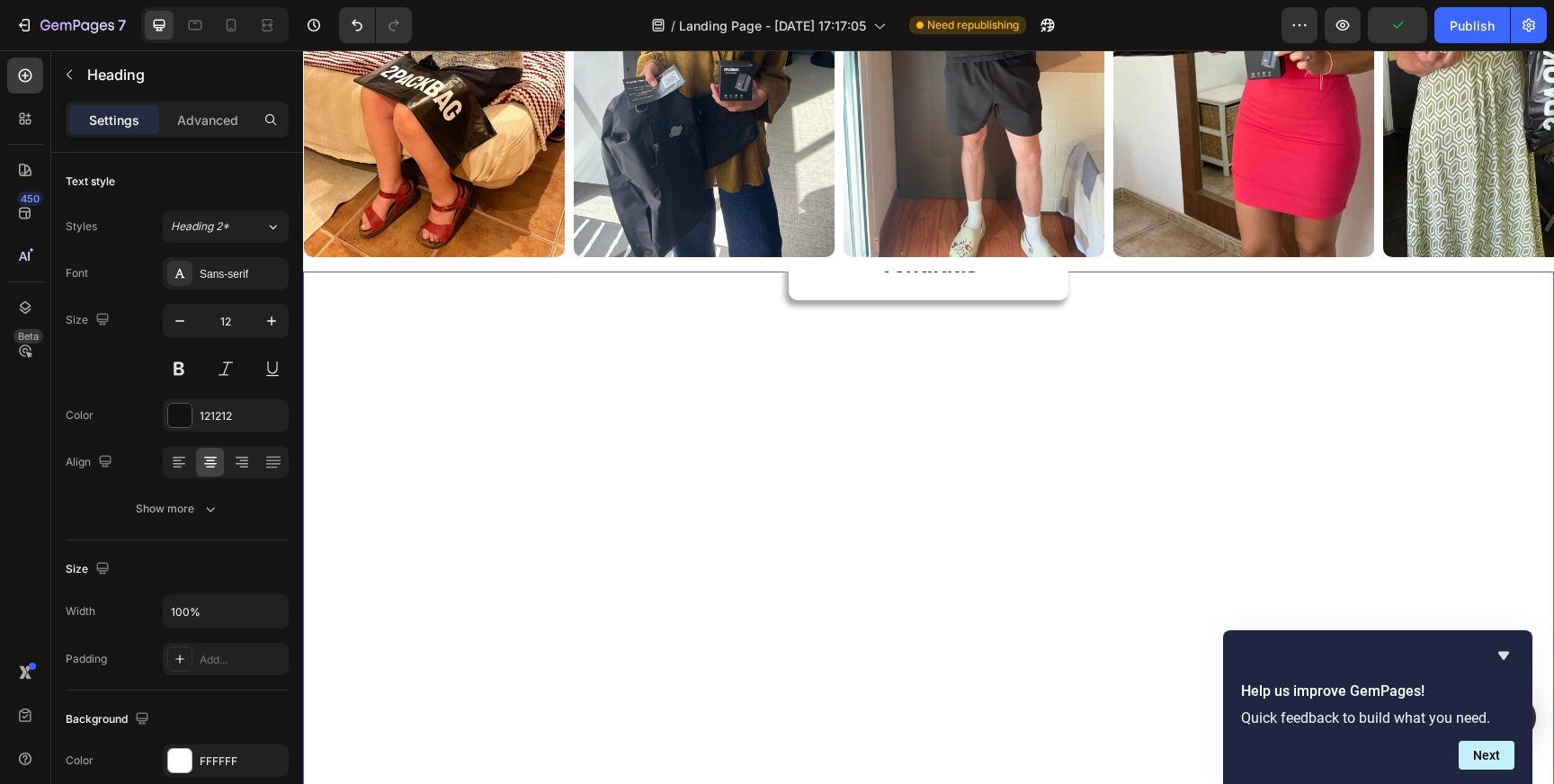
click at [990, 292] on h2 "Más de 100,000 Bolsas Vendidas" at bounding box center [929, 255] width 280 height 90
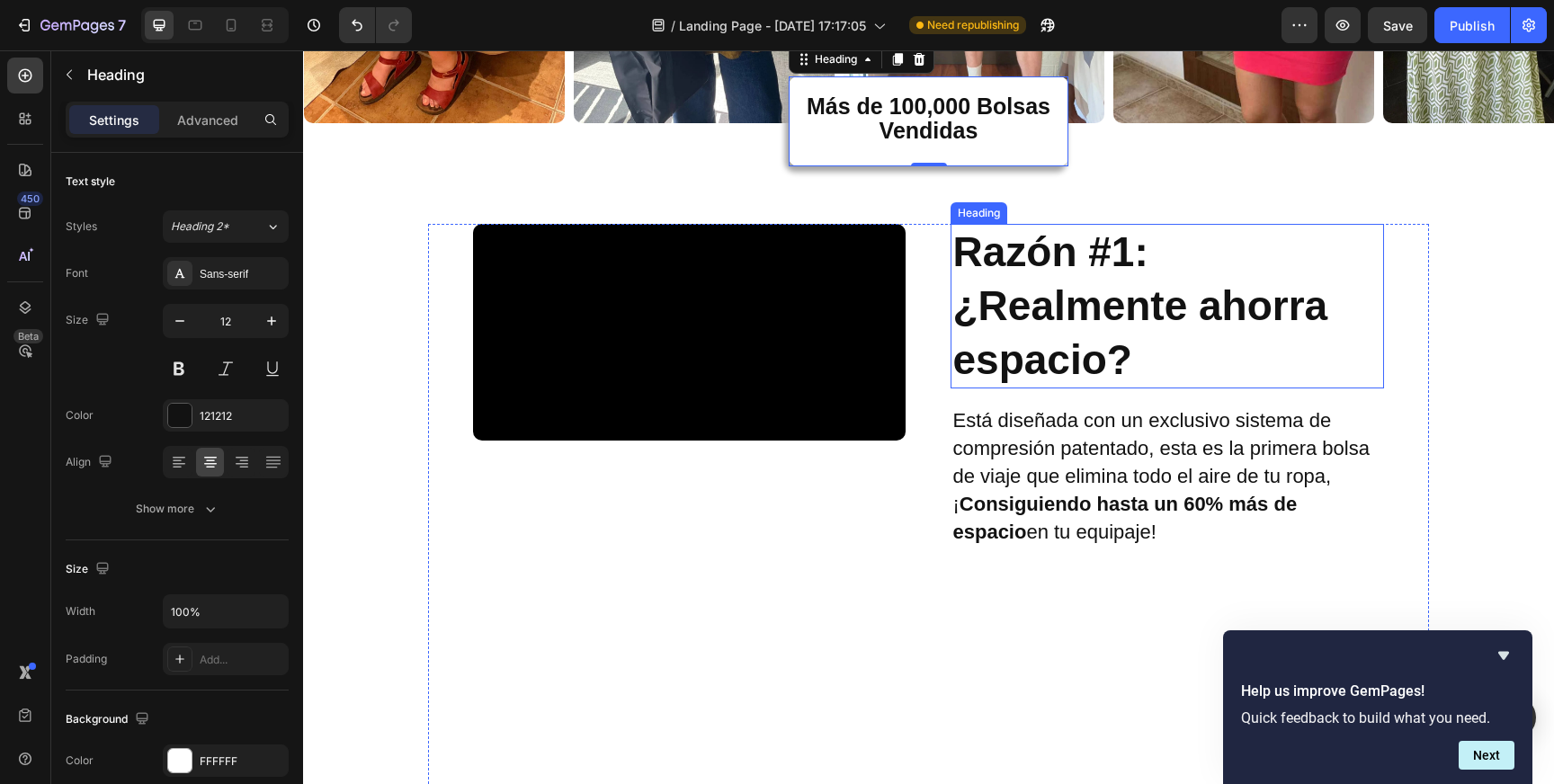
scroll to position [705, 0]
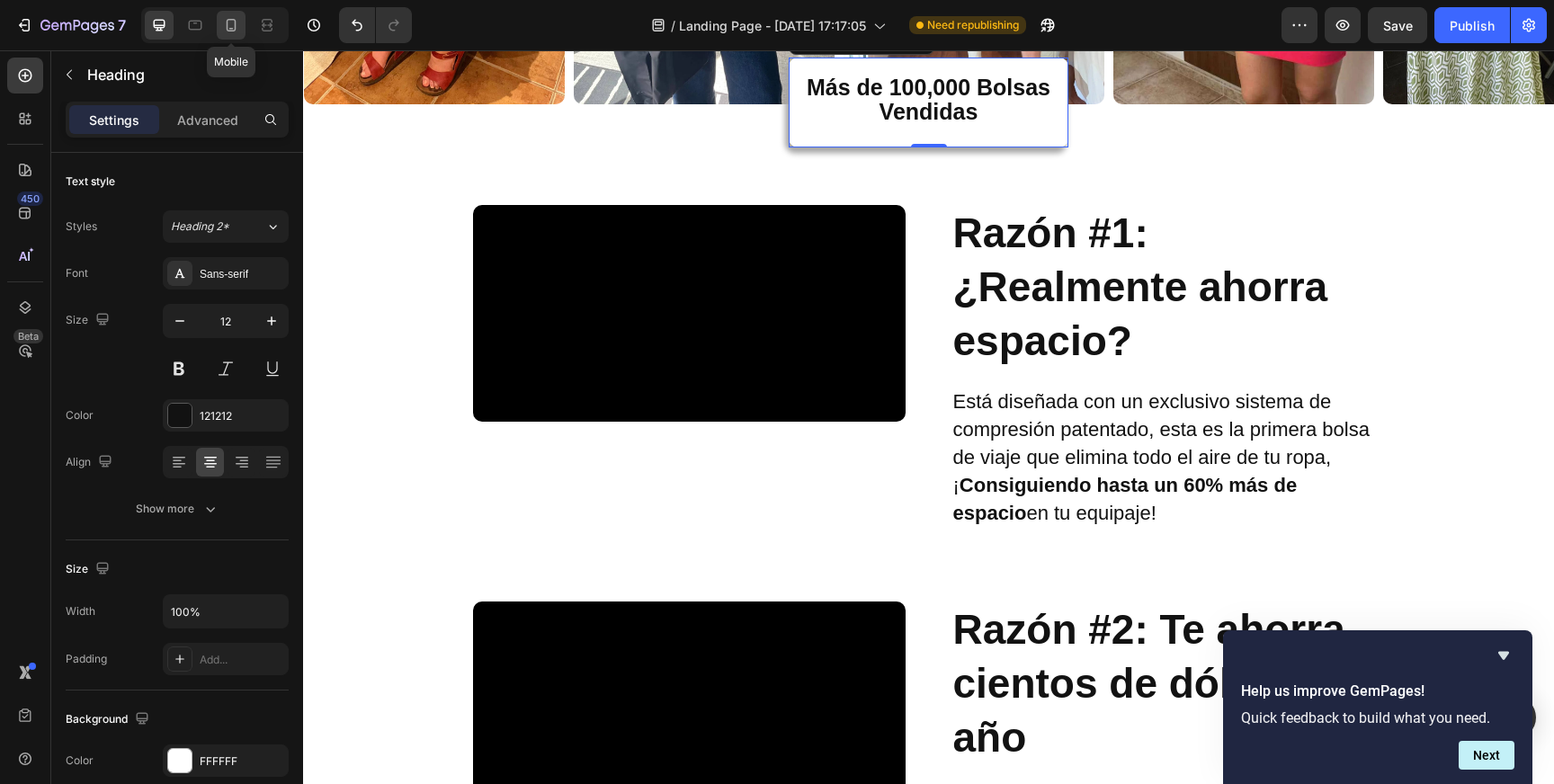
click at [234, 26] on icon at bounding box center [231, 25] width 18 height 18
type input "41"
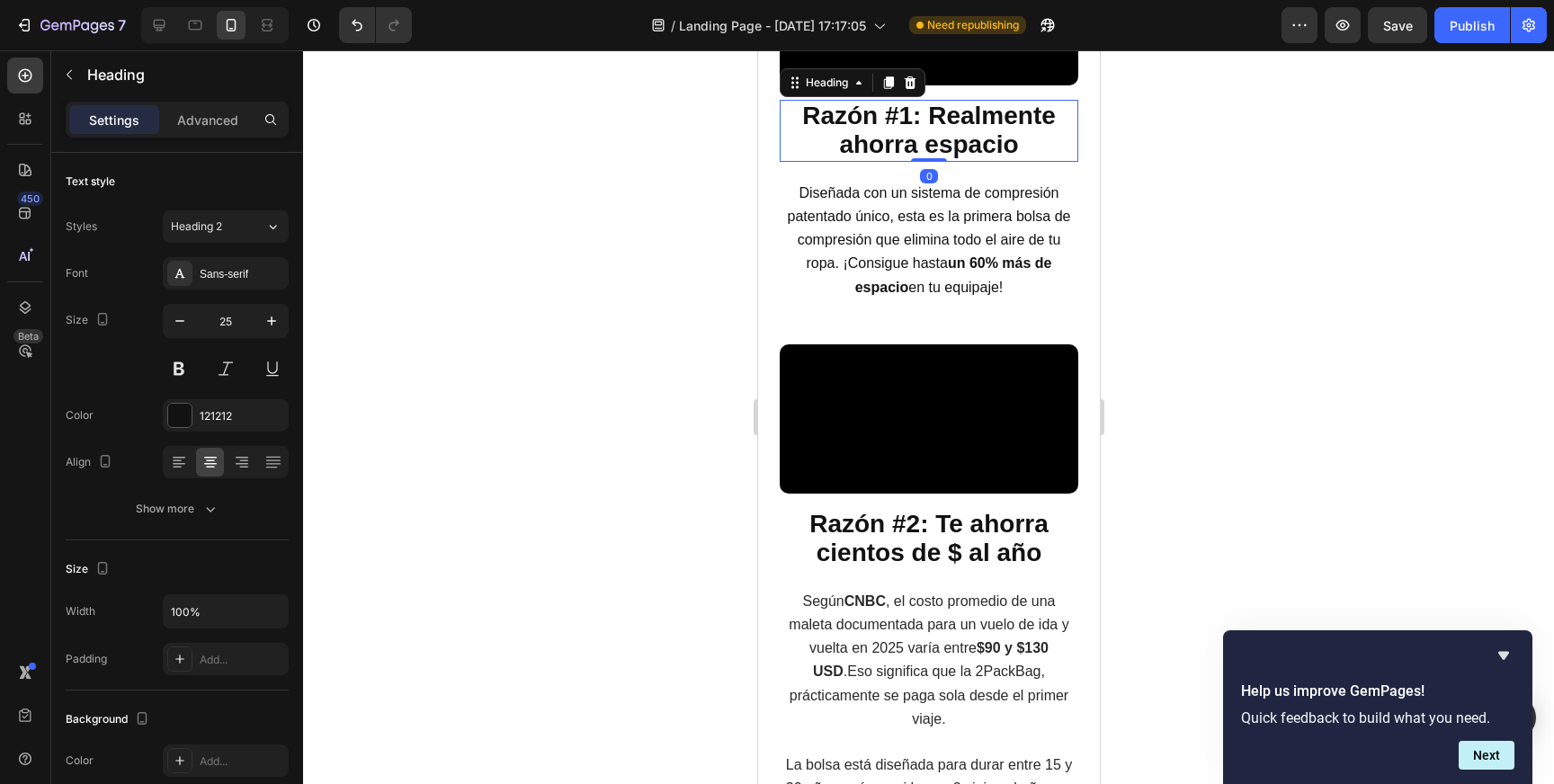
click at [898, 160] on strong "Razón #1: Realmente ahorra espacio" at bounding box center [928, 130] width 253 height 58
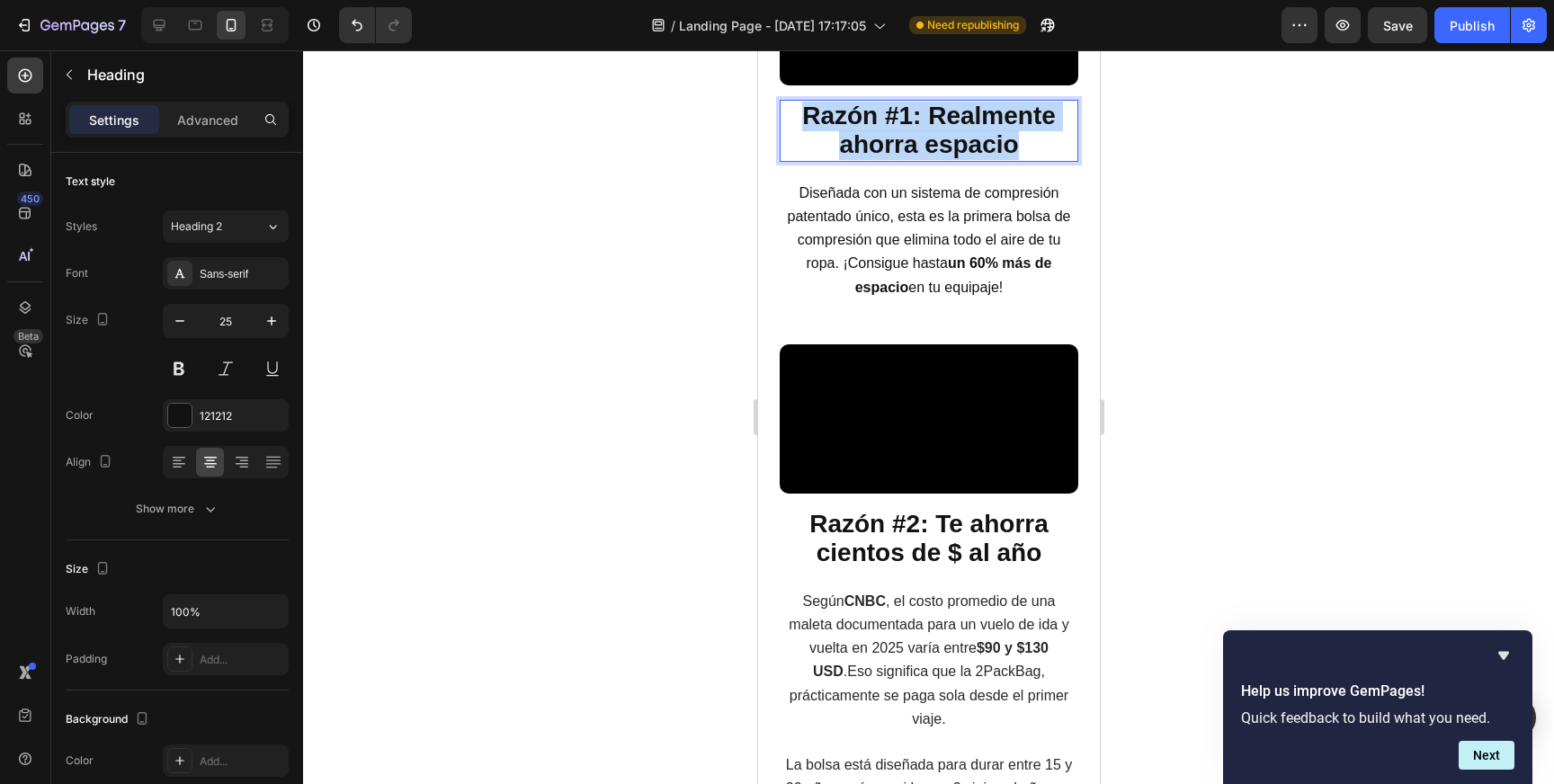
click at [898, 160] on strong "Razón #1: Realmente ahorra espacio" at bounding box center [928, 130] width 253 height 58
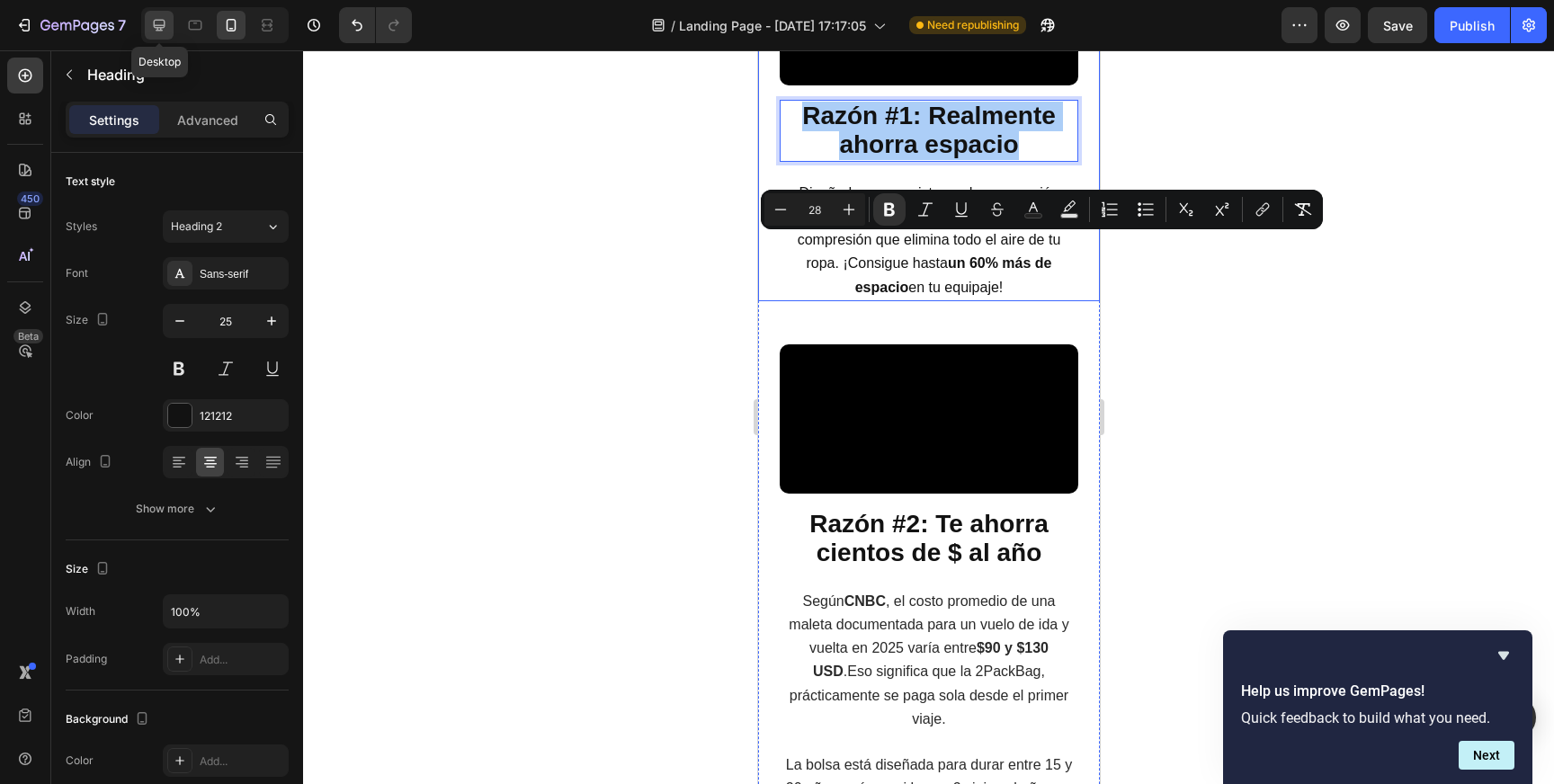
click at [165, 15] on div at bounding box center [159, 25] width 28 height 28
type input "46"
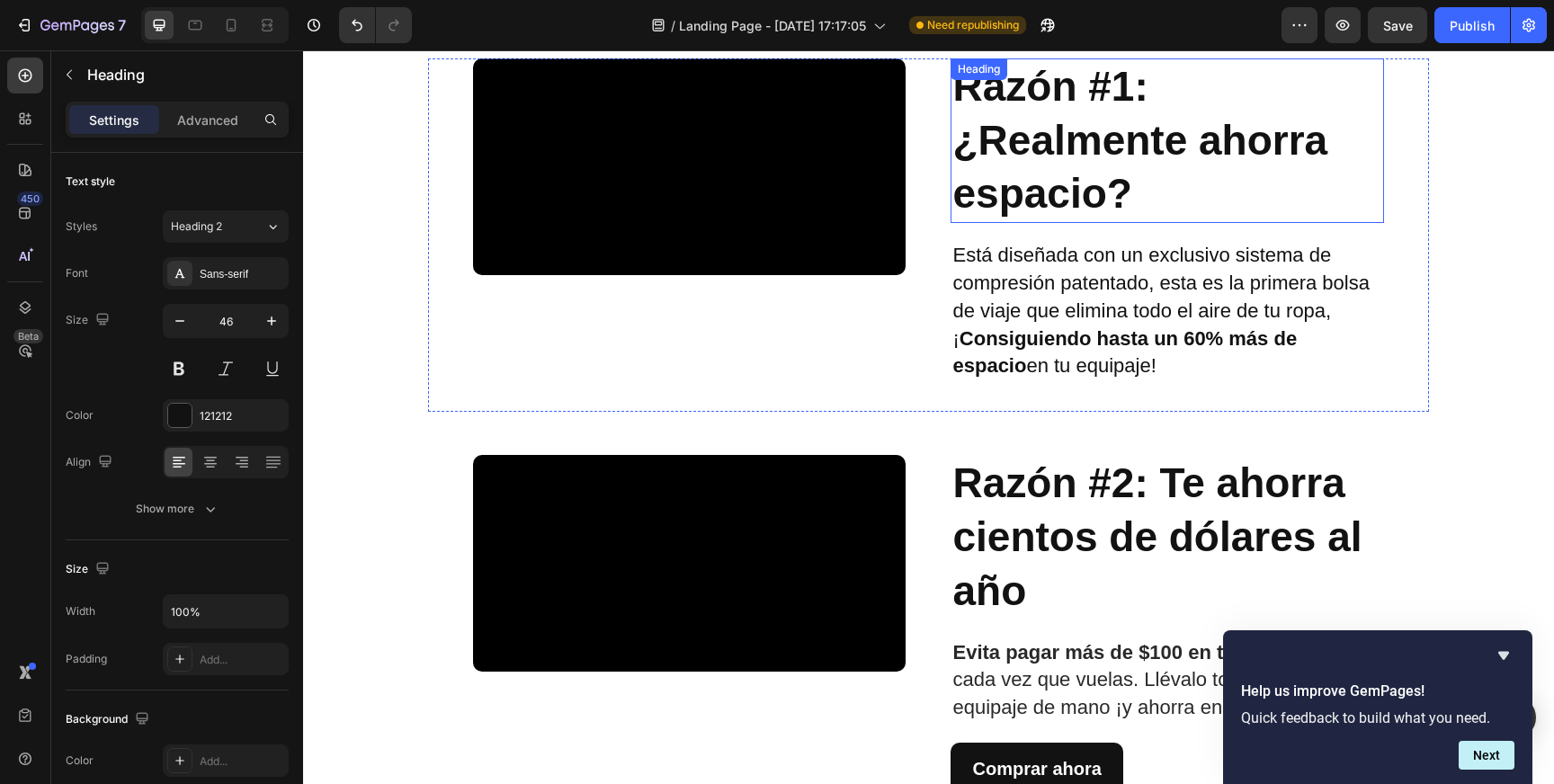
scroll to position [609, 0]
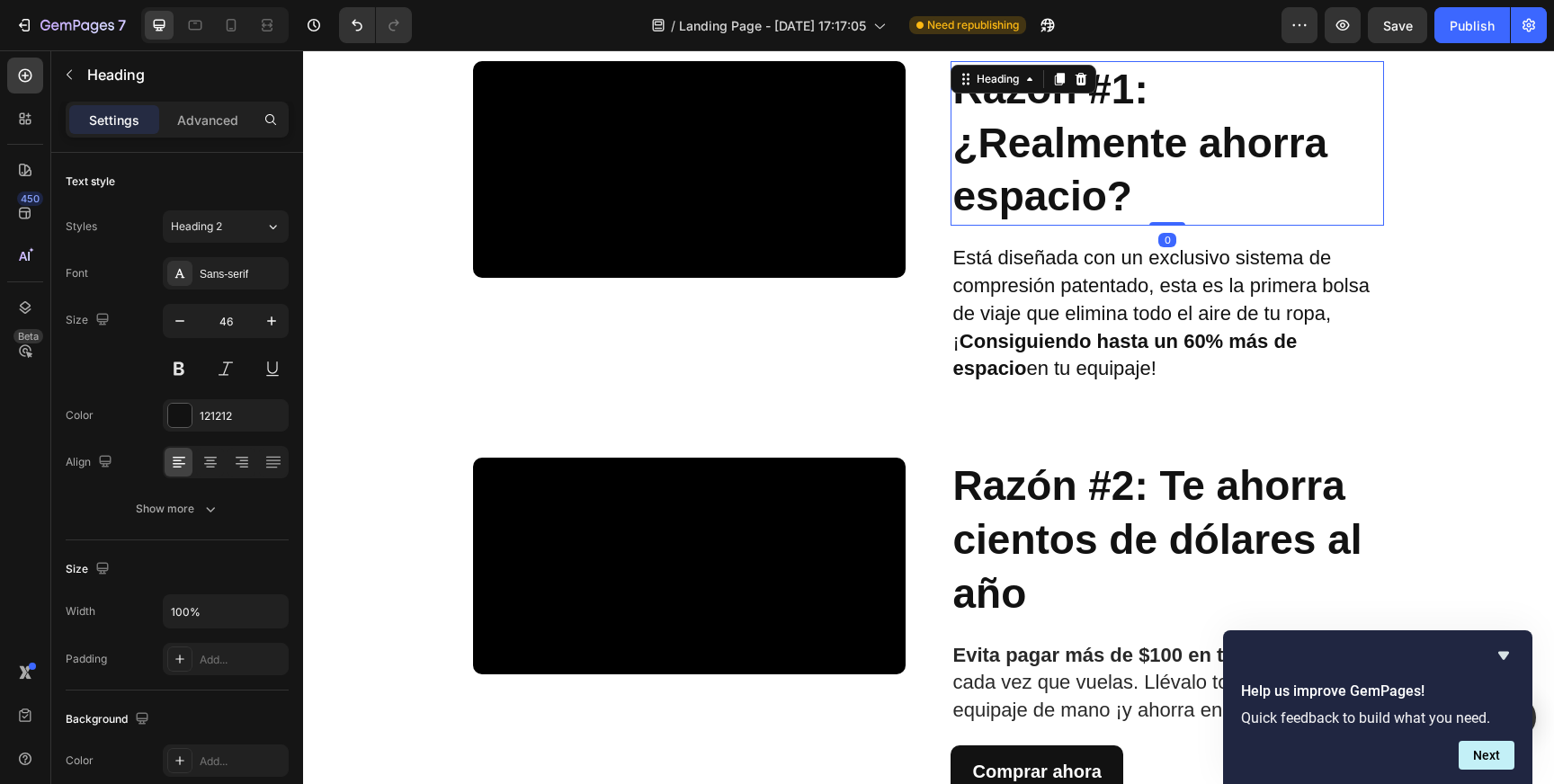
click at [1084, 147] on strong "Razón #1: ¿Realmente ahorra espacio?" at bounding box center [1139, 143] width 375 height 155
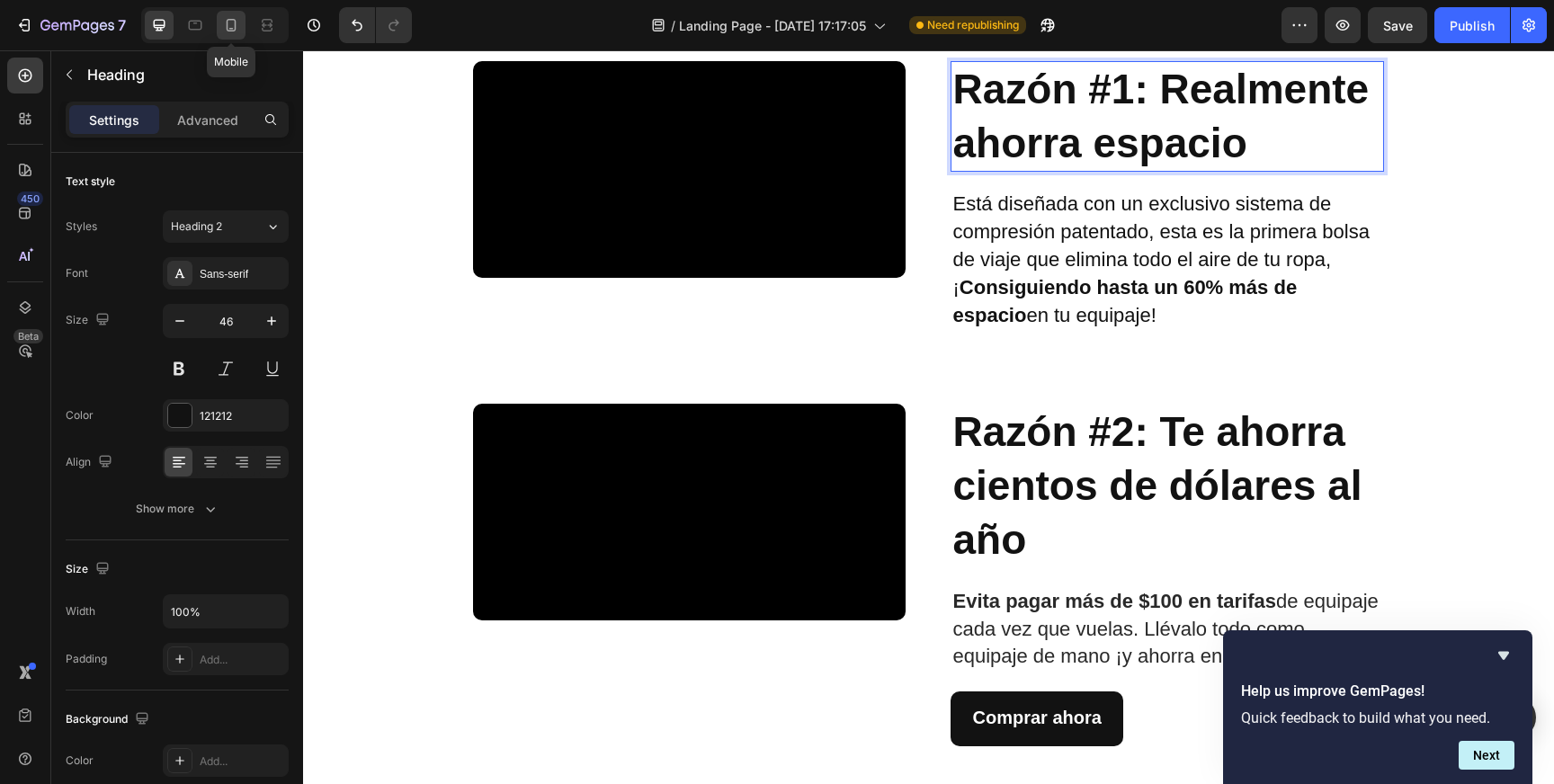
click at [231, 30] on icon at bounding box center [231, 25] width 9 height 12
type input "41"
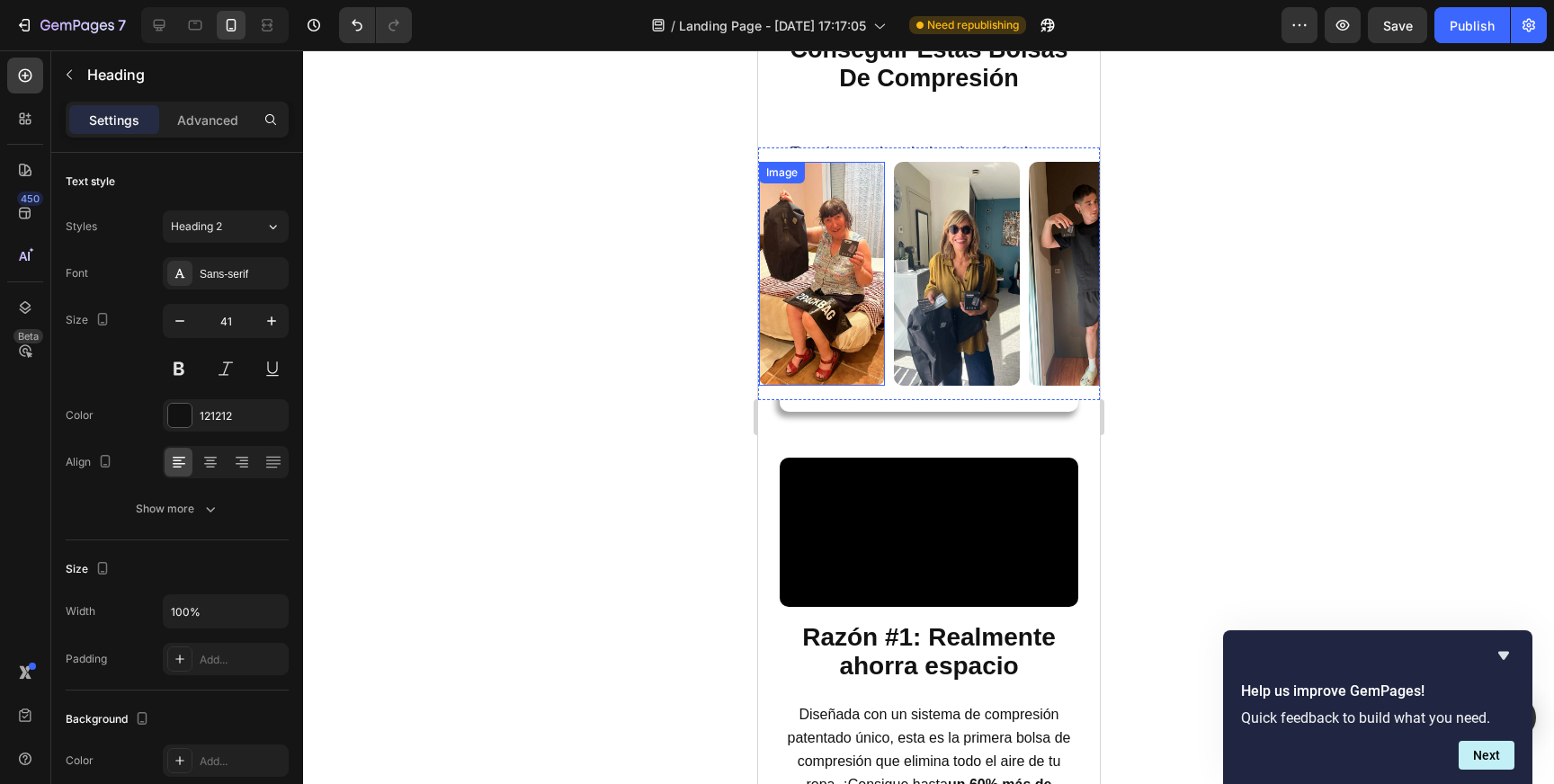
scroll to position [798, 0]
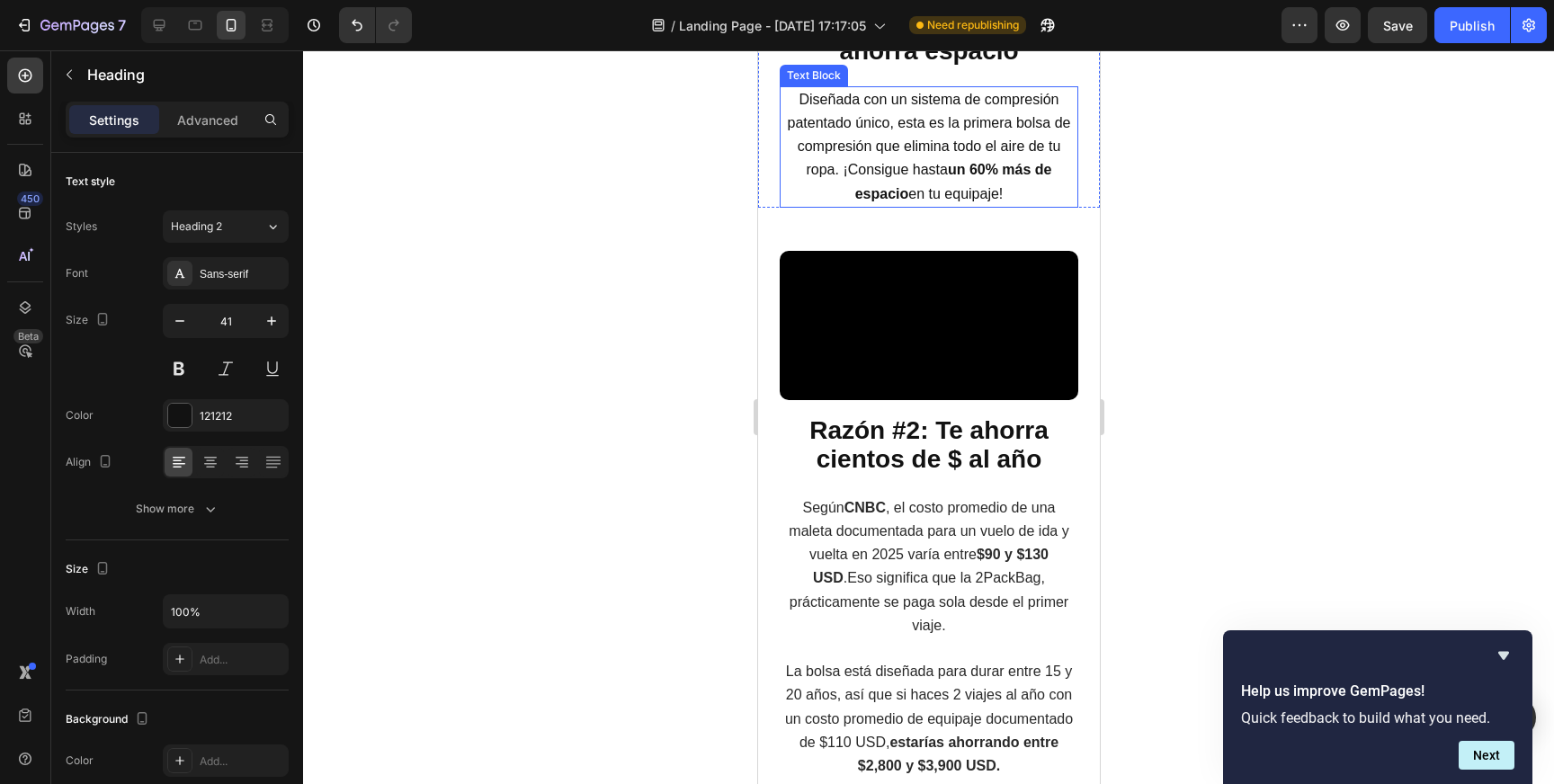
click at [920, 201] on span "Diseñada con un sistema de compresión patentado único, esta es la primera bolsa…" at bounding box center [929, 146] width 283 height 110
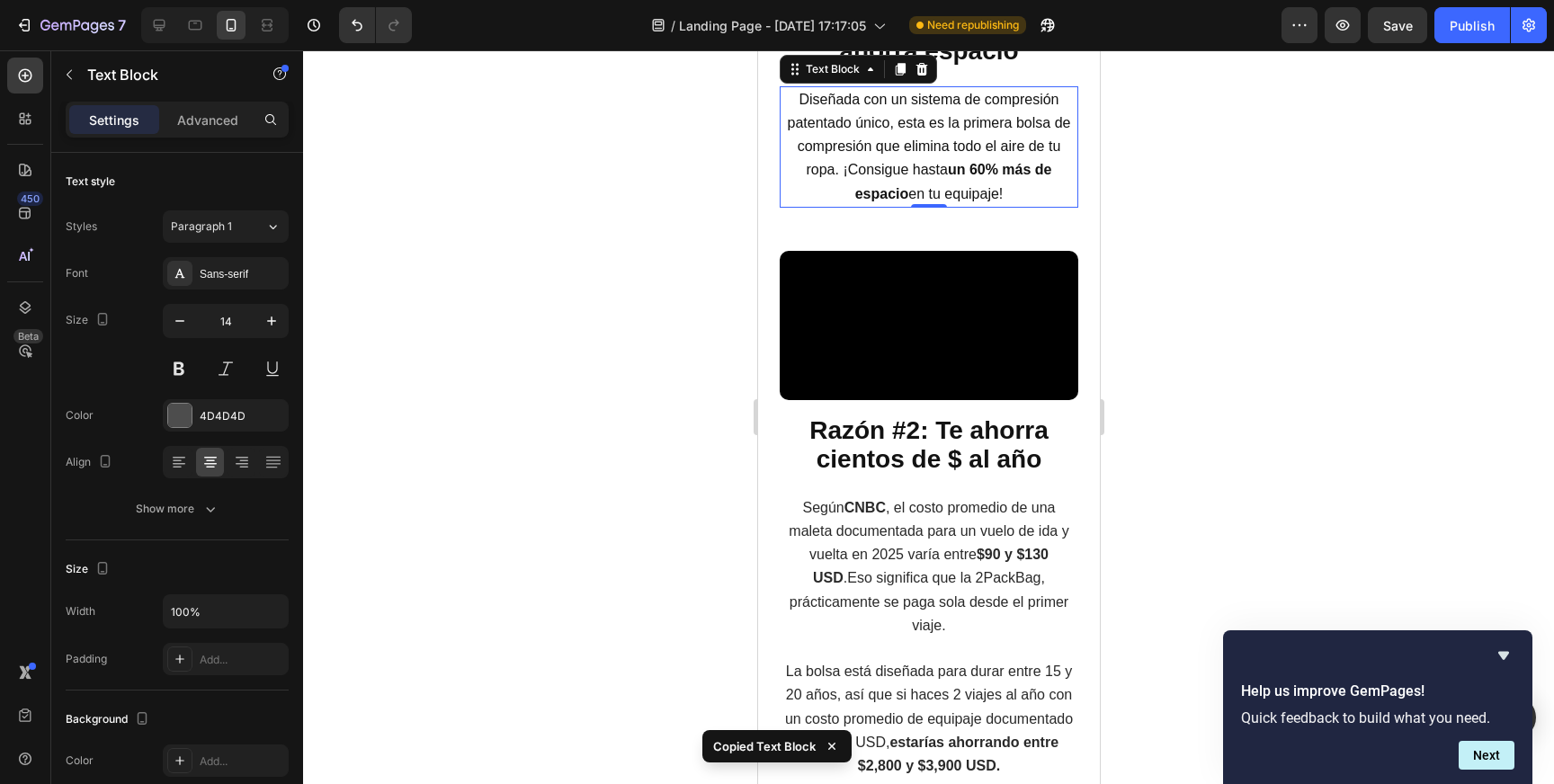
click at [926, 201] on span "Diseñada con un sistema de compresión patentado único, esta es la primera bolsa…" at bounding box center [929, 146] width 283 height 110
click at [927, 201] on span "Diseñada con un sistema de compresión patentado único, esta es la primera bolsa…" at bounding box center [929, 146] width 283 height 110
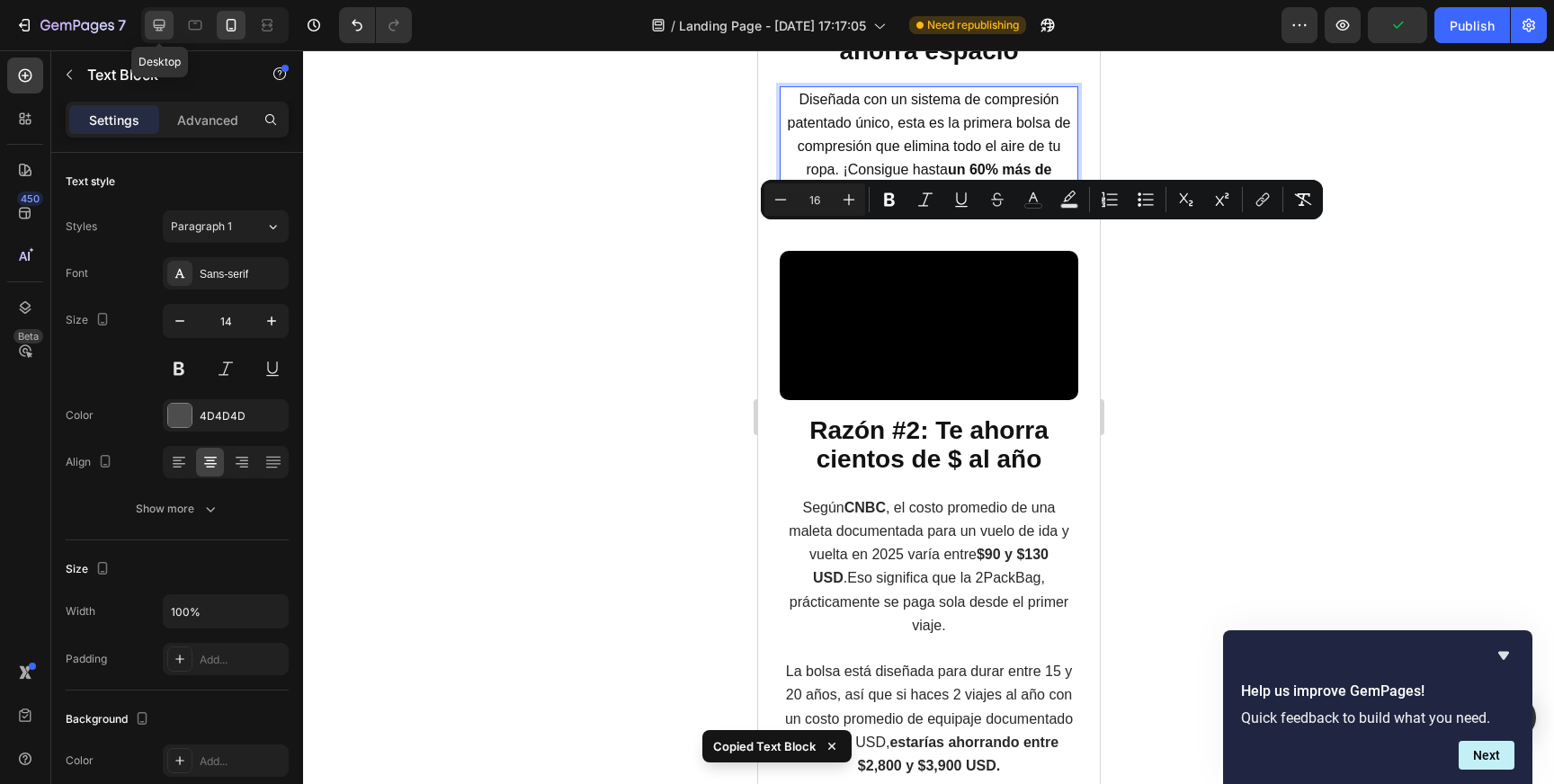
click at [169, 29] on div at bounding box center [159, 25] width 28 height 28
type input "16"
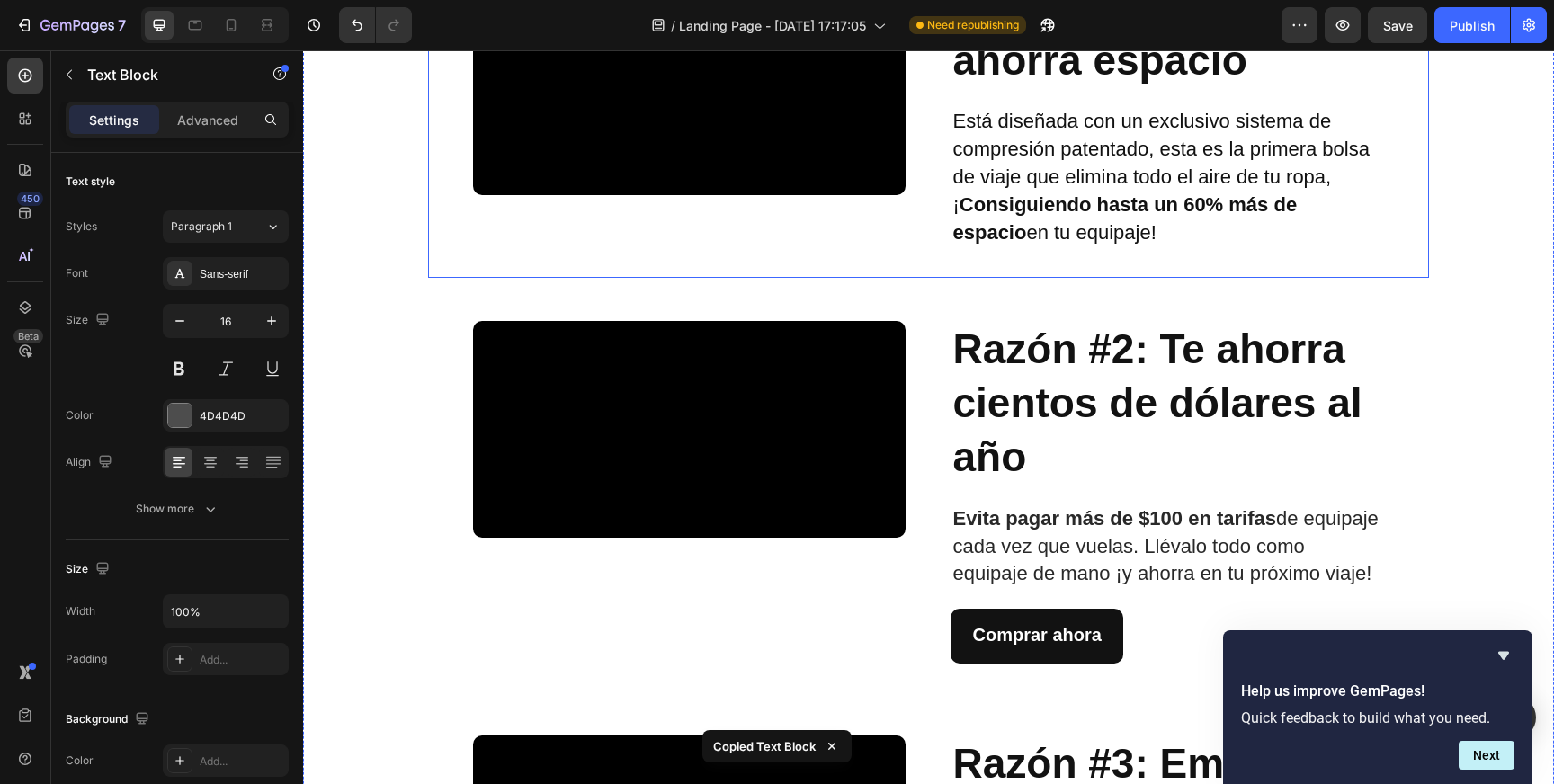
scroll to position [640, 0]
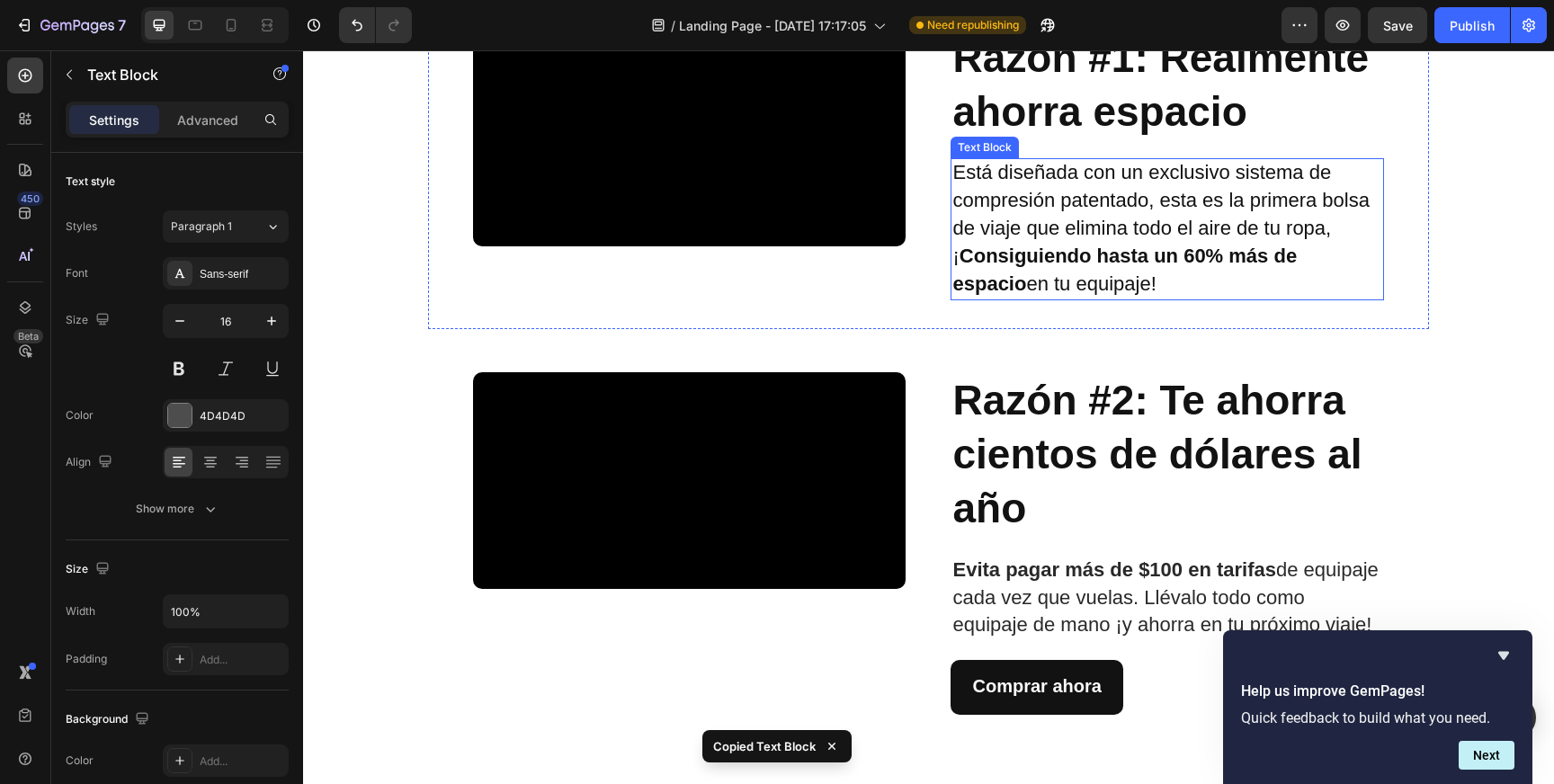
click at [1051, 202] on span "Está diseñada con un exclusivo sistema de compresión patentado, esta es la prim…" at bounding box center [1160, 227] width 417 height 133
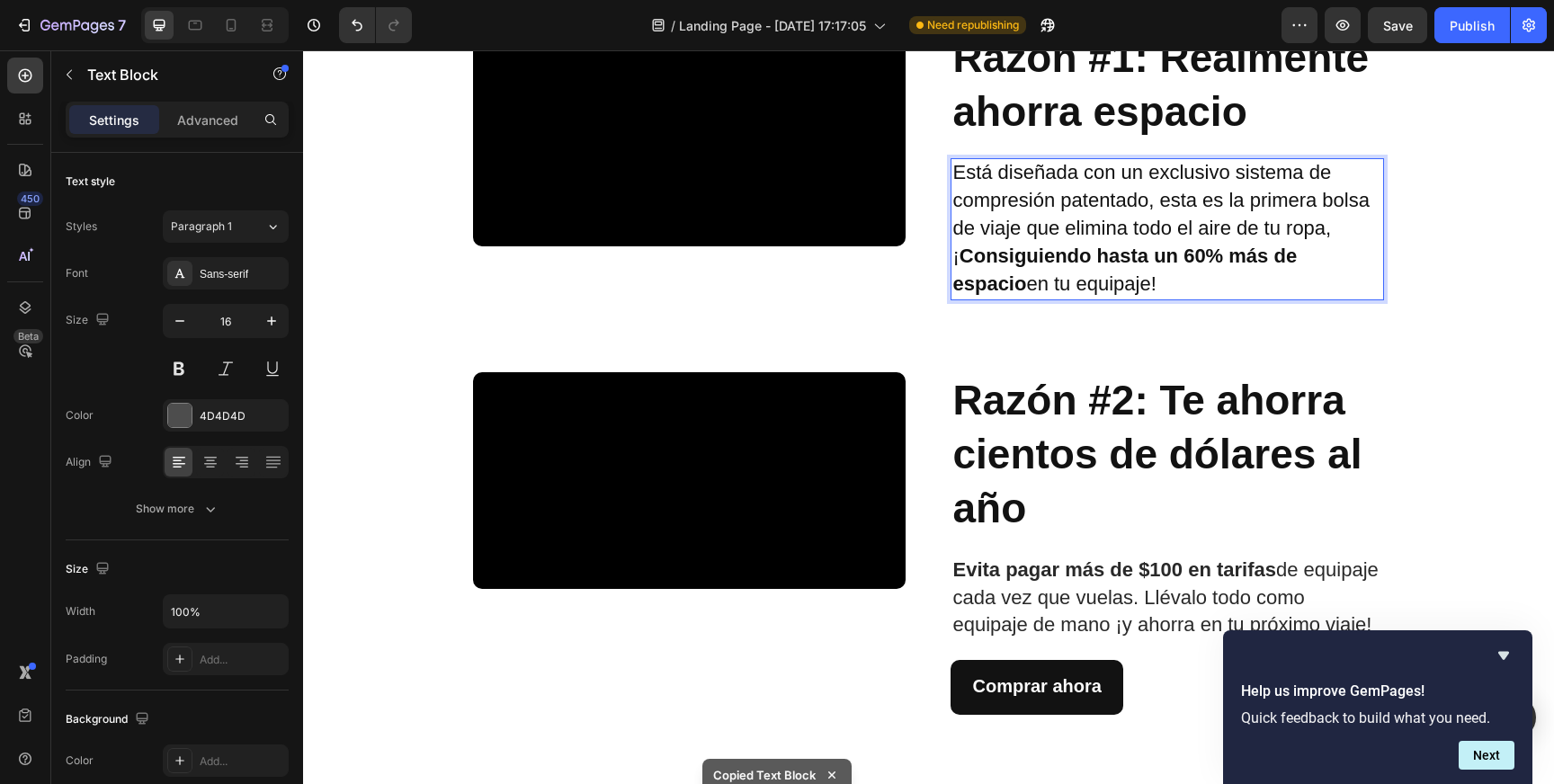
click at [1051, 202] on span "Está diseñada con un exclusivo sistema de compresión patentado, esta es la prim…" at bounding box center [1160, 227] width 417 height 133
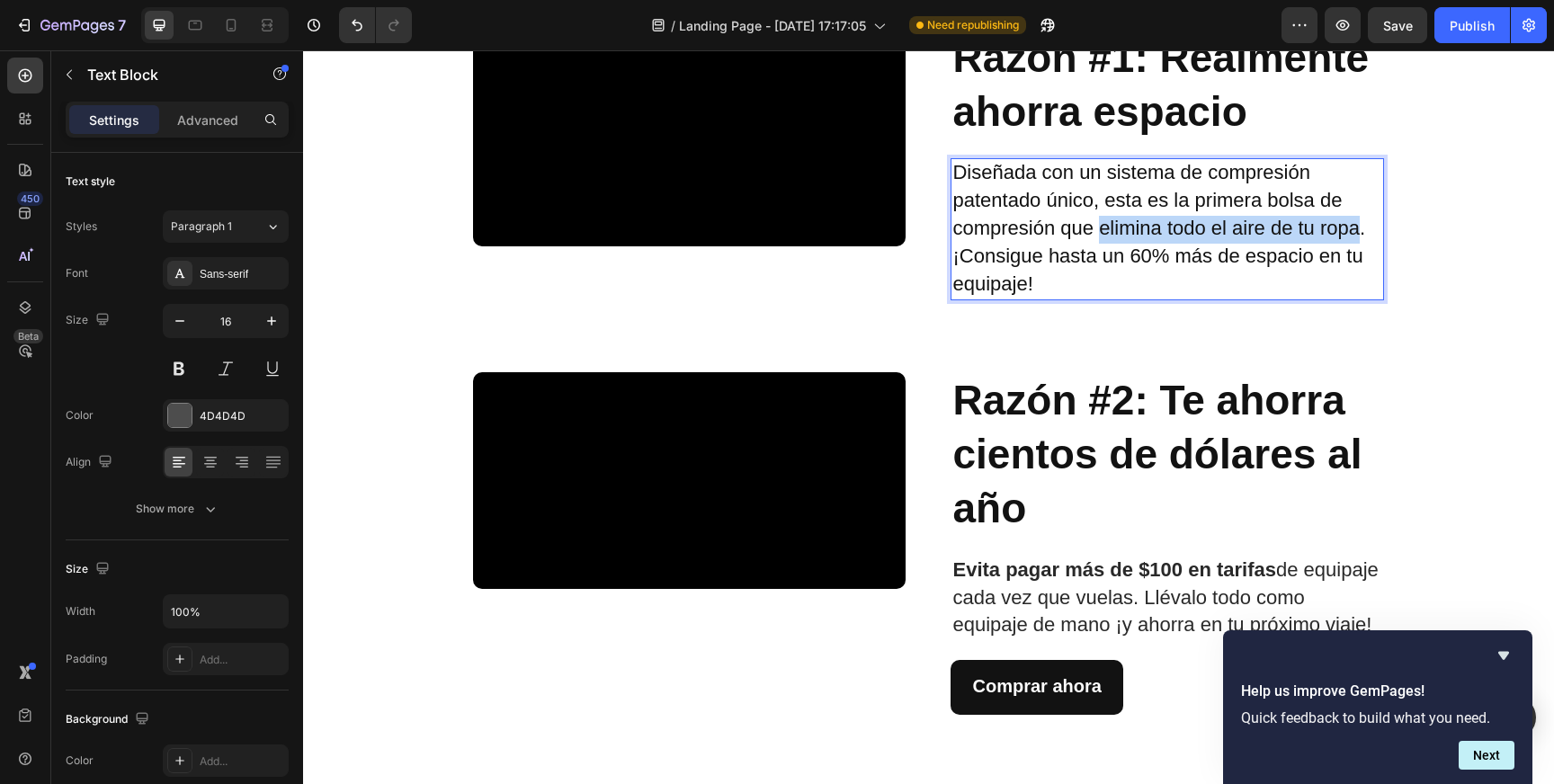
drag, startPoint x: 1096, startPoint y: 233, endPoint x: 1351, endPoint y: 233, distance: 255.0
click at [1351, 233] on span "Diseñada con un sistema de compresión patentado único, esta es la primera bolsa…" at bounding box center [1158, 227] width 413 height 133
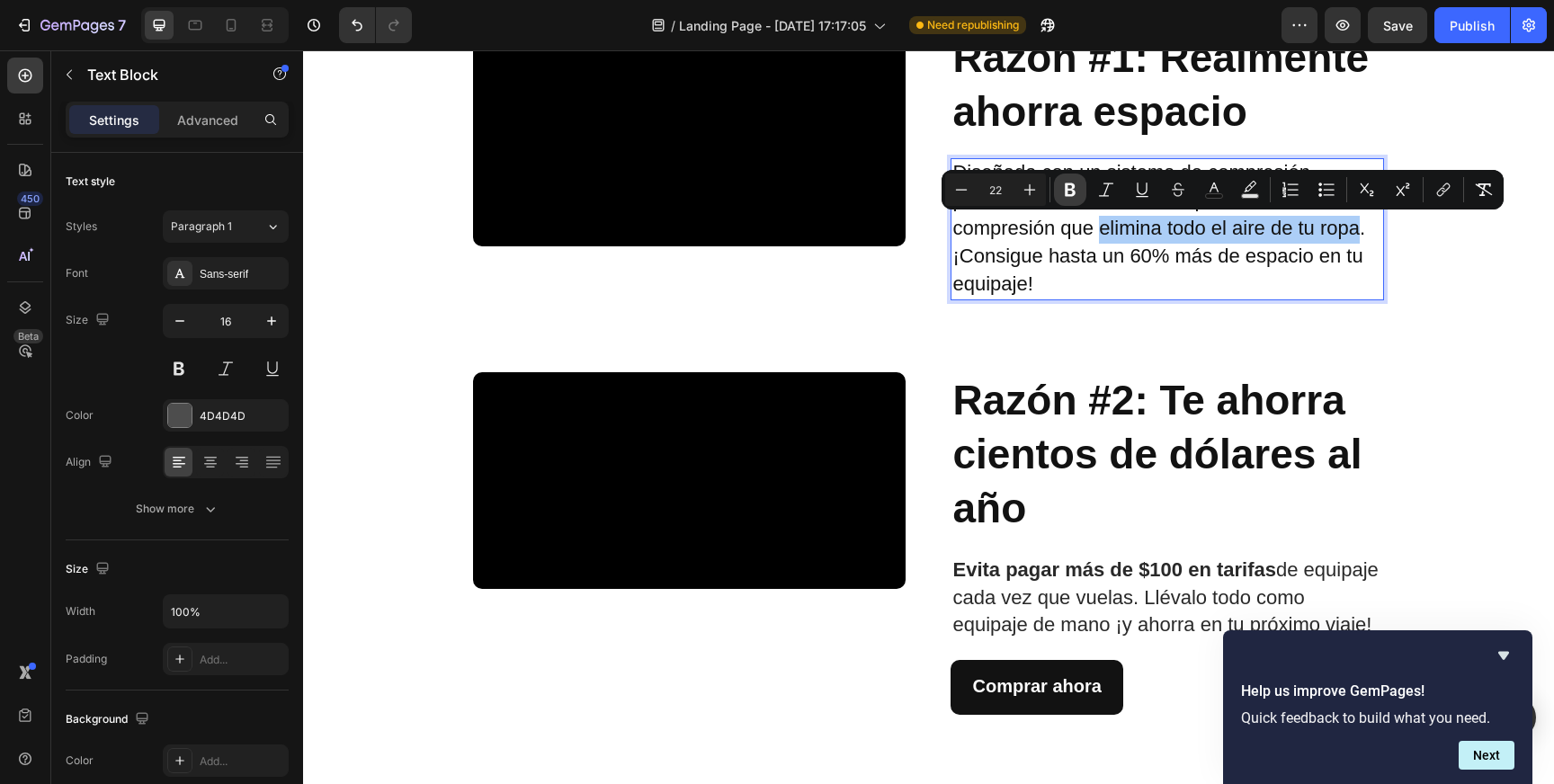
click at [1065, 188] on icon "Editor contextual toolbar" at bounding box center [1069, 190] width 10 height 13
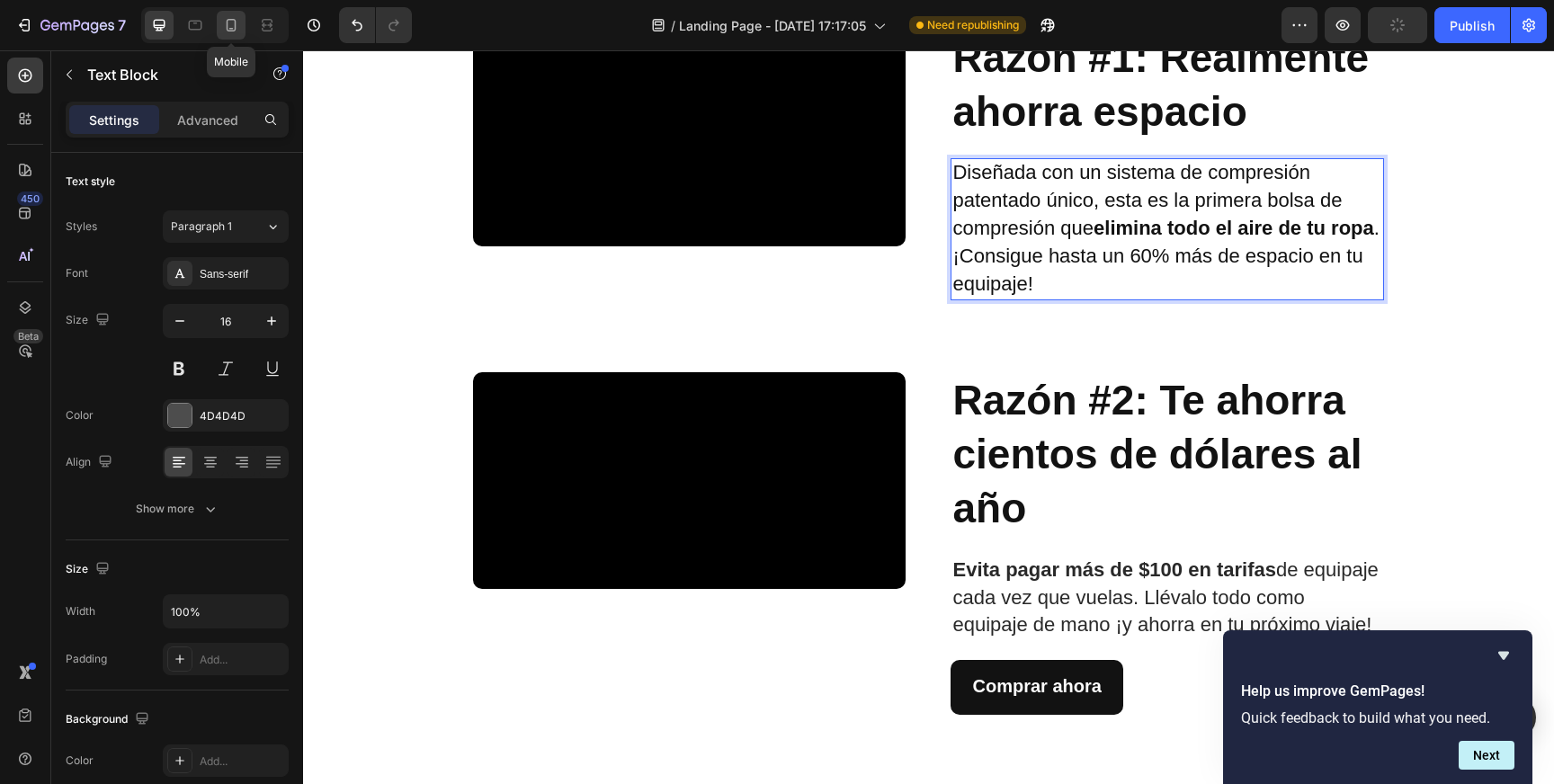
click at [232, 26] on icon at bounding box center [231, 25] width 18 height 18
type input "14"
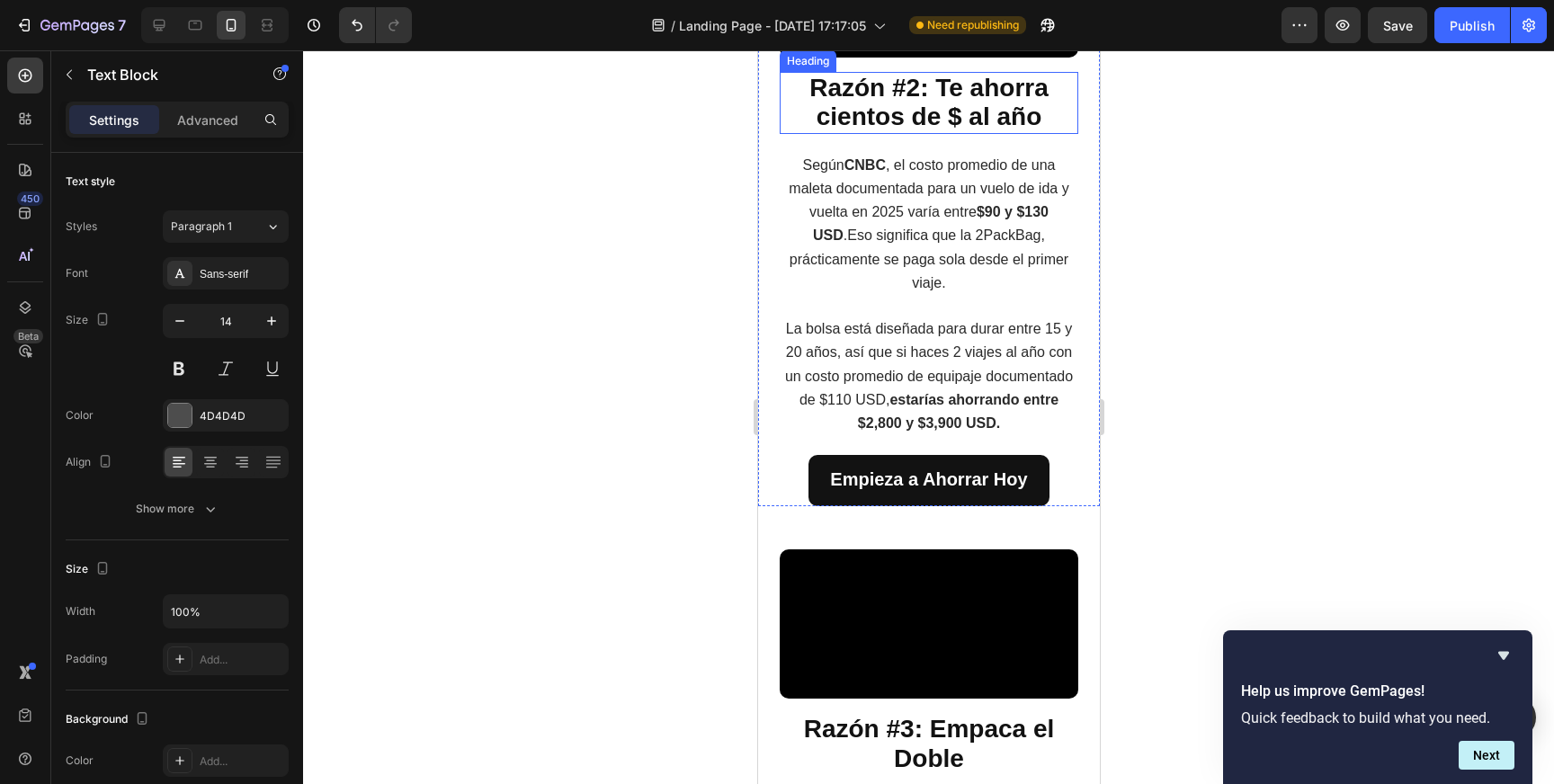
scroll to position [1236, 0]
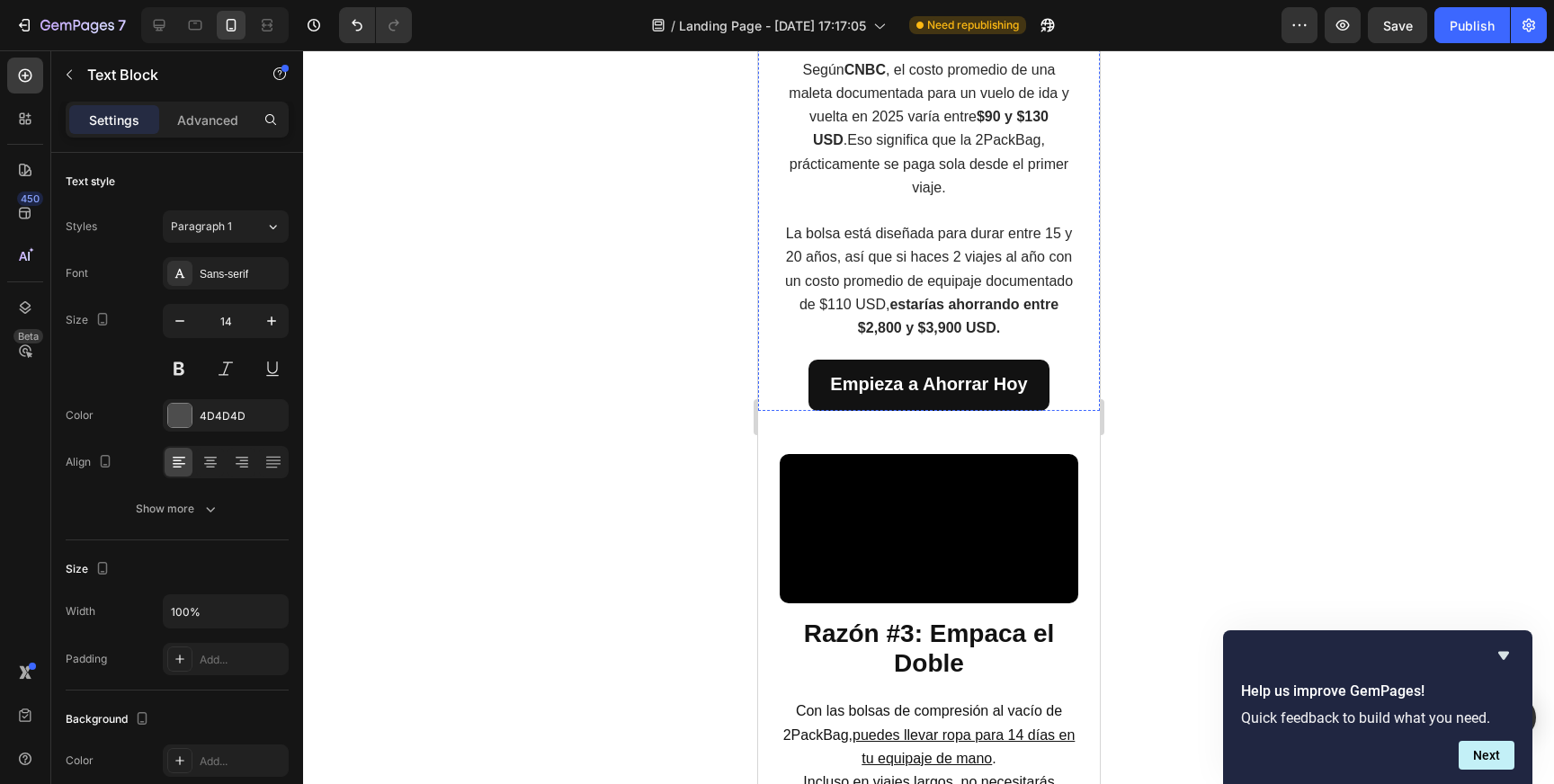
click at [954, 36] on strong "Razón #2: Te ahorra cientos de $ al año" at bounding box center [928, 7] width 239 height 58
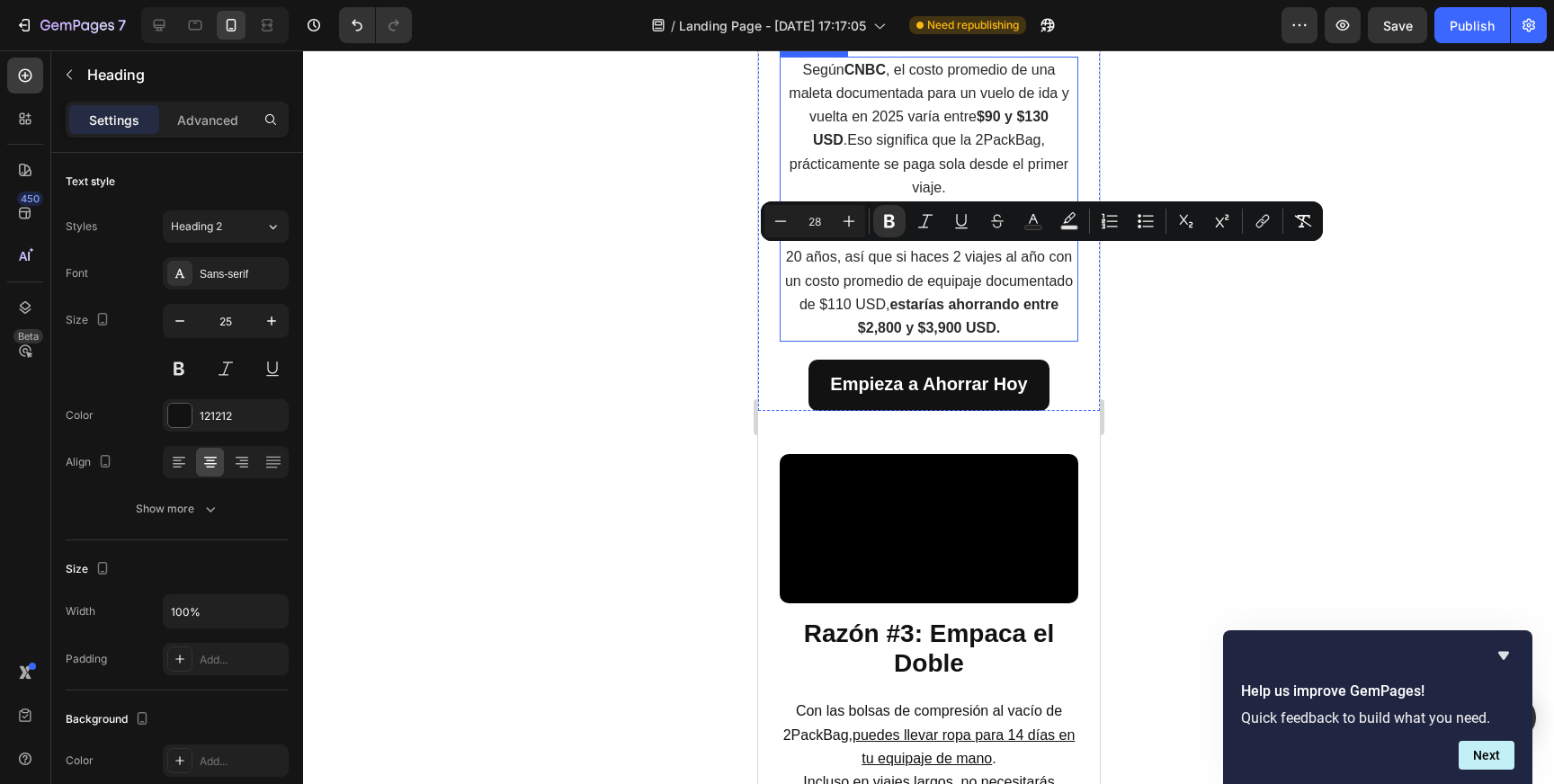
copy strong "Razón #2: Te ahorra cientos de $ al año"
click at [165, 26] on icon at bounding box center [159, 25] width 18 height 18
type input "46"
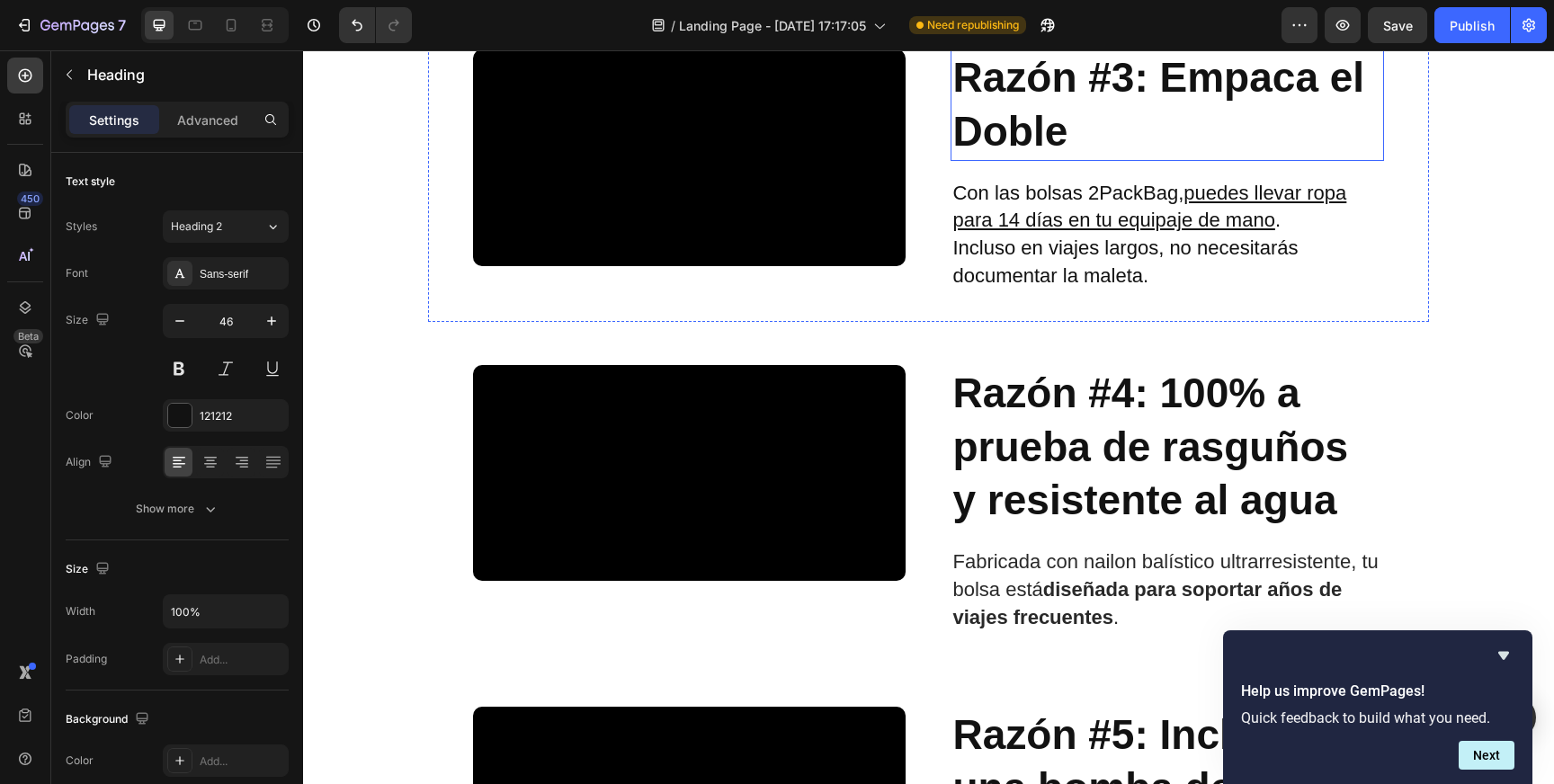
scroll to position [999, 0]
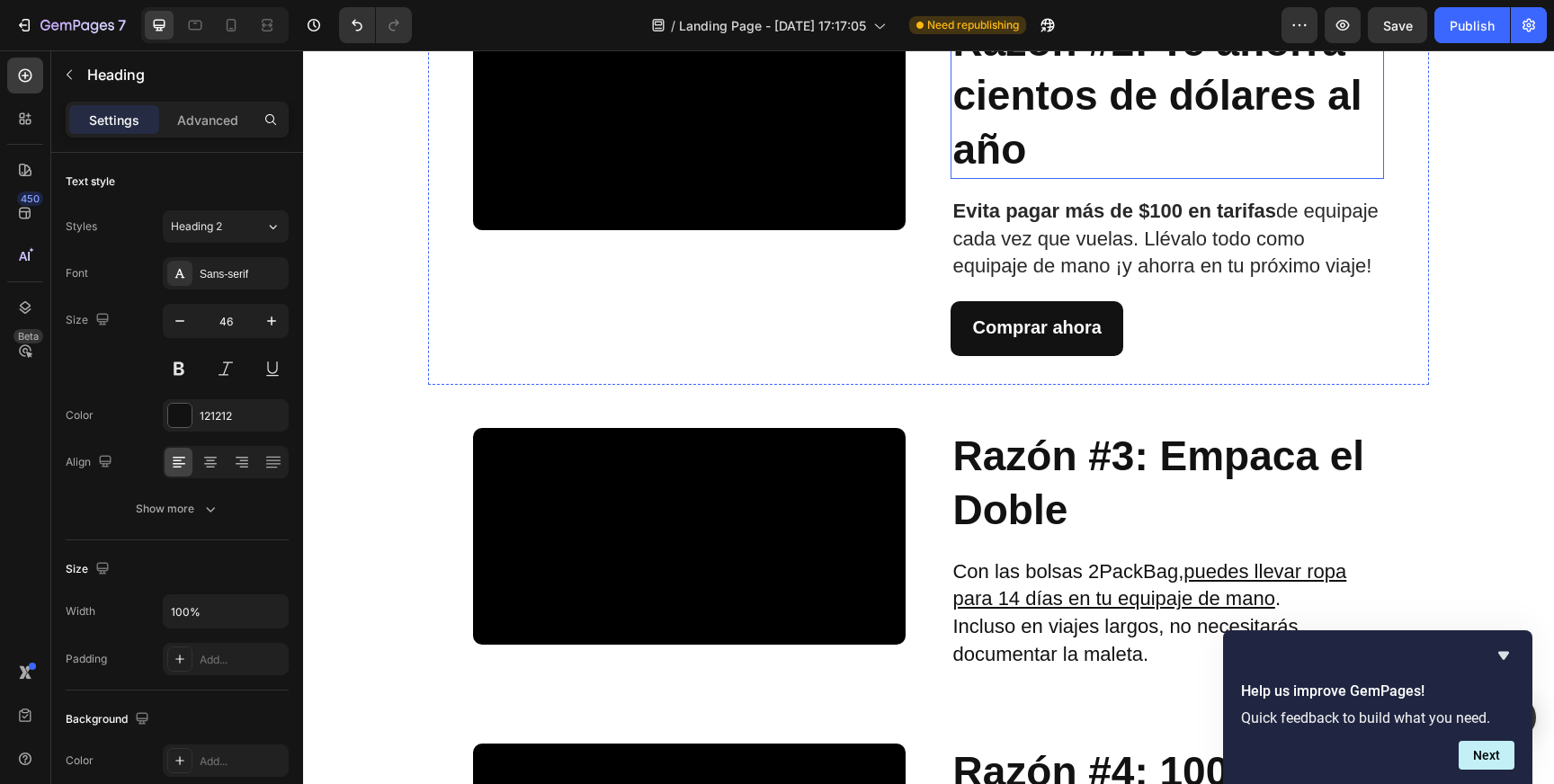
click at [1080, 173] on strong "Razón #2: Te ahorra cientos de dólares al año" at bounding box center [1156, 95] width 409 height 155
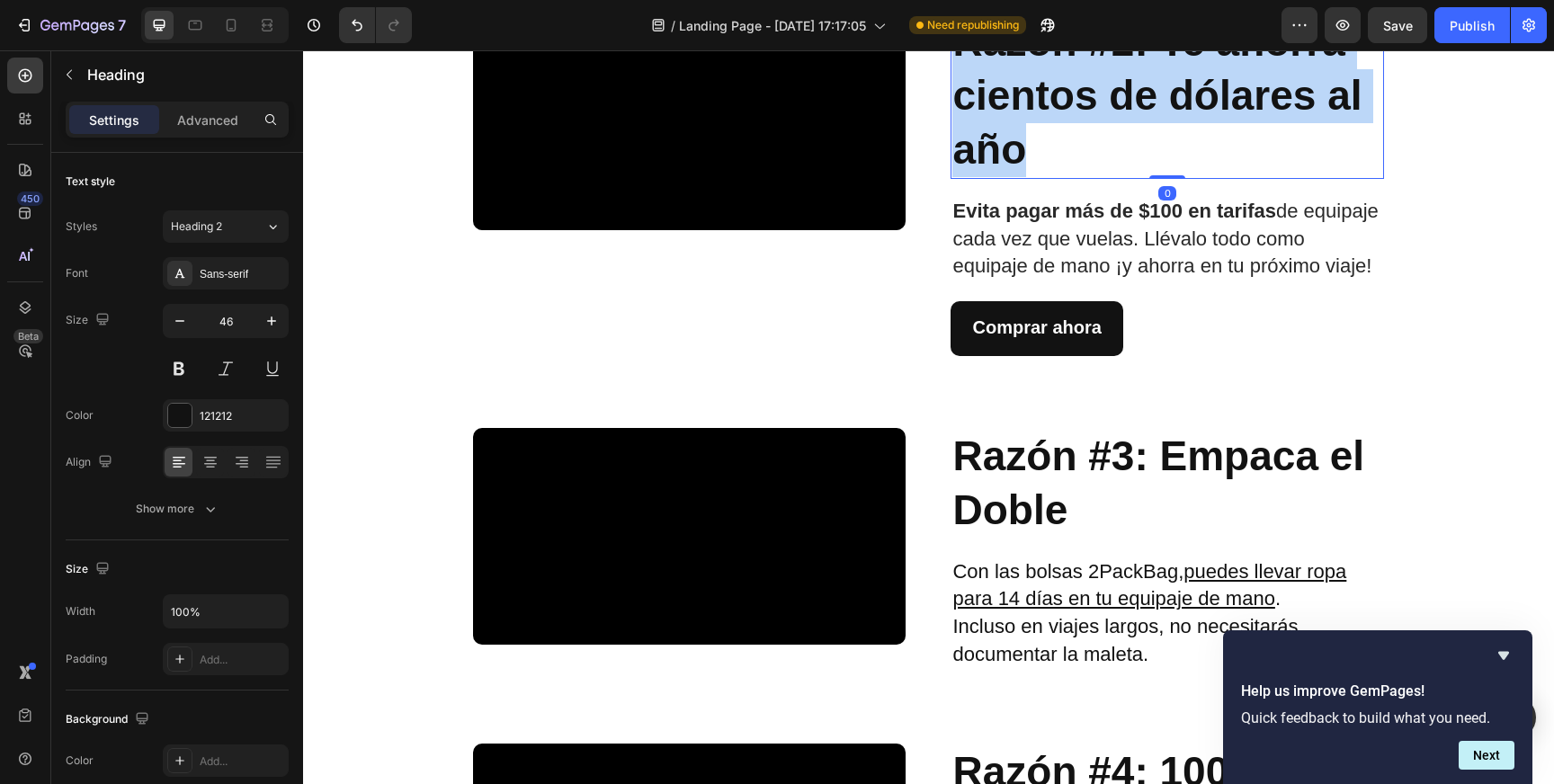
click at [1080, 173] on strong "Razón #2: Te ahorra cientos de dólares al año" at bounding box center [1156, 95] width 409 height 155
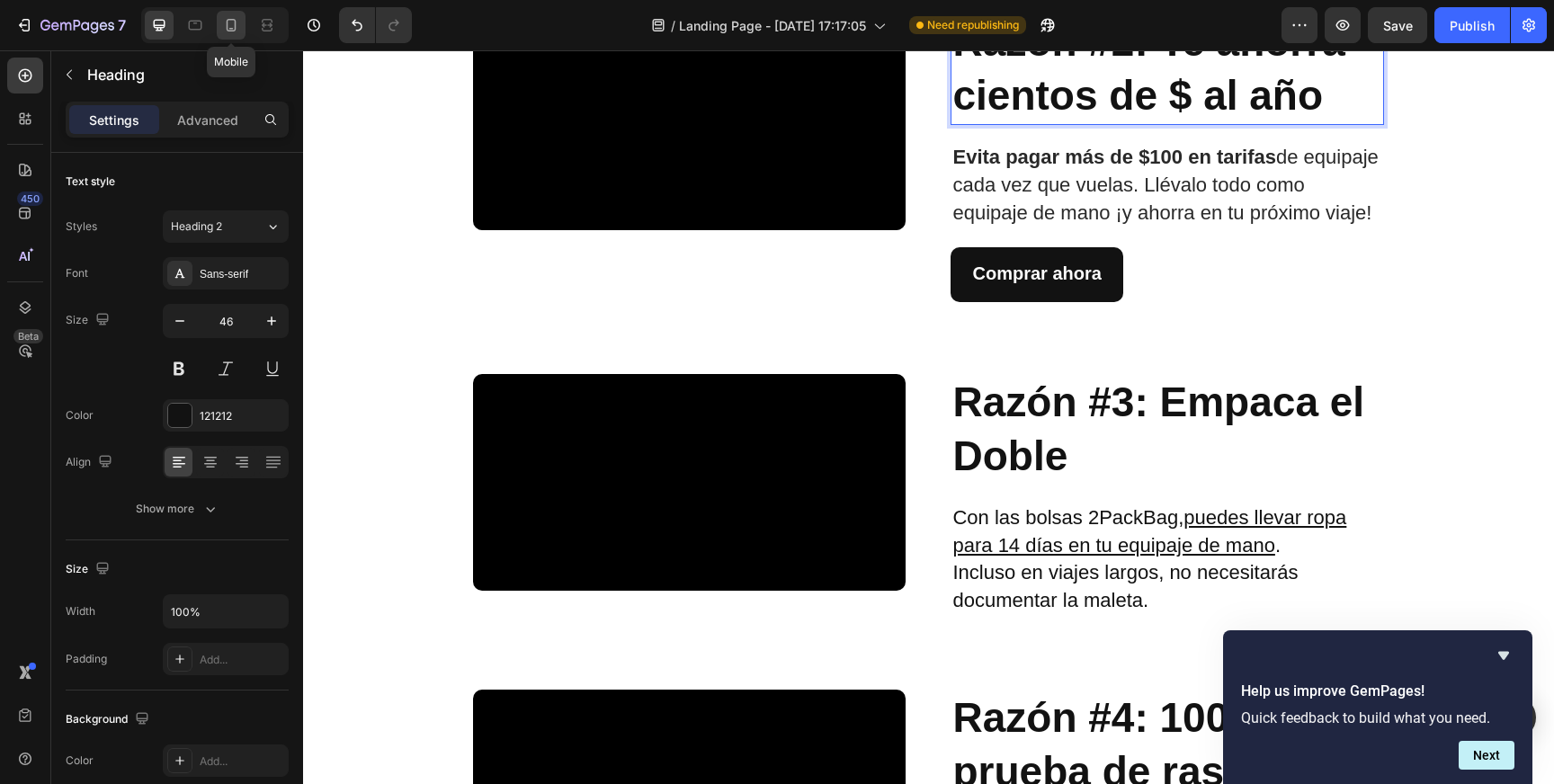
click at [235, 36] on div at bounding box center [231, 25] width 28 height 28
type input "41"
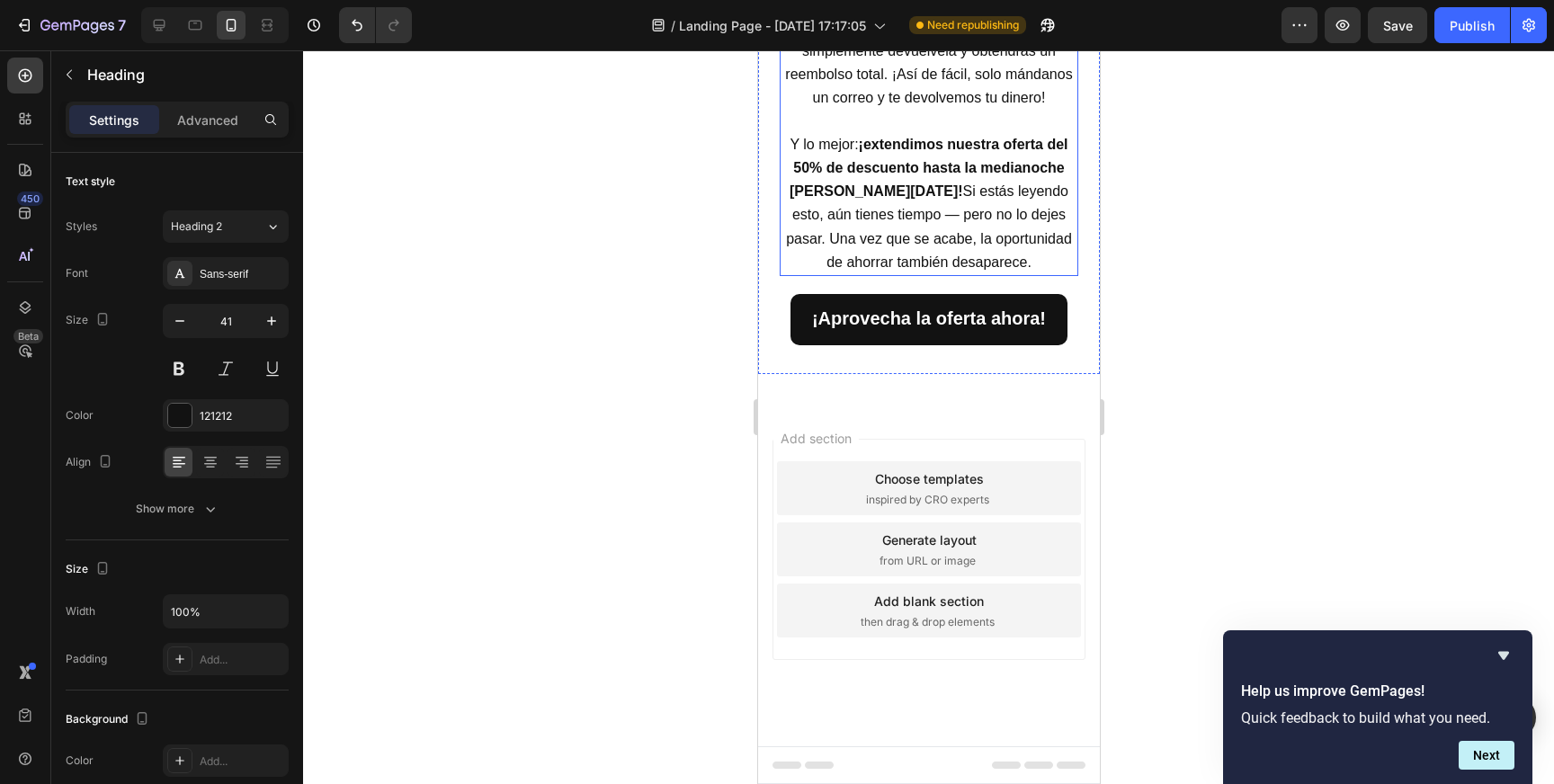
scroll to position [3911, 0]
click at [932, 106] on span "Si no quedas completamente satisfecho, simplemente devuélvela y obtendrás un re…" at bounding box center [928, 62] width 287 height 86
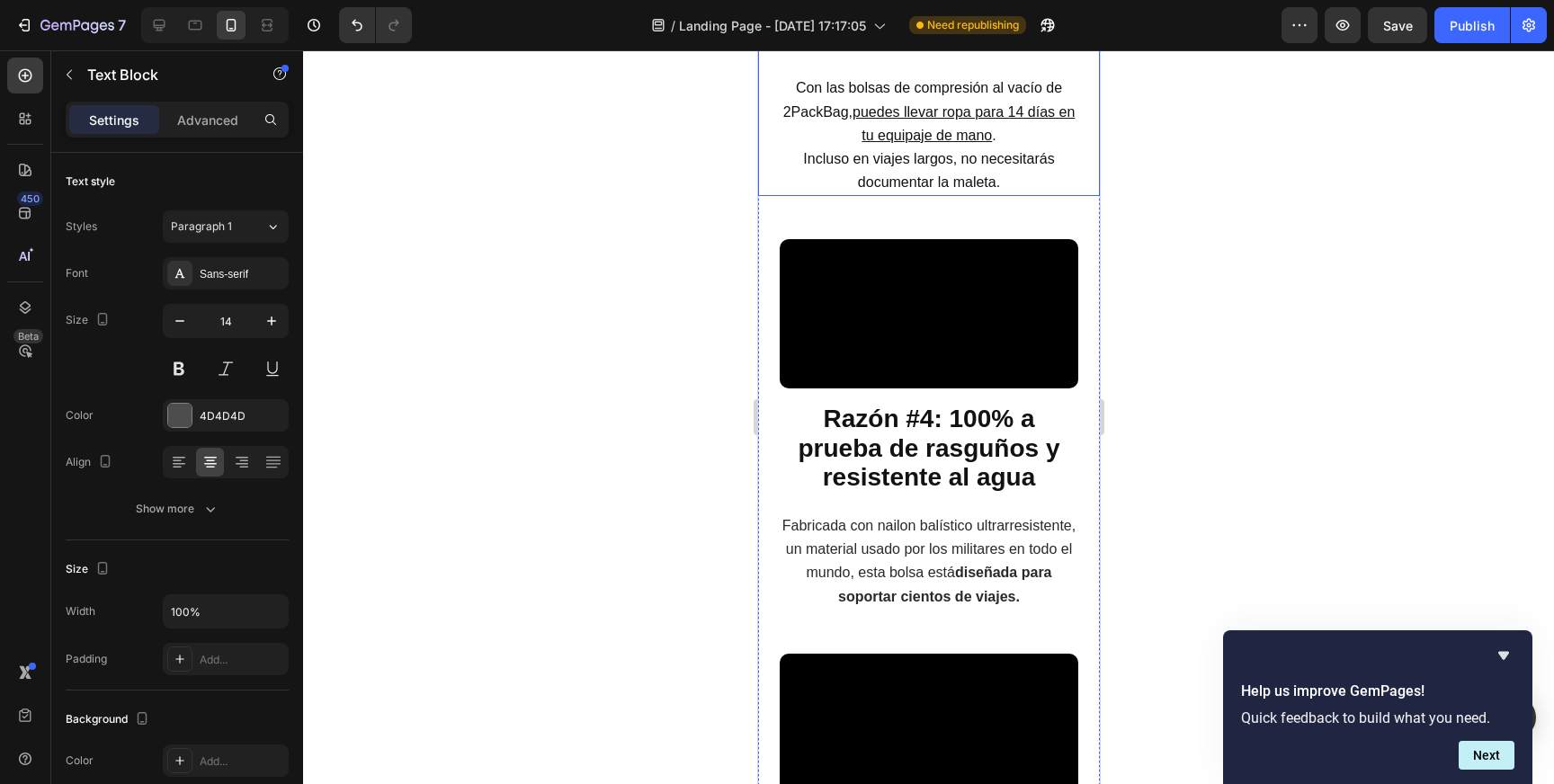
scroll to position [1612, 0]
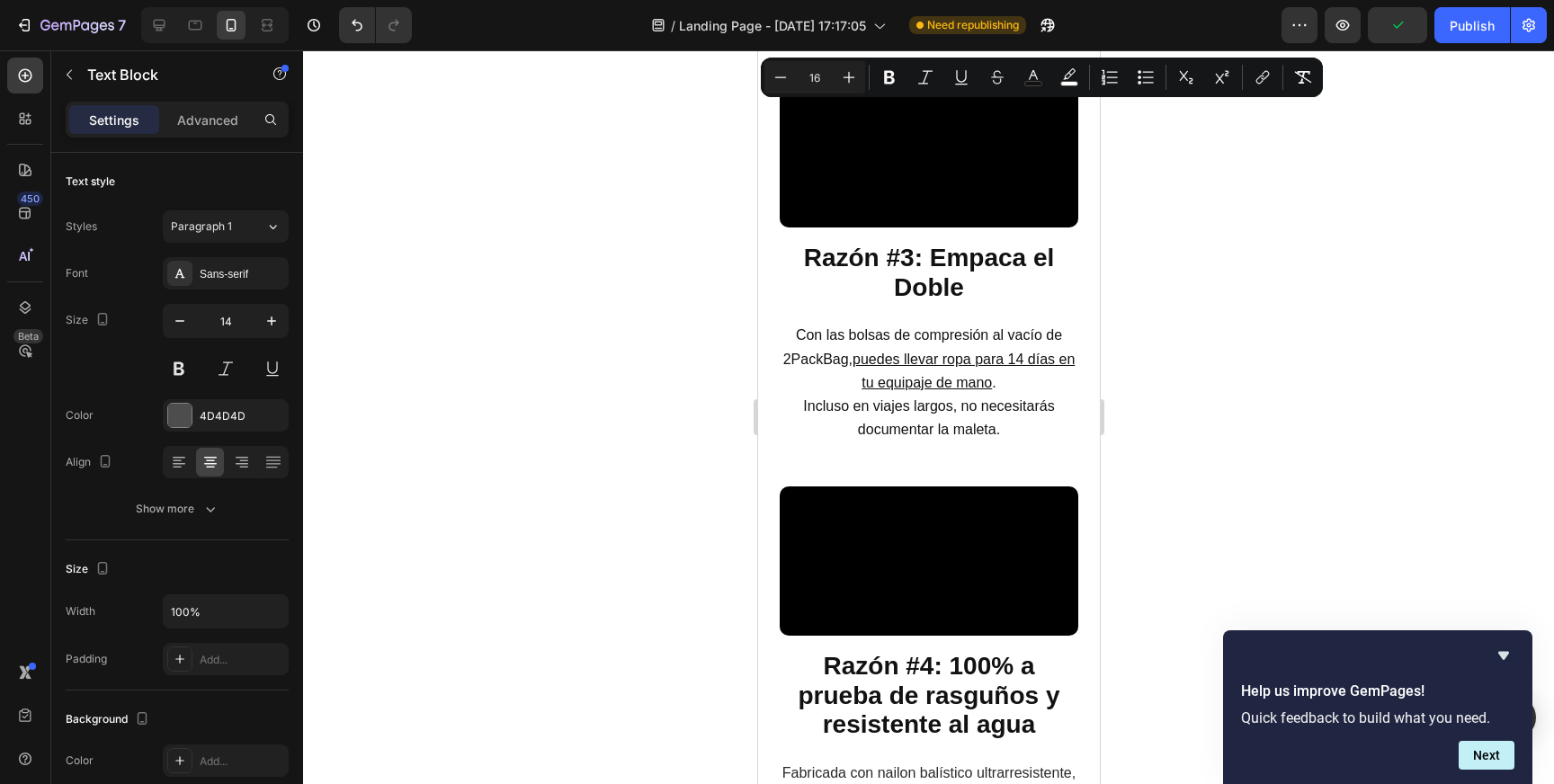
copy div "Según CNBC , el costo promedio de una maleta documentada para un vuelo de ida y…"
click at [157, 14] on div at bounding box center [159, 25] width 28 height 28
type input "16"
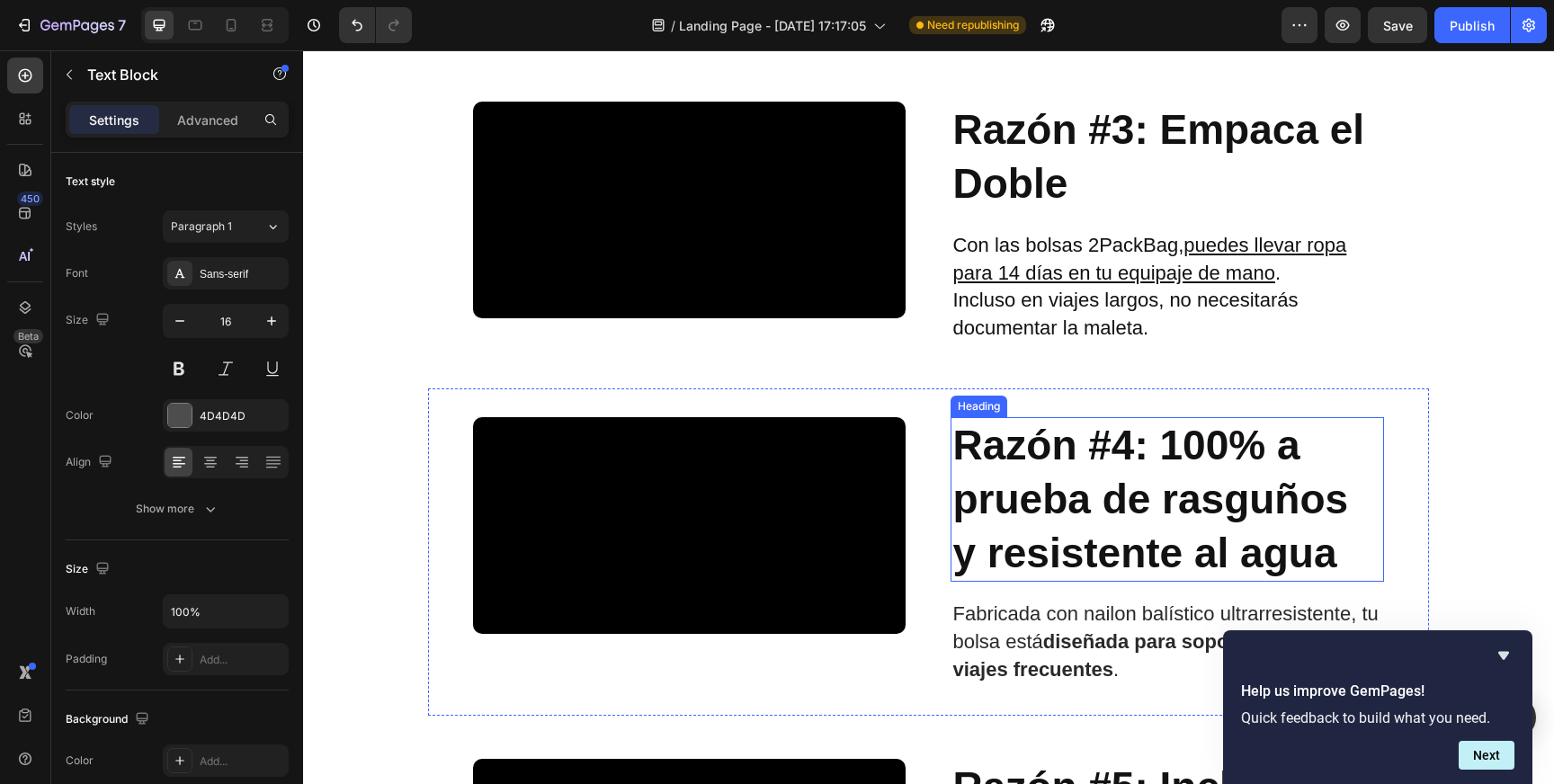
scroll to position [1109, 0]
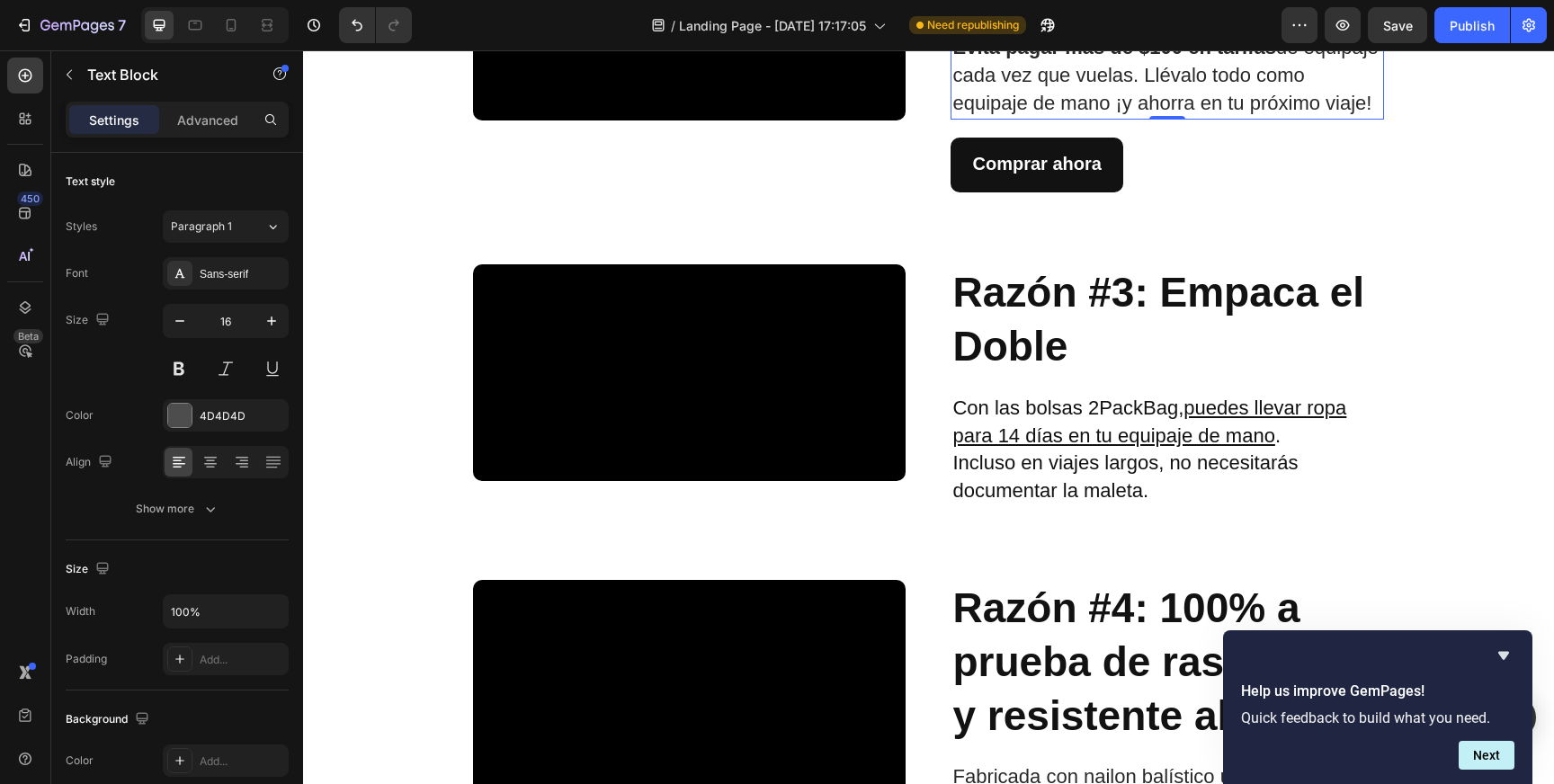
click at [1065, 114] on span "Evita pagar más de $100 en tarifas de equipaje cada vez que vuelas. Llévalo tod…" at bounding box center [1165, 75] width 425 height 78
click at [1066, 114] on span "Evita pagar más de $100 en tarifas de equipaje cada vez que vuelas. Llévalo tod…" at bounding box center [1165, 75] width 425 height 78
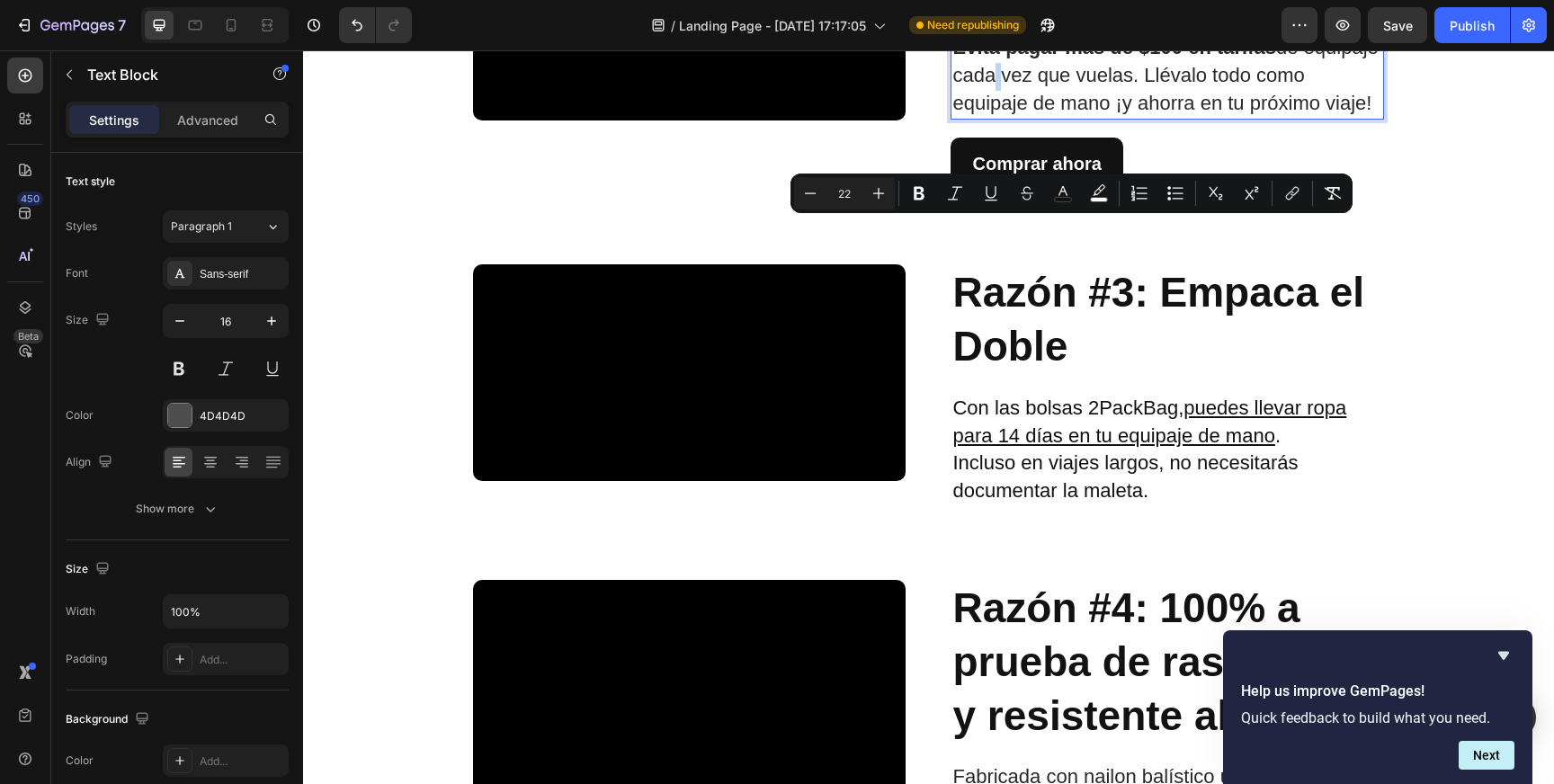
click at [1025, 114] on span "Evita pagar más de $100 en tarifas de equipaje cada vez que vuelas. Llévalo tod…" at bounding box center [1165, 75] width 425 height 78
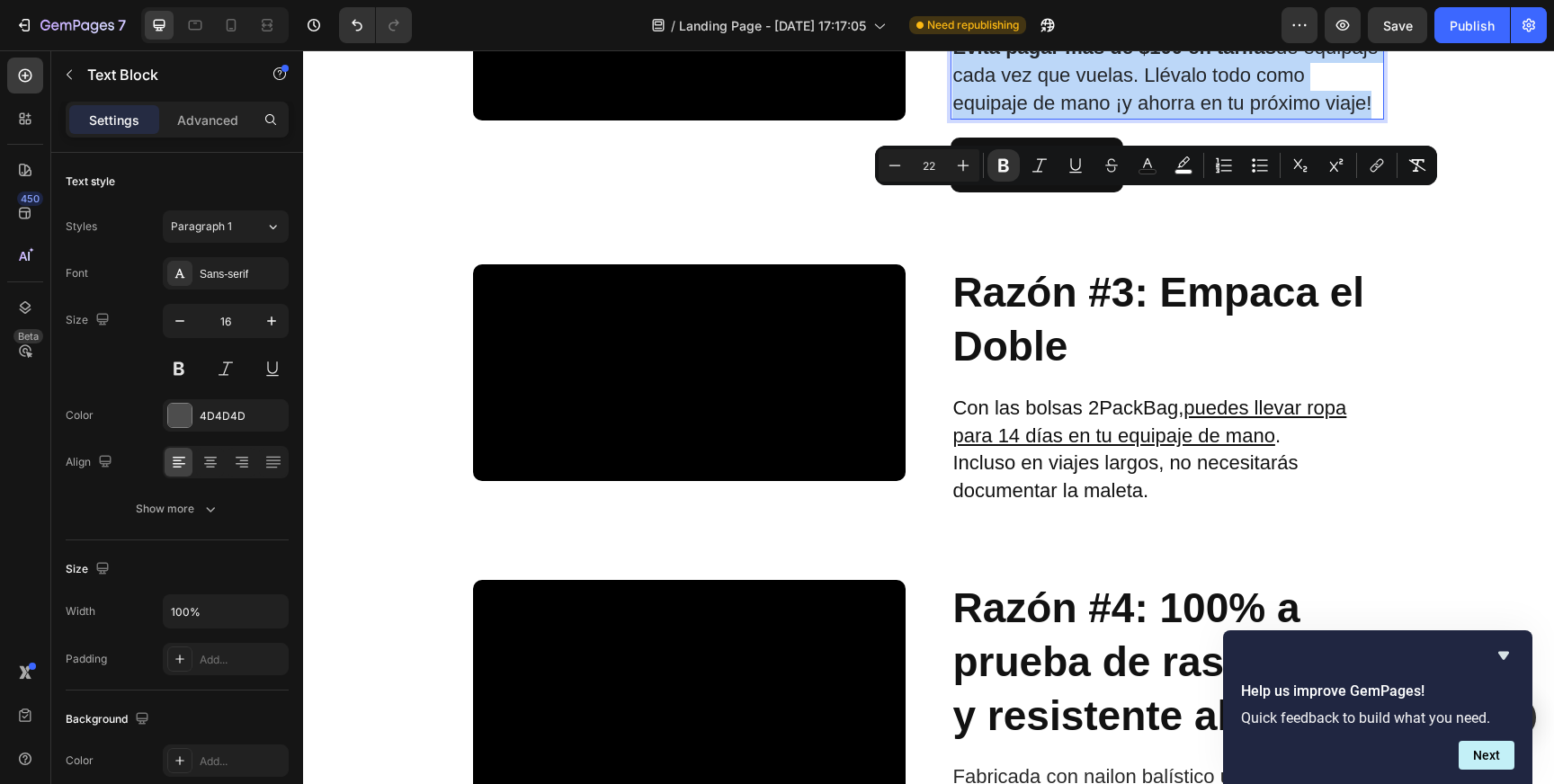
type input "16"
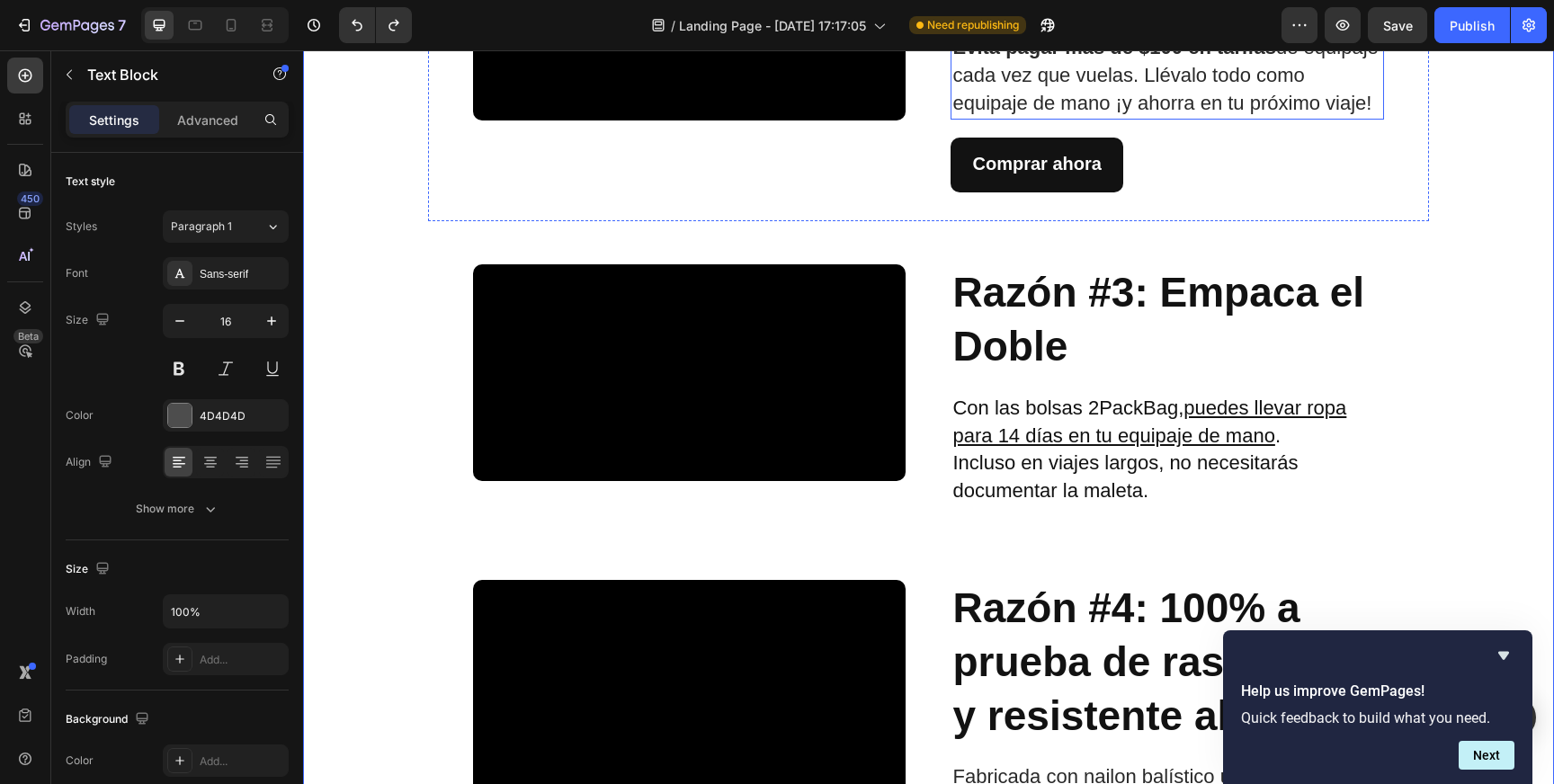
click at [1171, 114] on span "Evita pagar más de $100 en tarifas de equipaje cada vez que vuelas. Llévalo tod…" at bounding box center [1165, 75] width 425 height 78
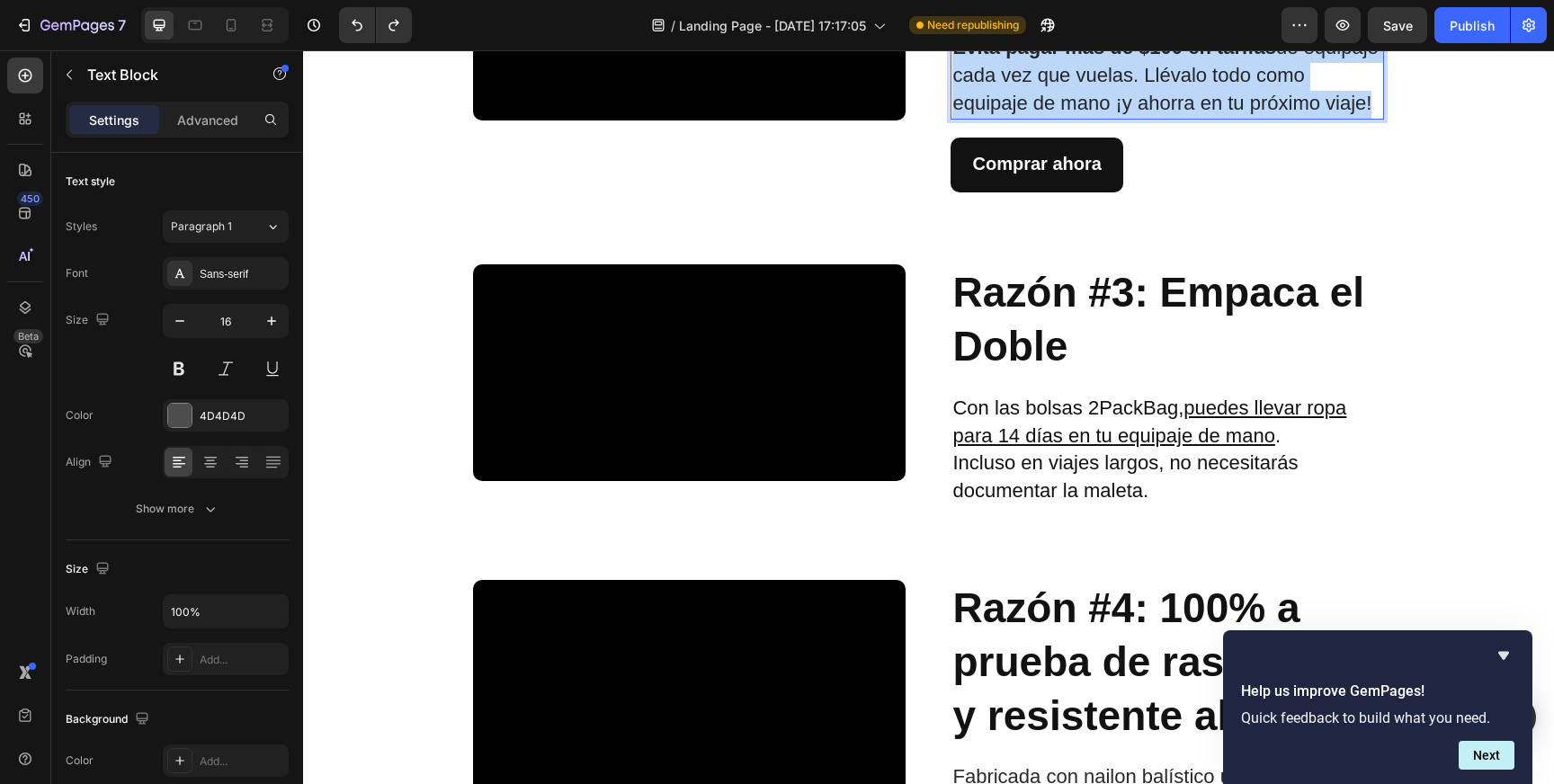
click at [1171, 114] on span "Evita pagar más de $100 en tarifas de equipaje cada vez que vuelas. Llévalo tod…" at bounding box center [1165, 75] width 425 height 78
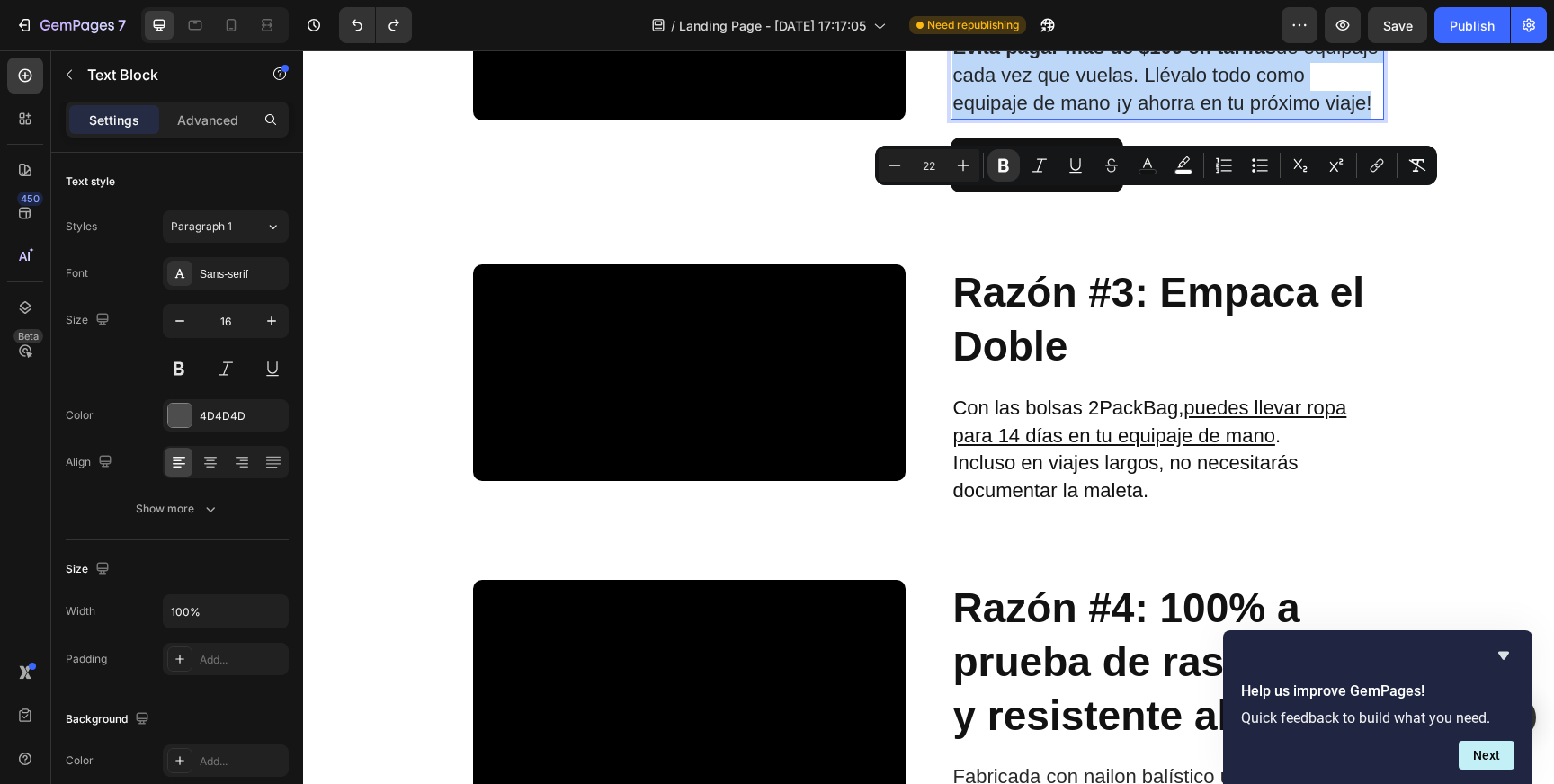
type input "16"
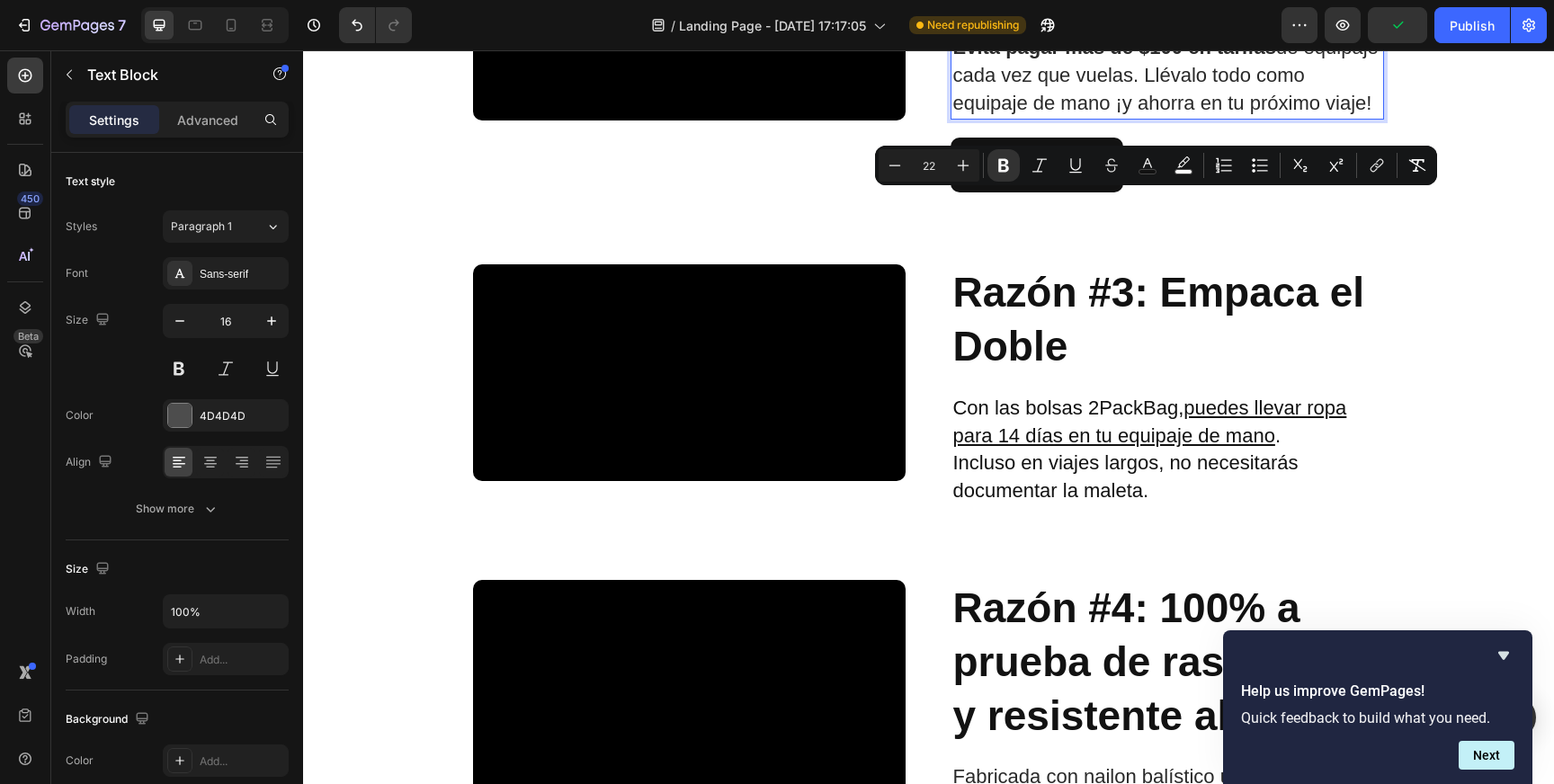
click at [1159, 118] on p "Evita pagar más de $100 en tarifas de equipaje cada vez que vuelas. Llévalo tod…" at bounding box center [1167, 77] width 429 height 83
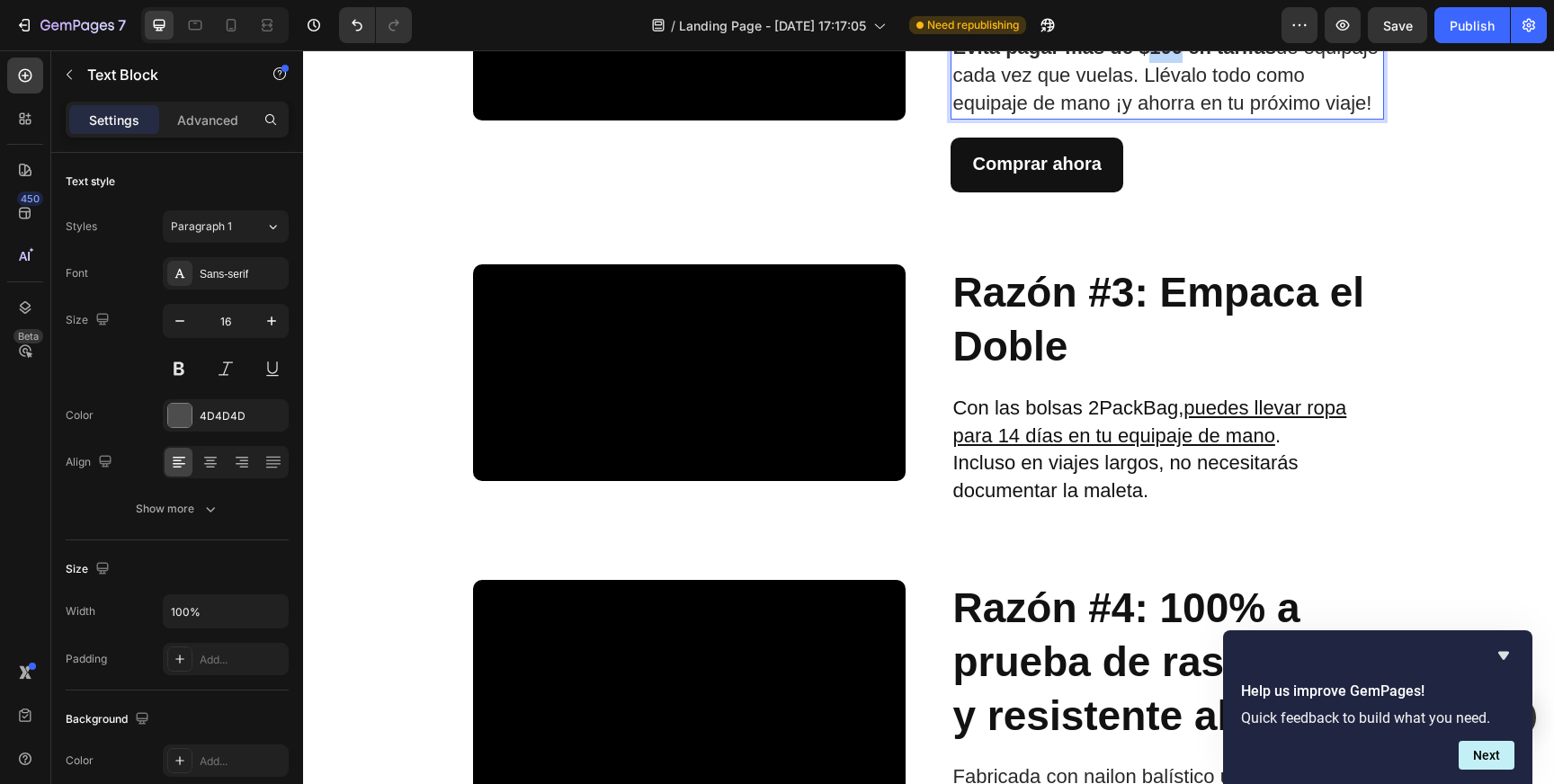
drag, startPoint x: 1141, startPoint y: 209, endPoint x: 1171, endPoint y: 207, distance: 30.1
click at [1171, 59] on strong "Evita pagar más de $100 en tarifas" at bounding box center [1114, 47] width 324 height 23
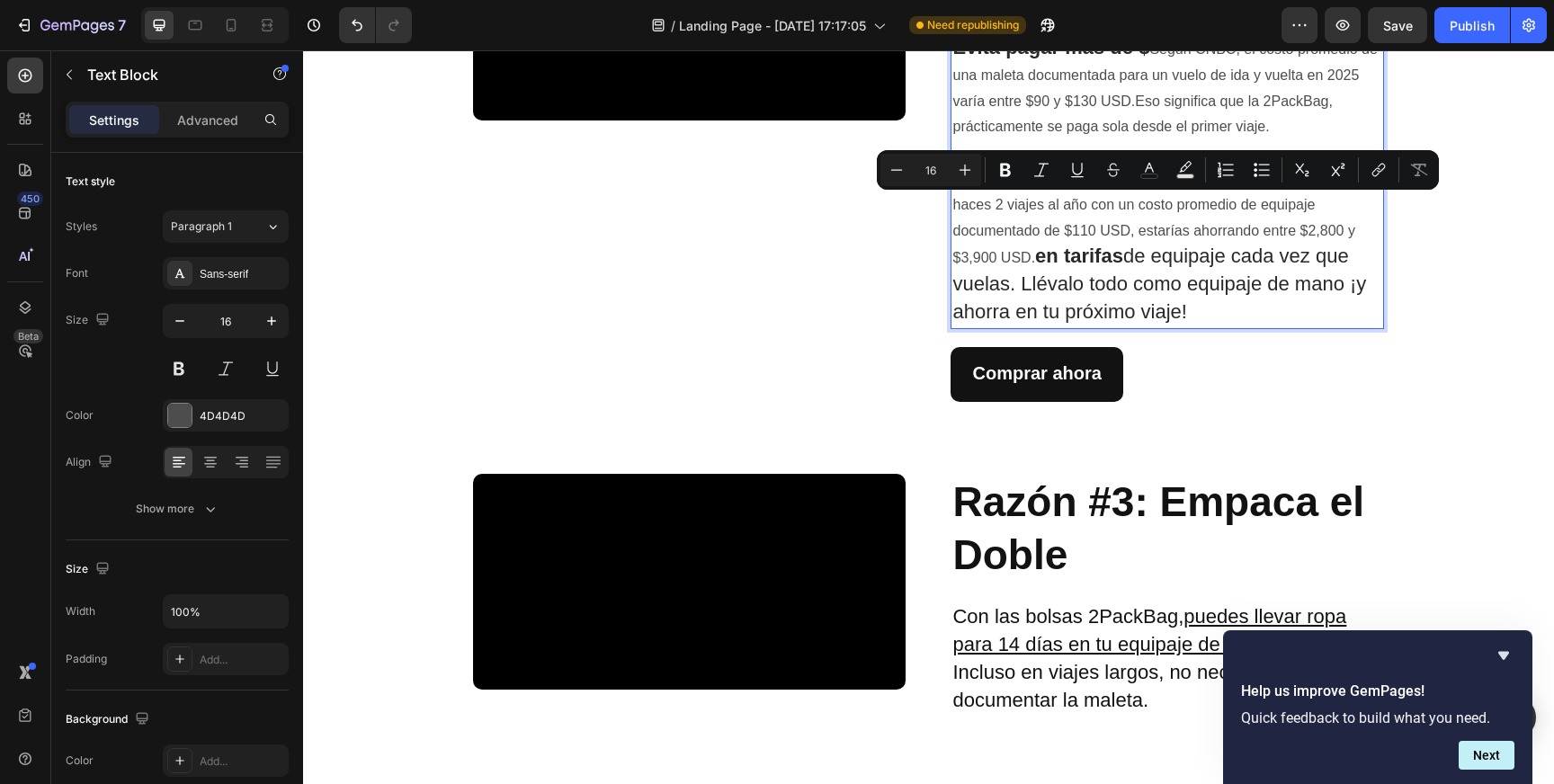
drag, startPoint x: 1032, startPoint y: 412, endPoint x: 1147, endPoint y: 207, distance: 235.1
click at [1147, 207] on div "Evita pagar más de $ Según CNBC, el costo promedio de una maleta documentada pa…" at bounding box center [1167, 180] width 433 height 296
click at [1138, 179] on button "color" at bounding box center [1150, 170] width 32 height 32
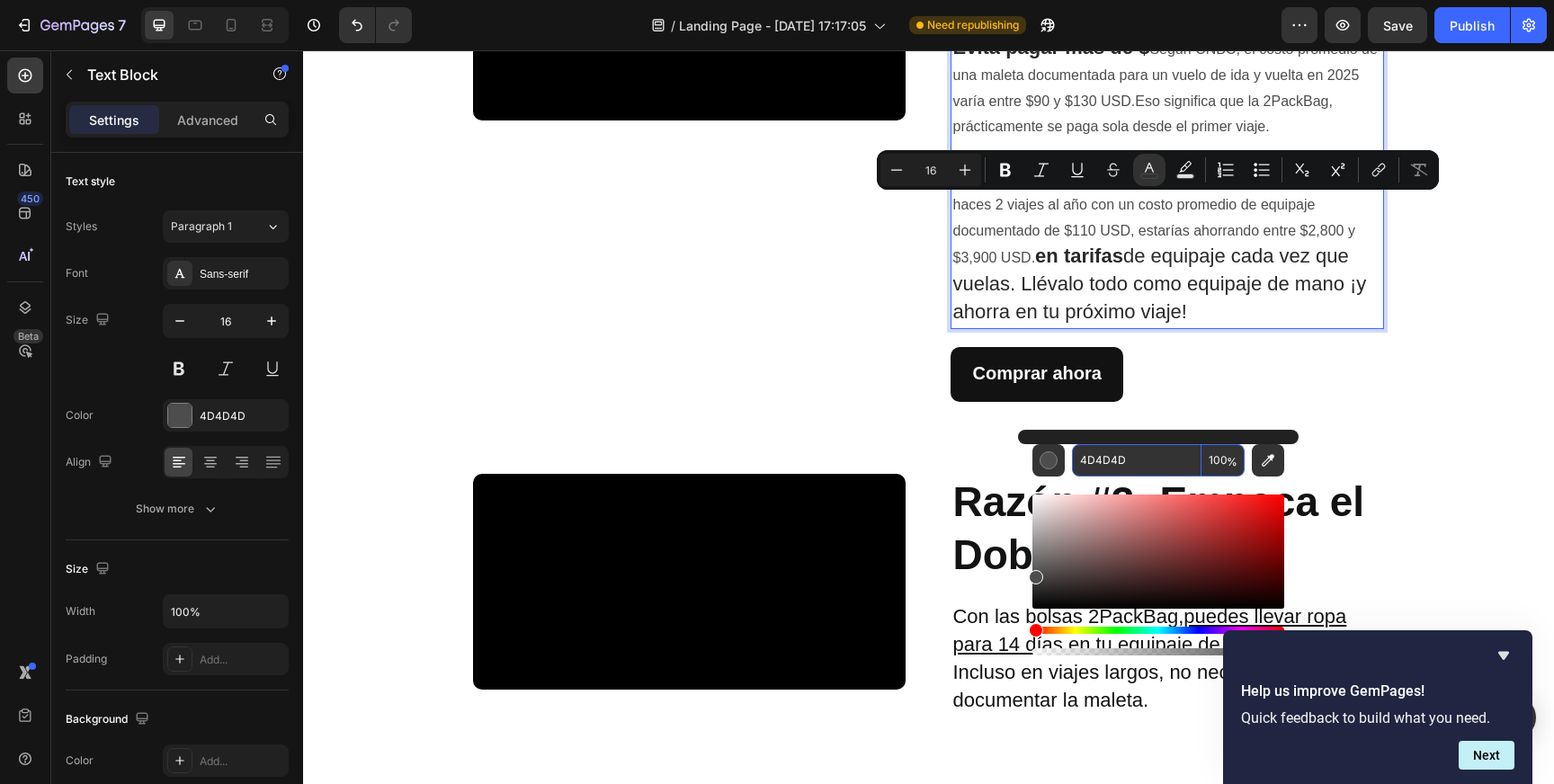
click at [1097, 458] on input "4D4D4D" at bounding box center [1136, 460] width 129 height 32
type input "121212"
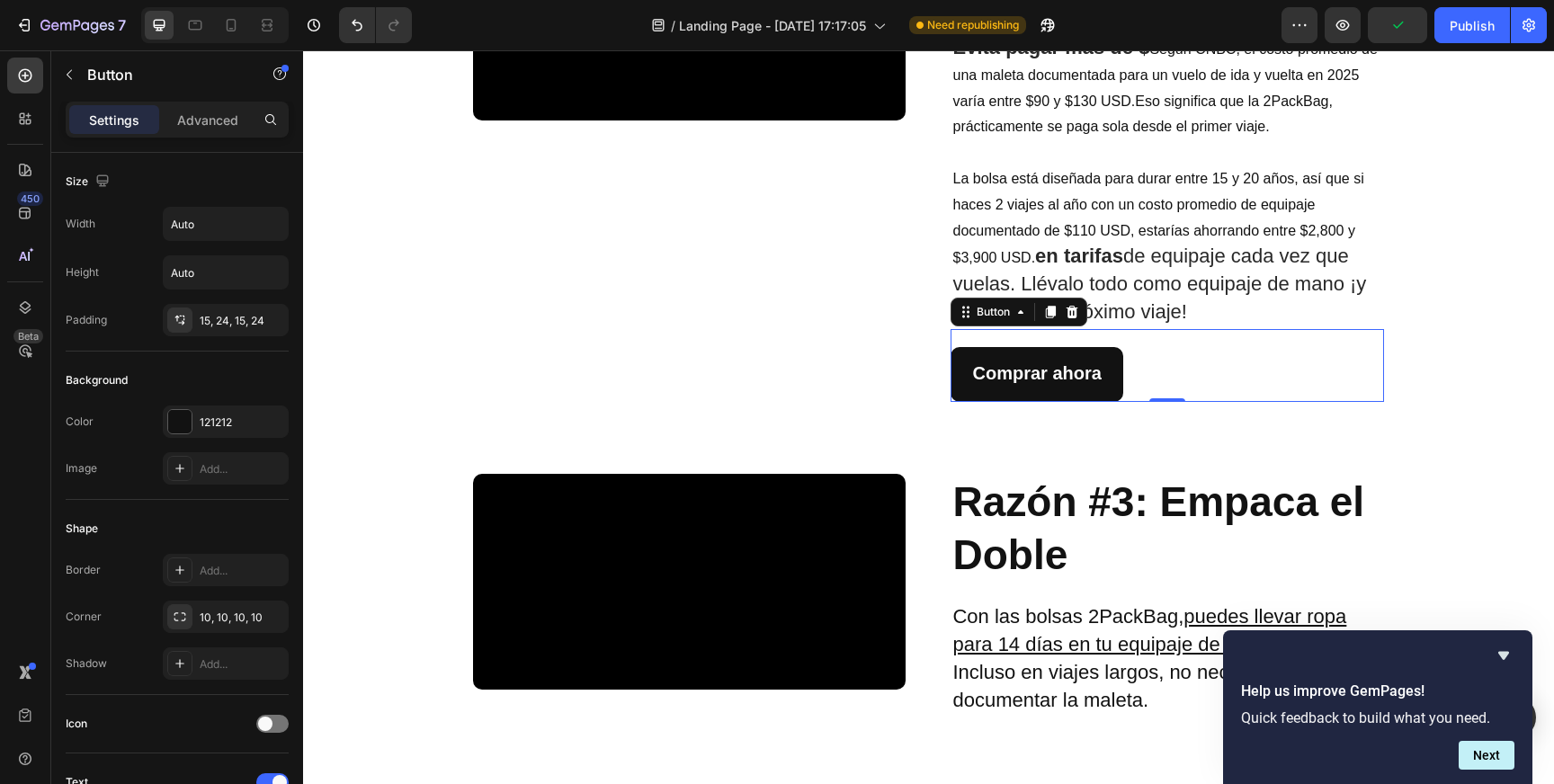
click at [1366, 402] on div "Comprar ahora Button 0" at bounding box center [1167, 365] width 433 height 73
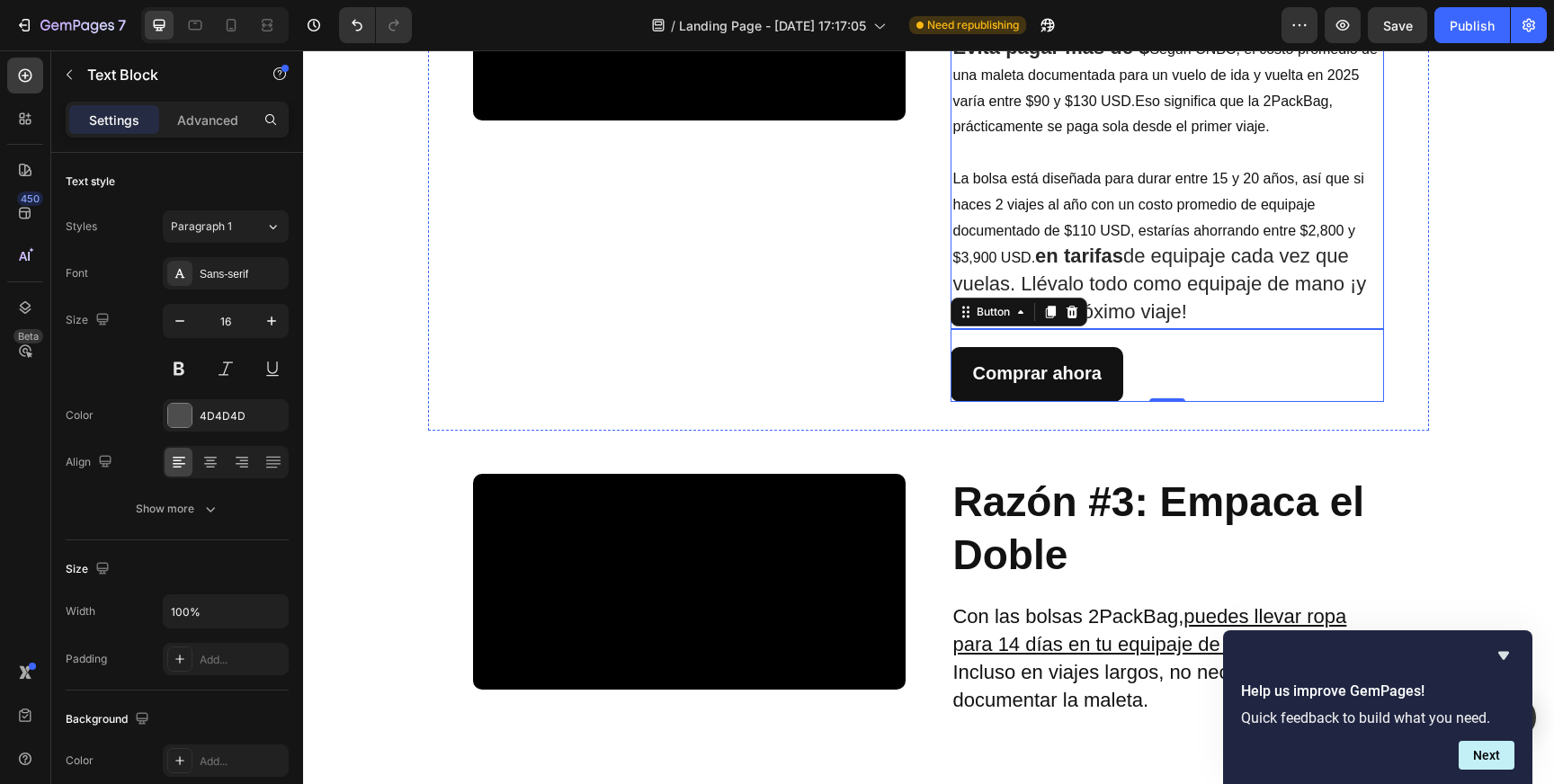
click at [1167, 134] on span "Según CNBC, el costo promedio de una maleta documentada para un vuelo de ida y …" at bounding box center [1164, 88] width 424 height 93
drag, startPoint x: 1087, startPoint y: 209, endPoint x: 1076, endPoint y: 208, distance: 11.0
click at [1078, 59] on strong "Evita pagar más de $" at bounding box center [1050, 47] width 196 height 23
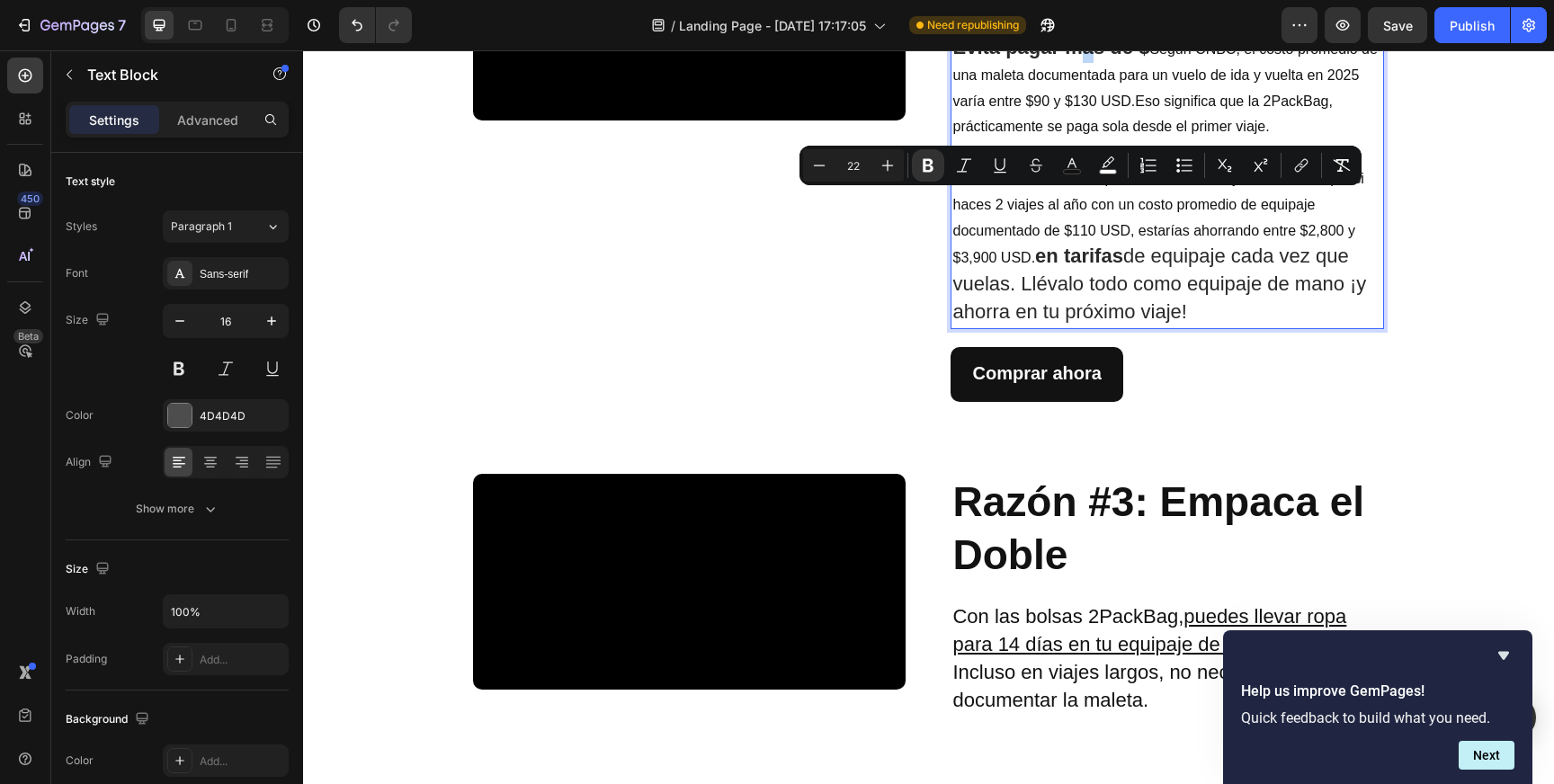
type input "16"
click at [1111, 141] on p "Evita pagar más de $ Según CNBC, el costo promedio de una maleta documentada pa…" at bounding box center [1167, 87] width 429 height 105
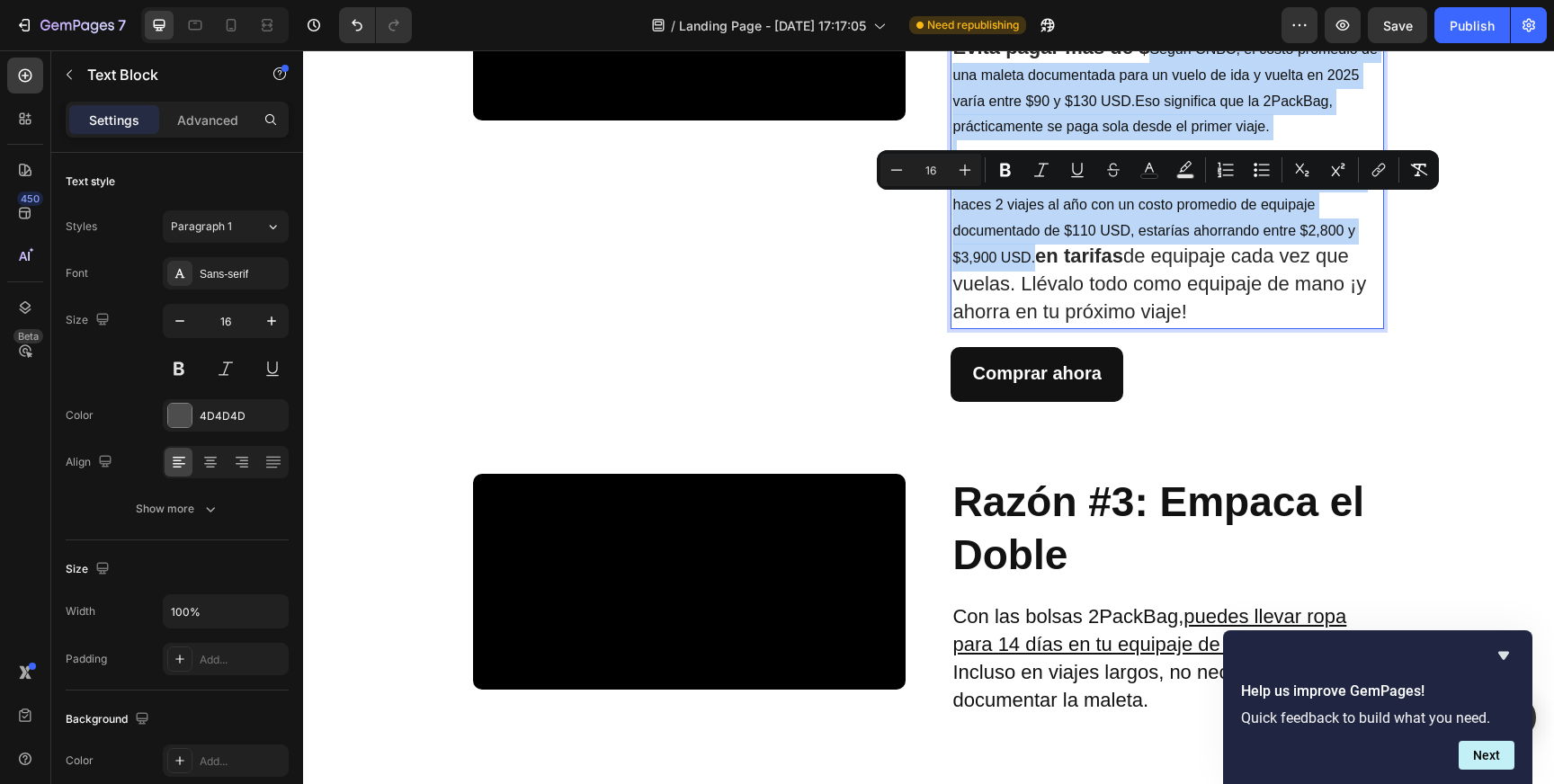
drag, startPoint x: 1145, startPoint y: 208, endPoint x: 1029, endPoint y: 418, distance: 239.9
click at [1029, 329] on div "Evita pagar más de $ Según CNBC, el costo promedio de una maleta documentada pa…" at bounding box center [1167, 180] width 433 height 296
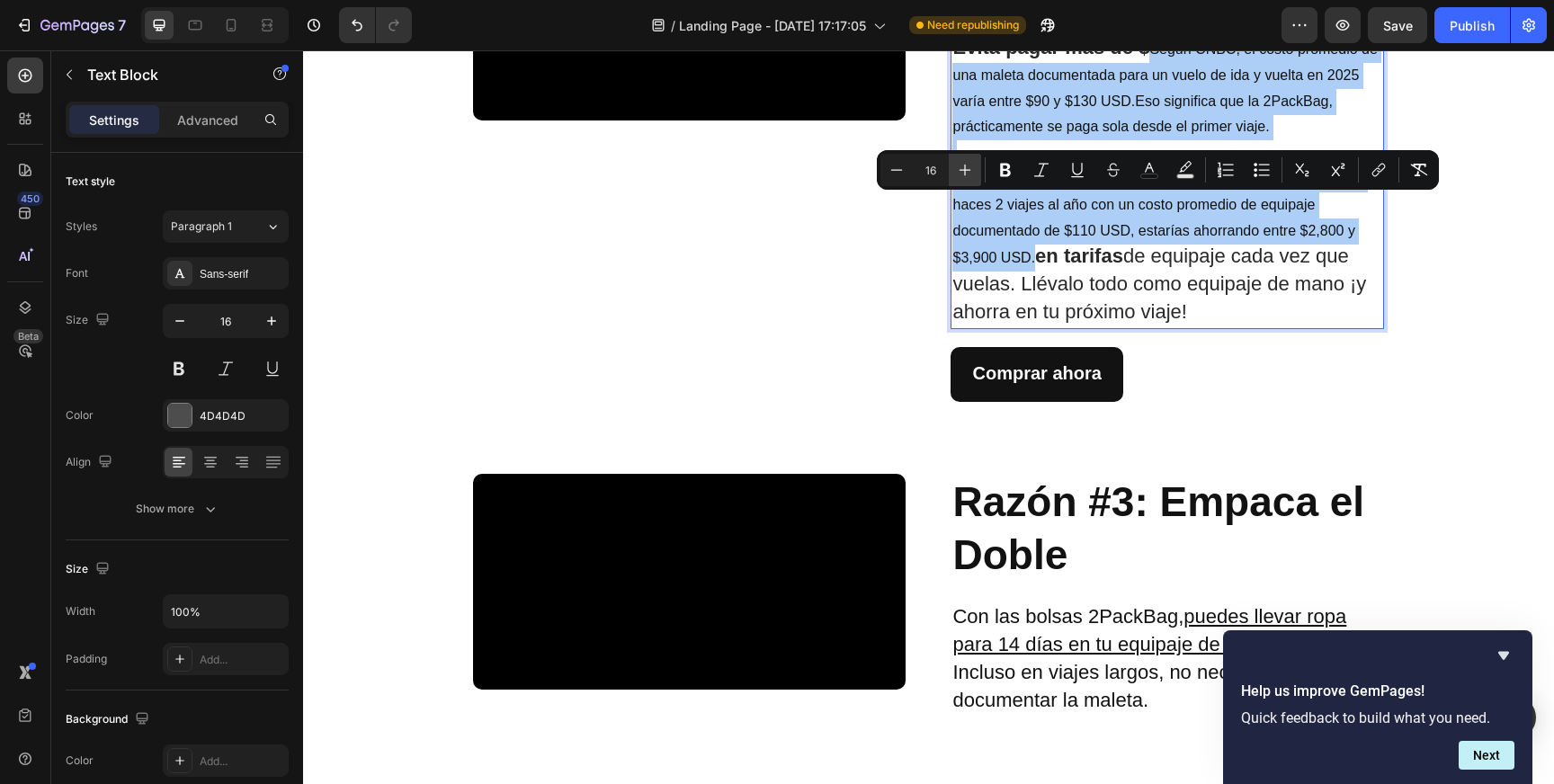
click at [967, 172] on icon "Editor contextual toolbar" at bounding box center [965, 169] width 18 height 18
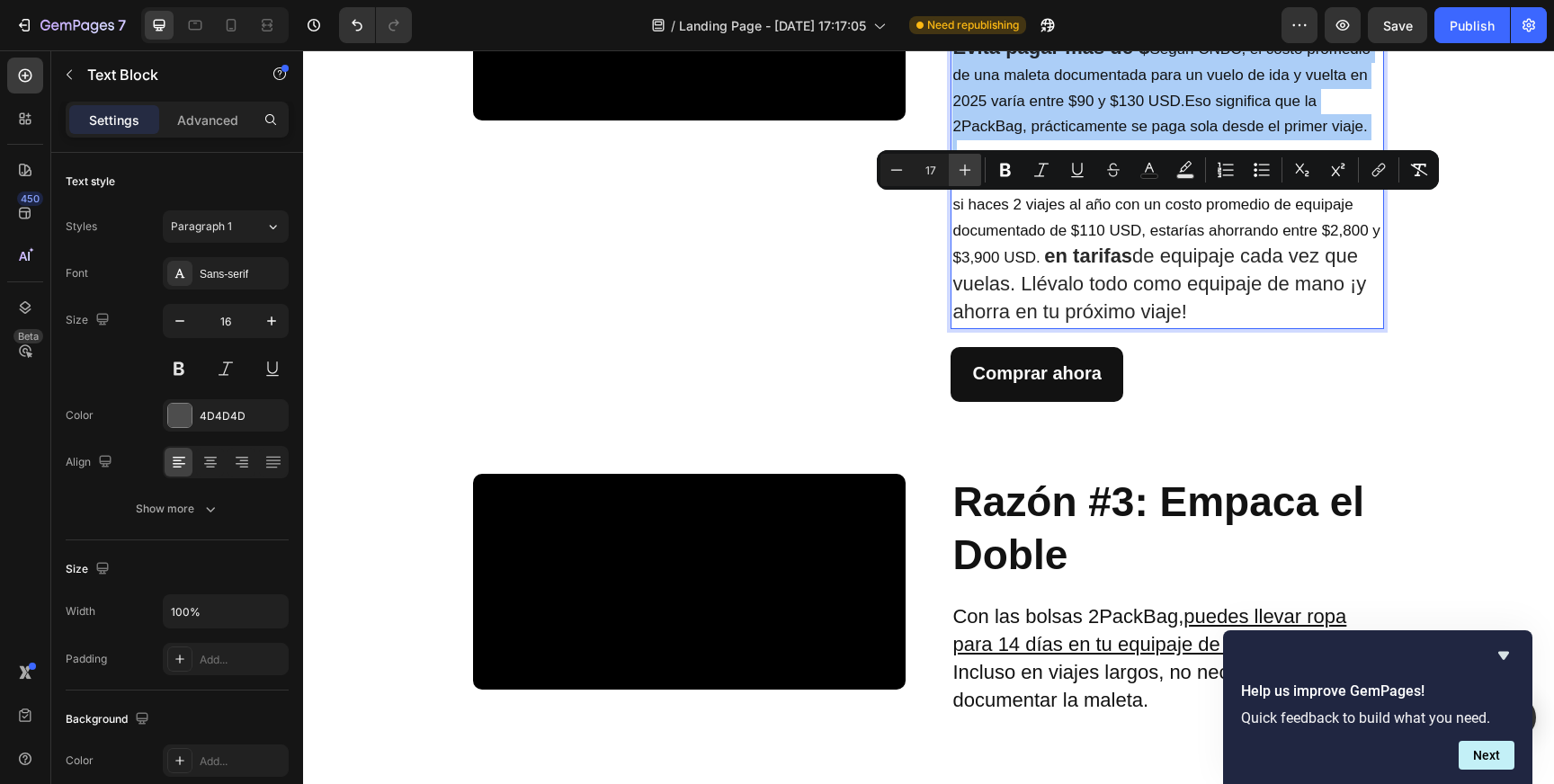
click at [967, 172] on icon "Editor contextual toolbar" at bounding box center [965, 169] width 18 height 18
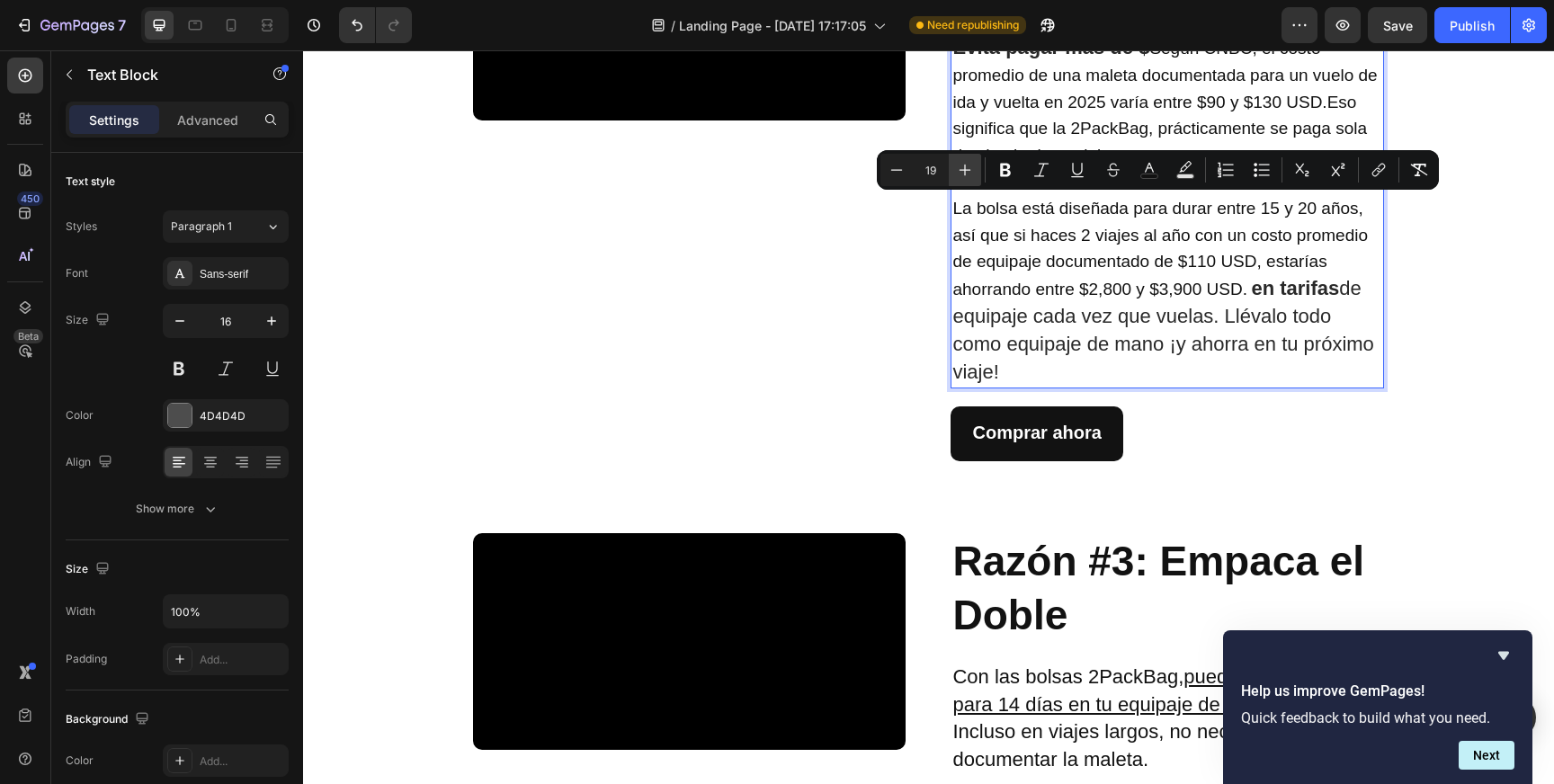
click at [967, 172] on icon "Editor contextual toolbar" at bounding box center [965, 169] width 18 height 18
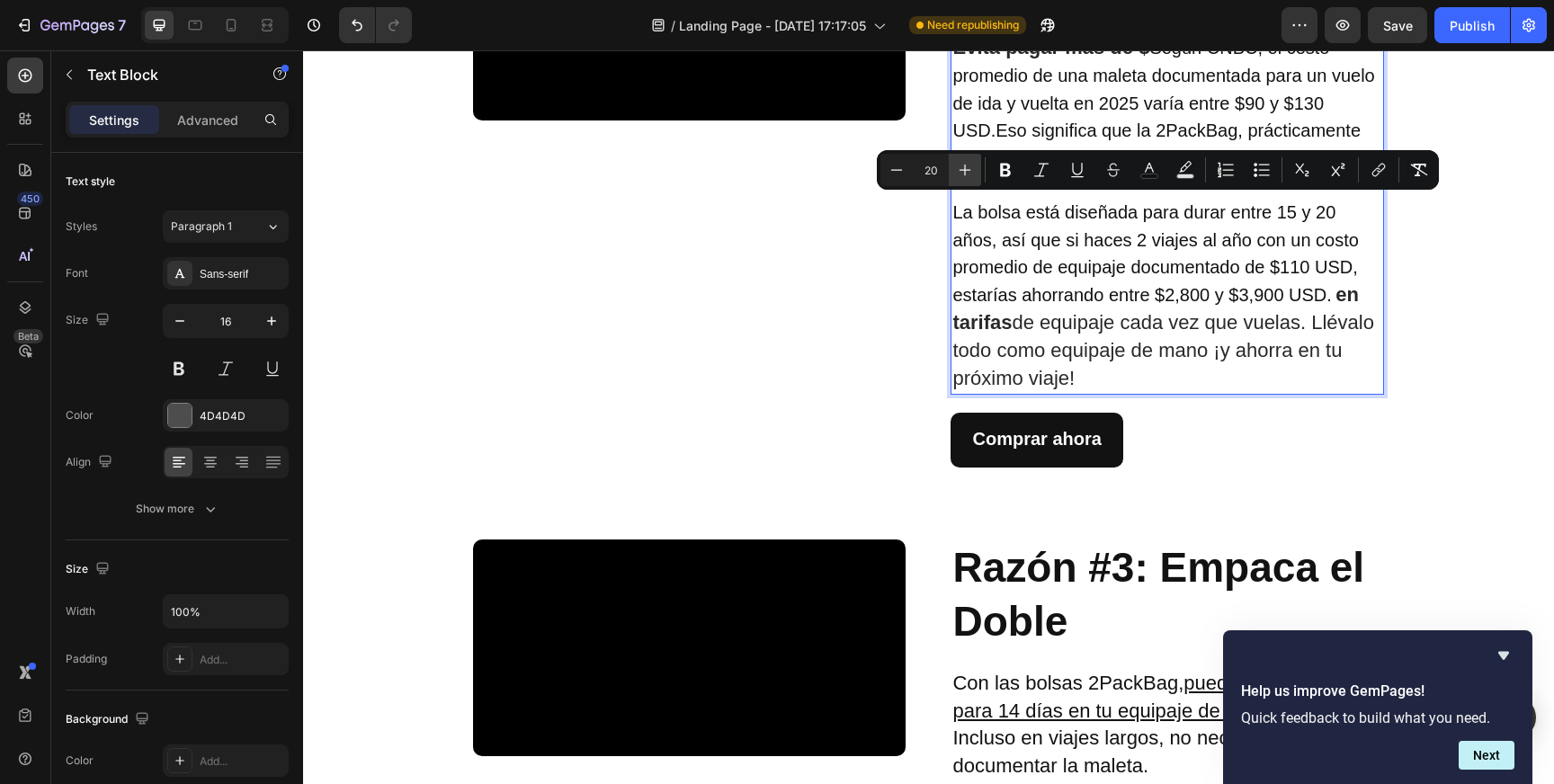
click at [967, 172] on icon "Editor contextual toolbar" at bounding box center [965, 169] width 18 height 18
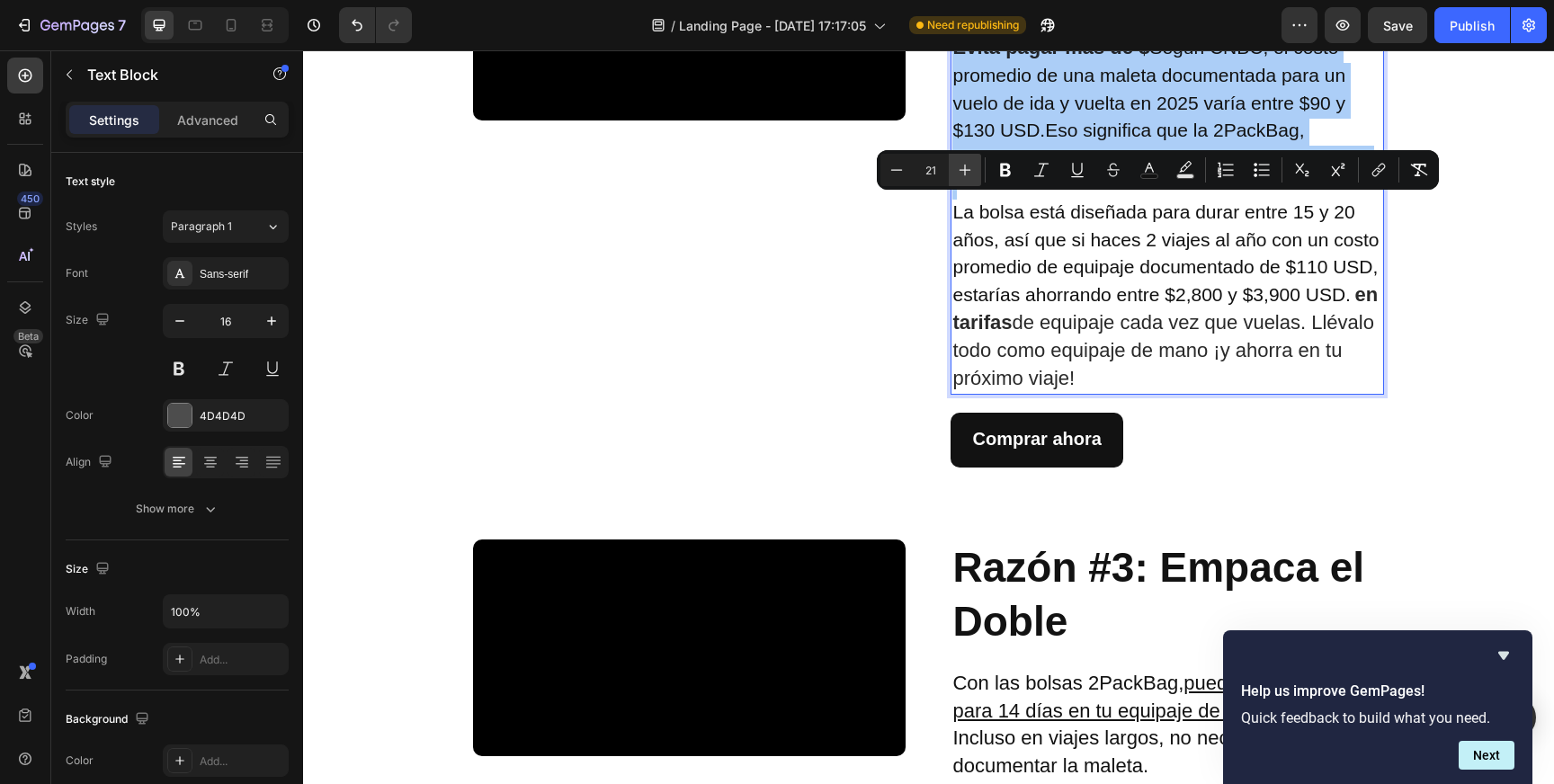
click at [967, 172] on icon "Editor contextual toolbar" at bounding box center [965, 169] width 18 height 18
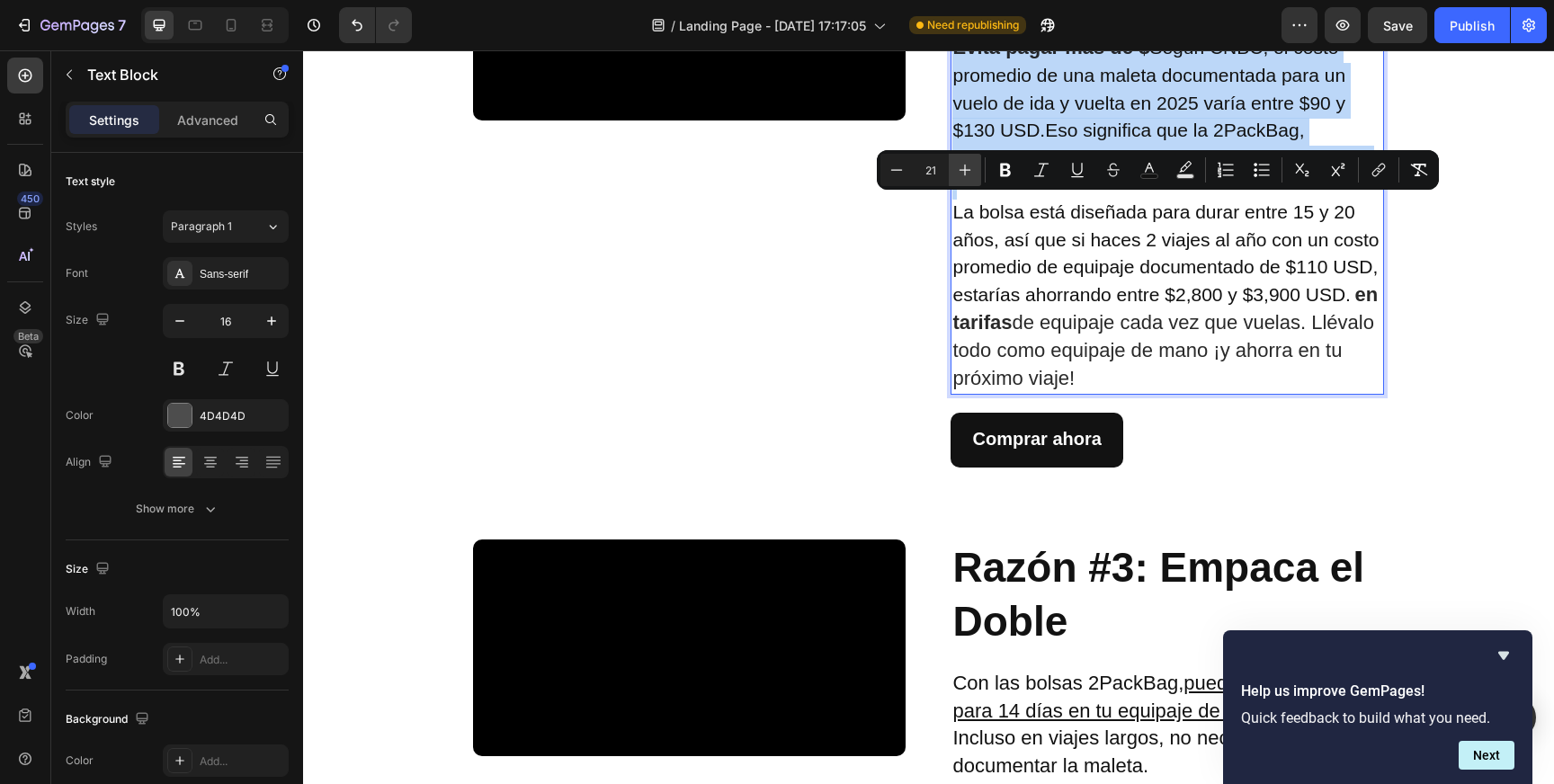
type input "22"
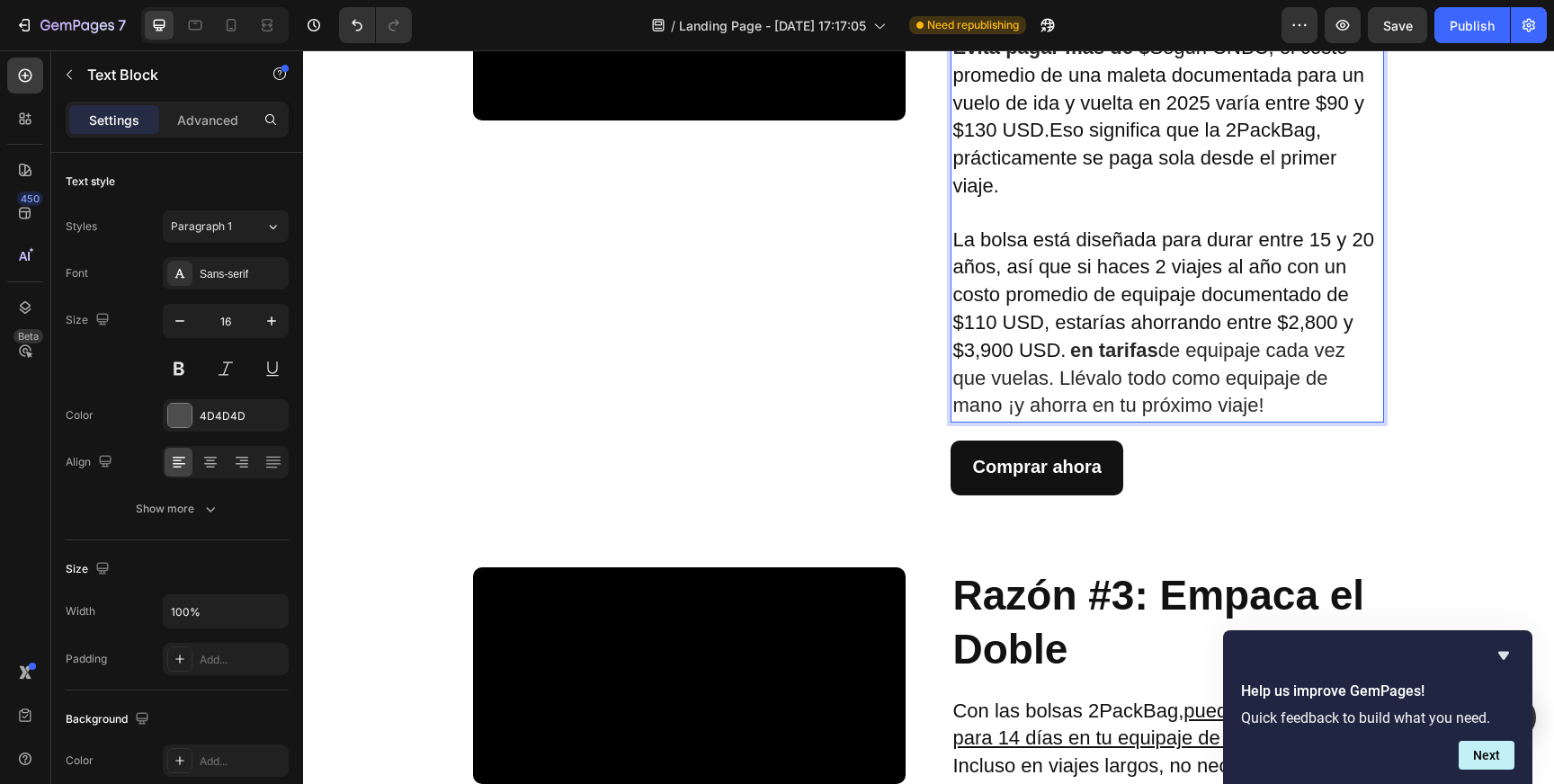
click at [1079, 59] on strong "Evita pagar más de $" at bounding box center [1050, 47] width 196 height 23
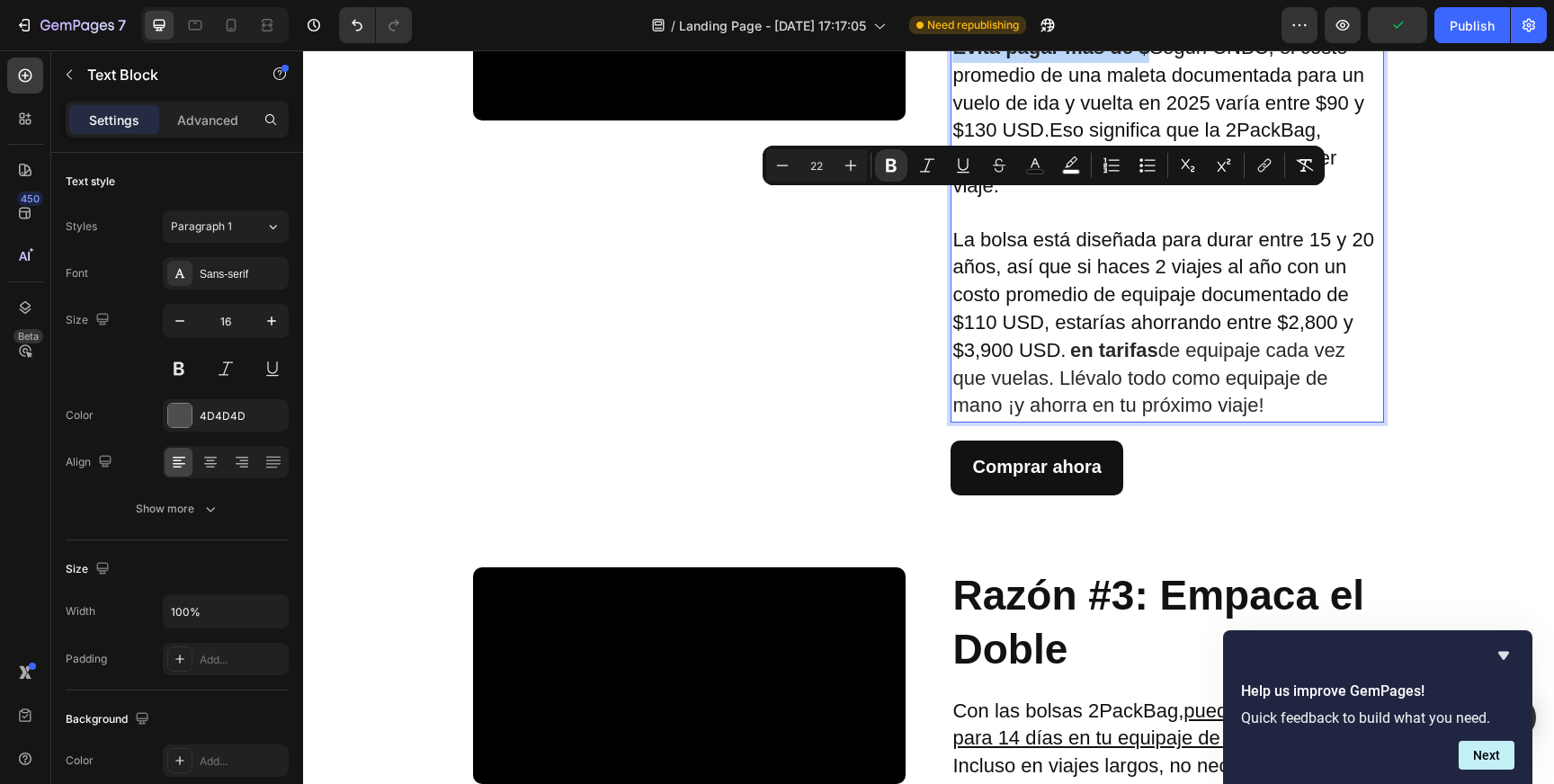
drag, startPoint x: 1141, startPoint y: 206, endPoint x: 947, endPoint y: 208, distance: 194.0
click at [952, 59] on strong "Evita pagar más de $" at bounding box center [1050, 47] width 196 height 23
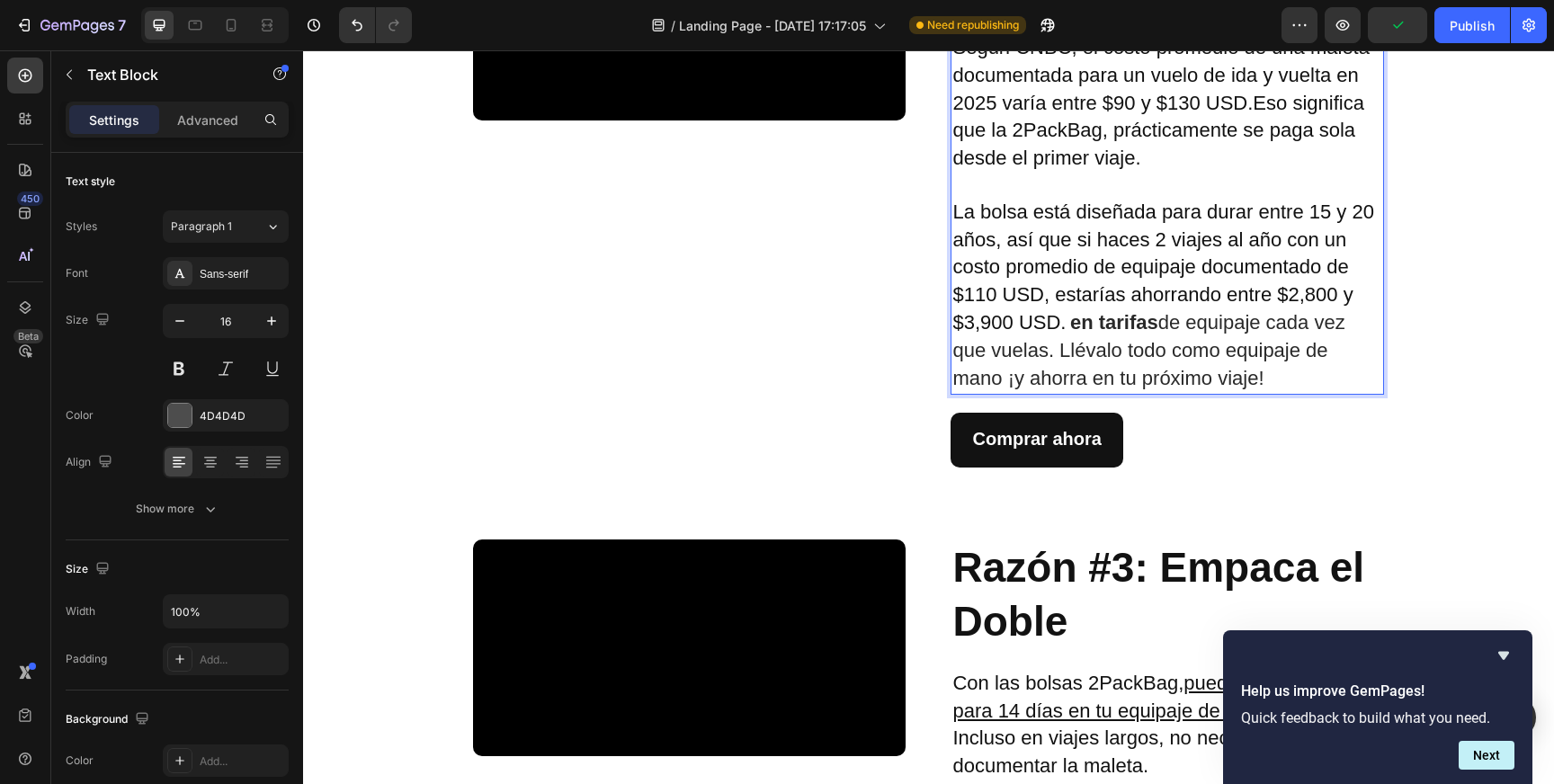
click at [1058, 169] on span "Según CNBC, el costo promedio de una maleta documentada para un vuelo de ida y …" at bounding box center [1160, 102] width 417 height 133
click at [1037, 169] on span "Según CNBC, el costo promedio de una maleta documentada para un vuelo de ida y …" at bounding box center [1160, 102] width 417 height 133
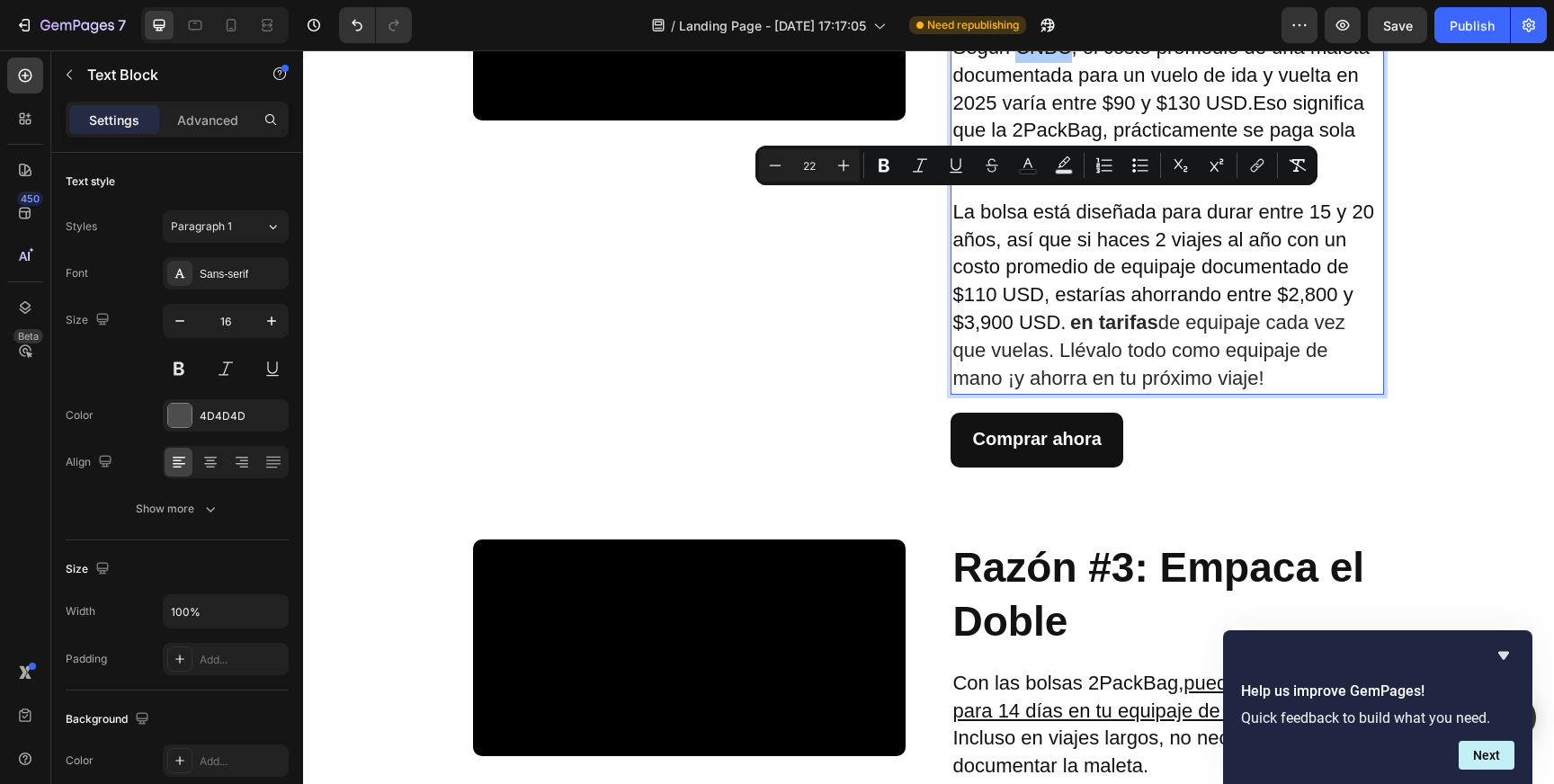
drag, startPoint x: 888, startPoint y: 171, endPoint x: 898, endPoint y: 176, distance: 11.2
click at [888, 171] on icon "Editor contextual toolbar" at bounding box center [883, 165] width 18 height 18
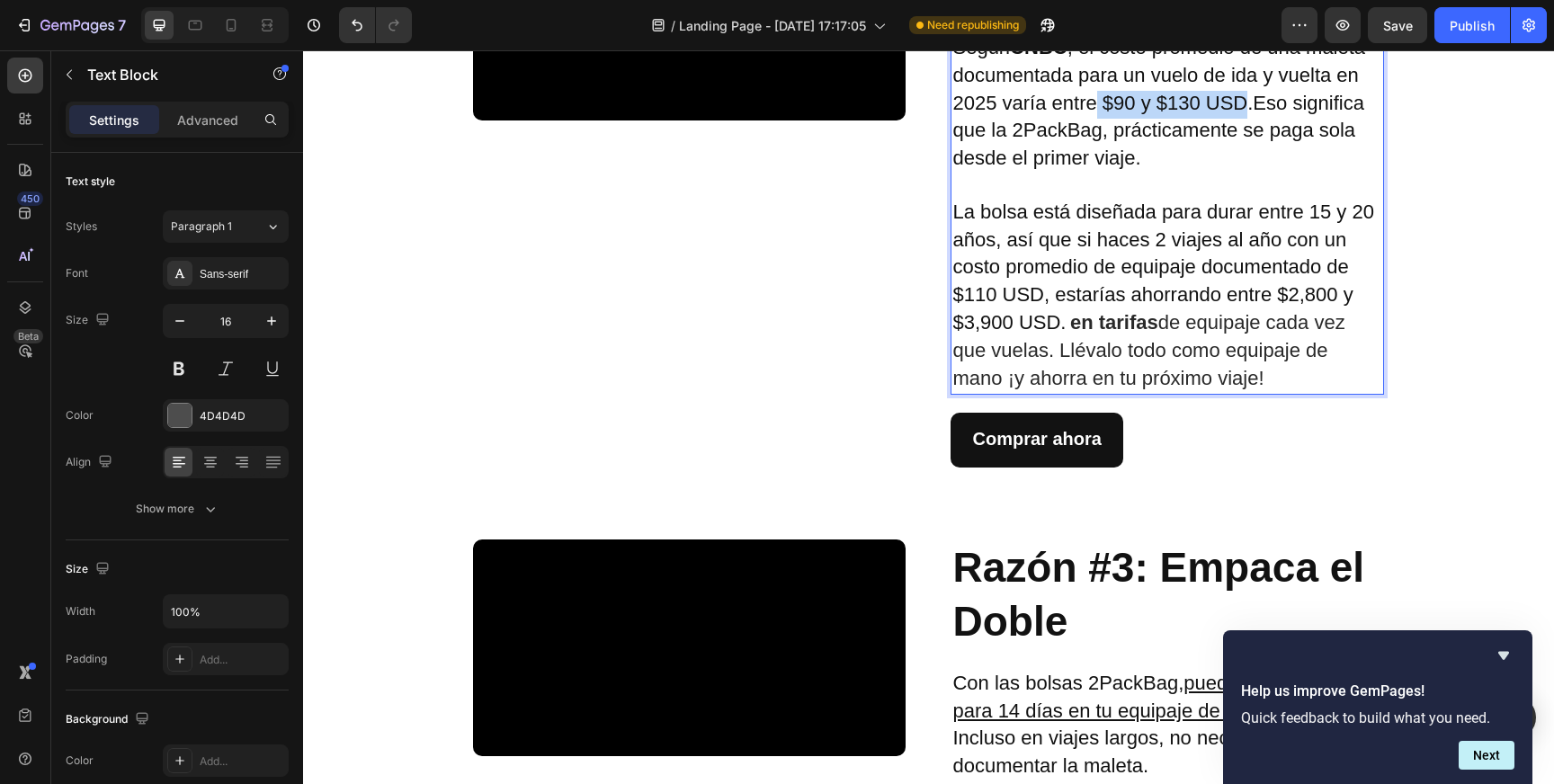
drag, startPoint x: 1092, startPoint y: 260, endPoint x: 1238, endPoint y: 258, distance: 146.0
click at [1238, 169] on span "Según CNBC , el costo promedio de una maleta documentada para un vuelo de ida y…" at bounding box center [1158, 102] width 413 height 133
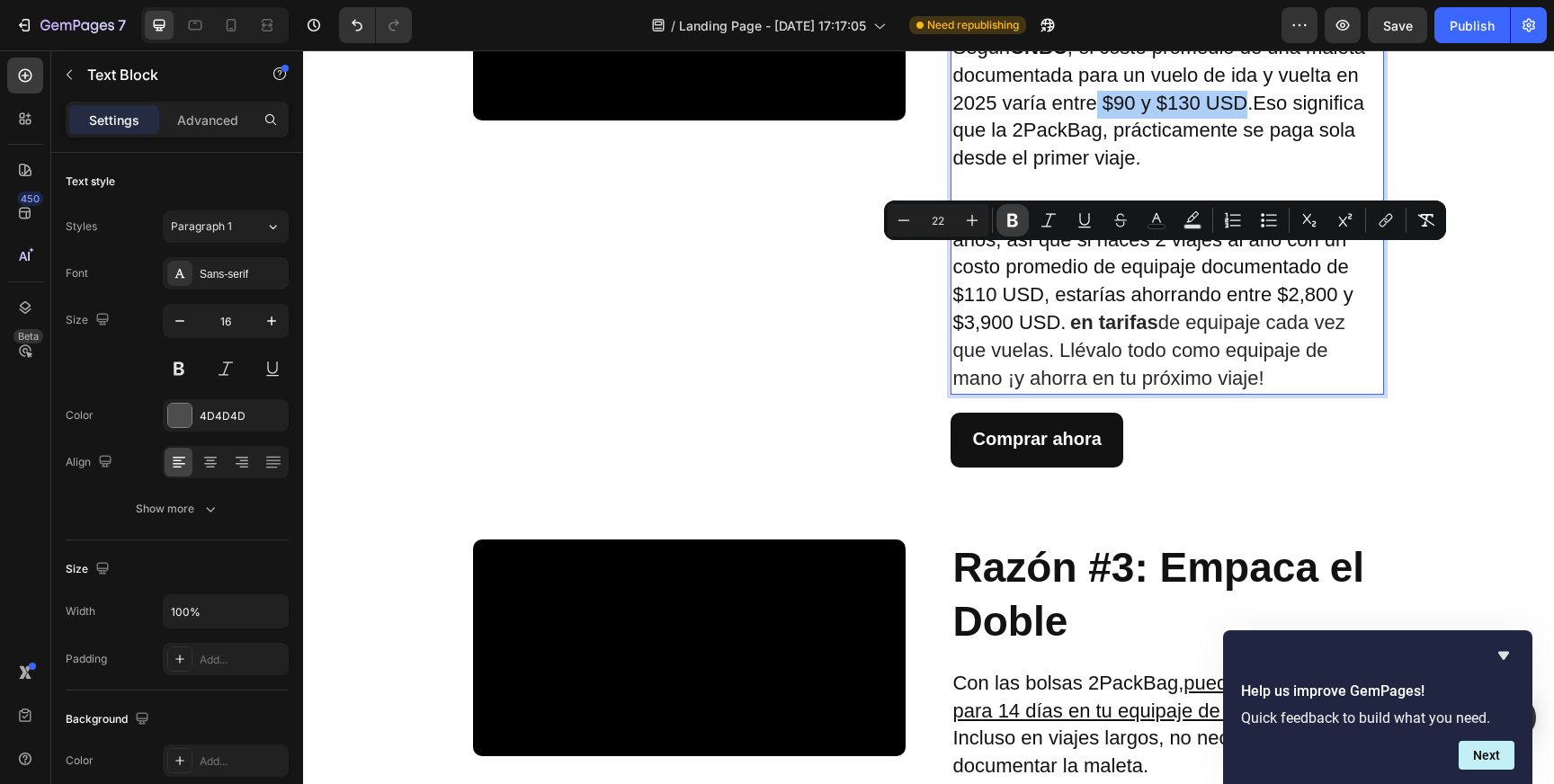
click at [1003, 227] on icon "Editor contextual toolbar" at bounding box center [1012, 220] width 18 height 18
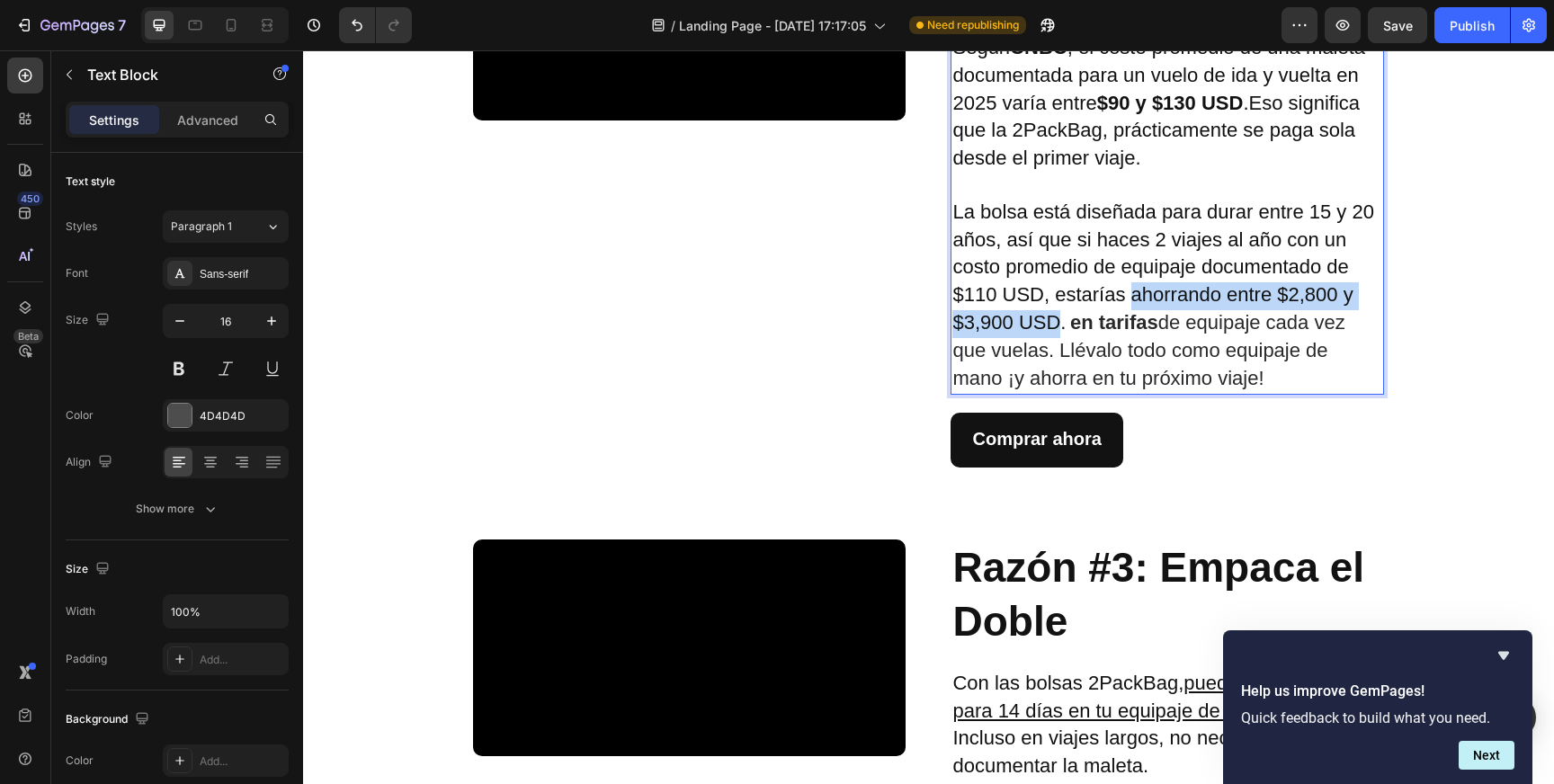
drag, startPoint x: 1124, startPoint y: 452, endPoint x: 1048, endPoint y: 486, distance: 83.3
click at [1048, 333] on span "La bolsa está diseñada para durar entre 15 y 20 años, así que si haces 2 viajes…" at bounding box center [1163, 266] width 421 height 133
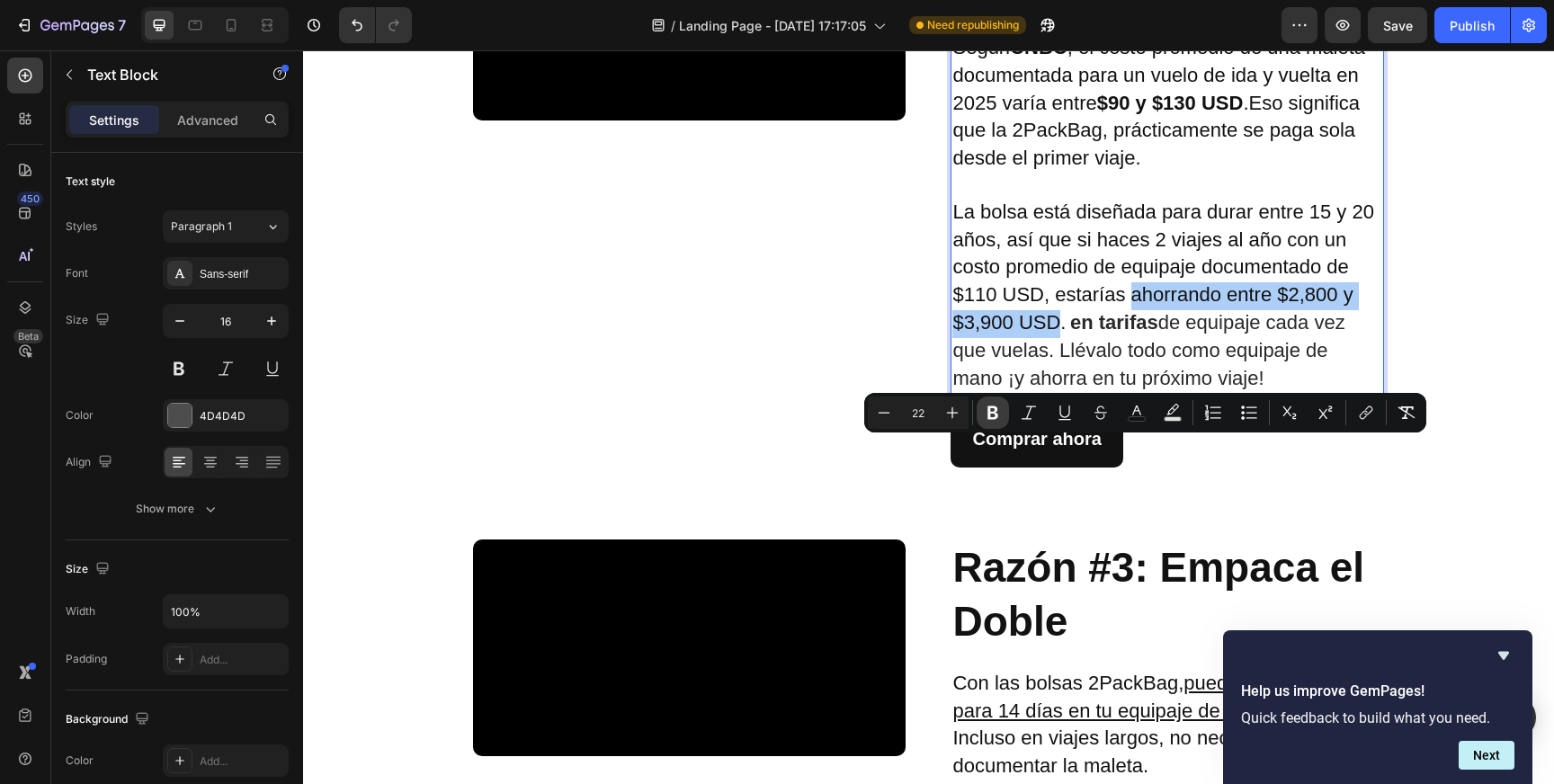
click at [993, 412] on icon "Editor contextual toolbar" at bounding box center [992, 413] width 10 height 13
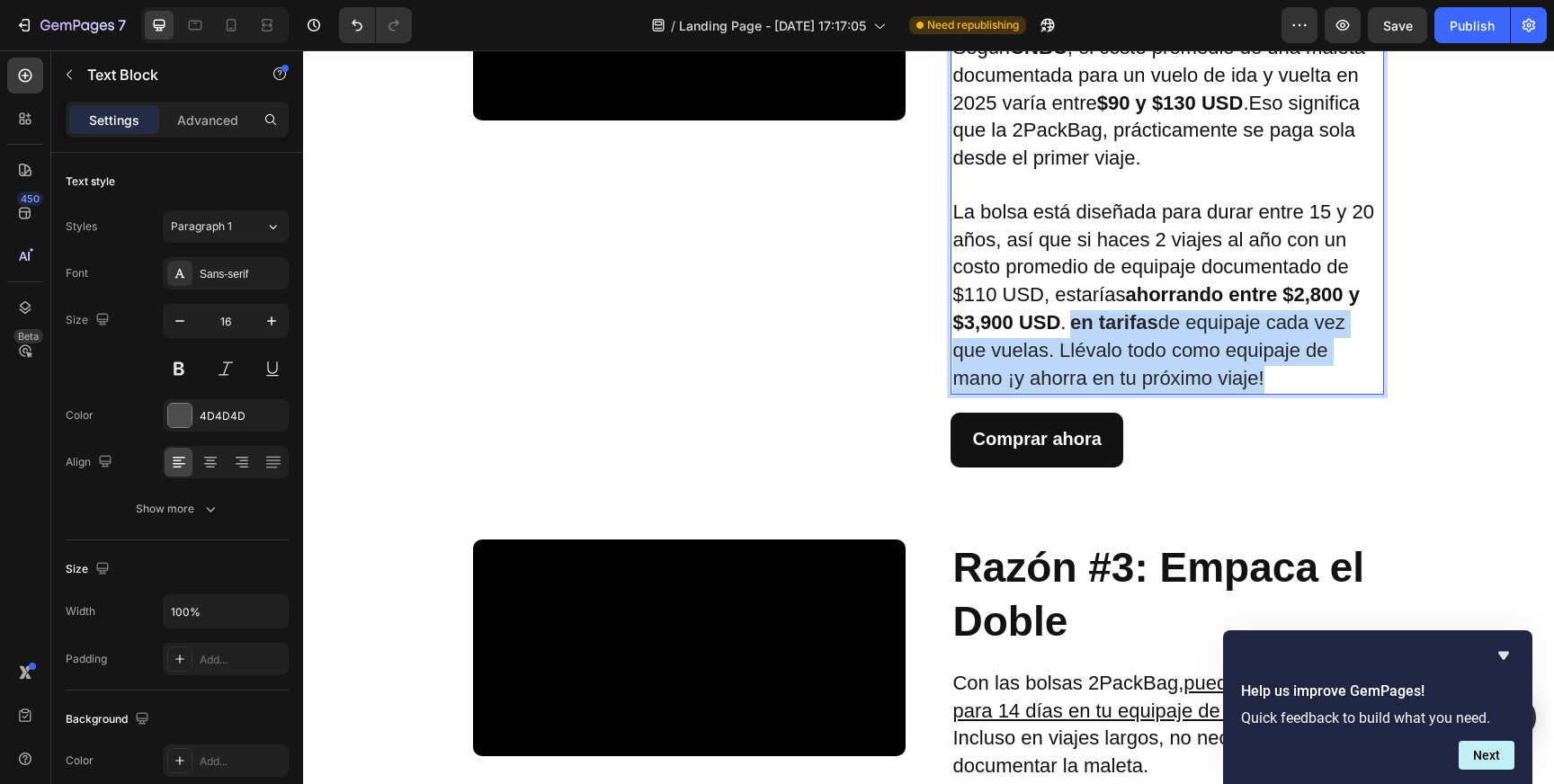
drag, startPoint x: 1066, startPoint y: 478, endPoint x: 1261, endPoint y: 538, distance: 204.0
click at [1261, 394] on p "La bolsa está diseñada para durar entre 15 y 20 años, así que si haces 2 viajes…" at bounding box center [1167, 297] width 429 height 195
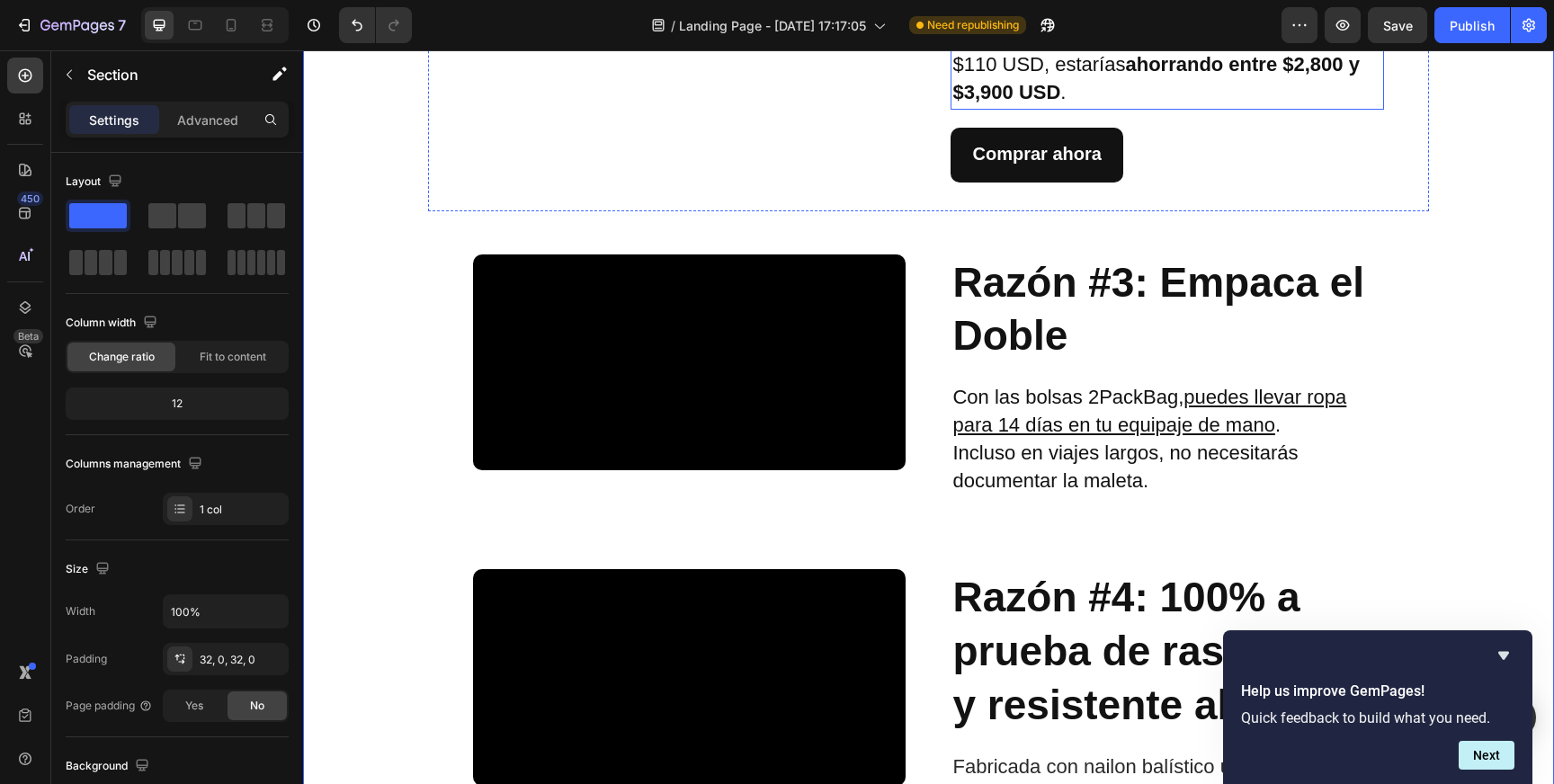
scroll to position [1610, 0]
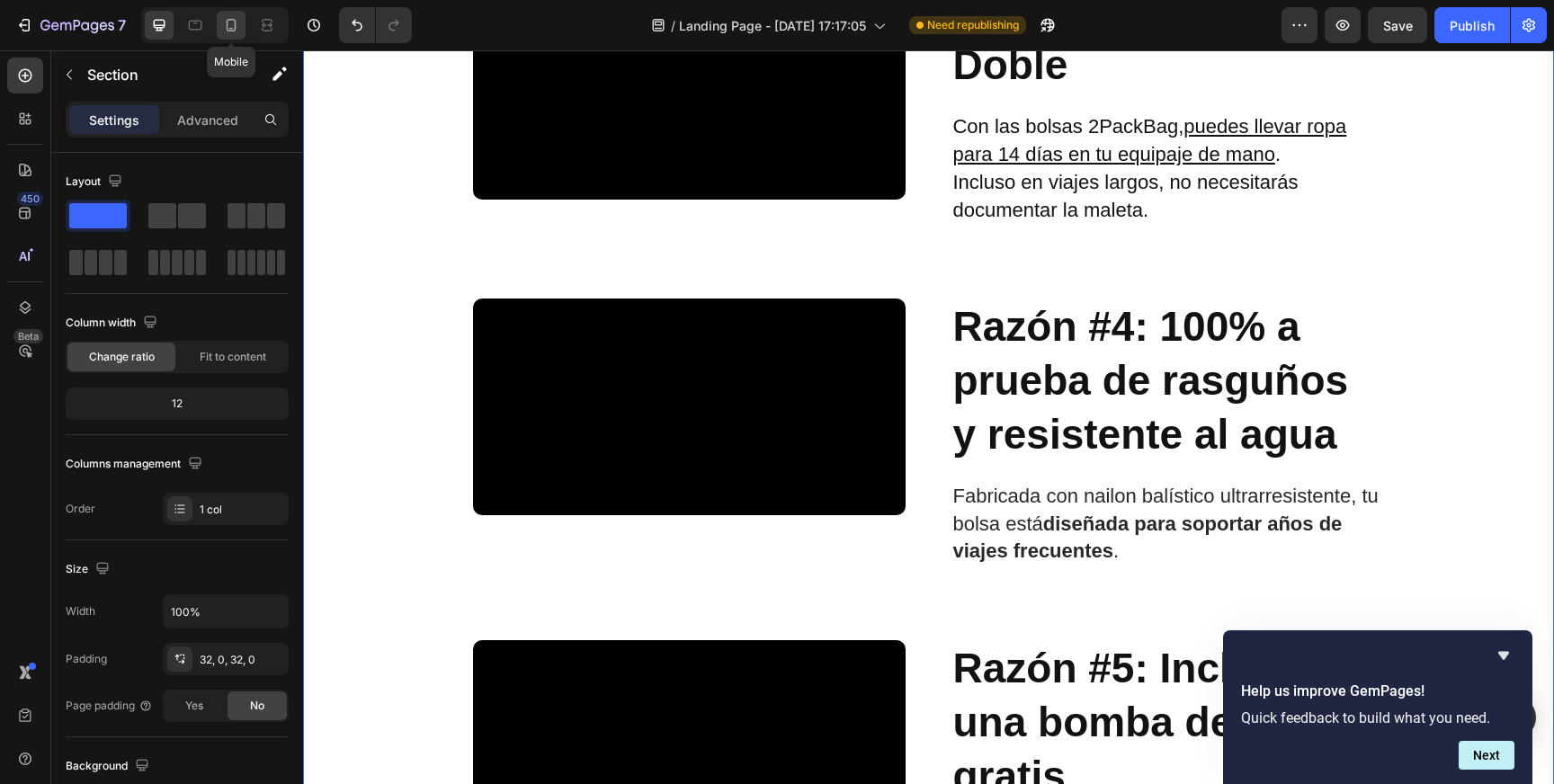
click at [225, 30] on icon at bounding box center [231, 25] width 18 height 18
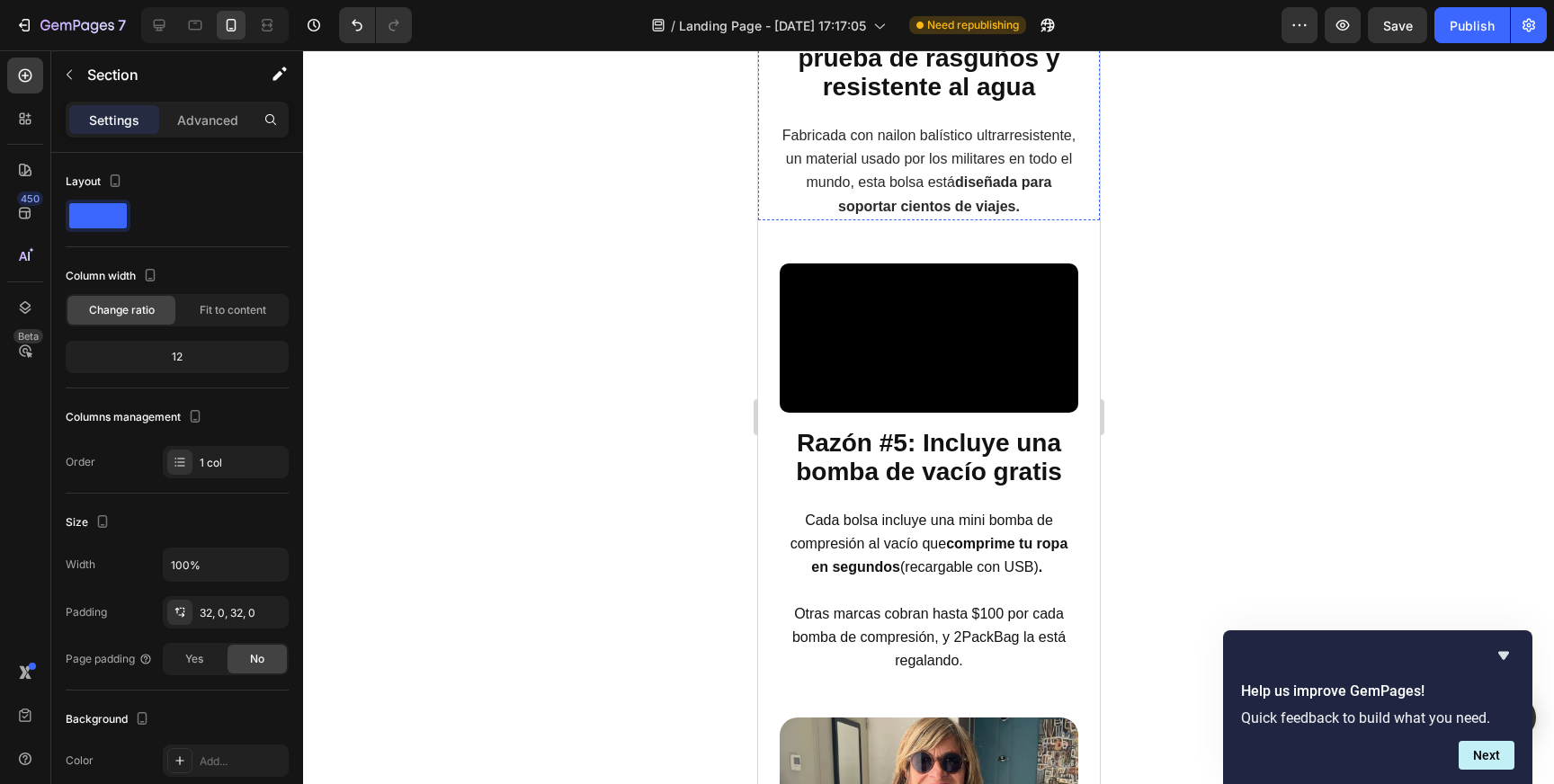
scroll to position [2067, 0]
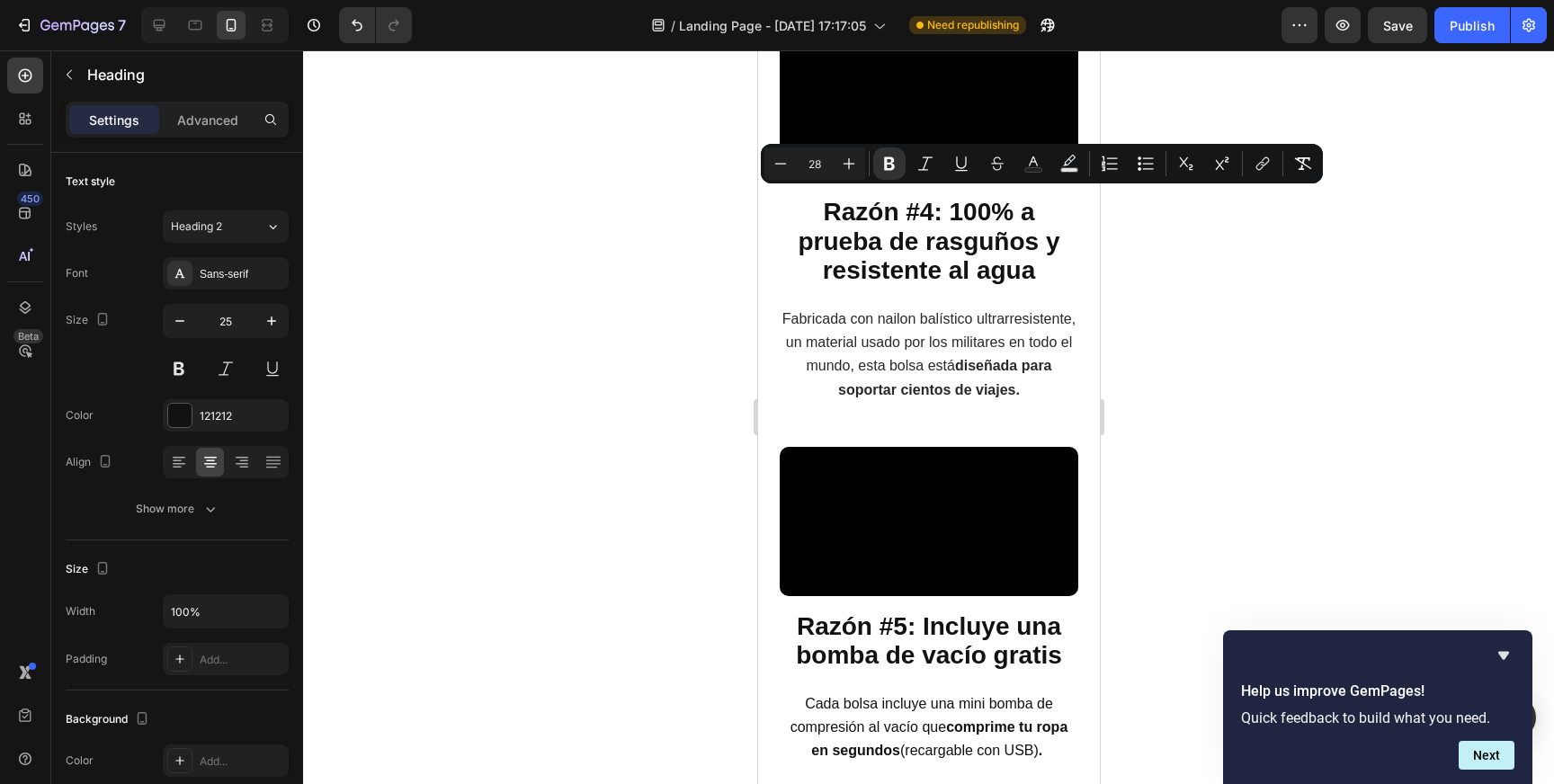
copy strong "Razón #3: Empaca el Doble"
click at [161, 26] on icon at bounding box center [160, 26] width 11 height 11
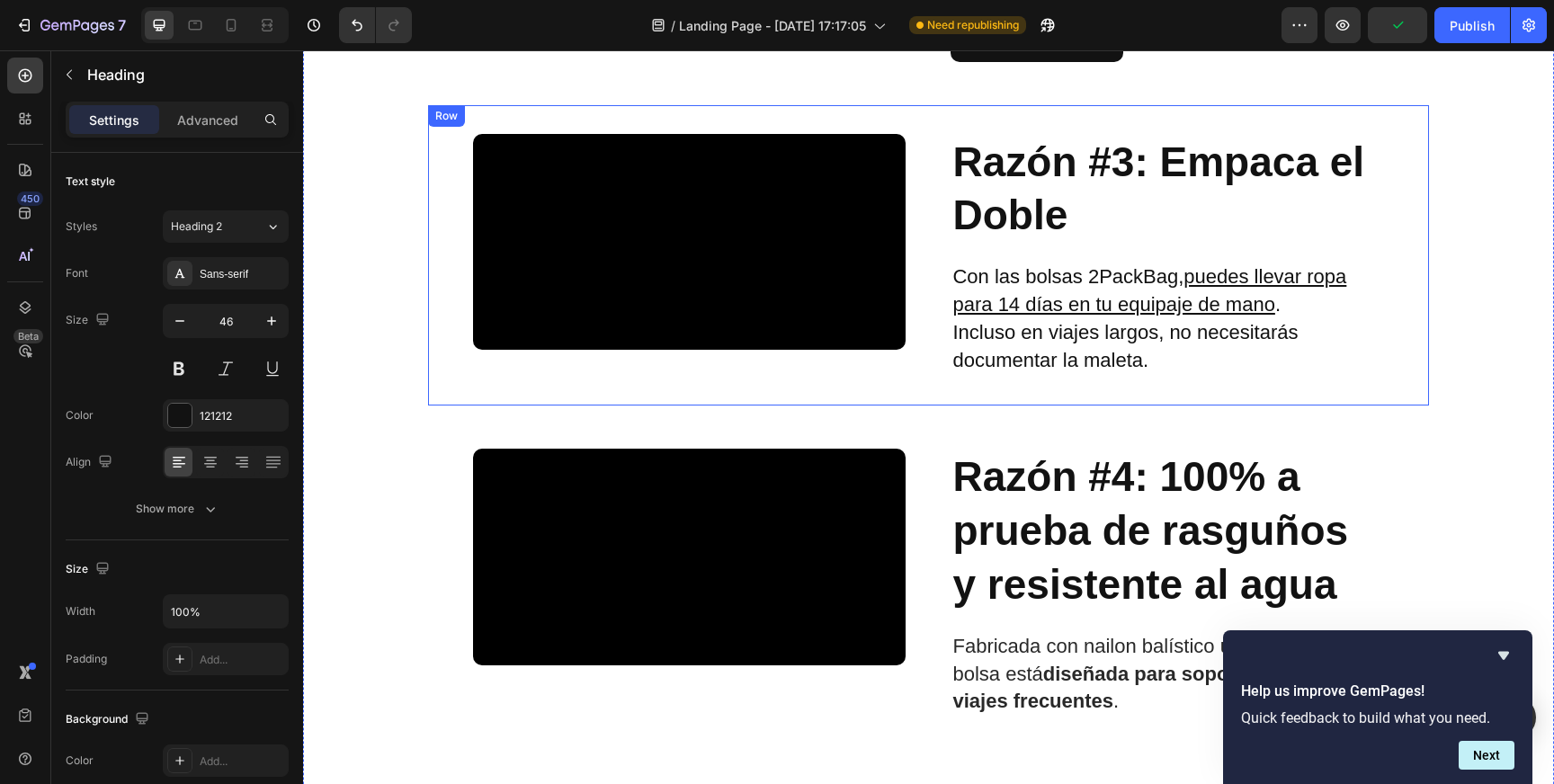
scroll to position [1420, 0]
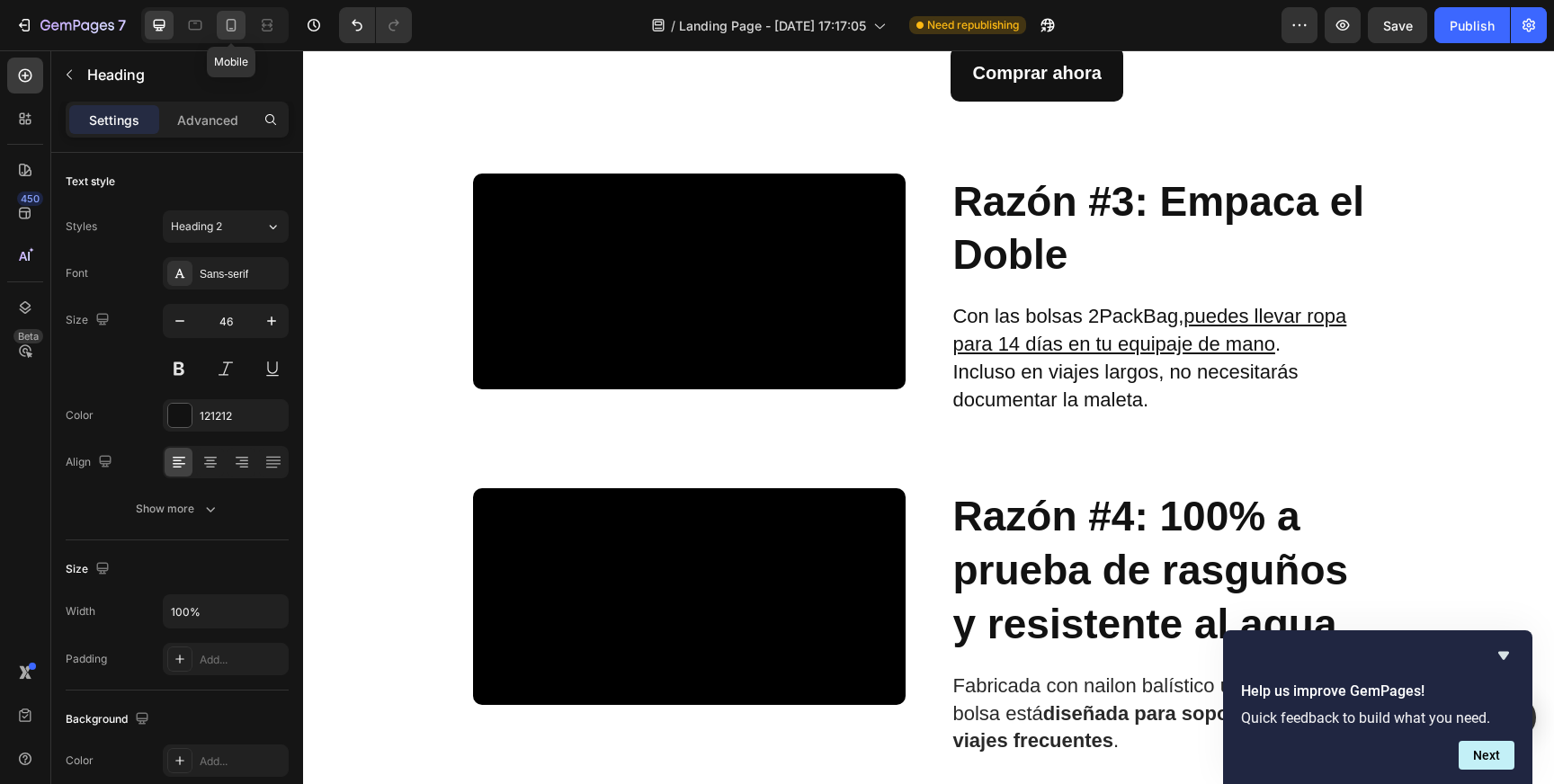
click at [234, 26] on icon at bounding box center [231, 25] width 9 height 12
type input "25"
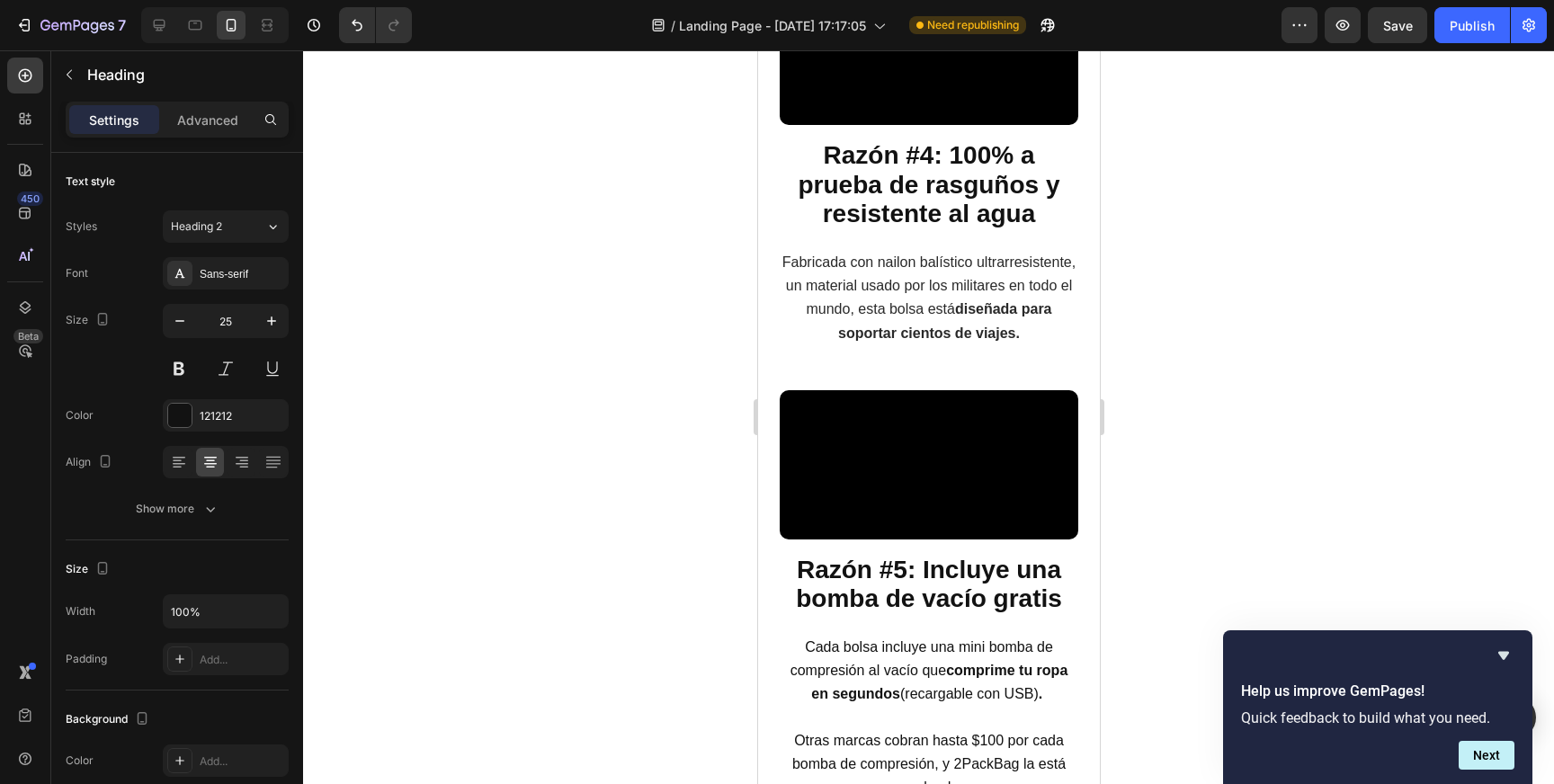
scroll to position [2074, 0]
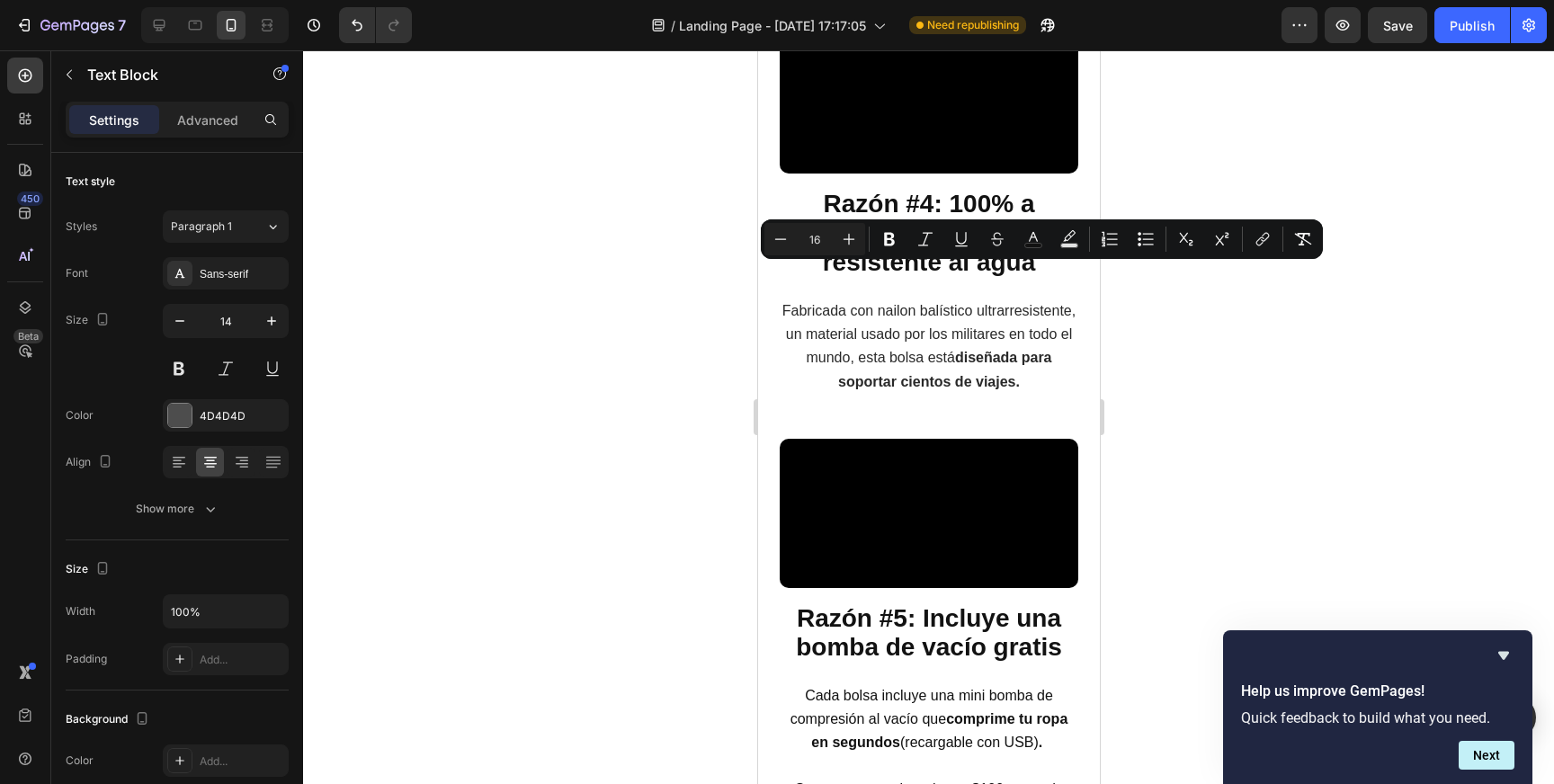
copy p "Con las bolsas de compresión al vacío de 2PackBag, puedes llevar ropa para 14 d…"
click at [166, 24] on icon at bounding box center [159, 25] width 18 height 18
type input "16"
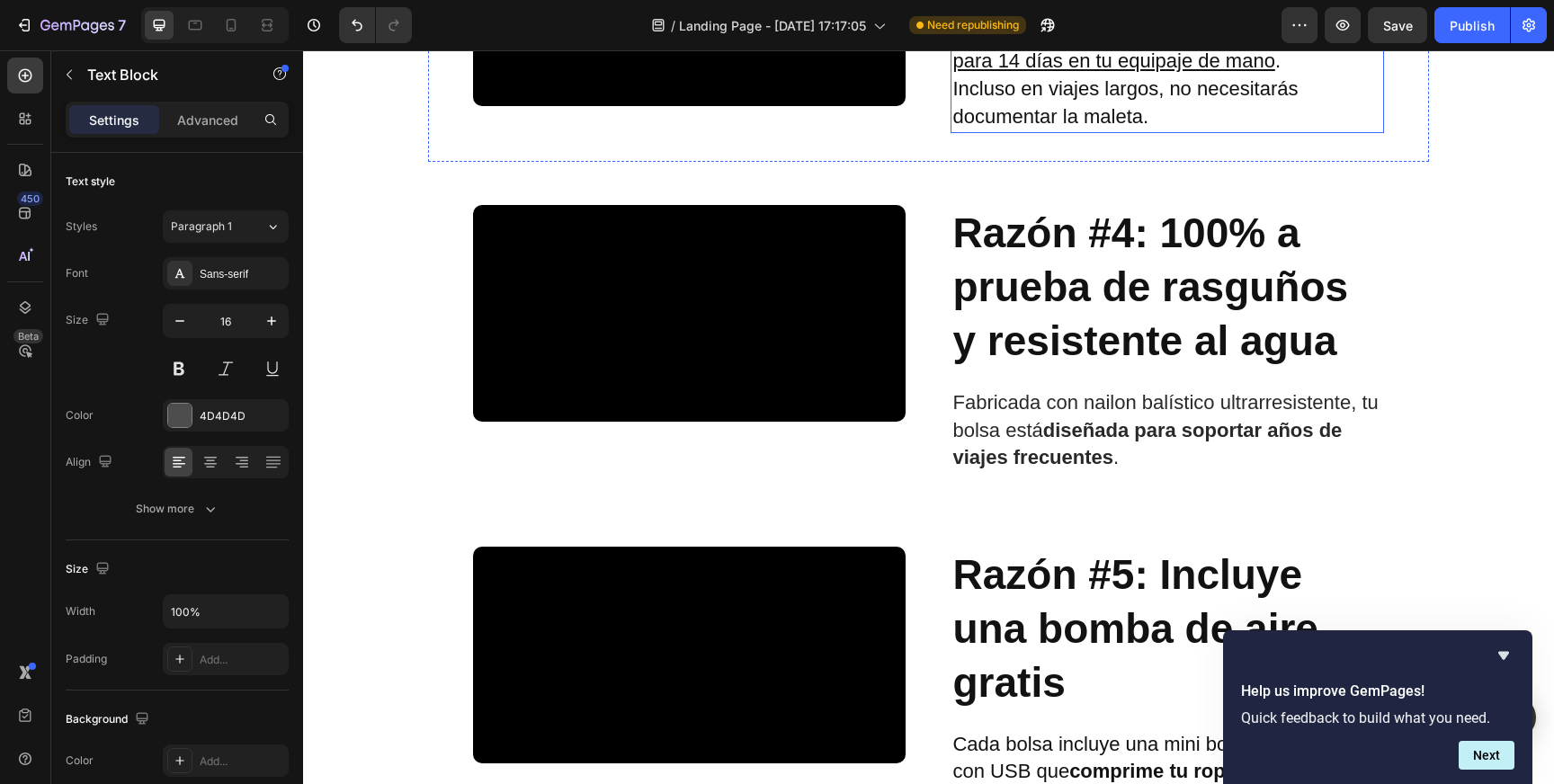
scroll to position [1697, 0]
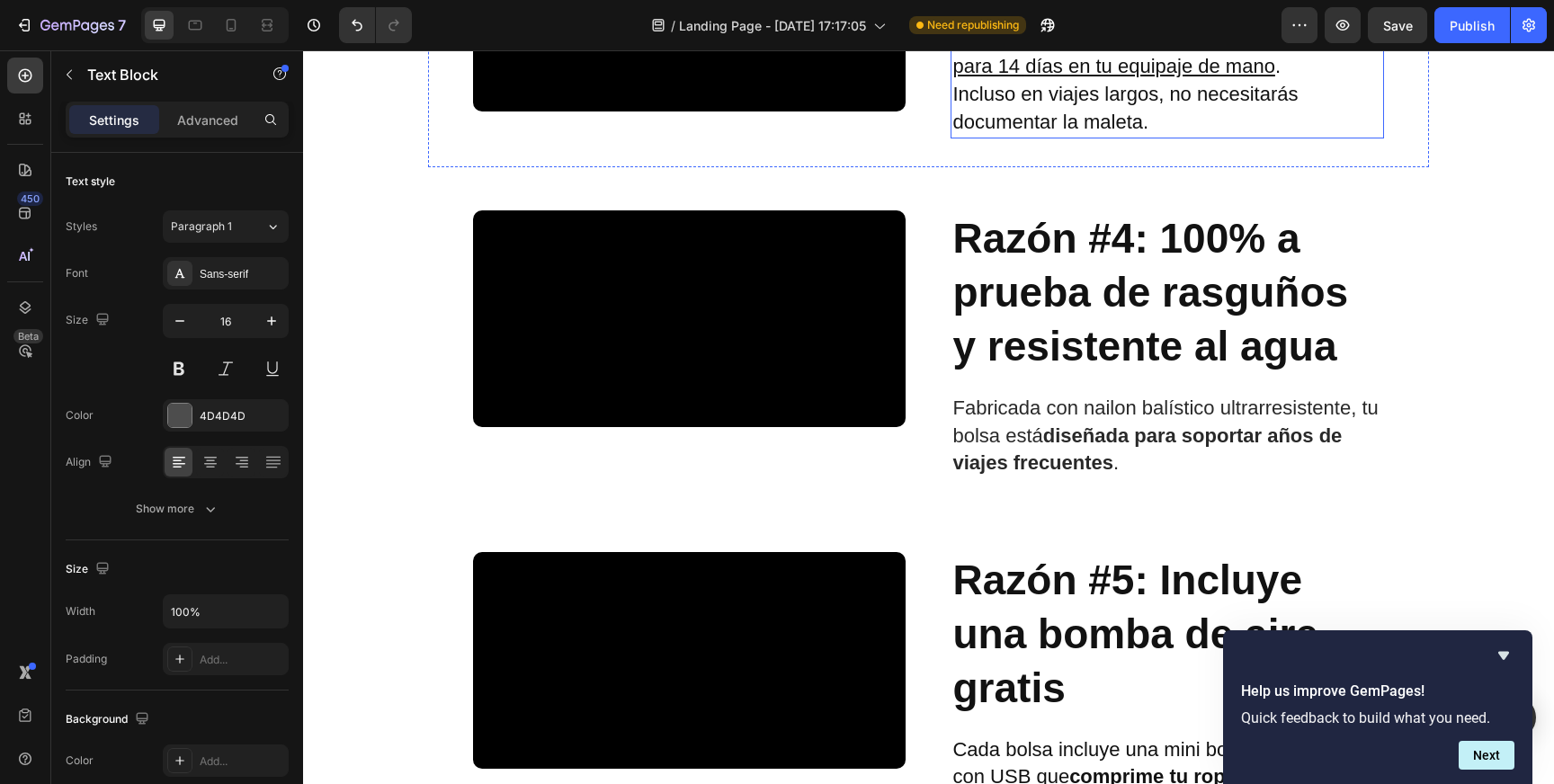
click at [1054, 137] on p "Con las bolsas 2PackBag, puedes llevar ropa para 14 días en tu equipaje de mano…" at bounding box center [1167, 81] width 429 height 111
click at [1028, 137] on p "Con las bolsas 2PackBag, puedes llevar ropa para 14 días en tu equipaje de mano…" at bounding box center [1167, 81] width 429 height 111
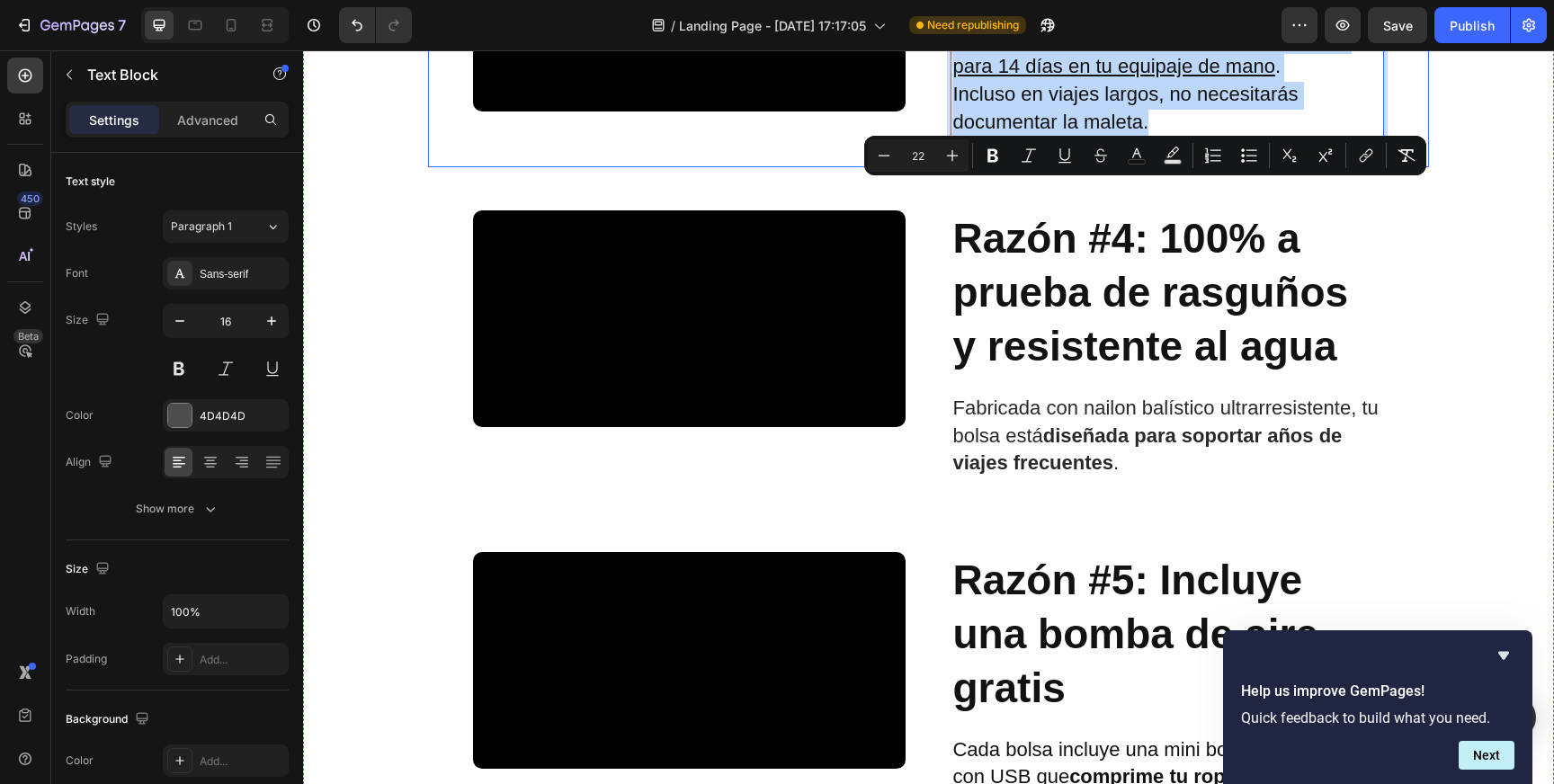
drag, startPoint x: 1152, startPoint y: 275, endPoint x: 943, endPoint y: 200, distance: 222.0
click at [943, 168] on div "Video Razón #3: Empaca el Doble Heading Con las bolsas 2PackBag, puedes llevar …" at bounding box center [929, 17] width 1001 height 301
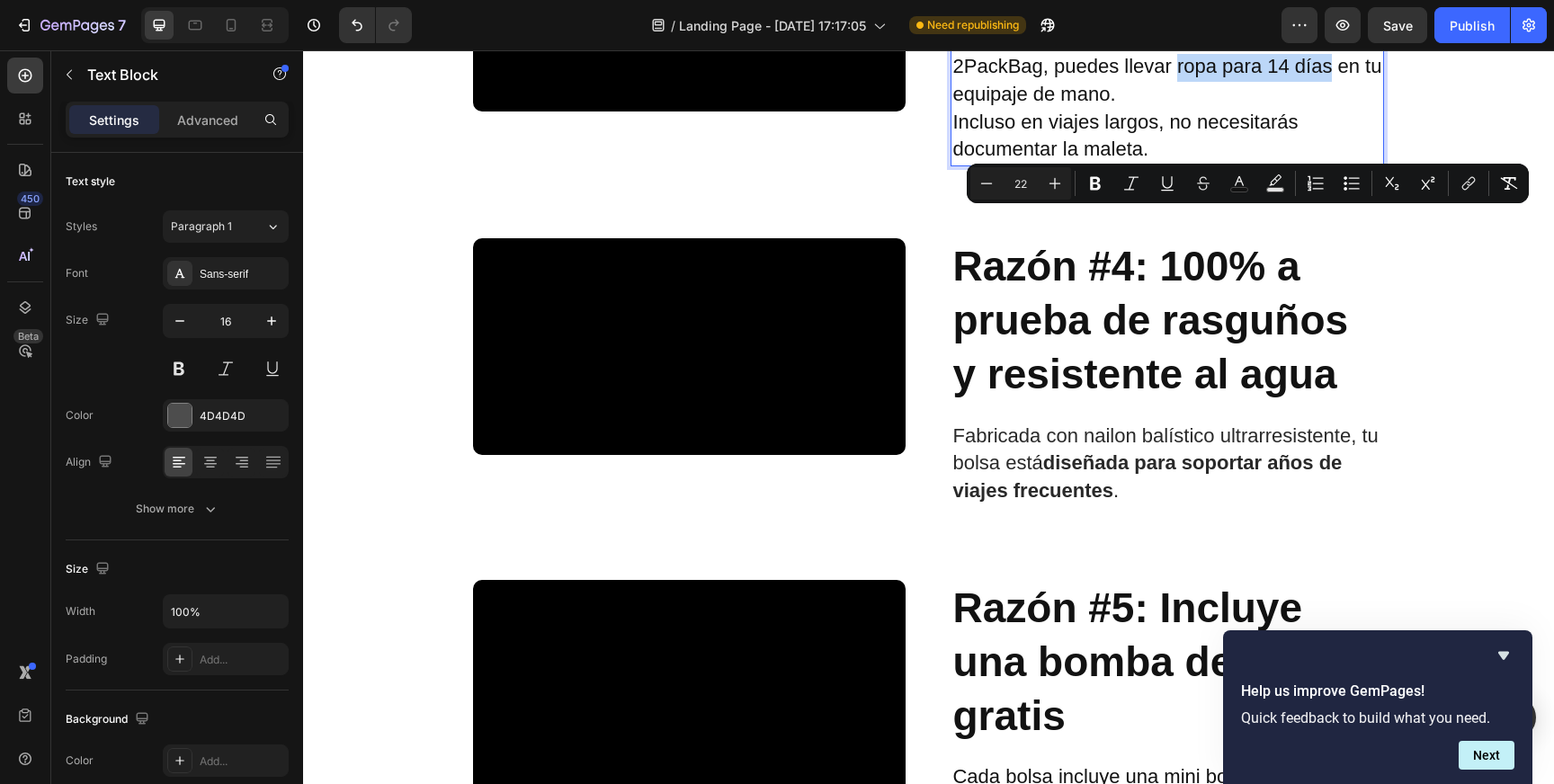
drag, startPoint x: 1171, startPoint y: 225, endPoint x: 1327, endPoint y: 230, distance: 156.1
click at [1327, 105] on span "Con las bolsas de compresión al vacío de 2PackBag, puedes llevar ropa para 14 d…" at bounding box center [1167, 66] width 429 height 78
click at [1103, 182] on icon "Editor contextual toolbar" at bounding box center [1095, 183] width 18 height 18
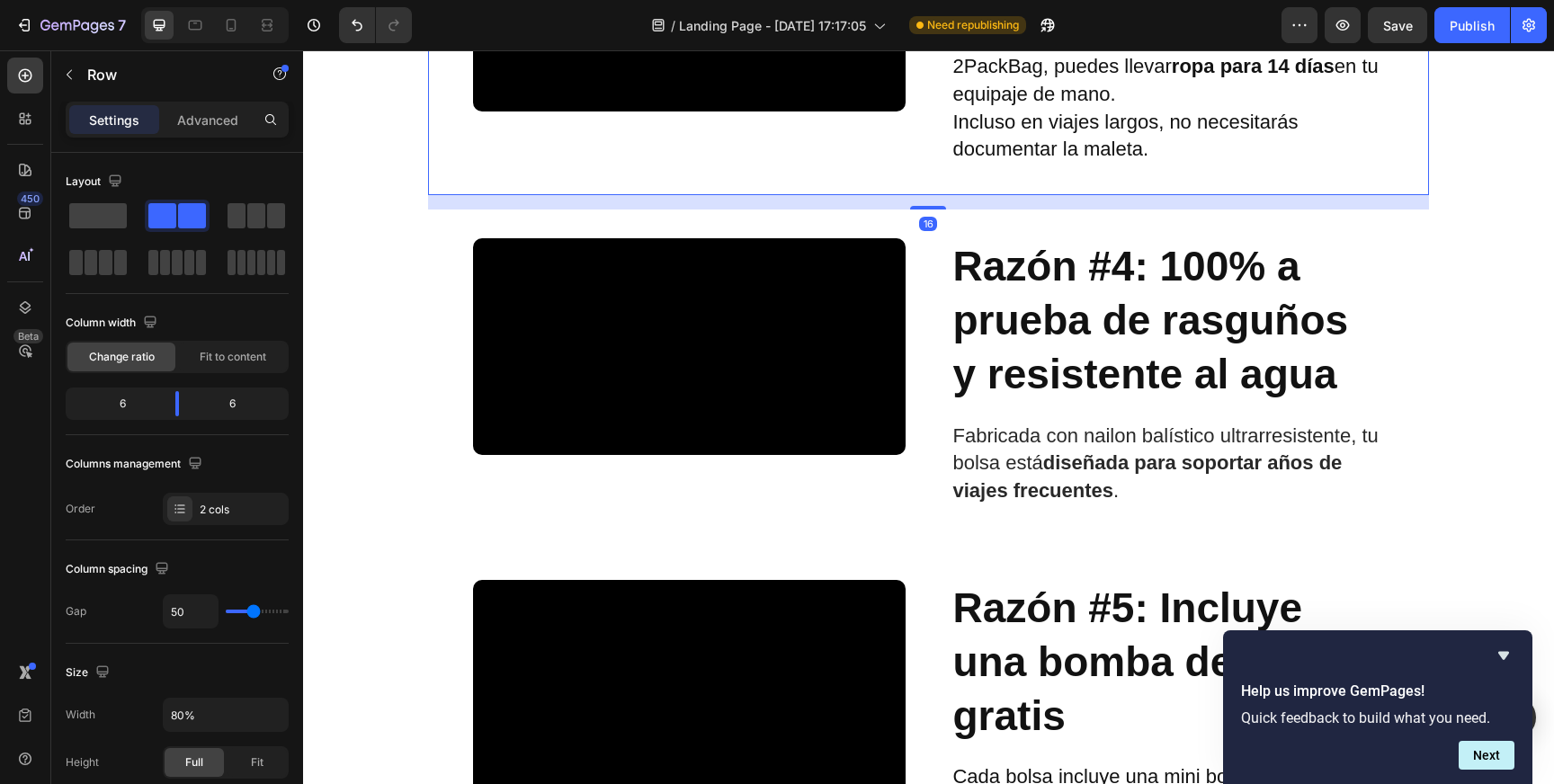
click at [1233, 167] on div "Razón #3: Empaca el Doble Heading Con las bolsas de compresión al vacío de 2Pac…" at bounding box center [1167, 32] width 433 height 272
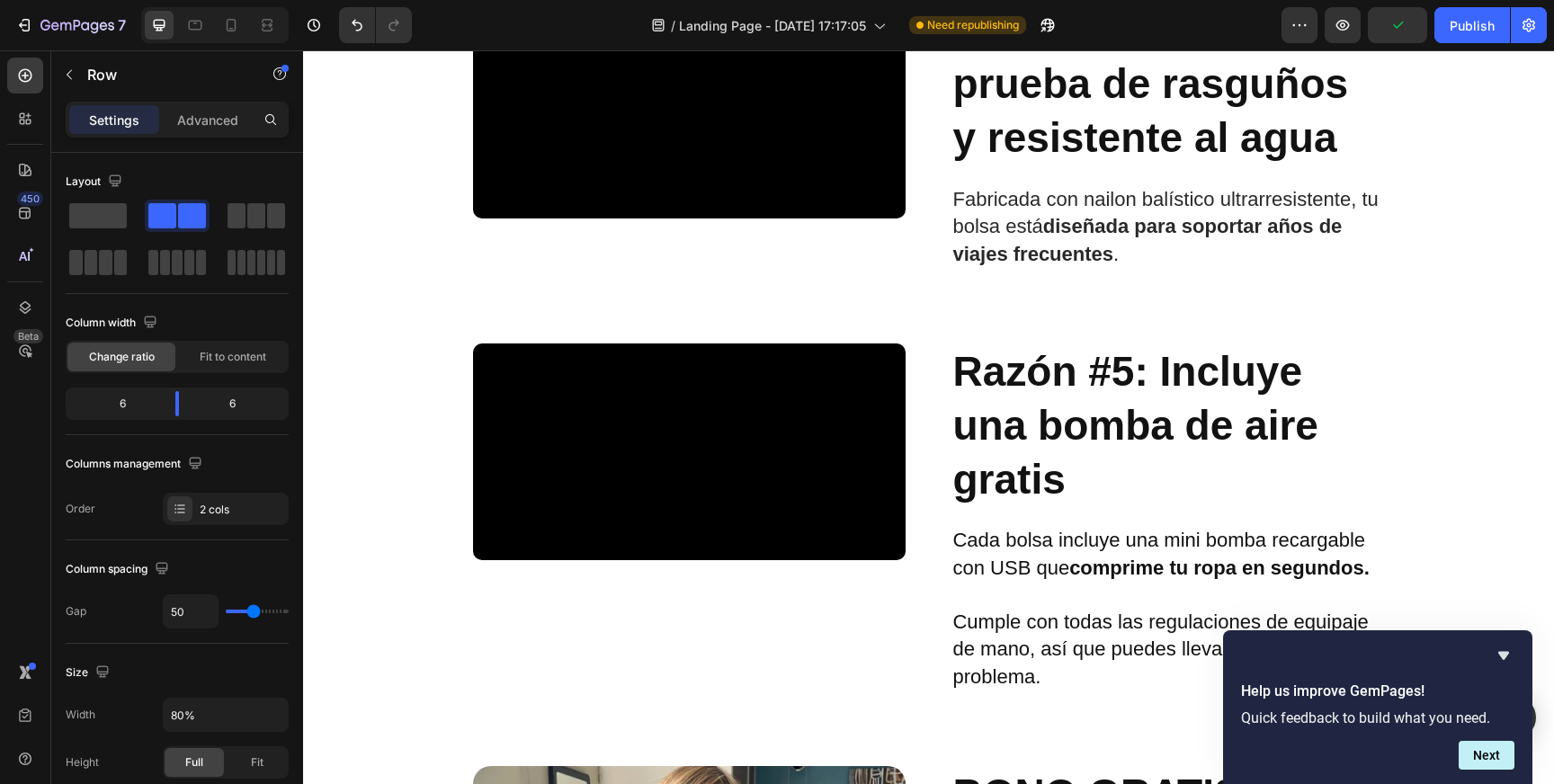
scroll to position [1954, 0]
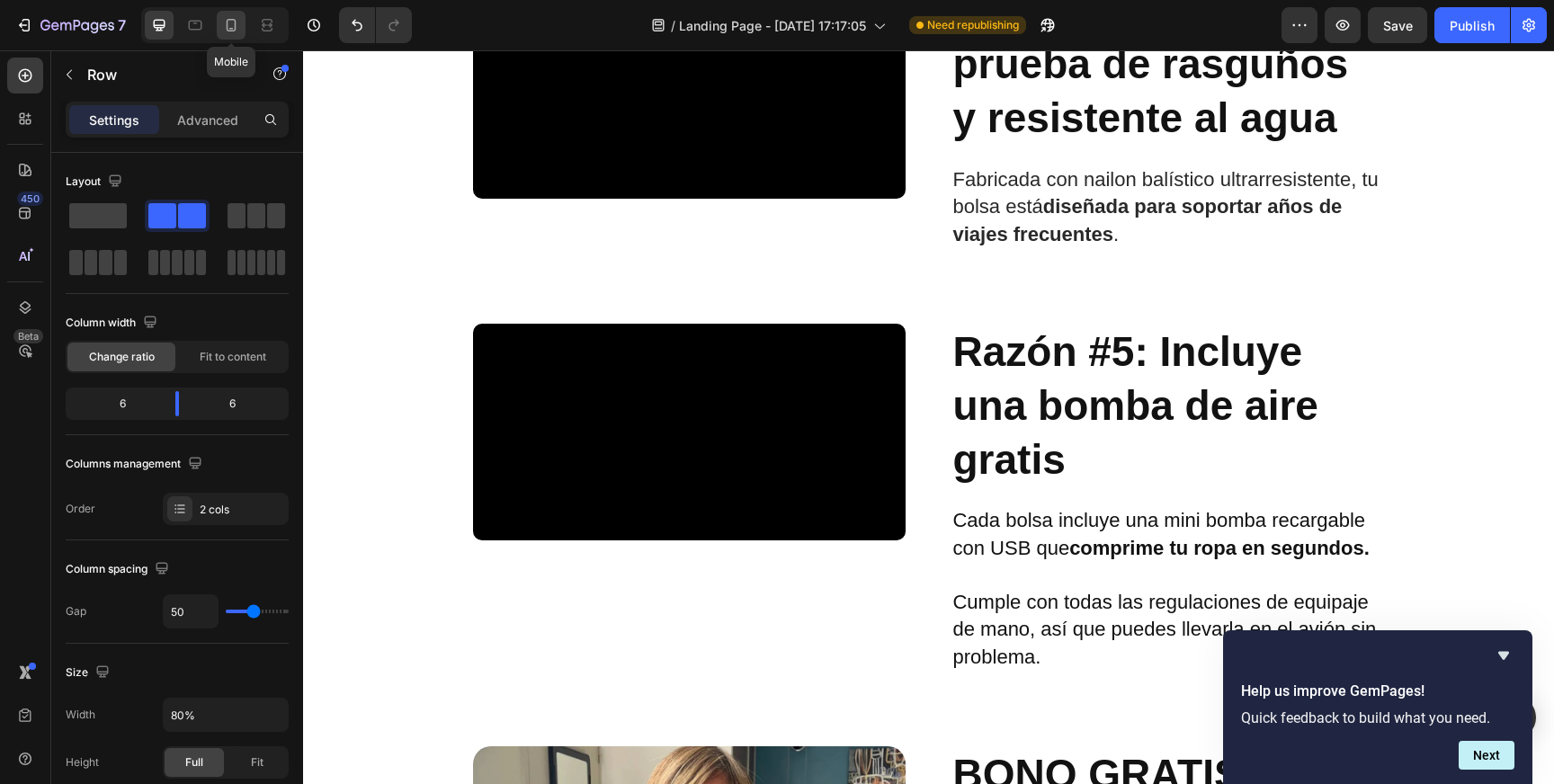
click at [235, 27] on icon at bounding box center [231, 25] width 9 height 12
type input "16"
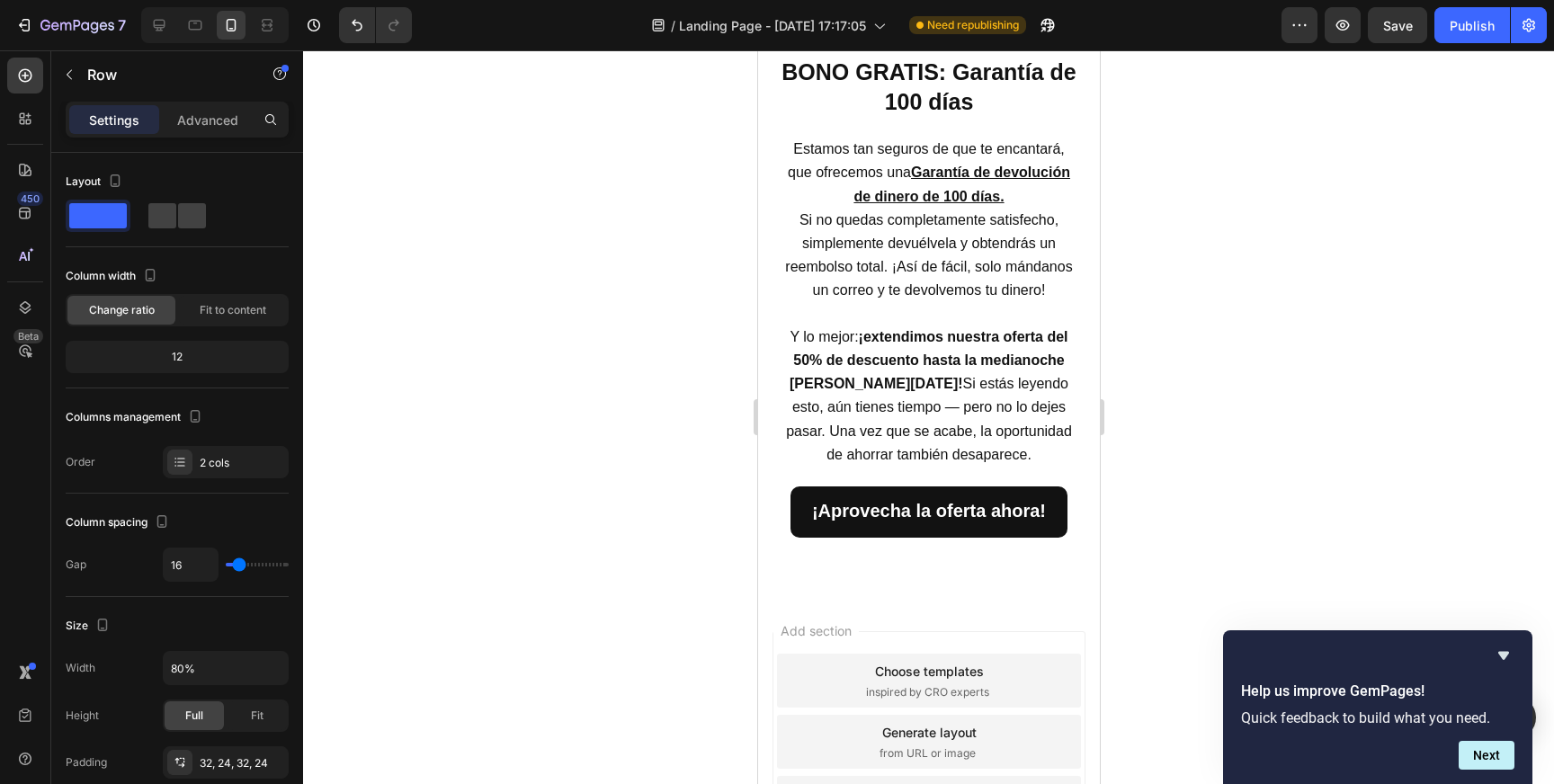
scroll to position [3224, 0]
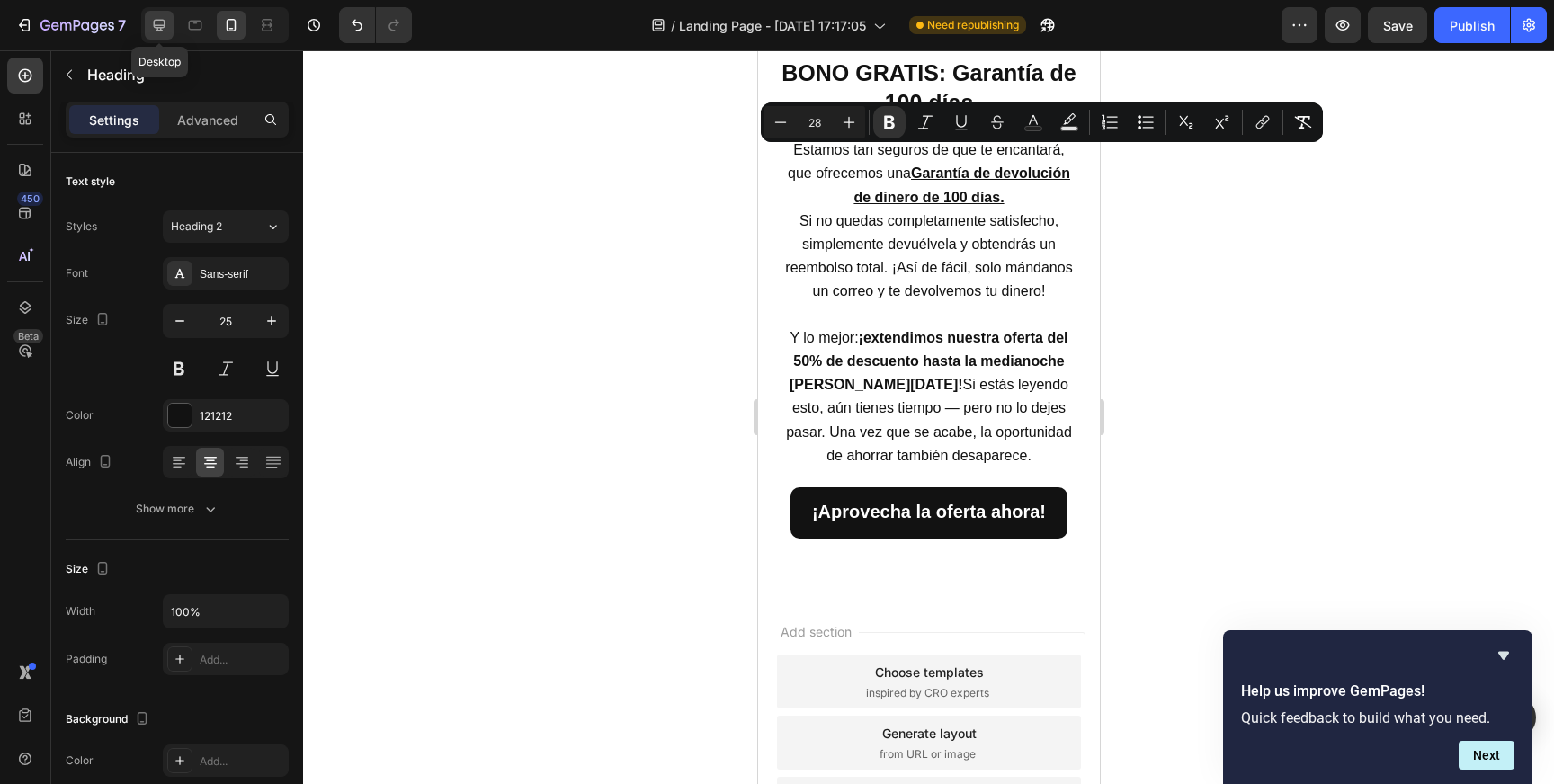
click at [154, 26] on icon at bounding box center [160, 26] width 11 height 11
type input "46"
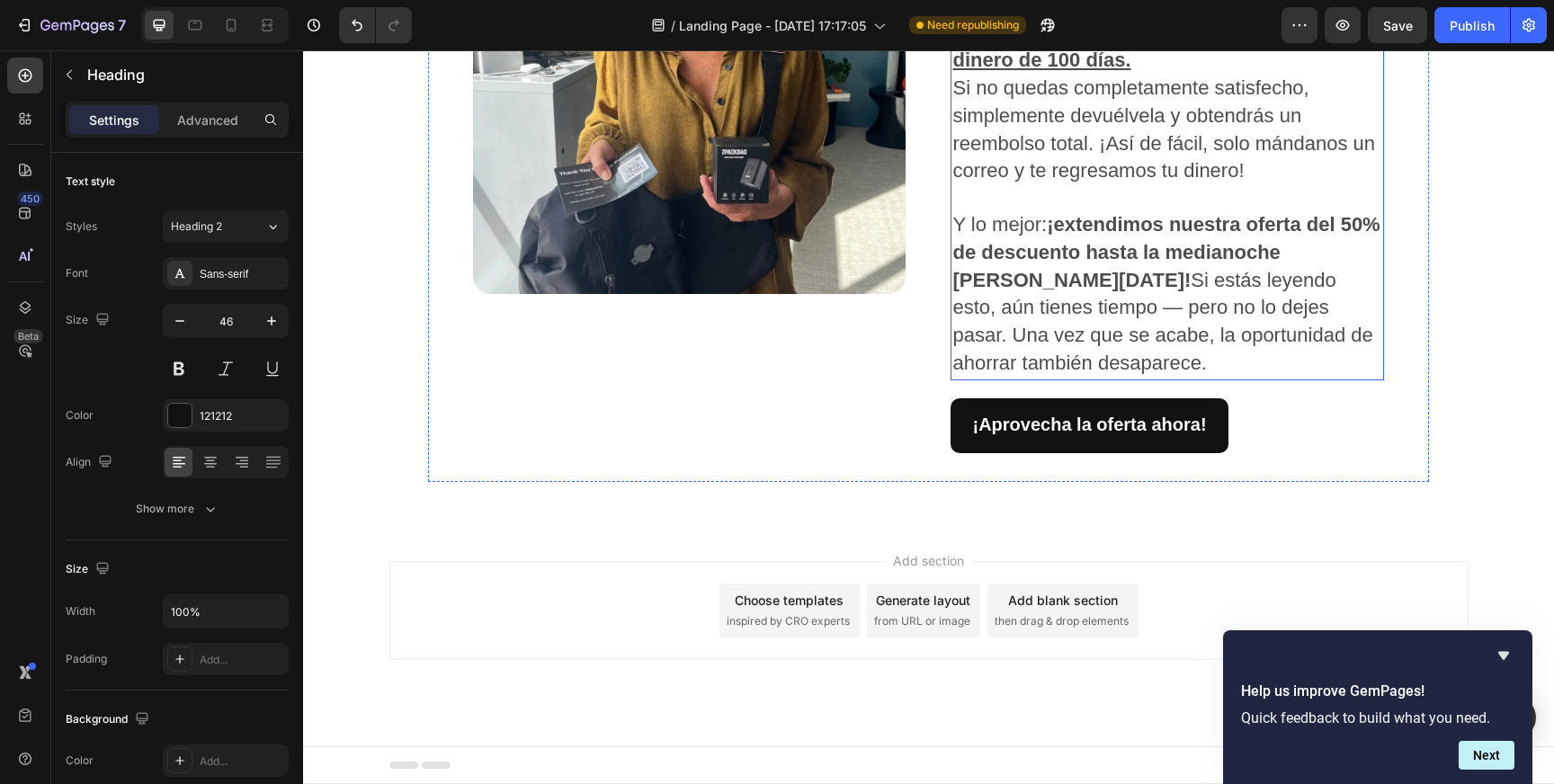
scroll to position [2556, 0]
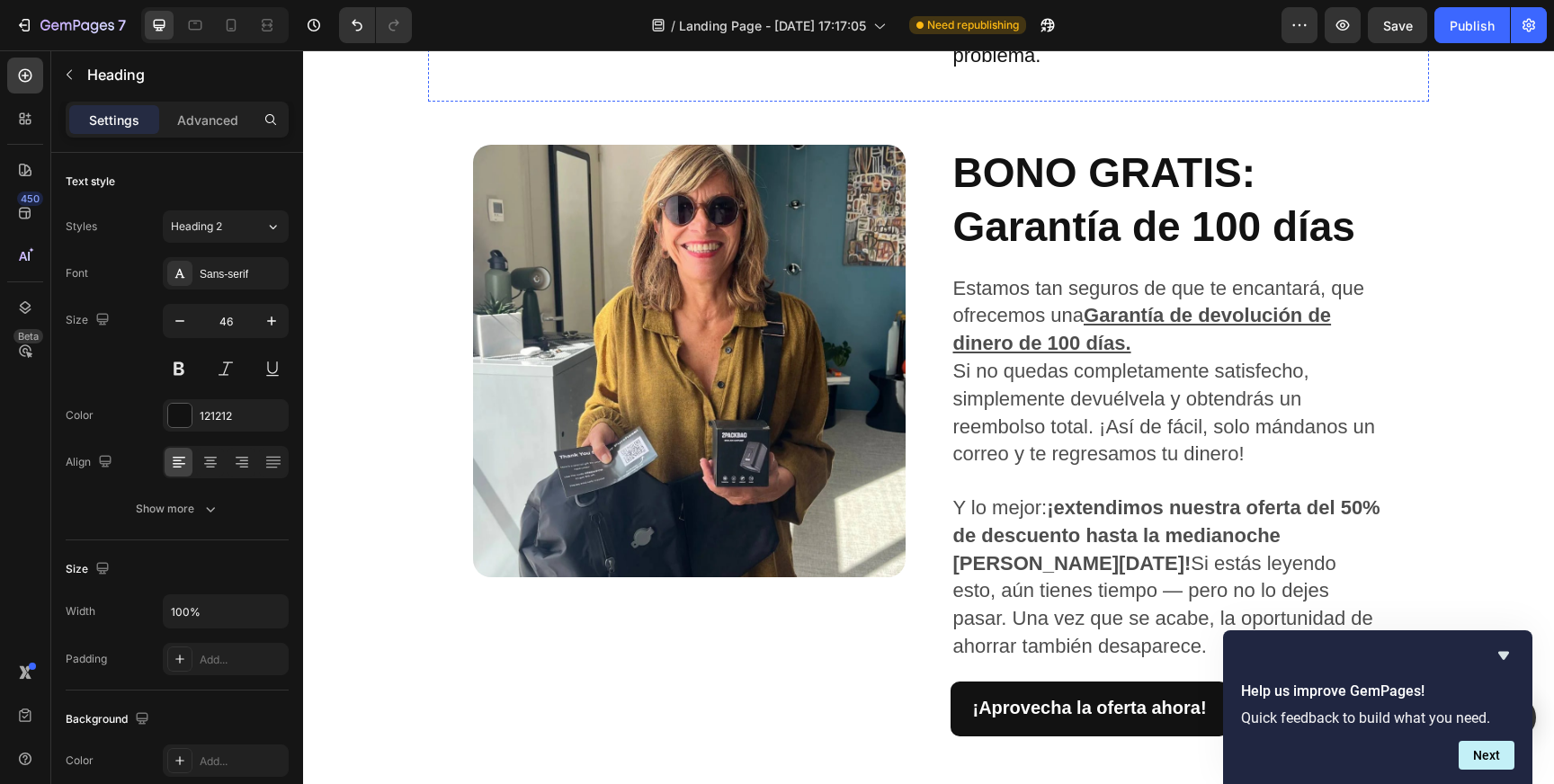
click at [231, 26] on icon at bounding box center [231, 25] width 18 height 18
type input "41"
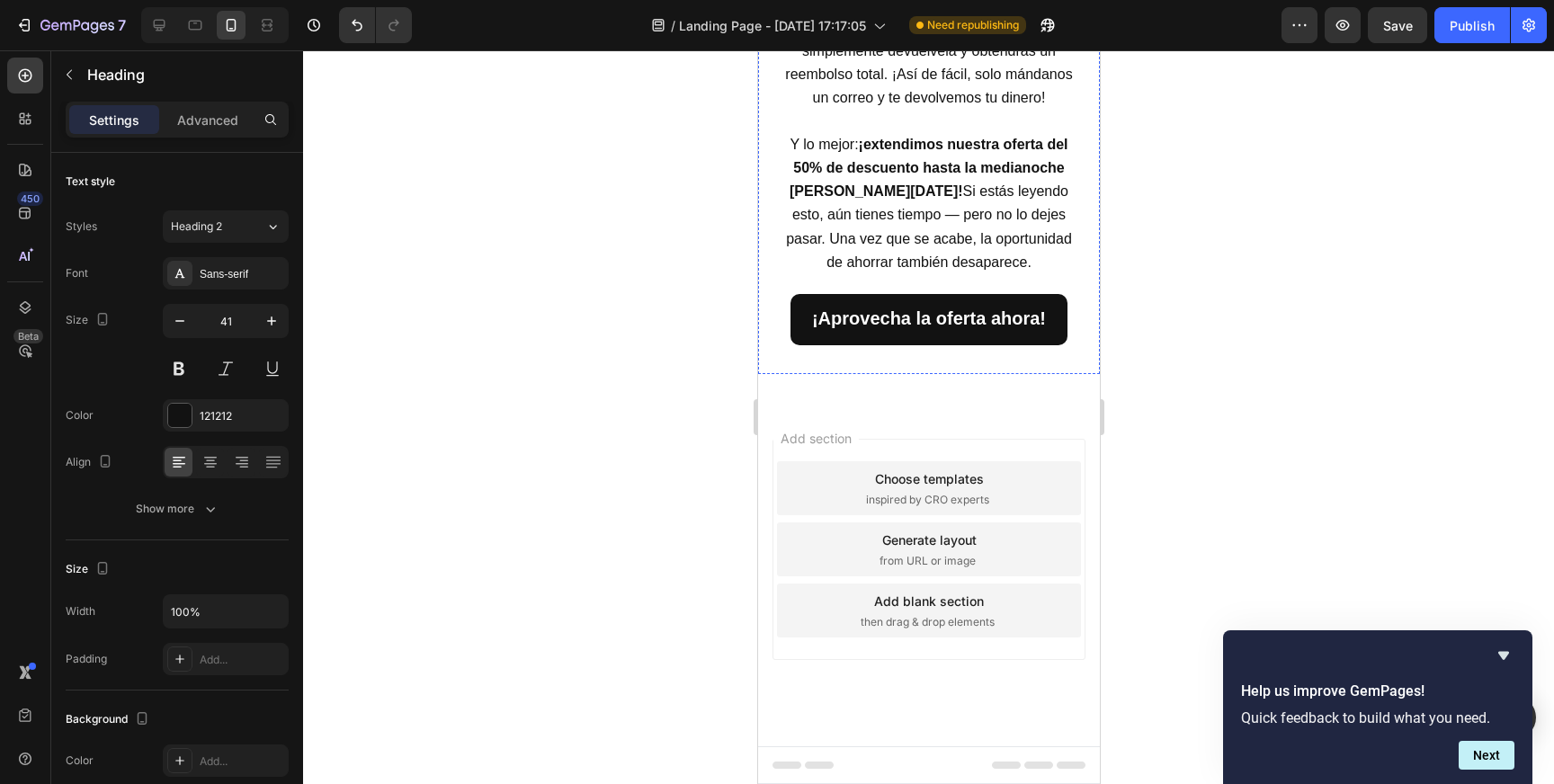
scroll to position [3288, 0]
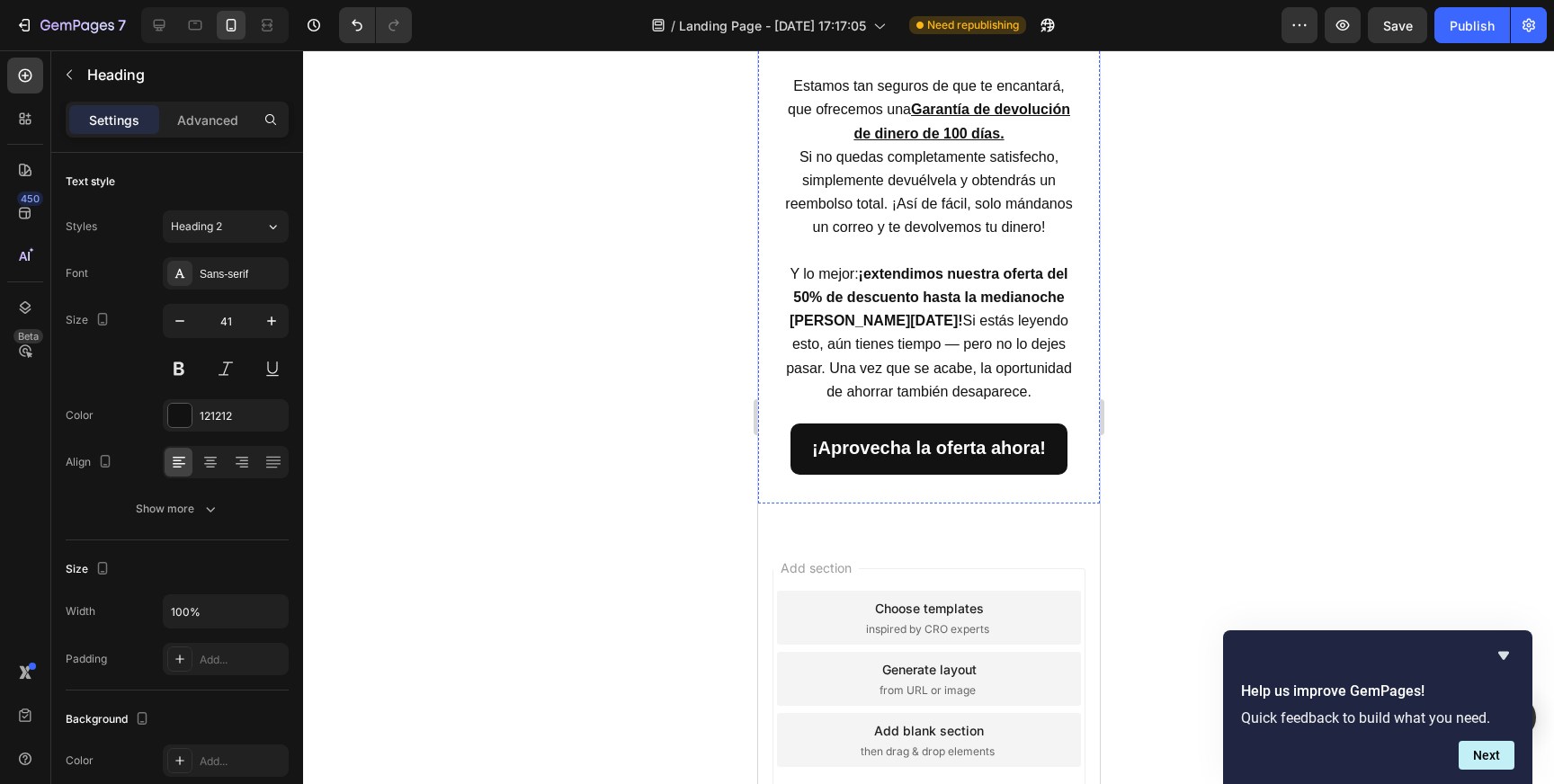
copy div "Cada bolsa incluye una mini bomba de compresión al vacío que comprime tu ropa e…"
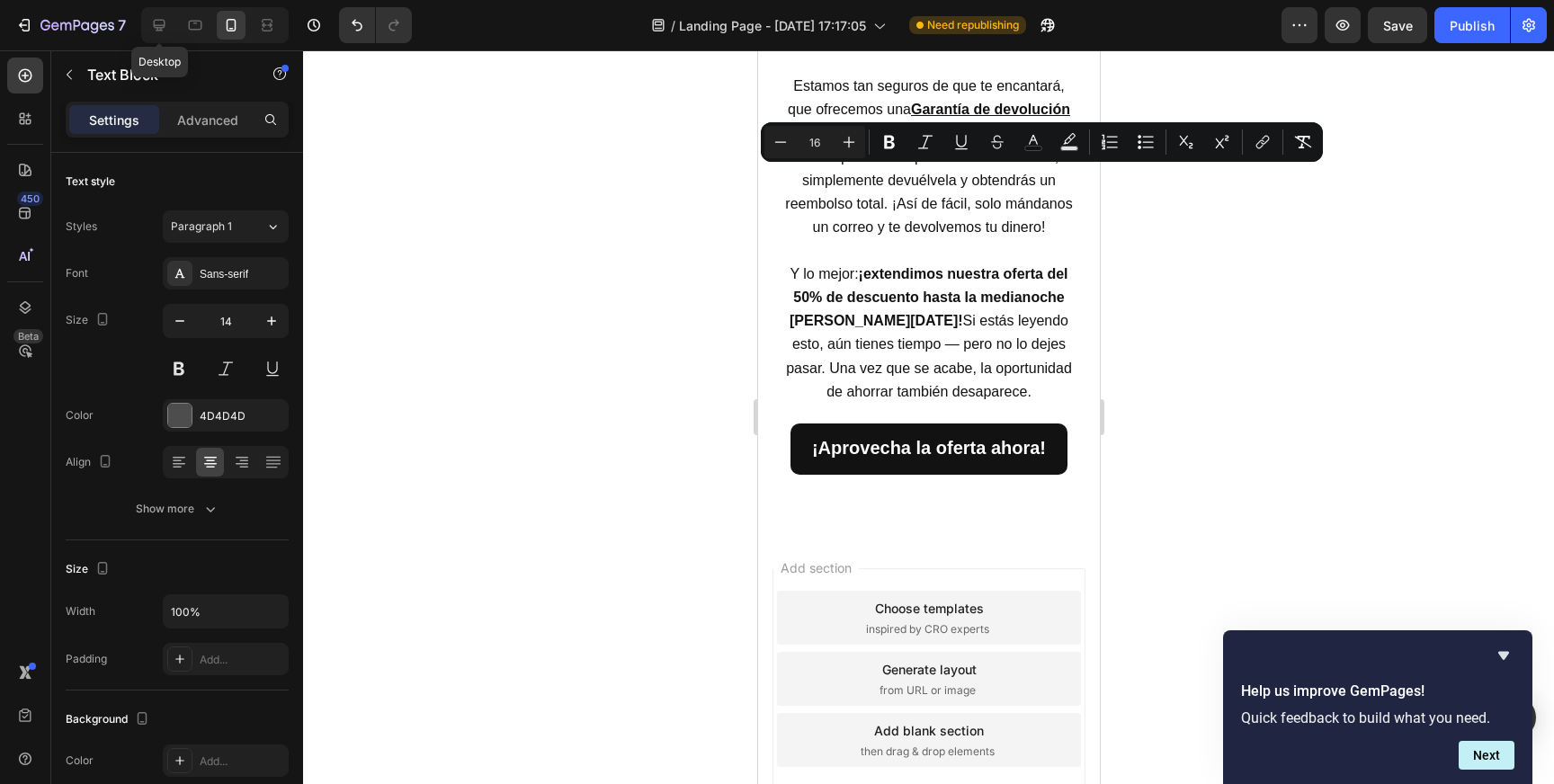
drag, startPoint x: 152, startPoint y: 18, endPoint x: 174, endPoint y: 18, distance: 22.0
click at [153, 18] on icon at bounding box center [159, 25] width 18 height 18
type input "16"
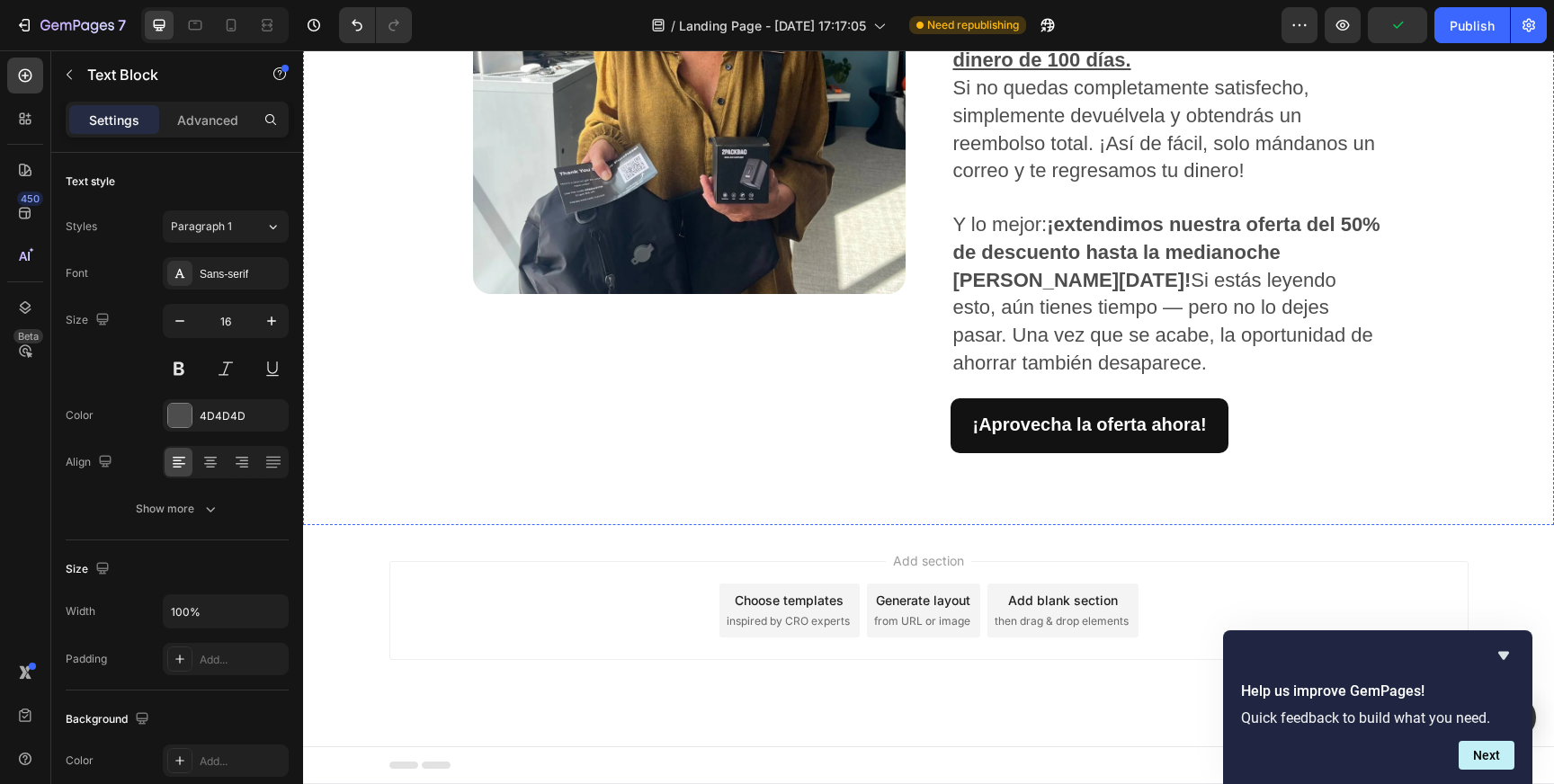
scroll to position [2596, 0]
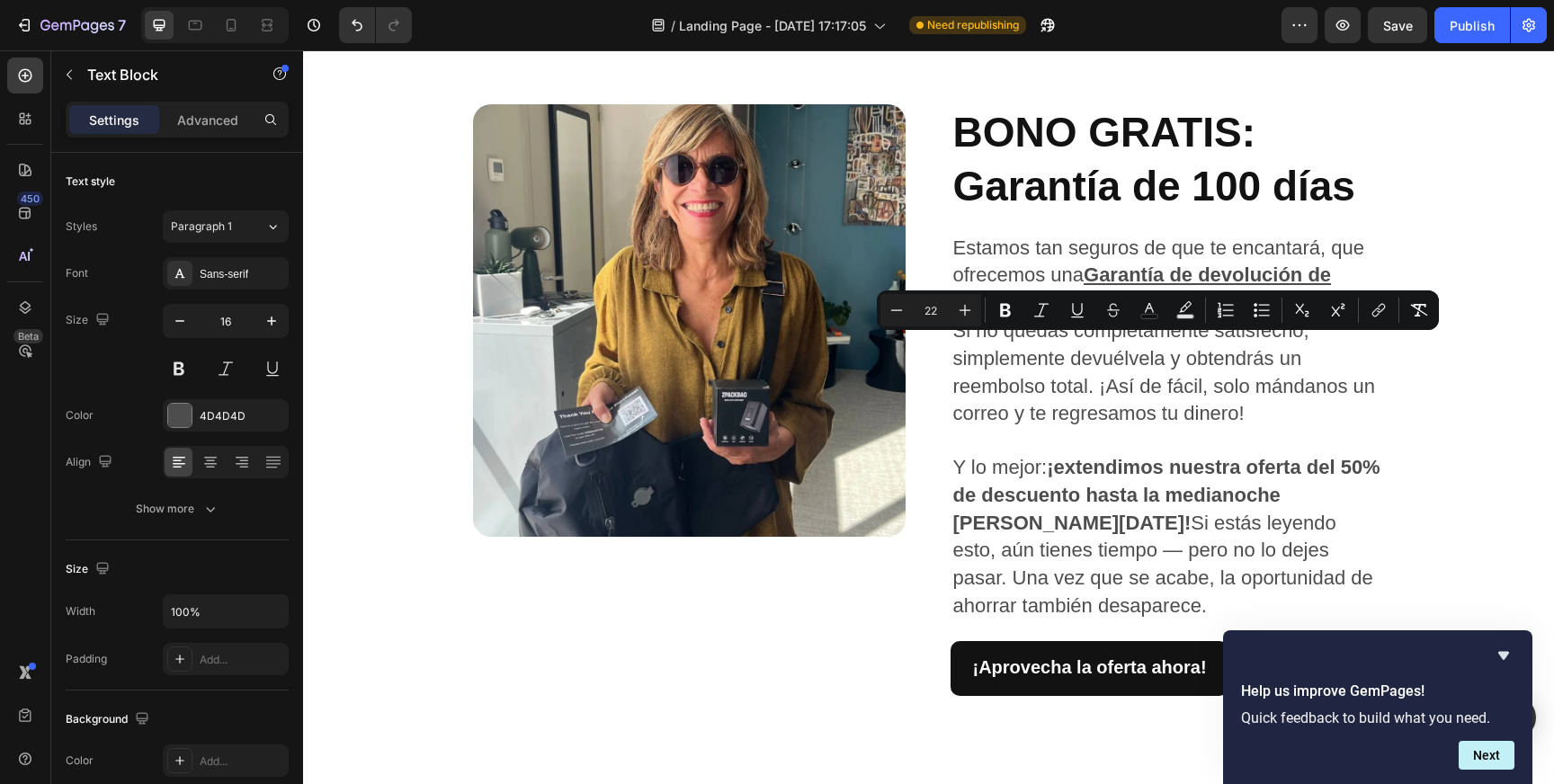
type input "16"
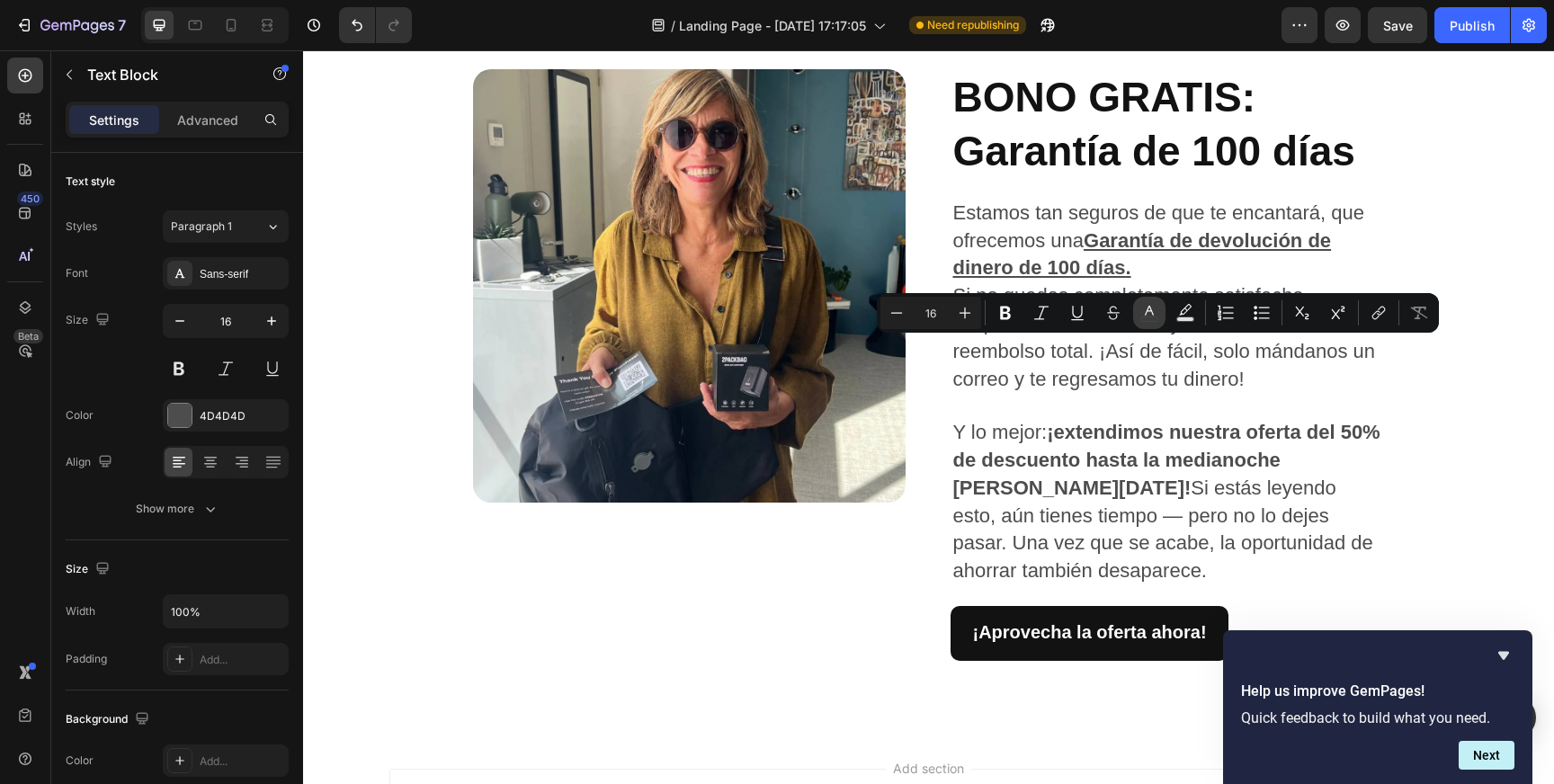
click at [1153, 313] on icon "Editor contextual toolbar" at bounding box center [1149, 313] width 18 height 18
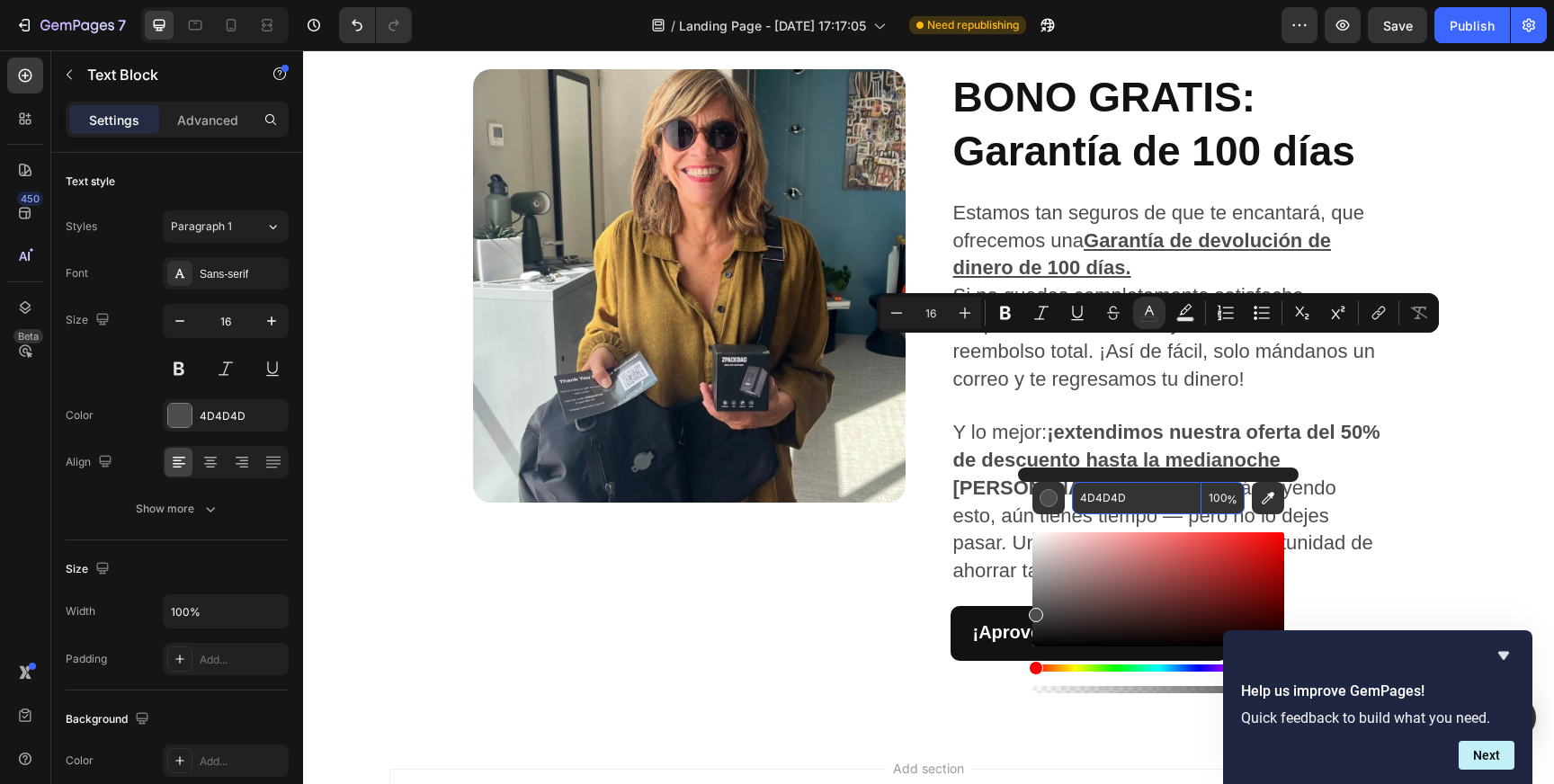
click at [1096, 489] on input "4D4D4D" at bounding box center [1136, 498] width 129 height 32
click at [1101, 495] on input "4D4D4D" at bounding box center [1136, 498] width 129 height 32
click at [1101, 494] on input "4D4D4D" at bounding box center [1136, 498] width 129 height 32
type input "121212"
click at [970, 308] on icon "Editor contextual toolbar" at bounding box center [965, 313] width 18 height 18
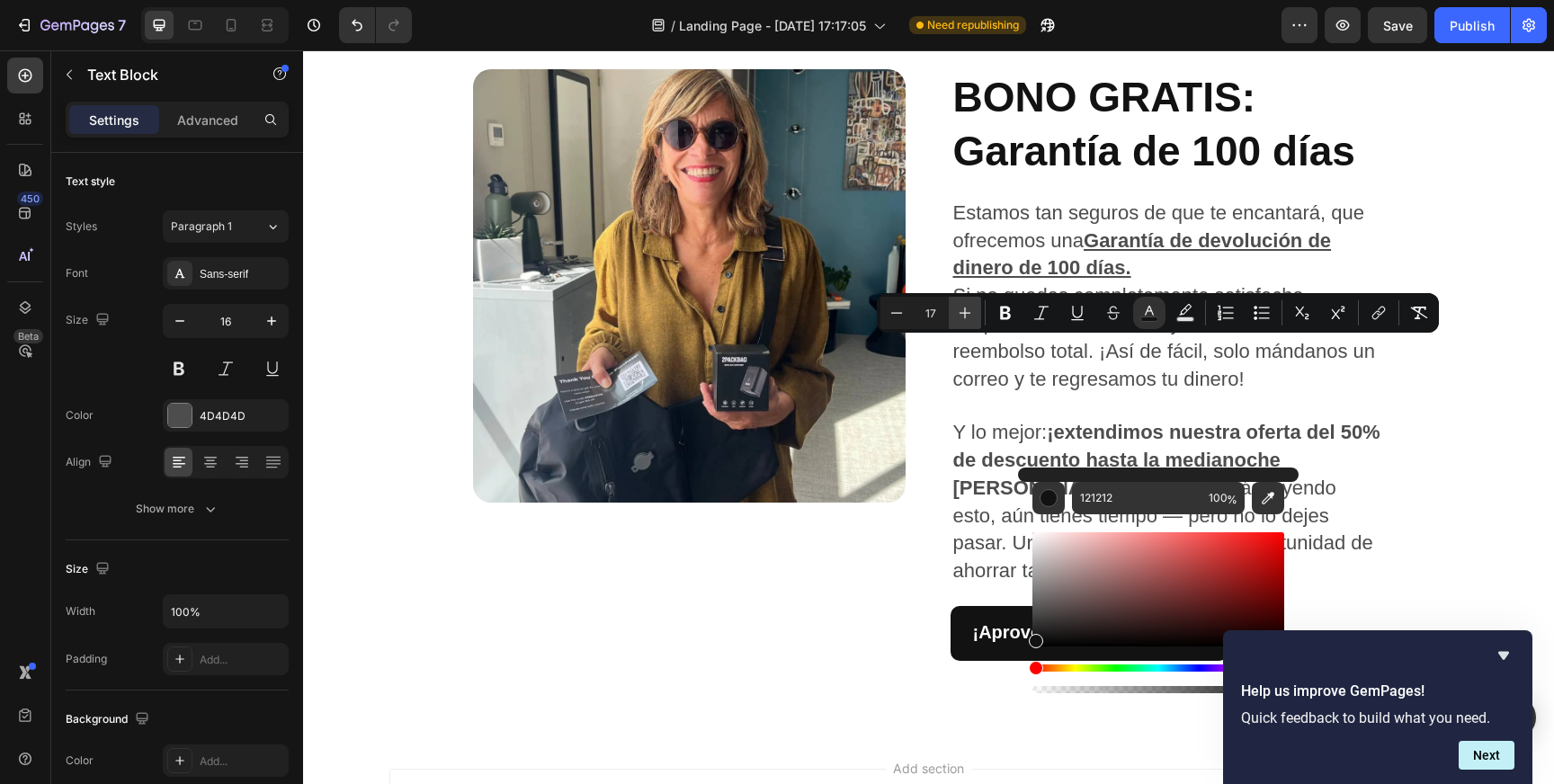
click at [970, 308] on icon "Editor contextual toolbar" at bounding box center [965, 313] width 18 height 18
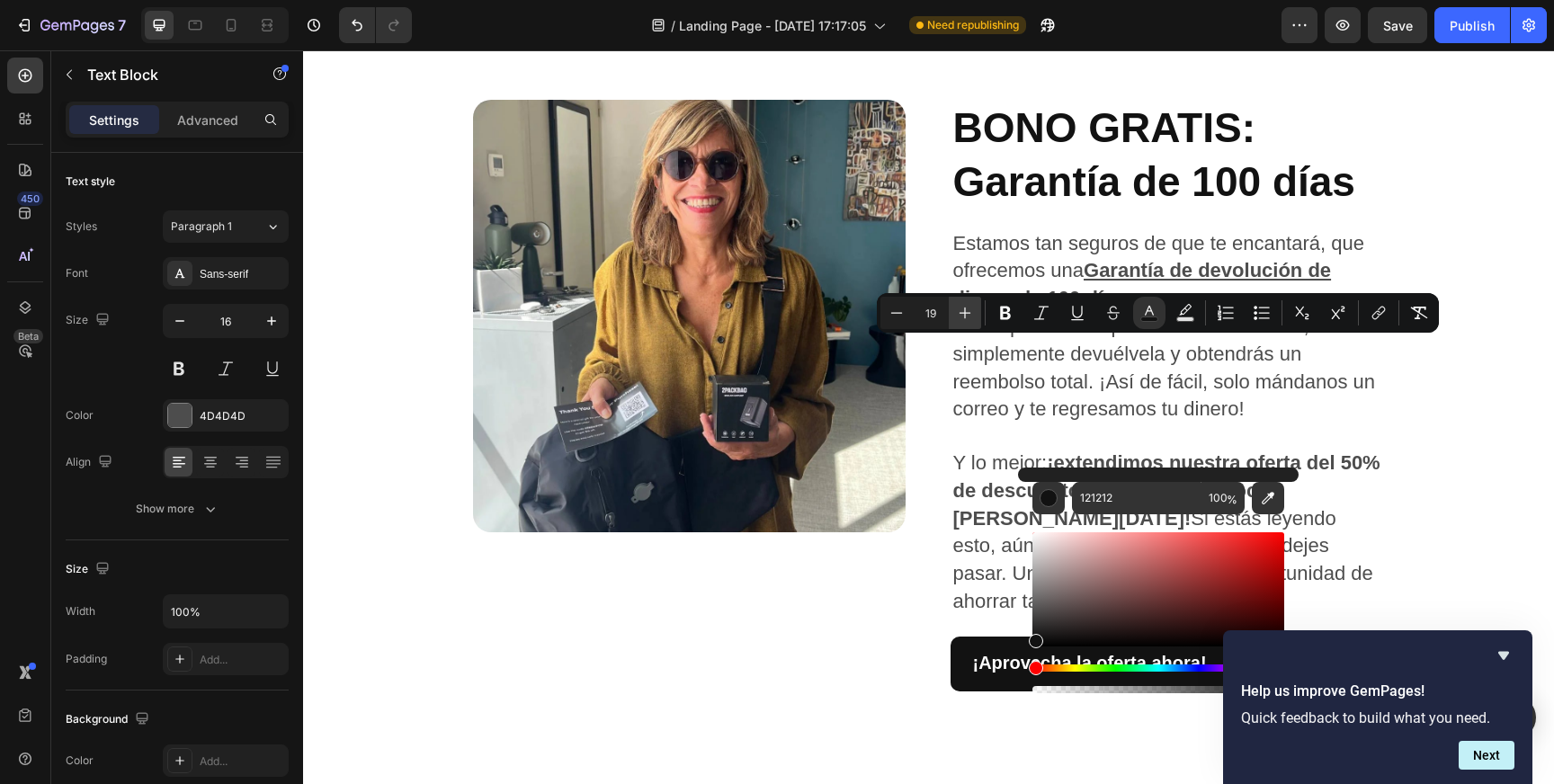
click at [970, 308] on icon "Editor contextual toolbar" at bounding box center [965, 313] width 18 height 18
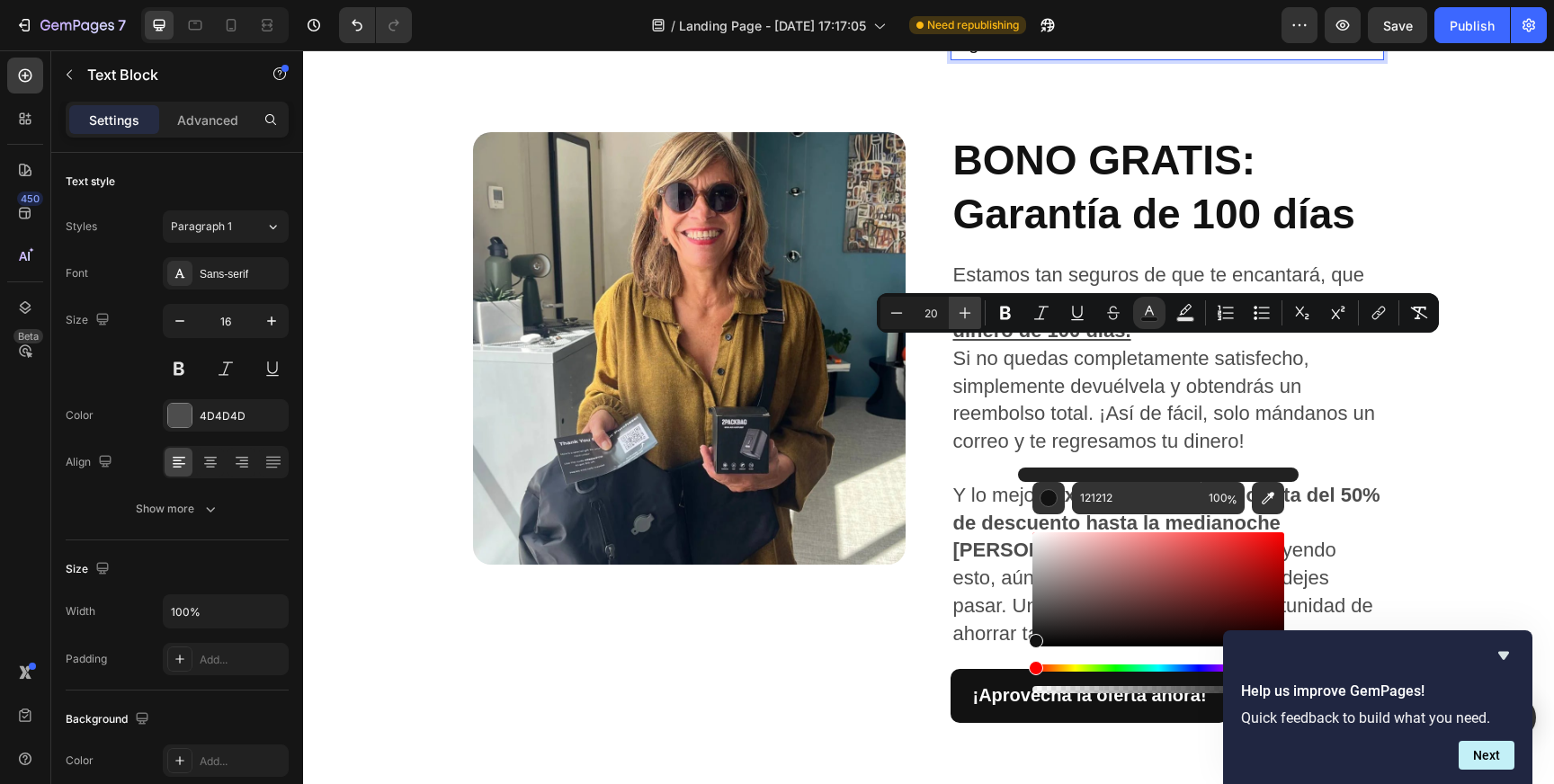
click at [970, 308] on icon "Editor contextual toolbar" at bounding box center [965, 313] width 18 height 18
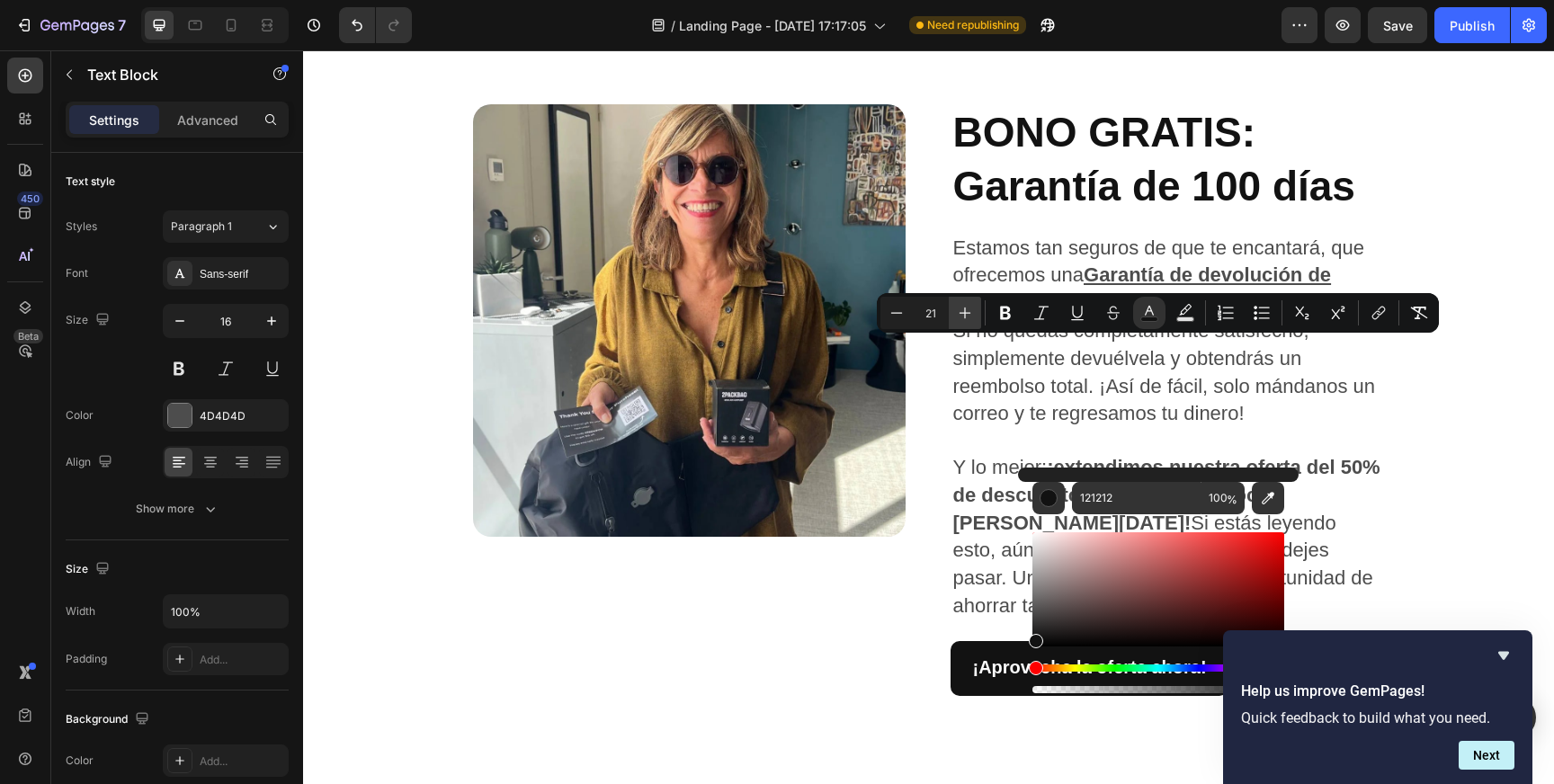
click at [970, 308] on icon "Editor contextual toolbar" at bounding box center [965, 313] width 18 height 18
type input "22"
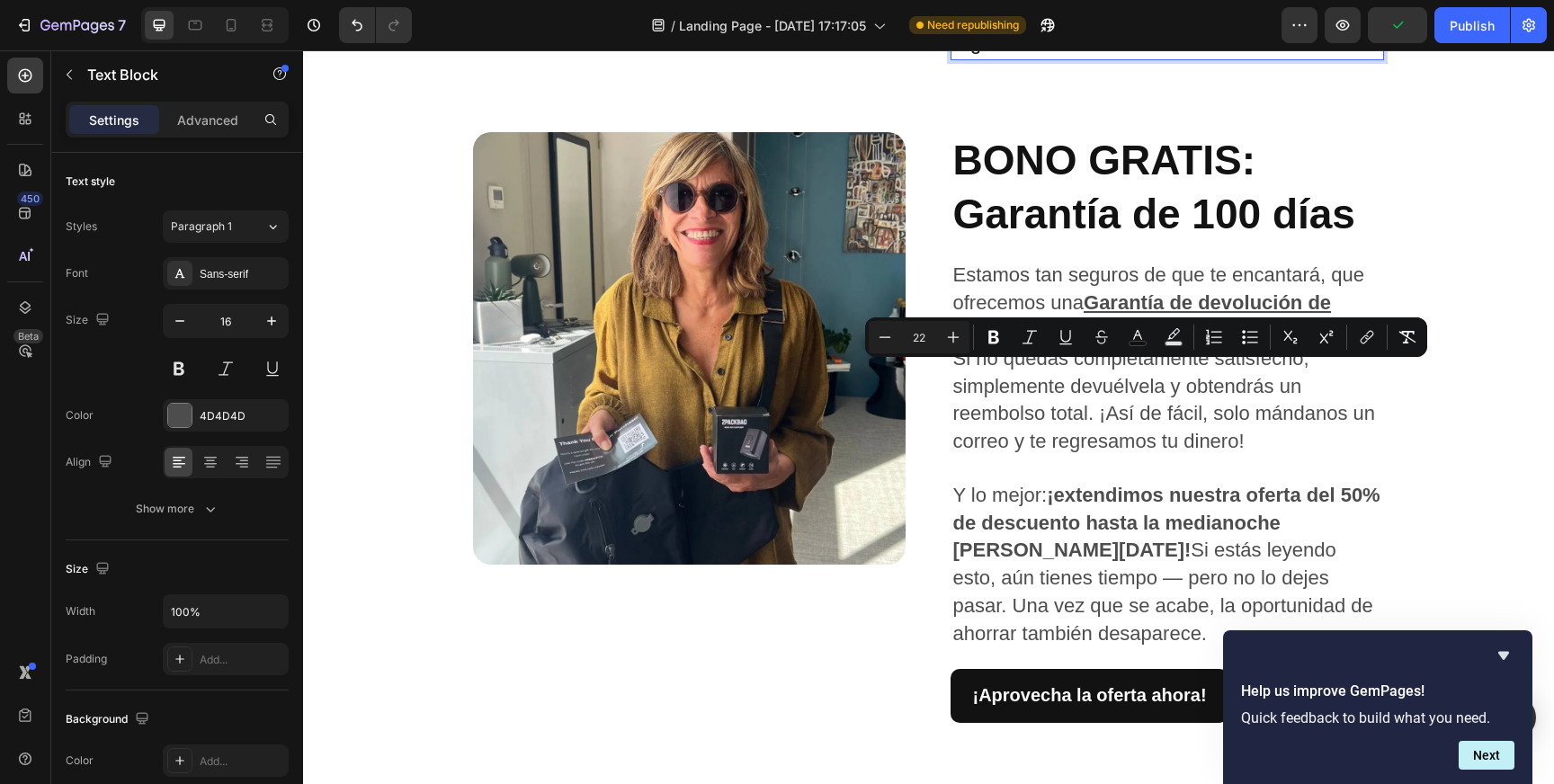
drag, startPoint x: 1163, startPoint y: 378, endPoint x: 1032, endPoint y: 408, distance: 134.4
click at [990, 326] on button "Bold" at bounding box center [994, 337] width 32 height 32
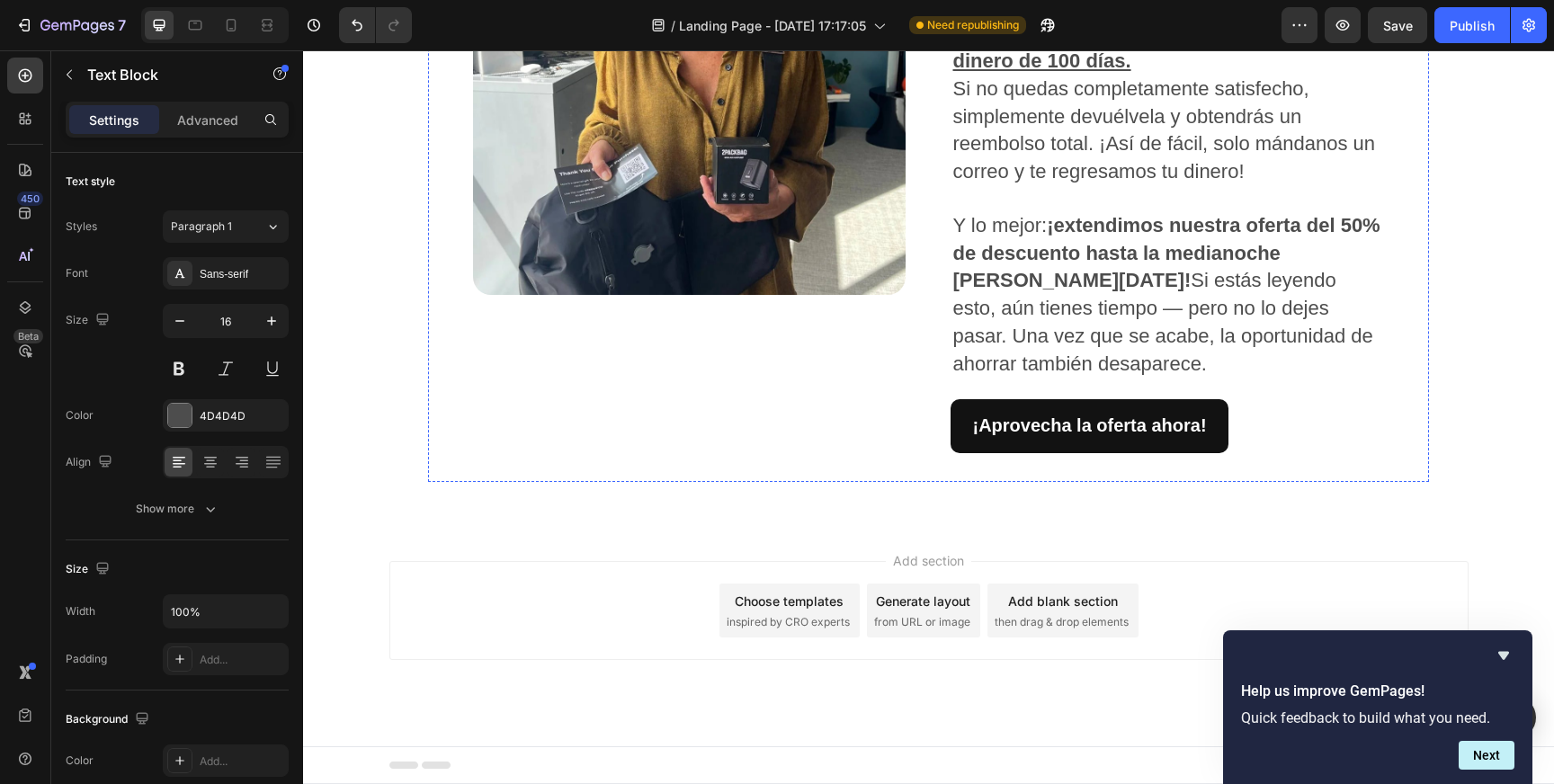
scroll to position [2930, 0]
click at [1079, 72] on span "Estamos tan seguros de que te encantará, que ofrecemos una Garantía de devoluci…" at bounding box center [1157, 32] width 411 height 78
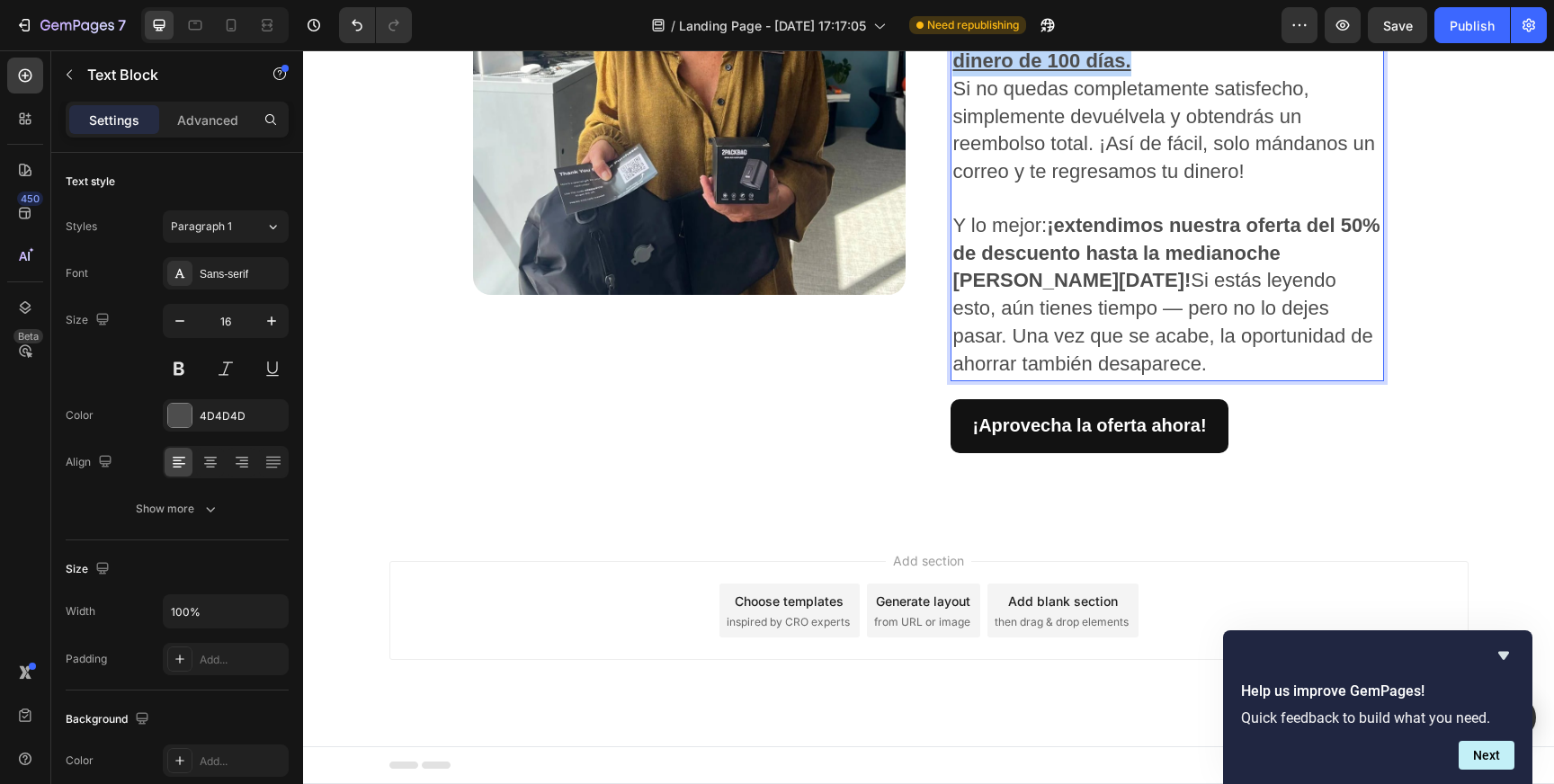
click at [1079, 72] on span "Estamos tan seguros de que te encantará, que ofrecemos una Garantía de devoluci…" at bounding box center [1157, 32] width 411 height 78
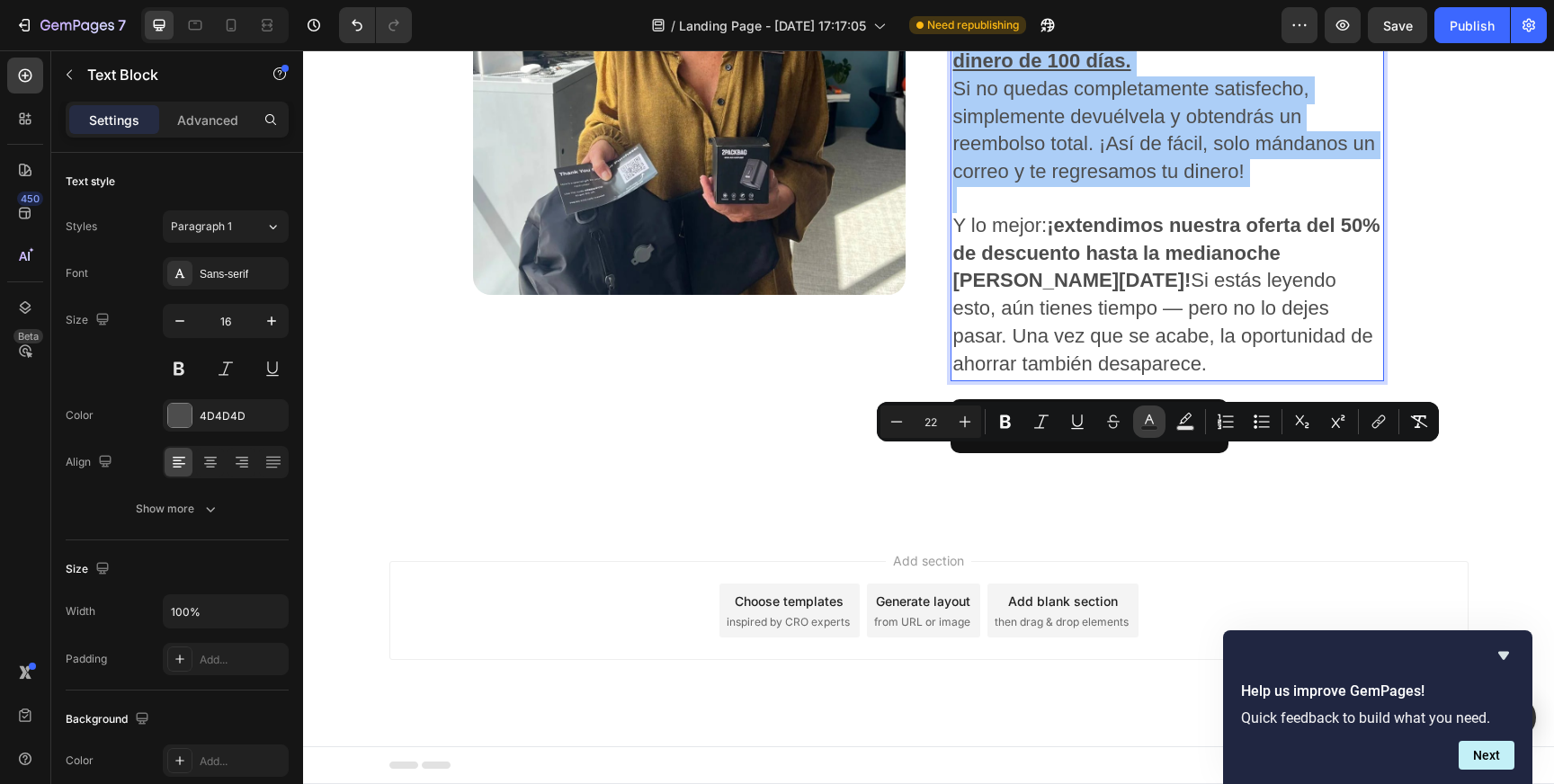
click at [1153, 428] on rect "Editor contextual toolbar" at bounding box center [1150, 428] width 17 height 5
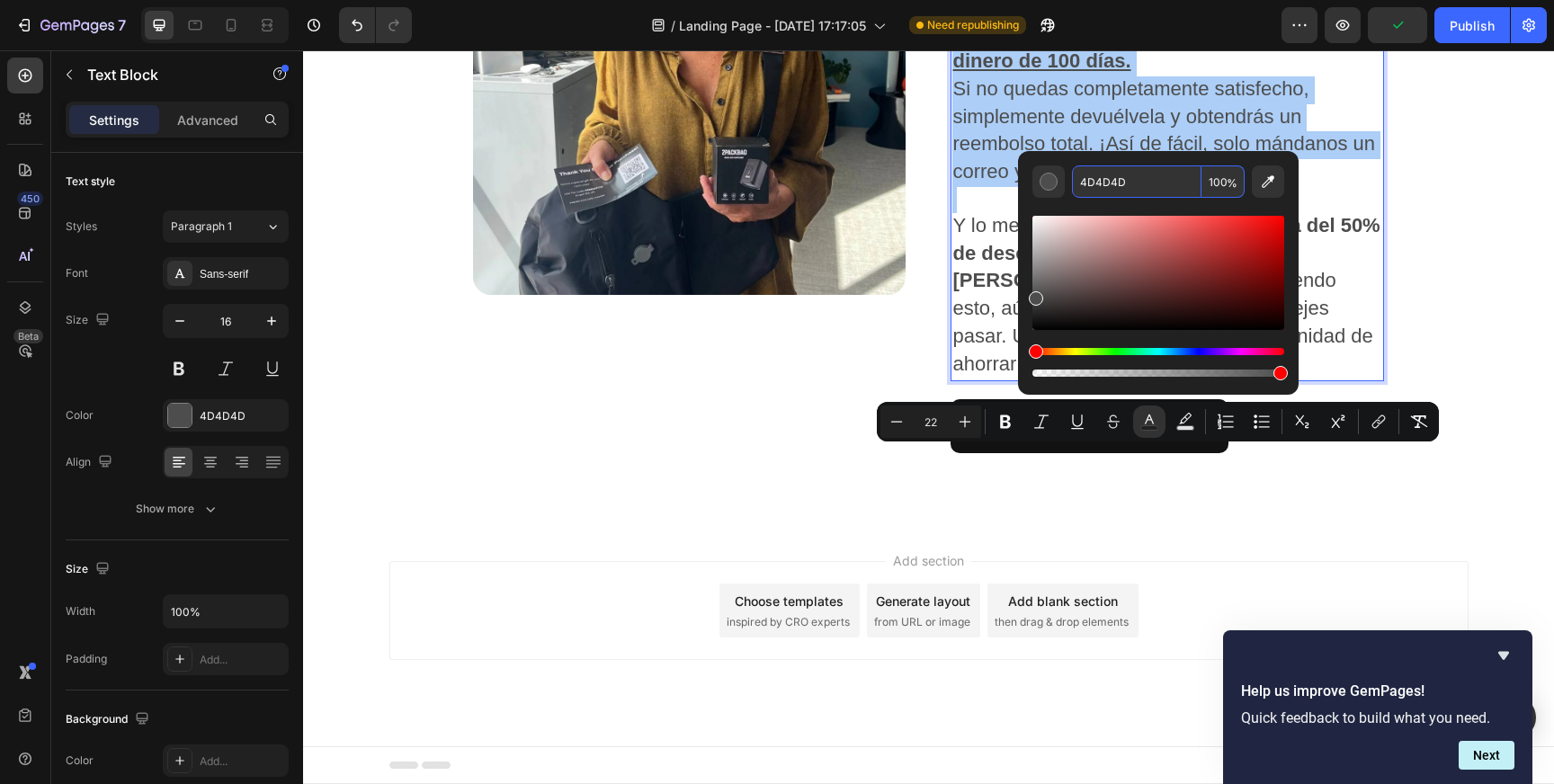
click at [1104, 182] on input "4D4D4D" at bounding box center [1136, 181] width 129 height 32
click at [1103, 183] on input "4D4D4D" at bounding box center [1136, 181] width 129 height 32
click at [1104, 183] on input "1D4D" at bounding box center [1136, 181] width 129 height 32
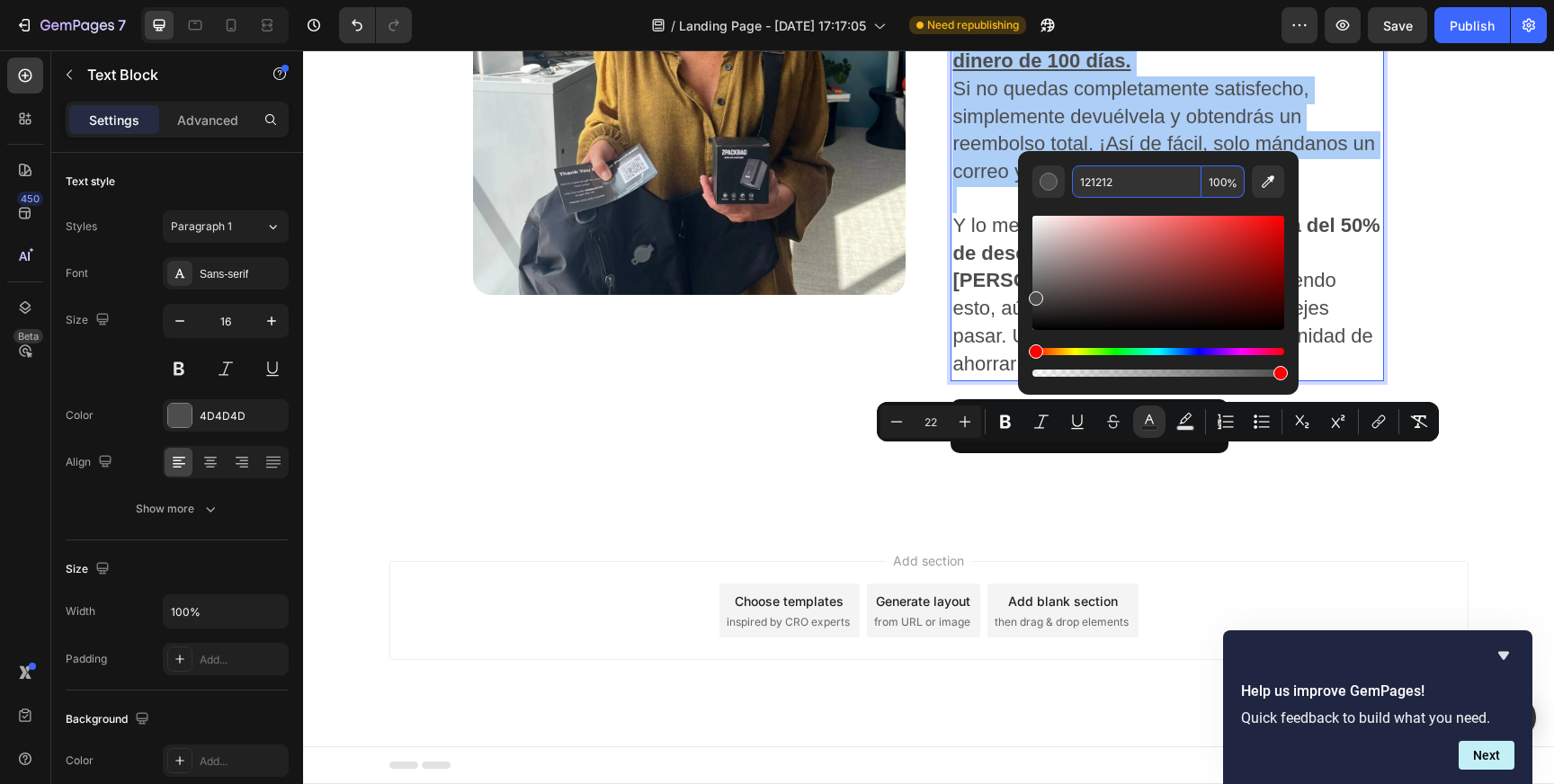
type input "121212"
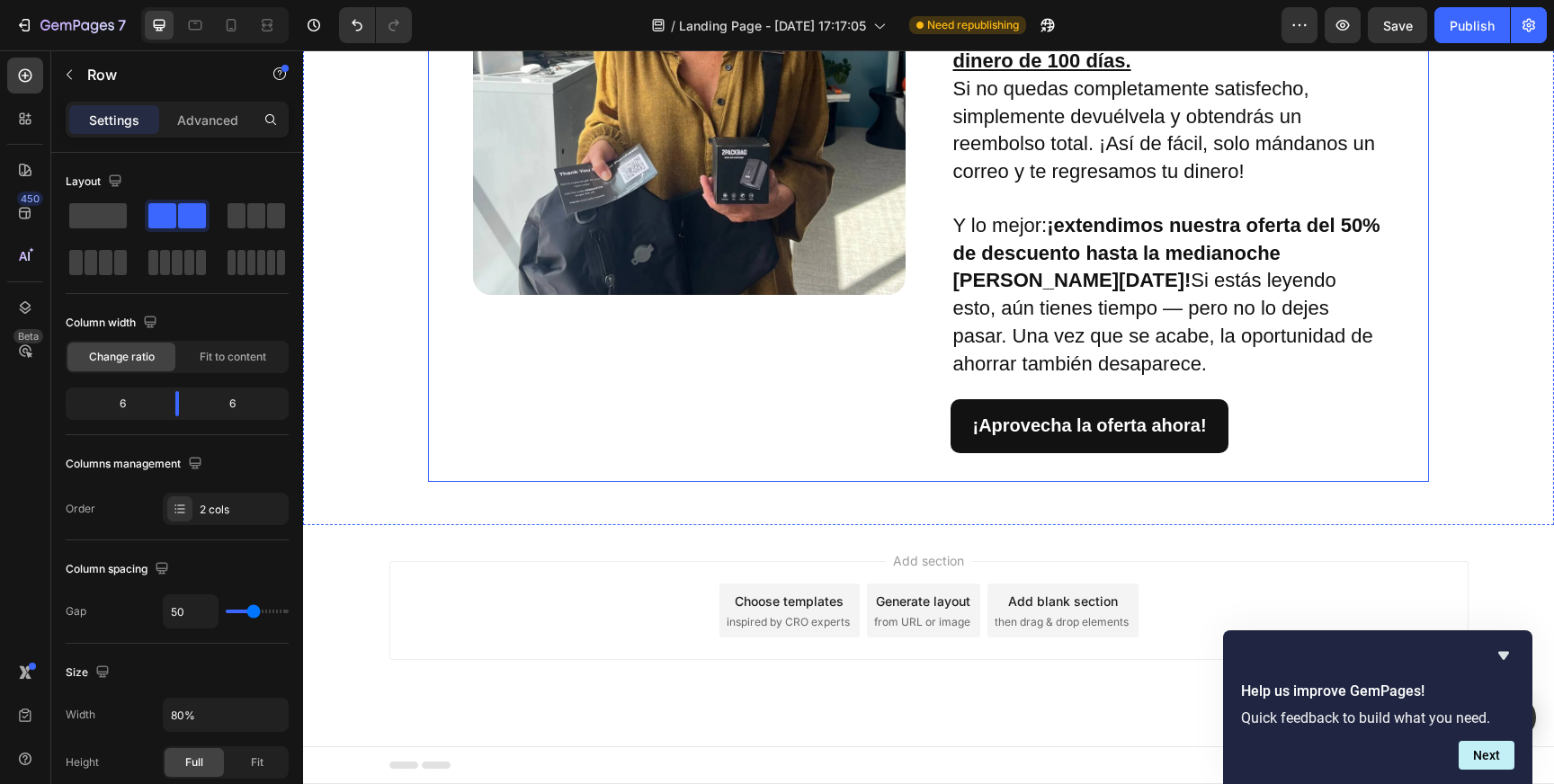
scroll to position [3289, 0]
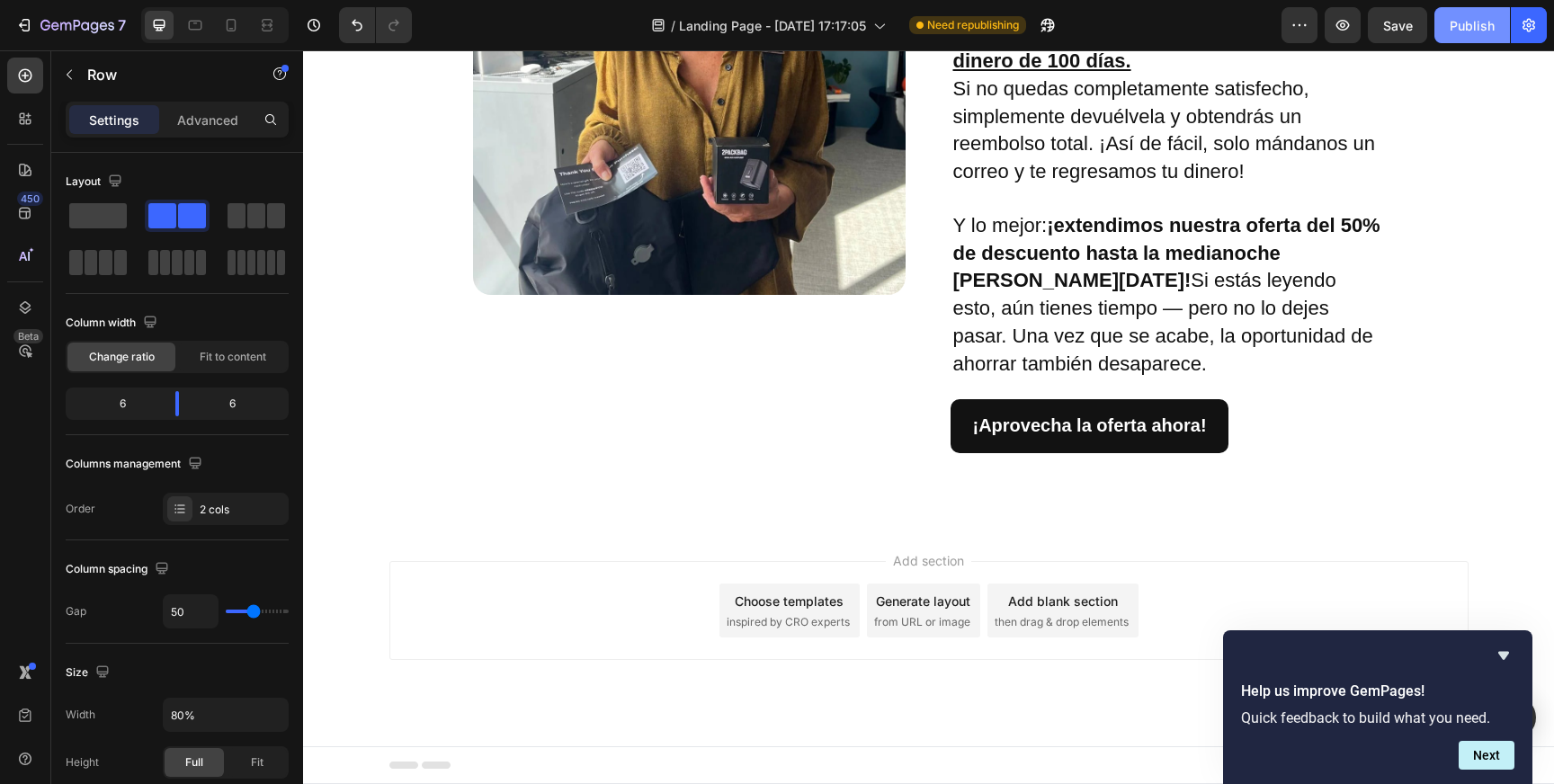
click at [1455, 23] on div "Publish" at bounding box center [1473, 26] width 45 height 19
